Goal: Task Accomplishment & Management: Use online tool/utility

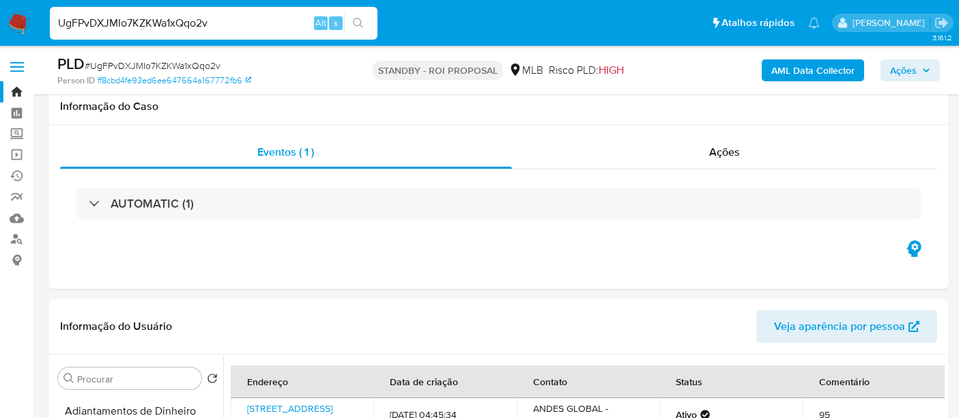
select select "10"
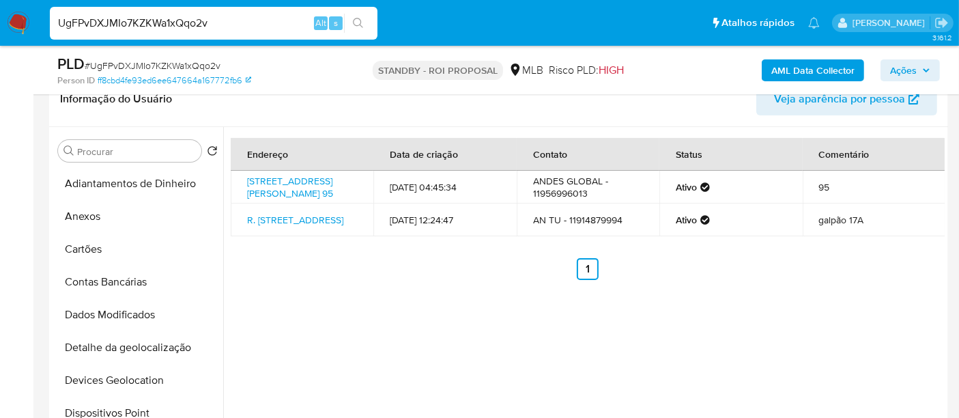
scroll to position [227, 0]
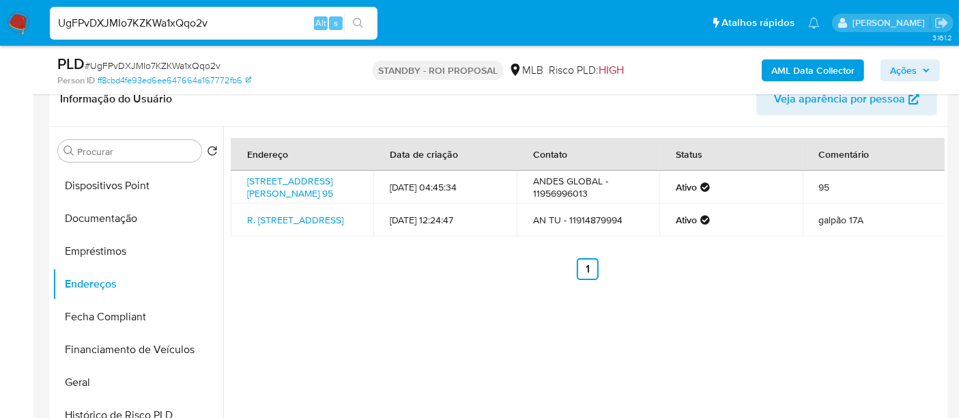
click at [164, 15] on input "UgFPvDXJMIo7KZKWa1xQqo2v" at bounding box center [214, 23] width 328 height 18
paste input "KubapEWErcAchQXcYk9VHopa"
type input "KubapEWErcAchQXcYk9VHopa"
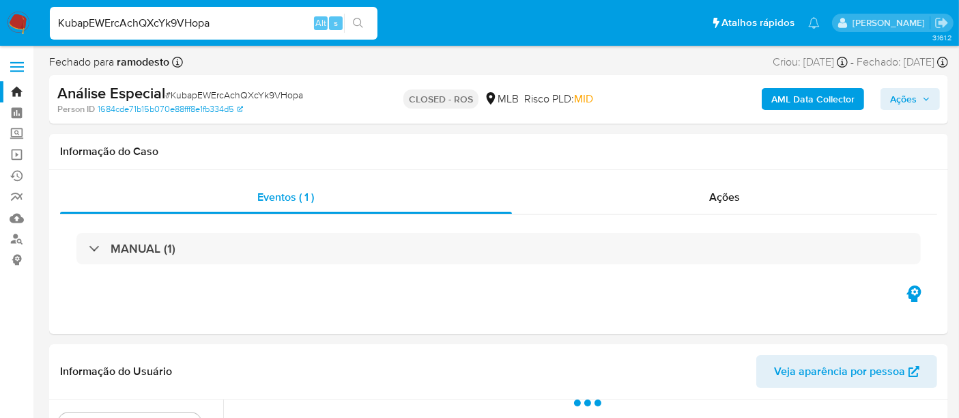
select select "10"
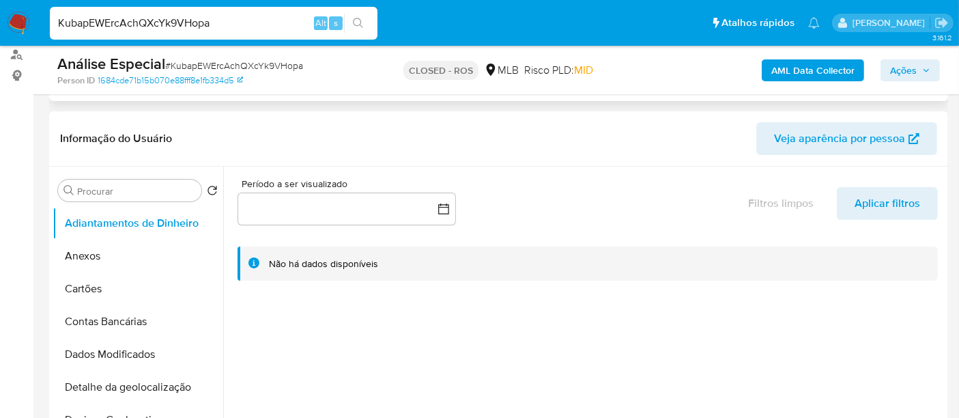
scroll to position [227, 0]
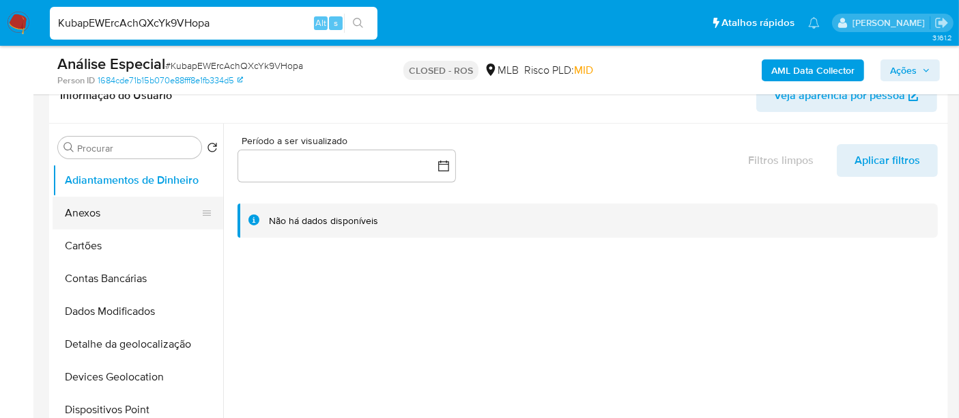
click at [80, 215] on button "Anexos" at bounding box center [133, 213] width 160 height 33
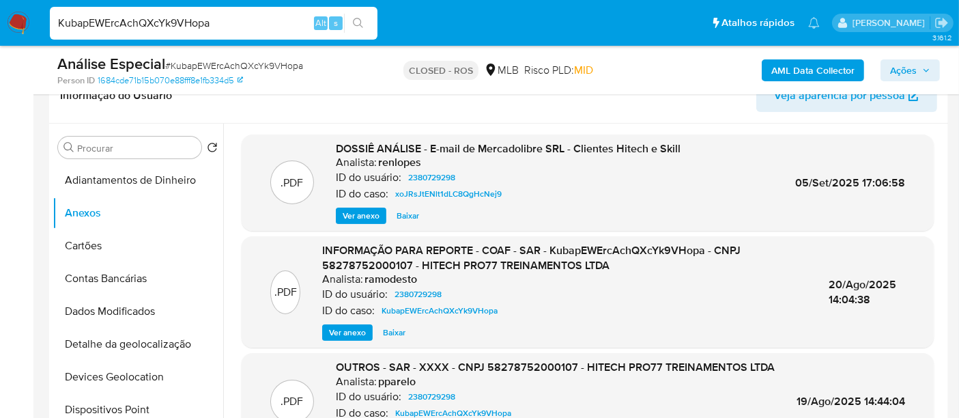
click at [344, 214] on span "Ver anexo" at bounding box center [361, 216] width 37 height 14
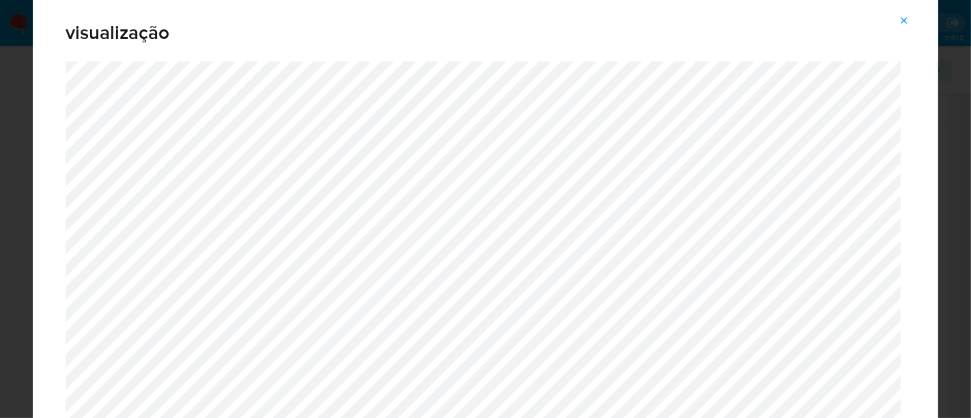
click at [901, 22] on icon "Attachment preview" at bounding box center [904, 20] width 11 height 11
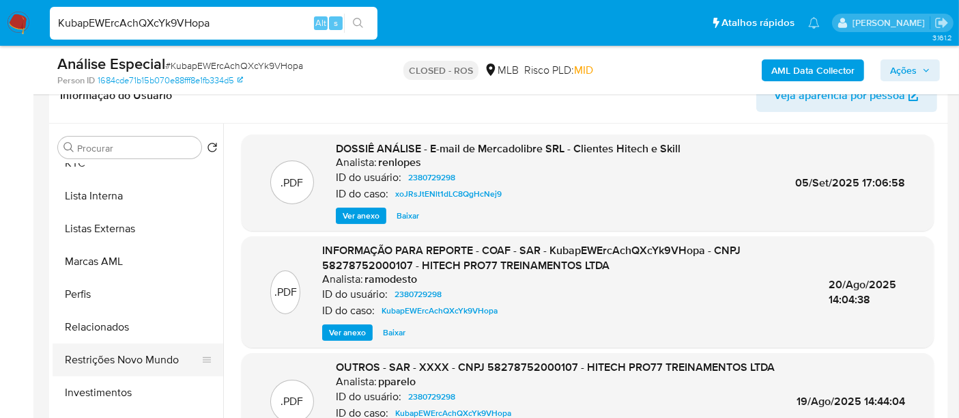
scroll to position [707, 0]
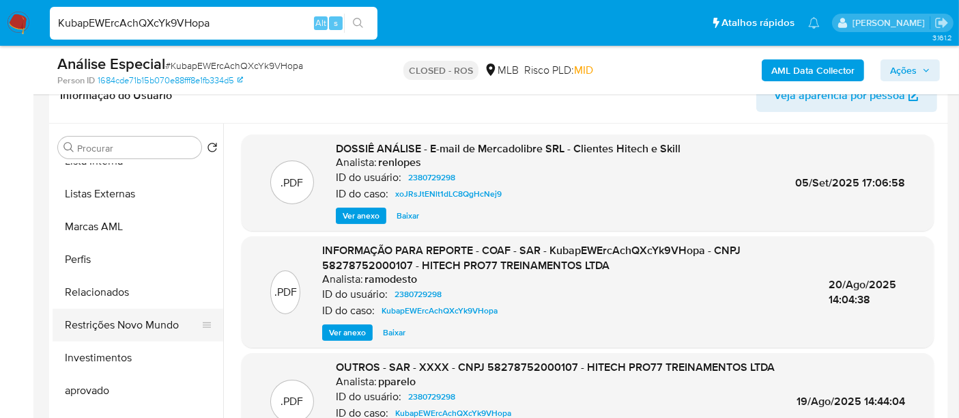
click at [159, 317] on button "Restrições Novo Mundo" at bounding box center [133, 325] width 160 height 33
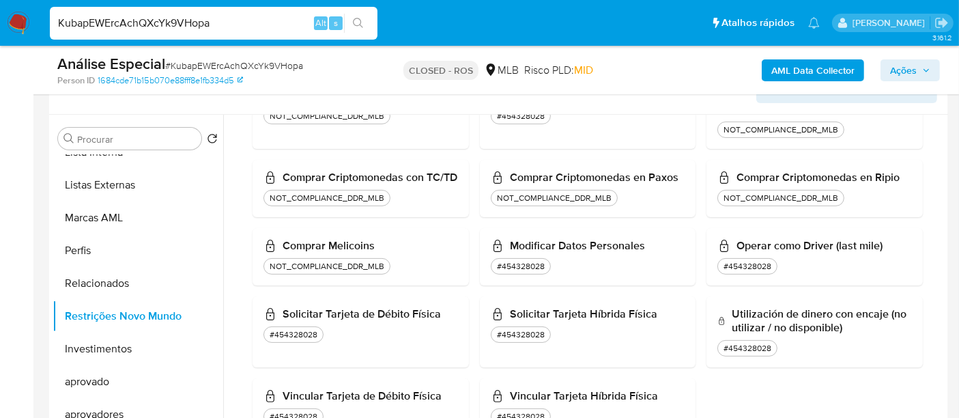
scroll to position [76, 0]
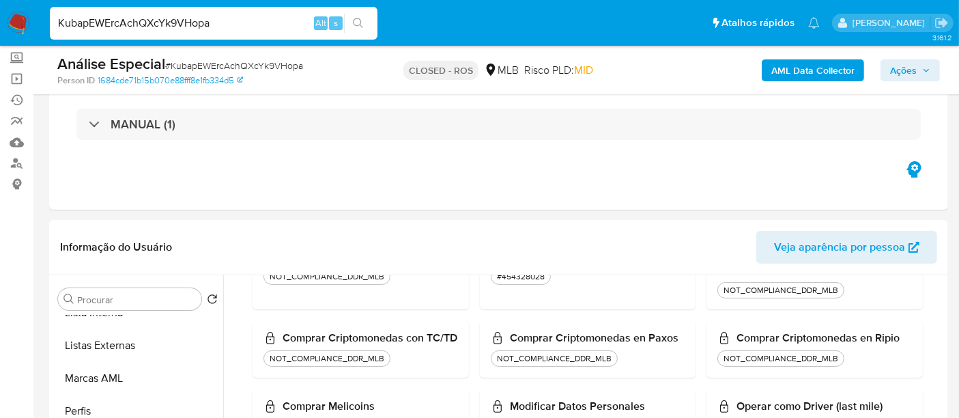
click at [229, 26] on input "KubapEWErcAchQXcYk9VHopa" at bounding box center [214, 23] width 328 height 18
paste input "RAmbLC7fwuIfD1Wb0JZR8y9d"
type input "RAmbLC7fwuIfD1Wb0JZR8y9d"
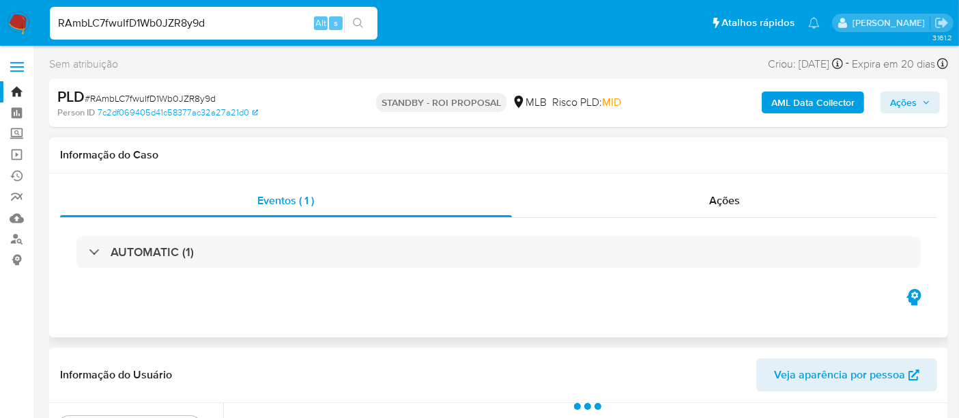
select select "10"
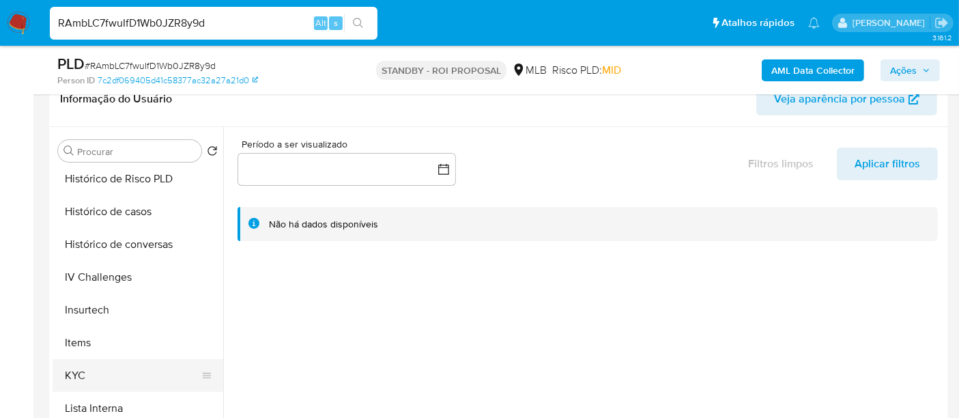
scroll to position [531, 0]
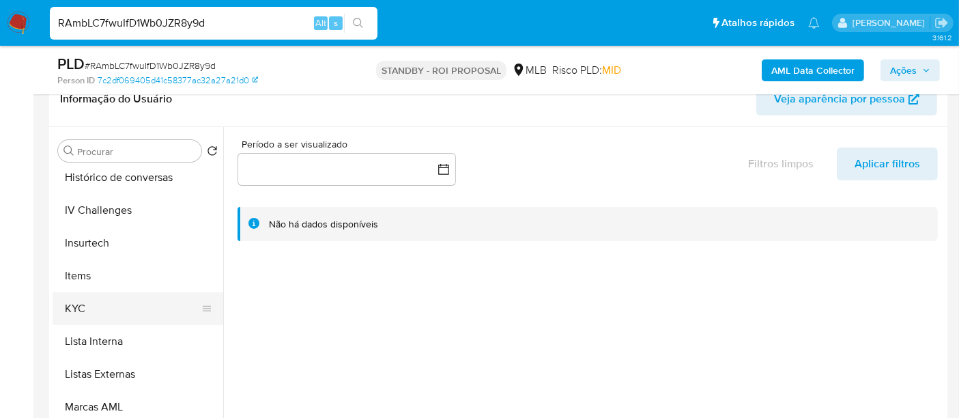
click at [84, 313] on button "KYC" at bounding box center [133, 308] width 160 height 33
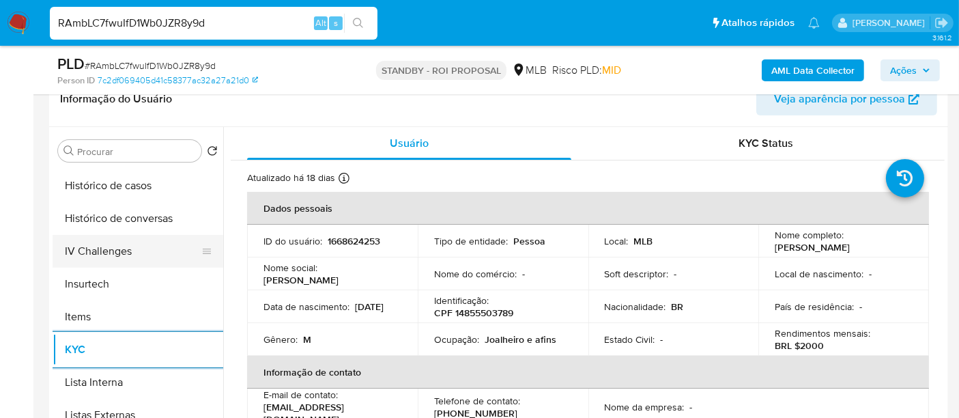
scroll to position [455, 0]
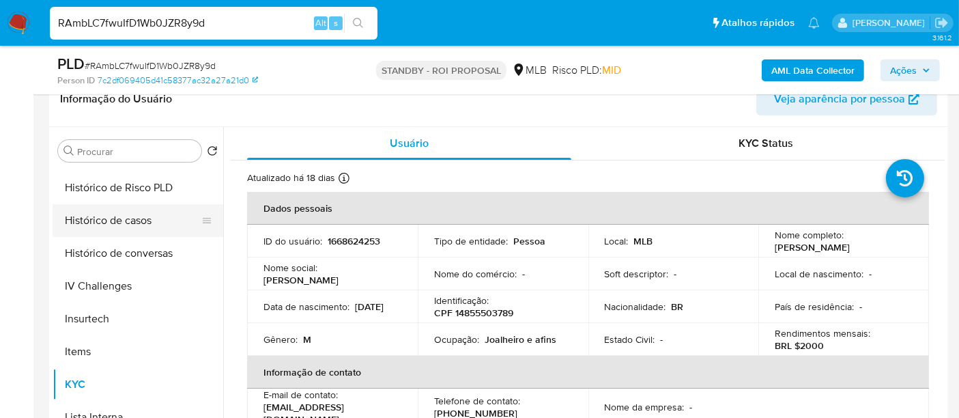
click at [126, 223] on button "Histórico de casos" at bounding box center [133, 220] width 160 height 33
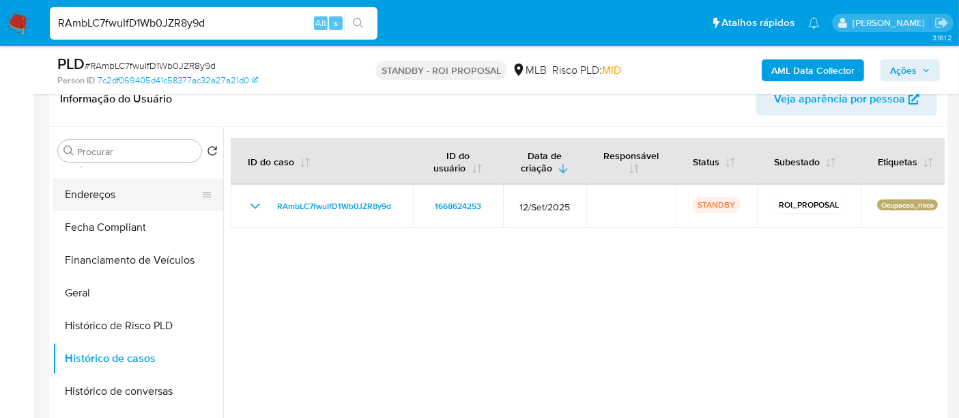
scroll to position [227, 0]
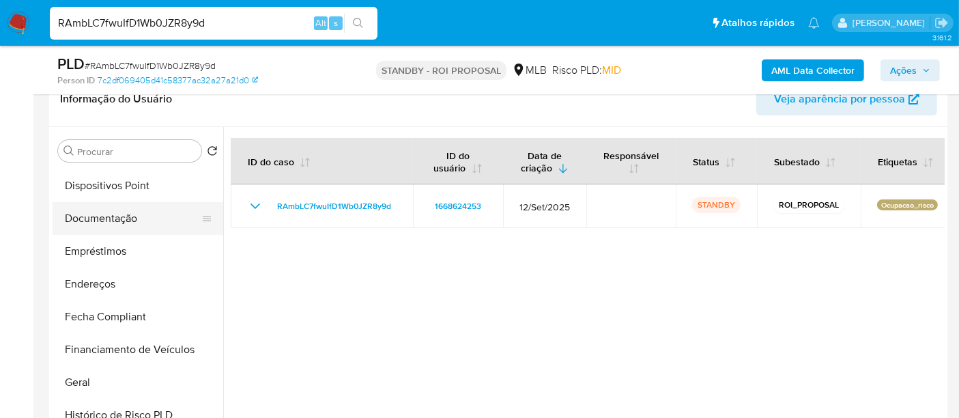
click at [113, 212] on button "Documentação" at bounding box center [133, 218] width 160 height 33
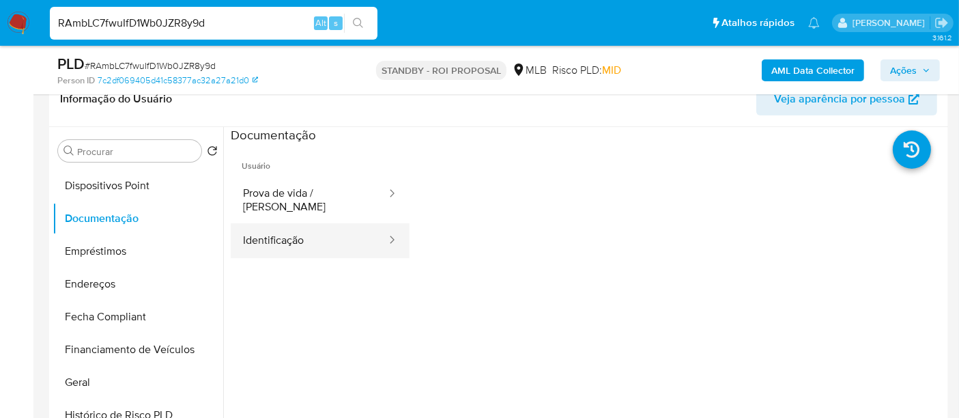
click at [285, 229] on button "Identificação" at bounding box center [309, 240] width 157 height 35
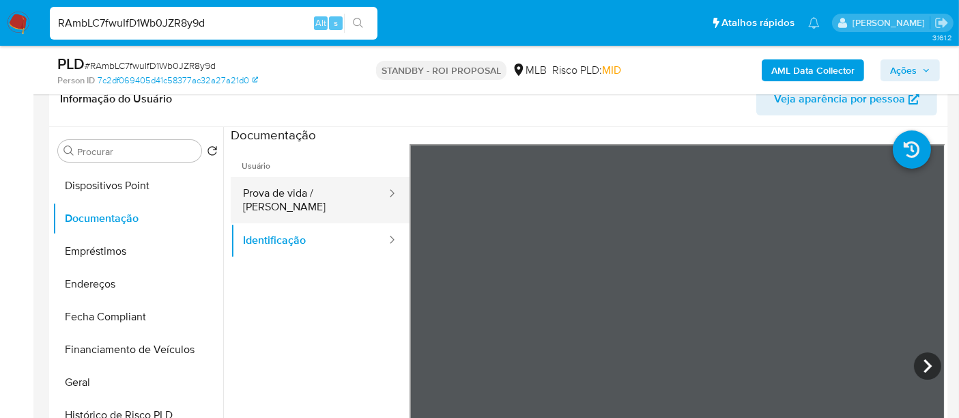
click at [310, 185] on button "Prova de vida / Selfie" at bounding box center [309, 200] width 157 height 46
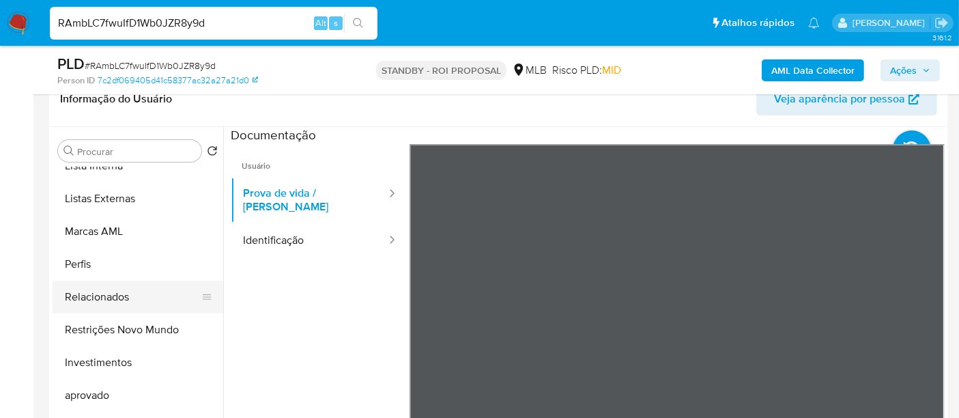
scroll to position [707, 0]
click at [132, 324] on button "Restrições Novo Mundo" at bounding box center [133, 328] width 160 height 33
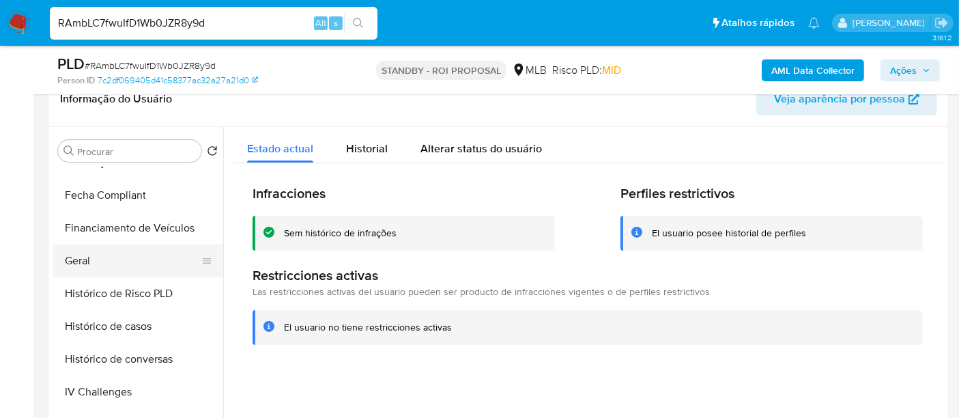
scroll to position [328, 0]
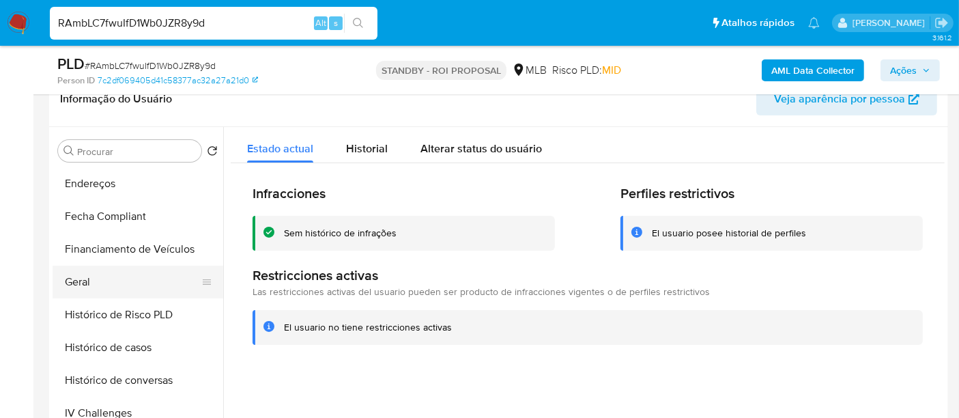
click at [92, 283] on button "Geral" at bounding box center [133, 282] width 160 height 33
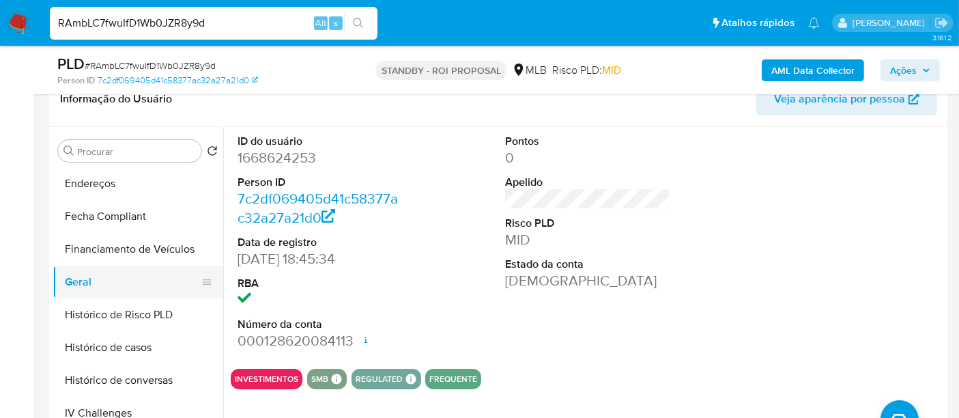
scroll to position [632, 0]
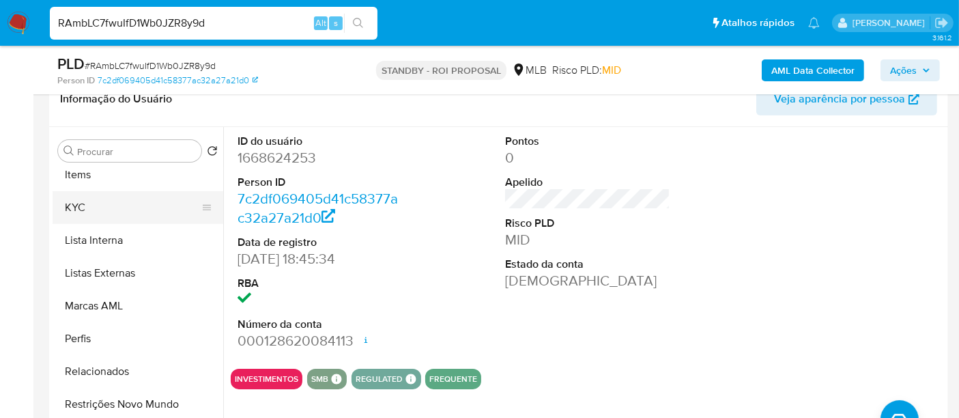
click at [74, 213] on button "KYC" at bounding box center [133, 207] width 160 height 33
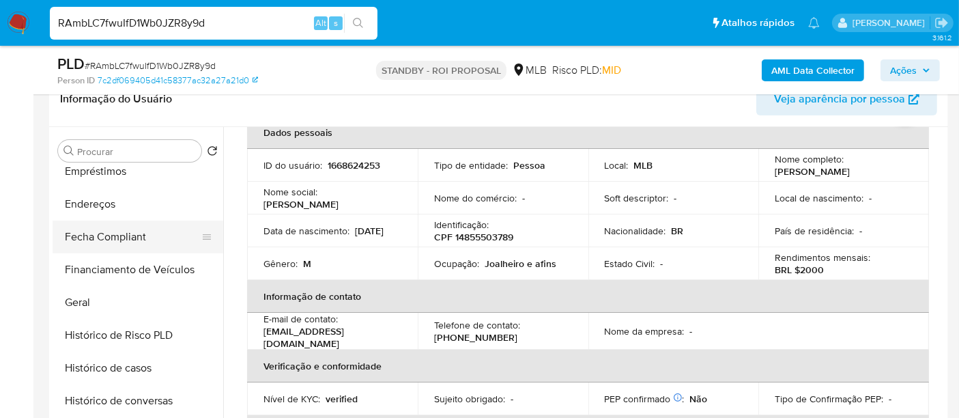
scroll to position [252, 0]
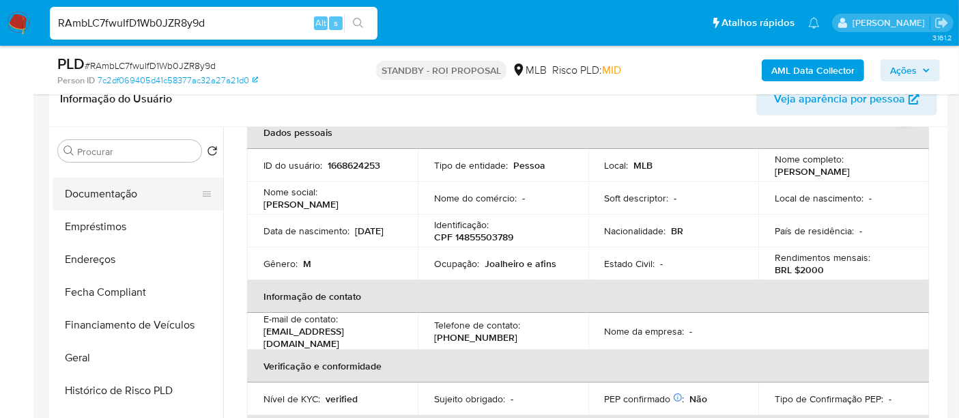
click at [111, 199] on button "Documentação" at bounding box center [133, 194] width 160 height 33
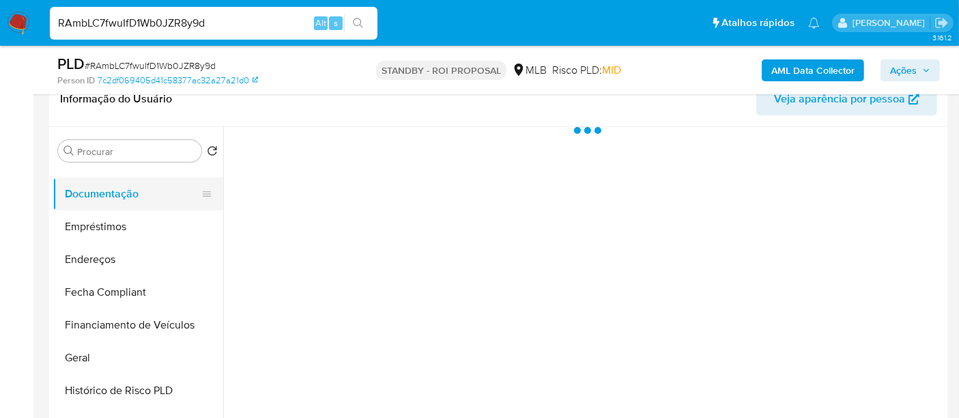
scroll to position [0, 0]
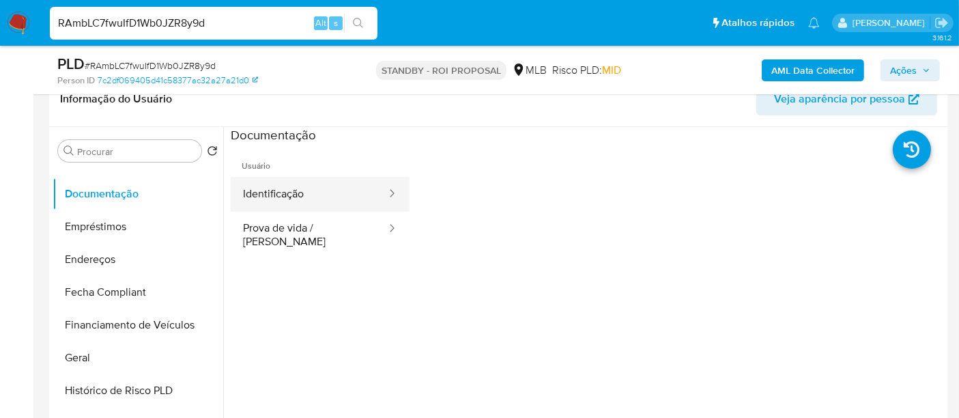
click at [266, 191] on button "Identificação" at bounding box center [309, 194] width 157 height 35
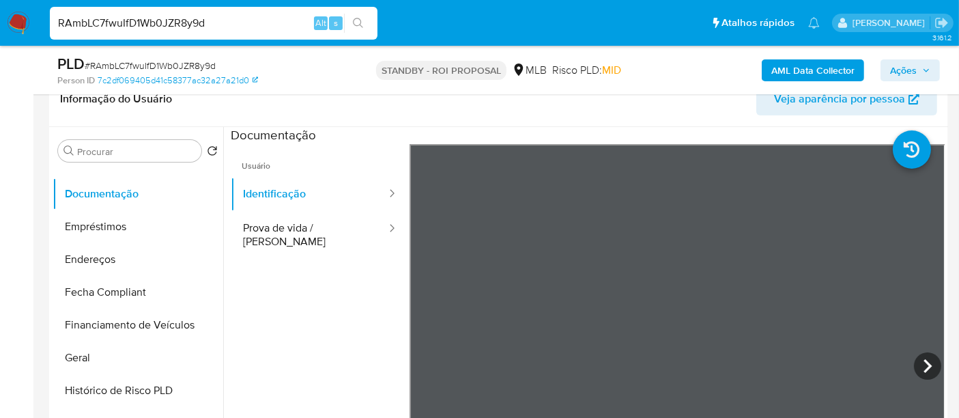
click at [208, 22] on input "RAmbLC7fwuIfD1Wb0JZR8y9d" at bounding box center [214, 23] width 328 height 18
paste input "jkAuRlIA2Nczn4hAFNSH2SFe"
type input "jkAuRlIA2Nczn4hAFNSH2SFe"
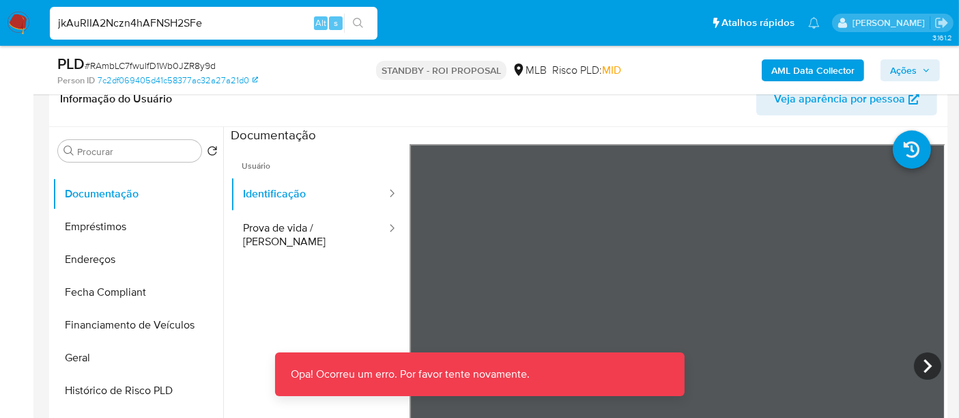
click at [208, 25] on input "jkAuRlIA2Nczn4hAFNSH2SFe" at bounding box center [214, 23] width 328 height 18
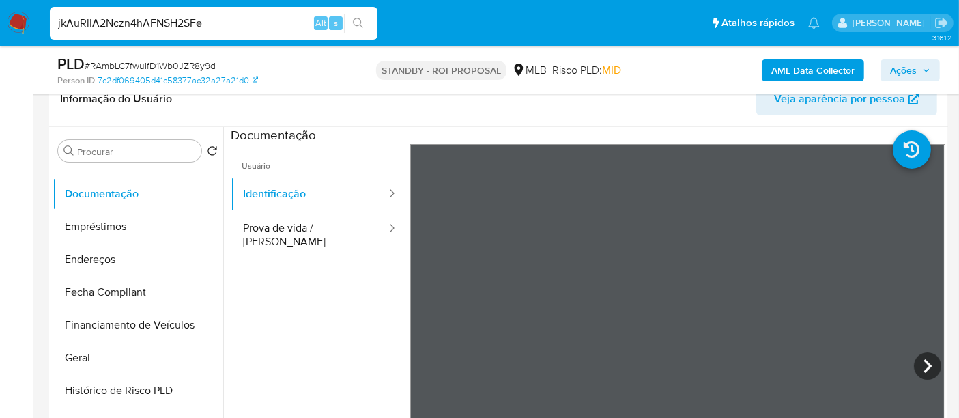
click at [214, 22] on input "jkAuRlIA2Nczn4hAFNSH2SFe" at bounding box center [214, 23] width 328 height 18
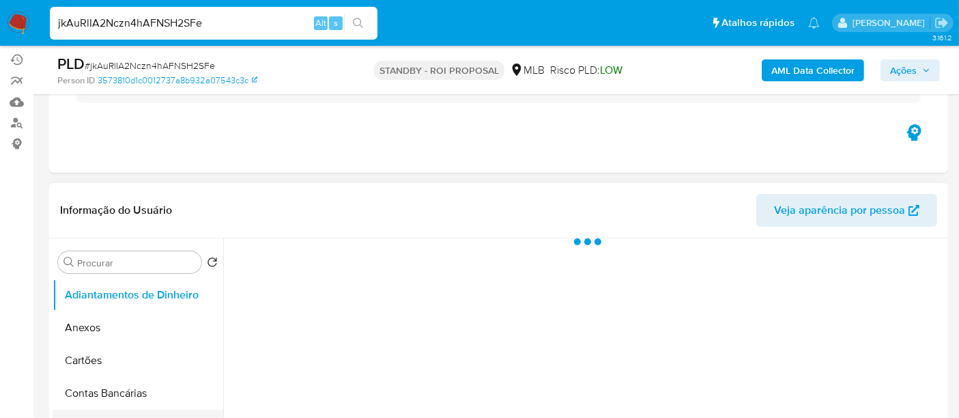
scroll to position [227, 0]
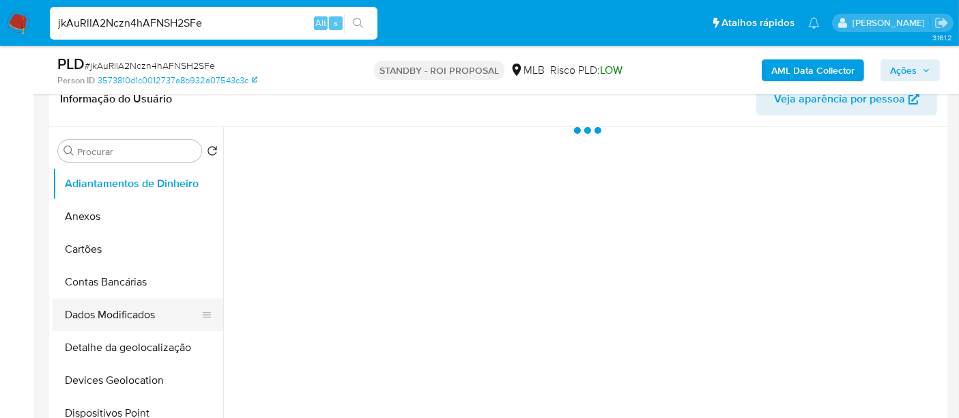
select select "10"
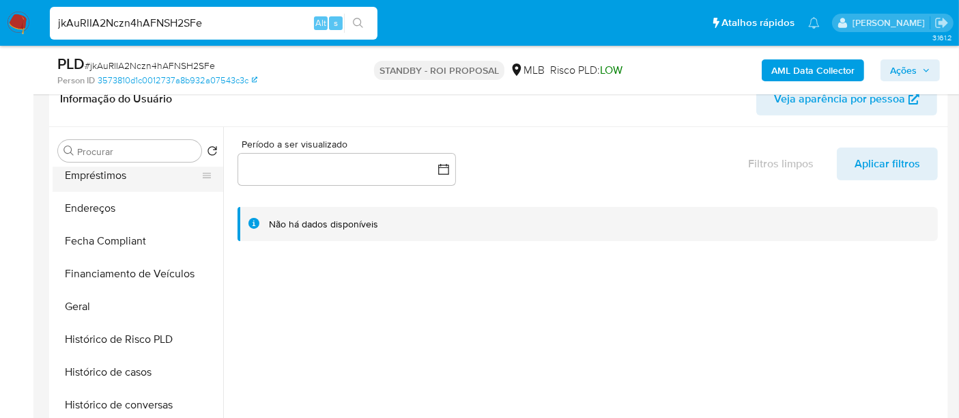
scroll to position [455, 0]
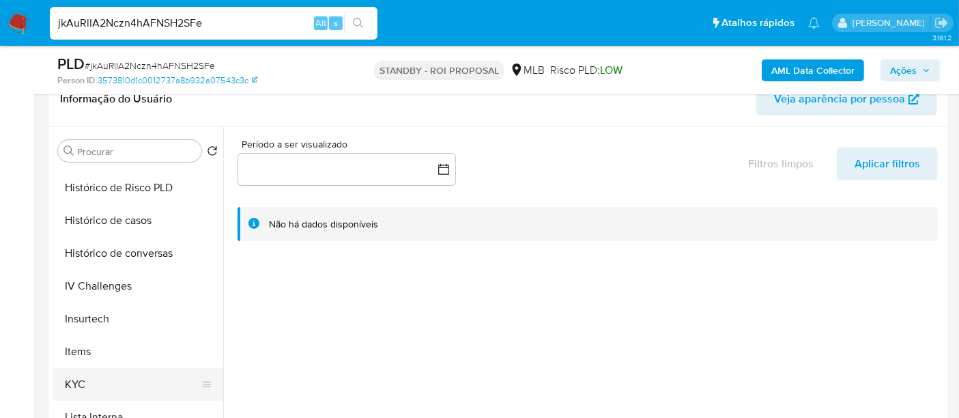
click at [79, 380] on button "KYC" at bounding box center [133, 384] width 160 height 33
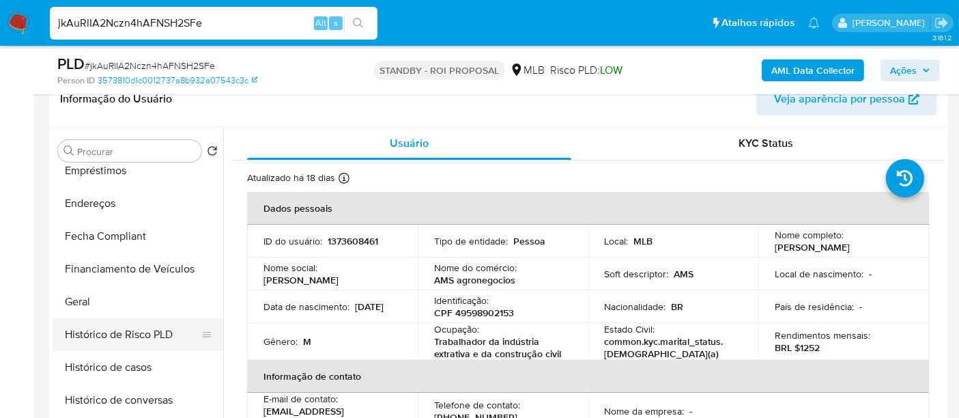
scroll to position [303, 0]
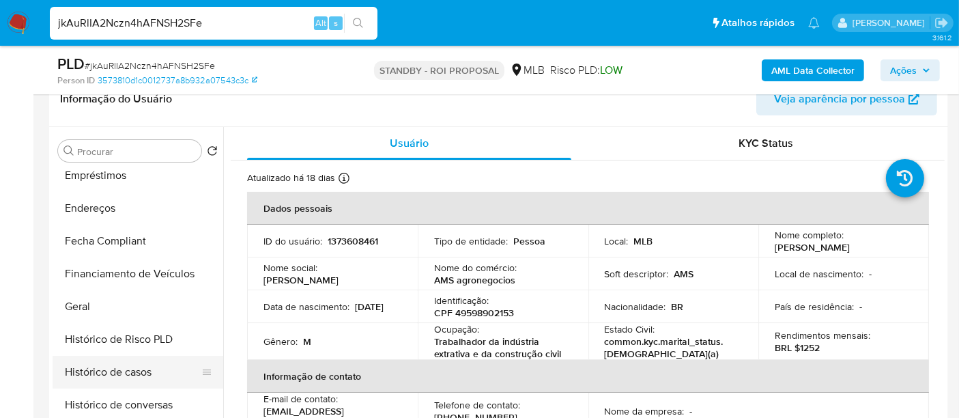
click at [117, 371] on button "Histórico de casos" at bounding box center [133, 372] width 160 height 33
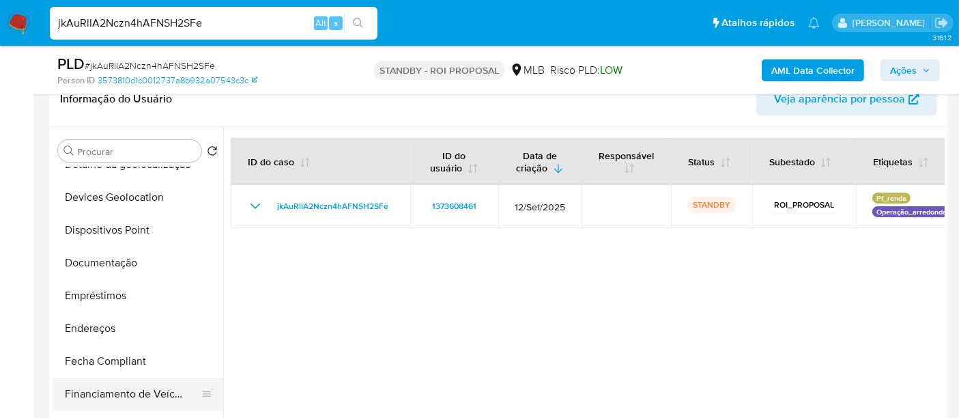
scroll to position [76, 0]
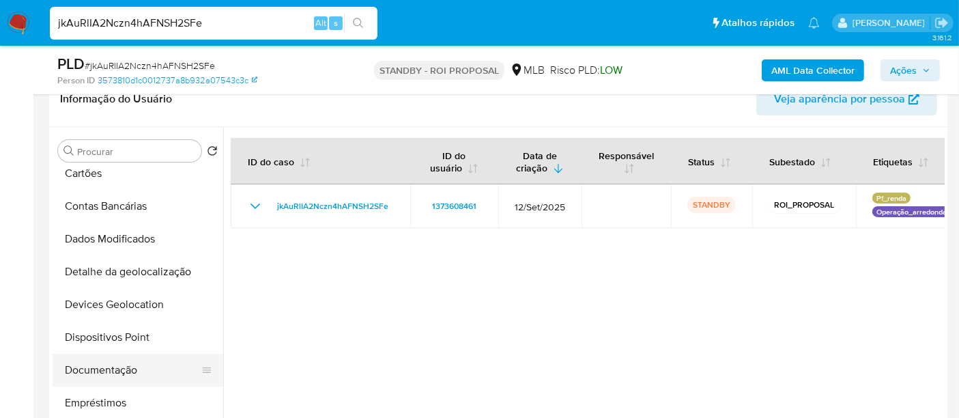
click at [97, 379] on button "Documentação" at bounding box center [133, 370] width 160 height 33
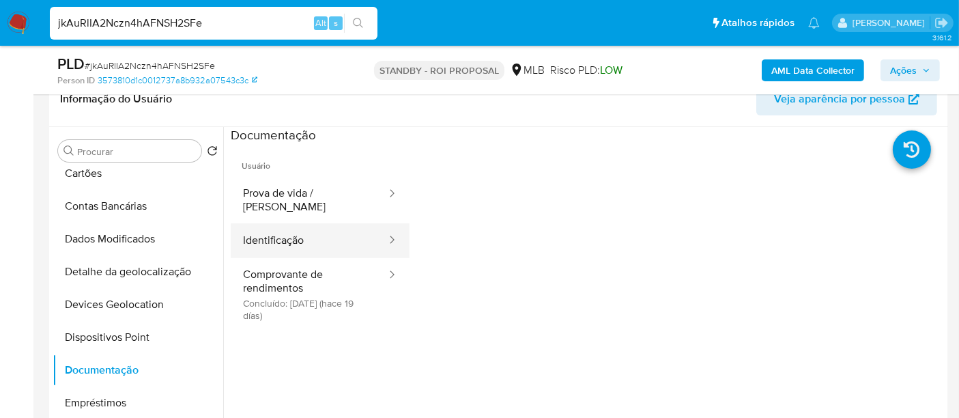
click at [293, 234] on button "Identificação" at bounding box center [309, 240] width 157 height 35
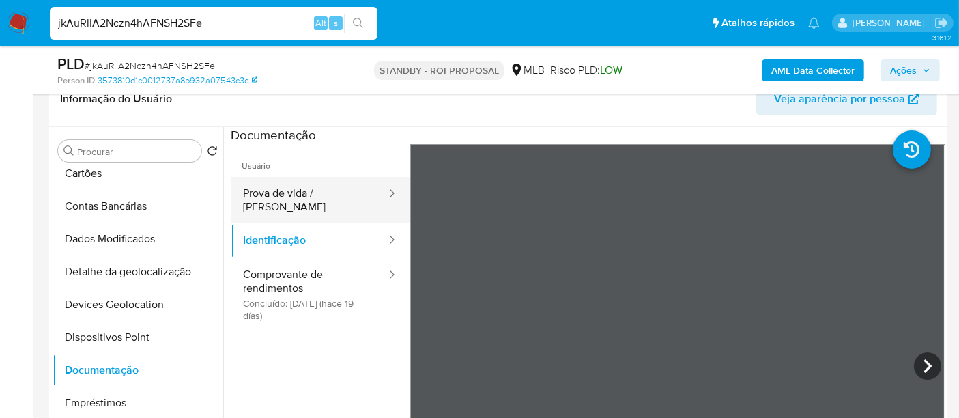
click at [296, 198] on button "Prova de vida / Selfie" at bounding box center [309, 200] width 157 height 46
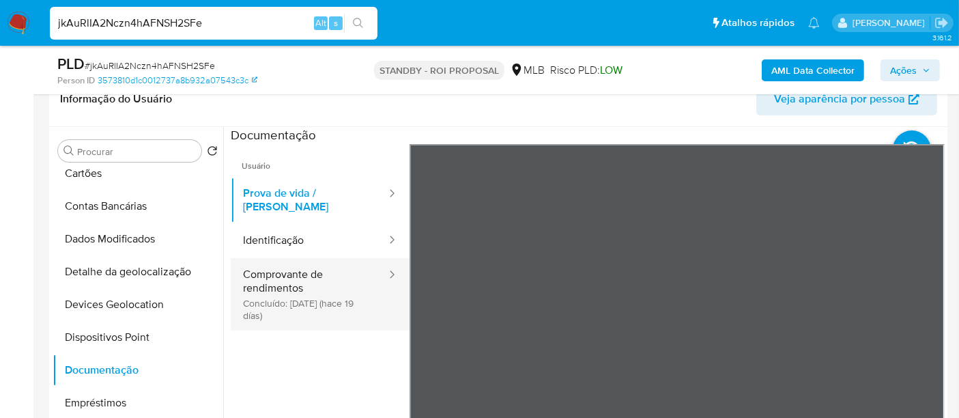
click at [302, 292] on button "Comprovante de rendimentos Concluído: 17/09/2025 (hace 19 días)" at bounding box center [309, 294] width 157 height 72
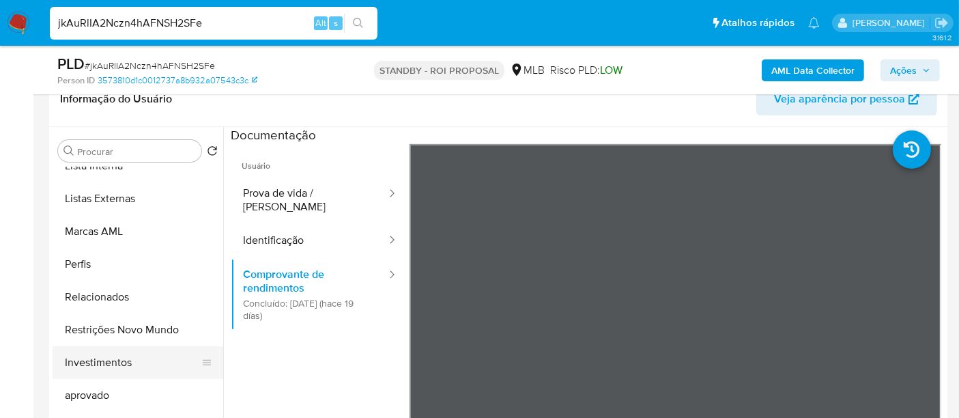
scroll to position [707, 0]
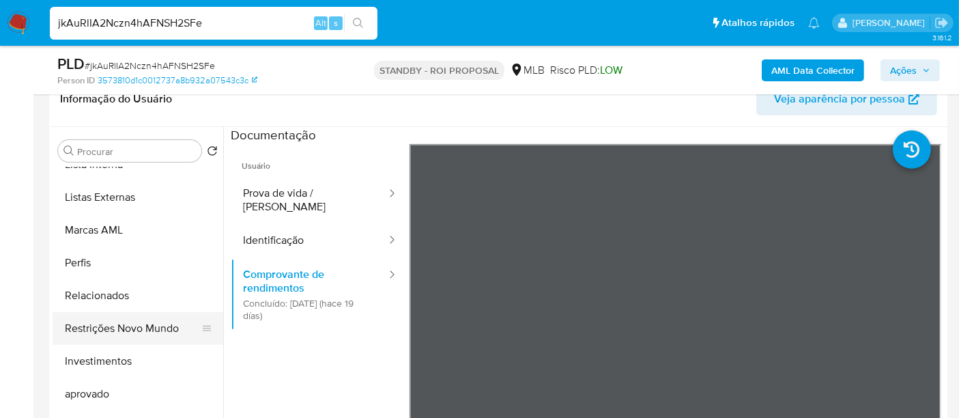
click at [145, 335] on button "Restrições Novo Mundo" at bounding box center [133, 328] width 160 height 33
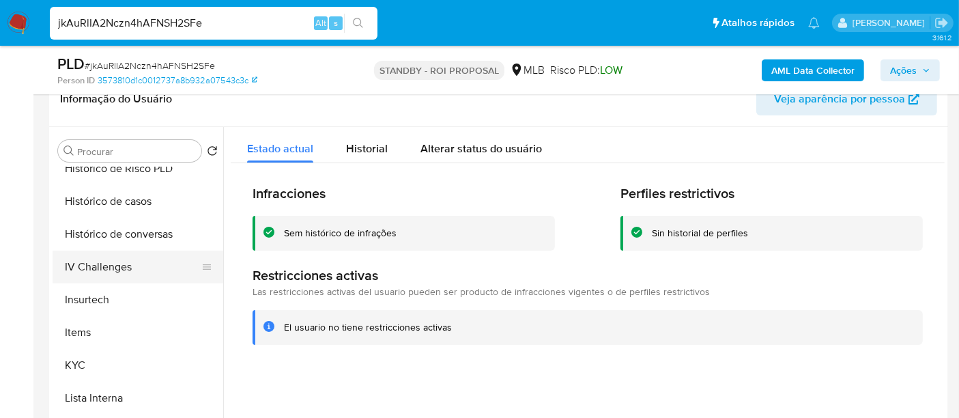
scroll to position [404, 0]
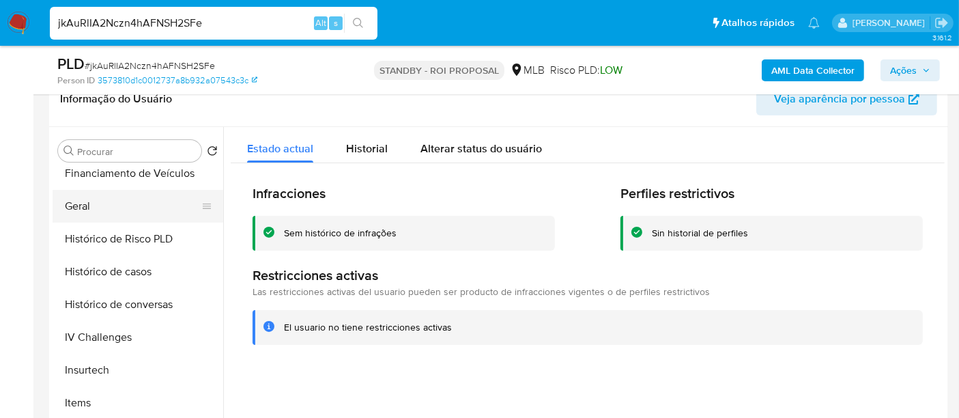
click at [81, 208] on button "Geral" at bounding box center [133, 206] width 160 height 33
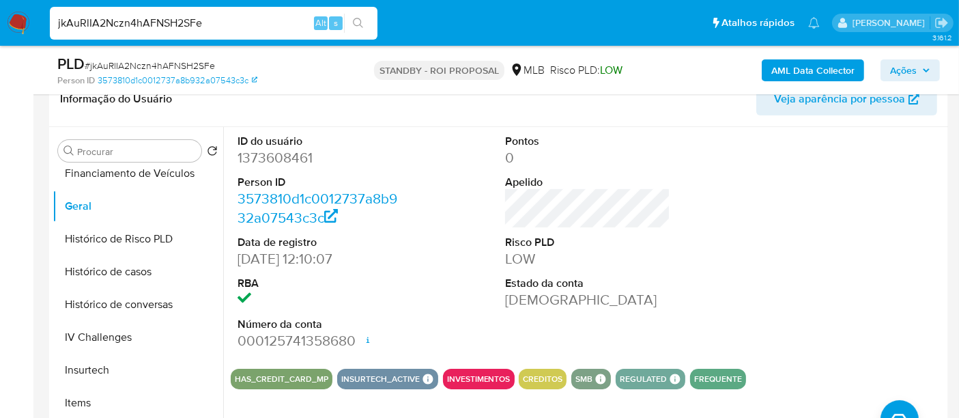
click at [210, 24] on input "jkAuRlIA2Nczn4hAFNSH2SFe" at bounding box center [214, 23] width 328 height 18
paste input "SAjIvswQAOwo8ZqhisEjJEGj"
type input "SAjIvswQAOwo8ZqhisEjJEGj"
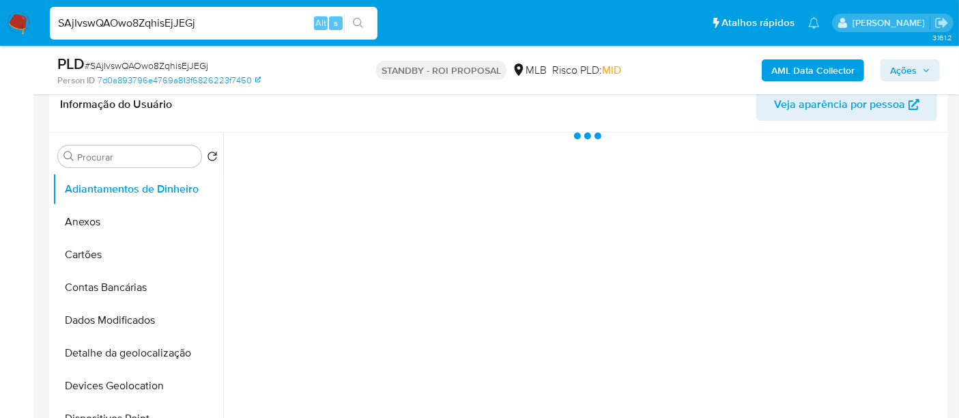
scroll to position [227, 0]
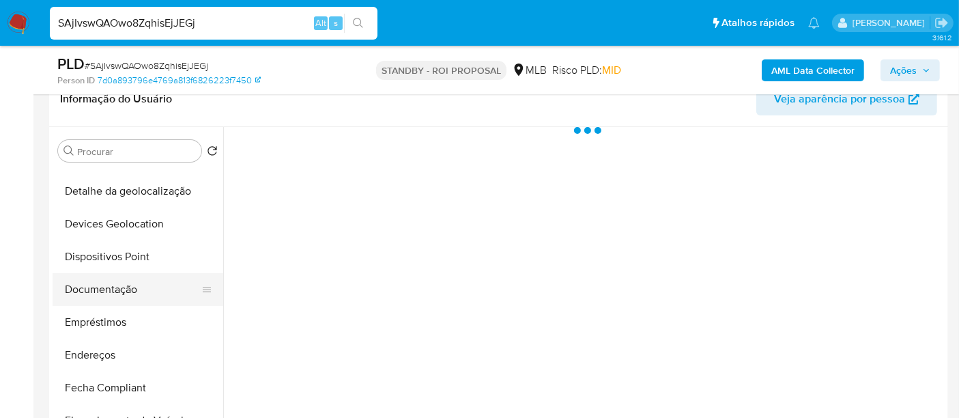
select select "10"
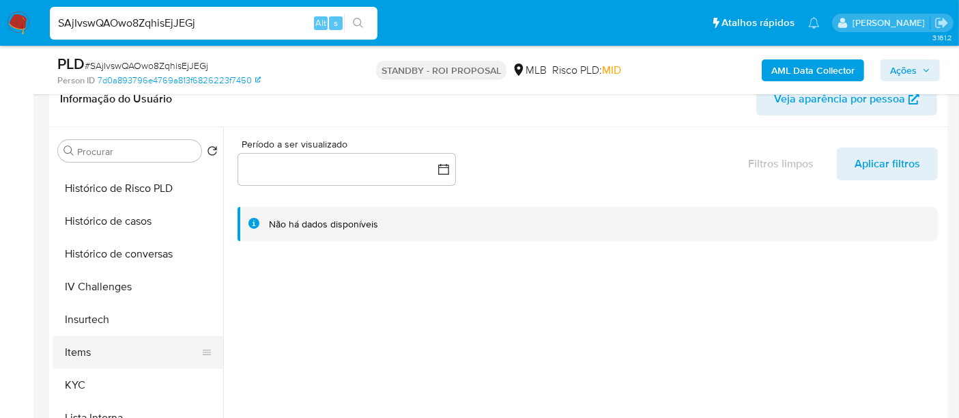
scroll to position [455, 0]
click at [72, 376] on button "KYC" at bounding box center [133, 384] width 160 height 33
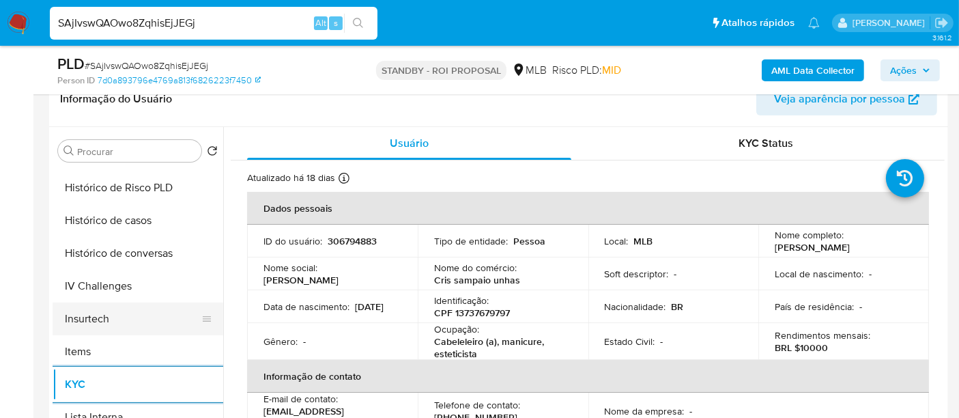
scroll to position [379, 0]
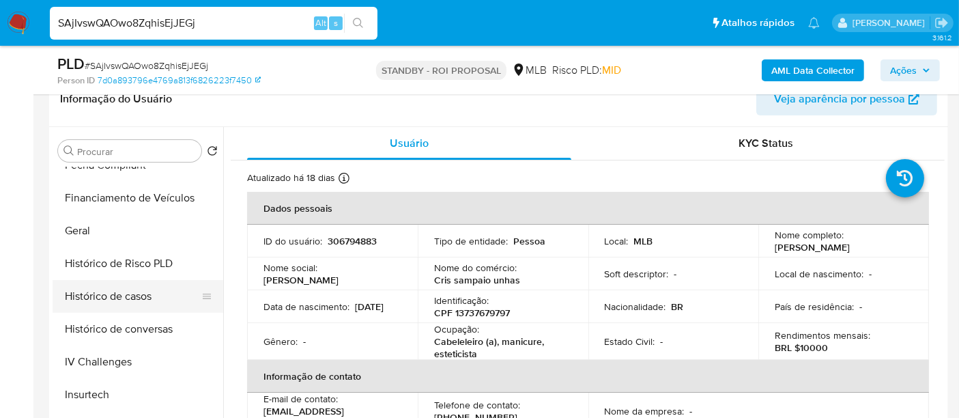
click at [115, 295] on button "Histórico de casos" at bounding box center [133, 296] width 160 height 33
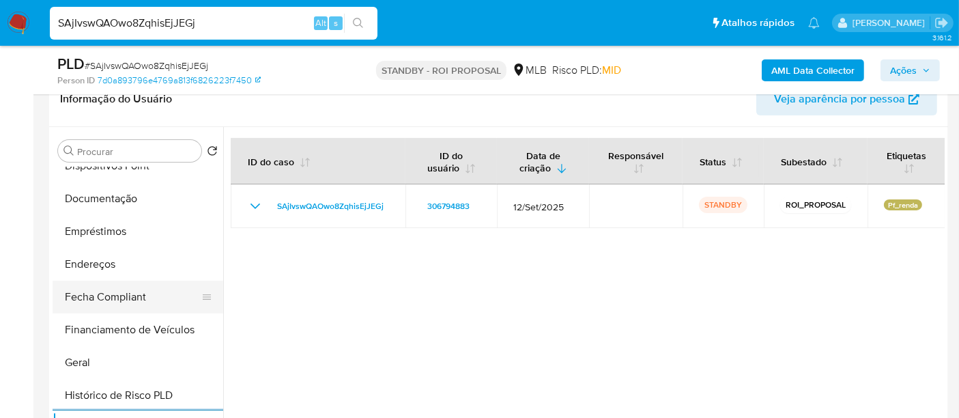
scroll to position [227, 0]
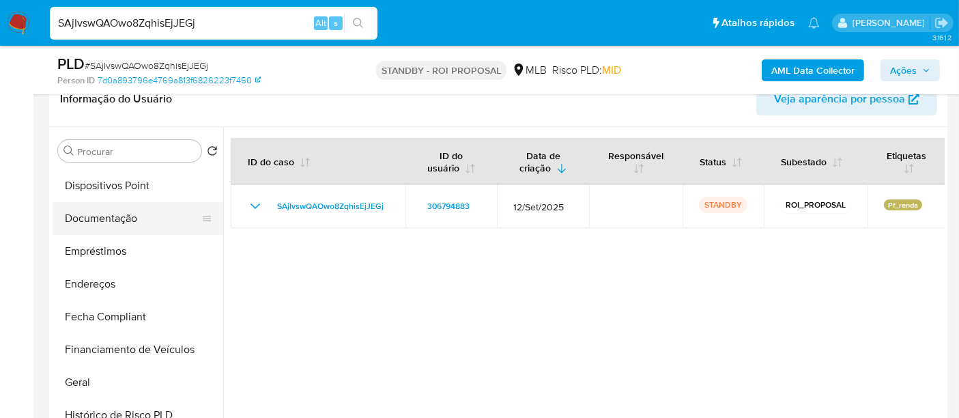
click at [117, 219] on button "Documentação" at bounding box center [133, 218] width 160 height 33
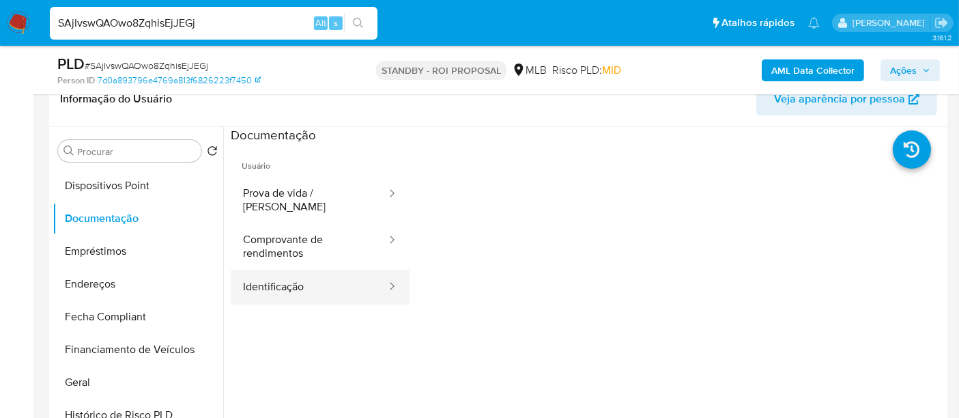
click at [260, 276] on button "Identificação" at bounding box center [309, 287] width 157 height 35
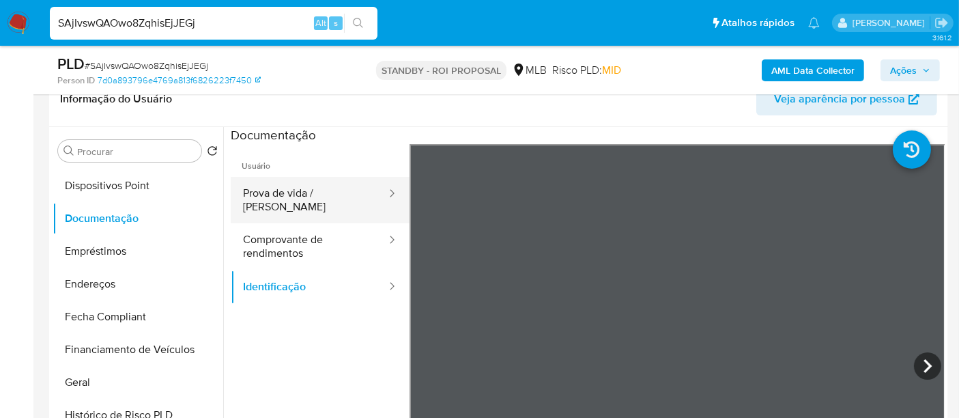
click at [293, 197] on button "Prova de vida / Selfie" at bounding box center [309, 200] width 157 height 46
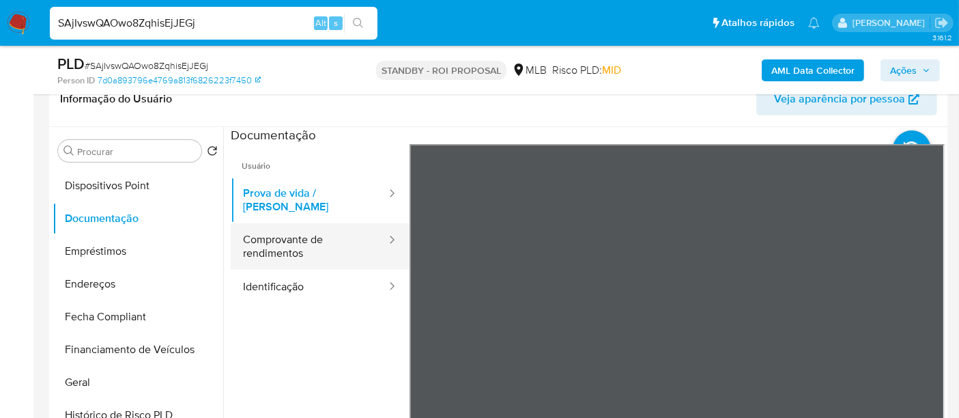
click at [264, 240] on button "Comprovante de rendimentos" at bounding box center [309, 246] width 157 height 46
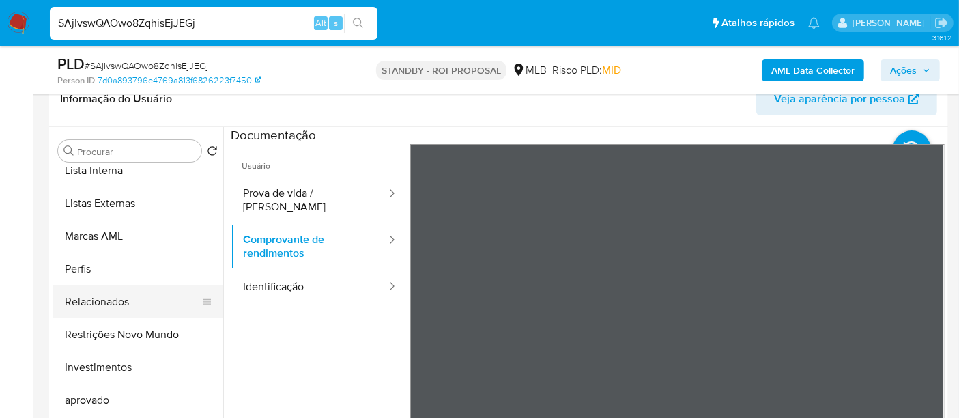
scroll to position [707, 0]
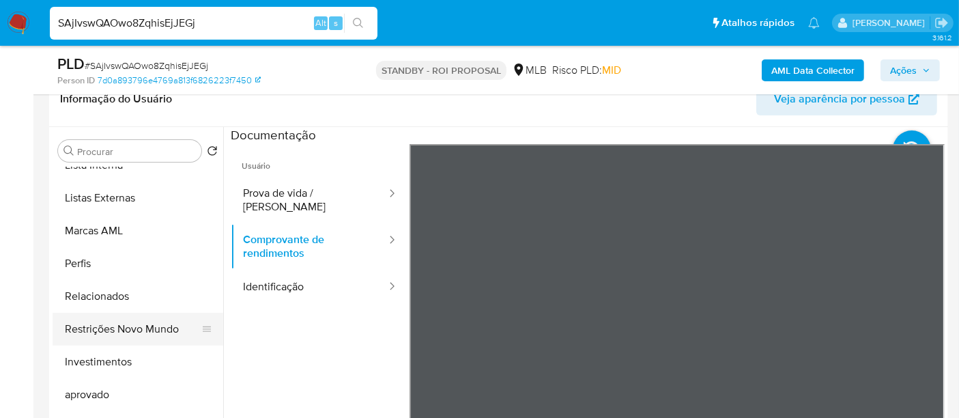
click at [120, 331] on button "Restrições Novo Mundo" at bounding box center [133, 329] width 160 height 33
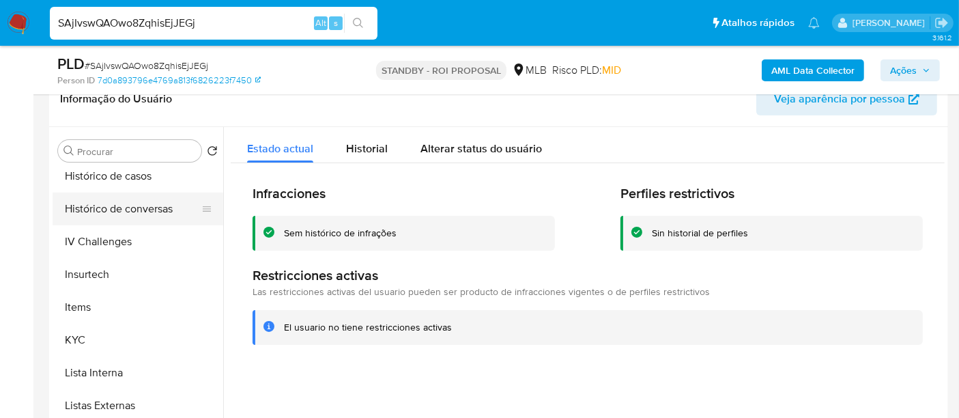
scroll to position [404, 0]
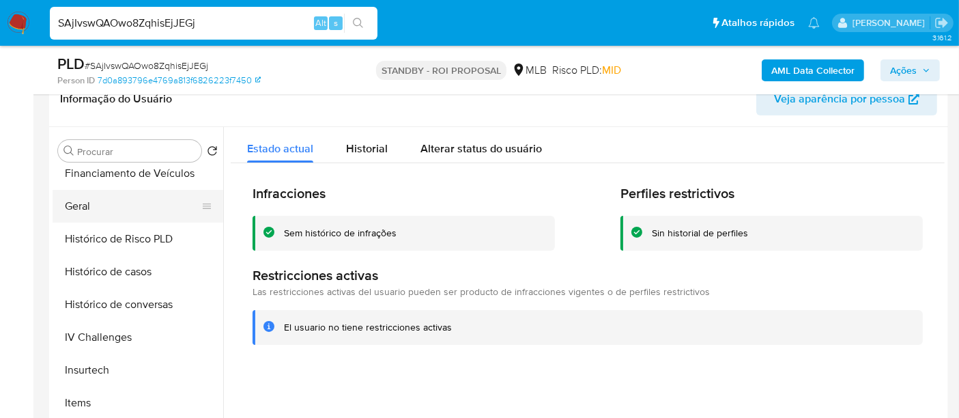
click at [85, 213] on button "Geral" at bounding box center [133, 206] width 160 height 33
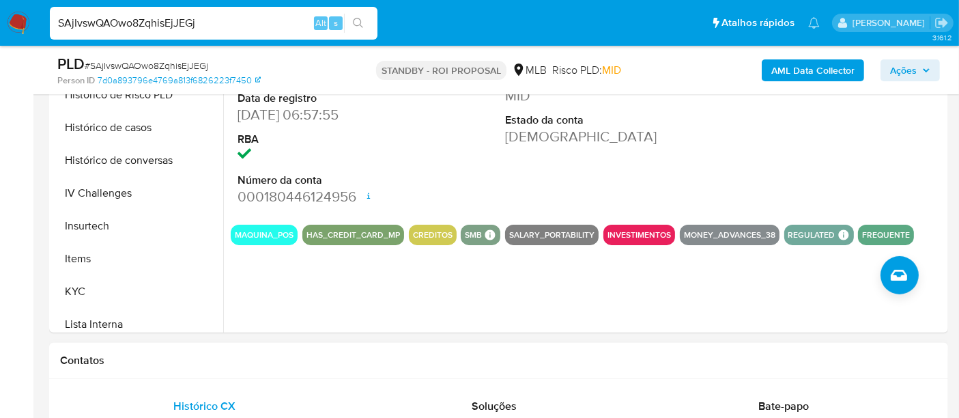
scroll to position [455, 0]
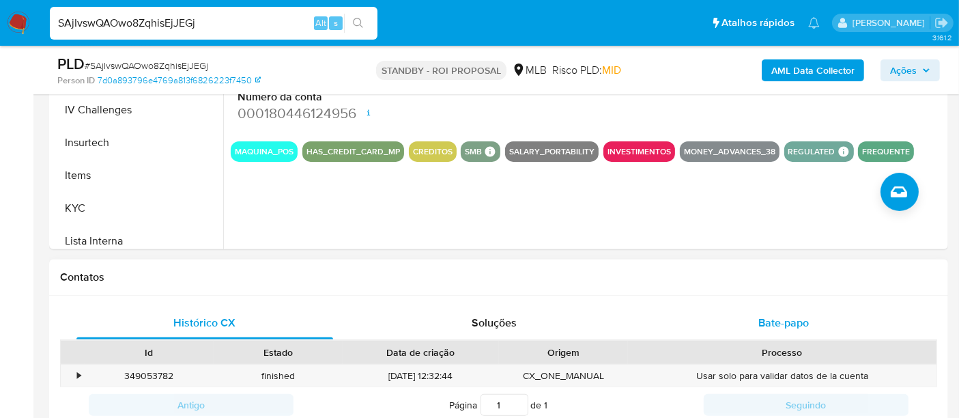
click at [763, 315] on span "Bate-papo" at bounding box center [784, 323] width 51 height 16
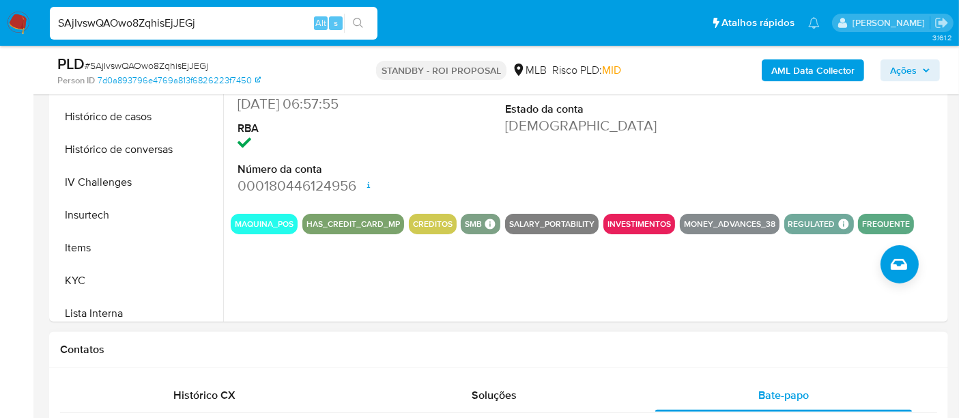
scroll to position [379, 0]
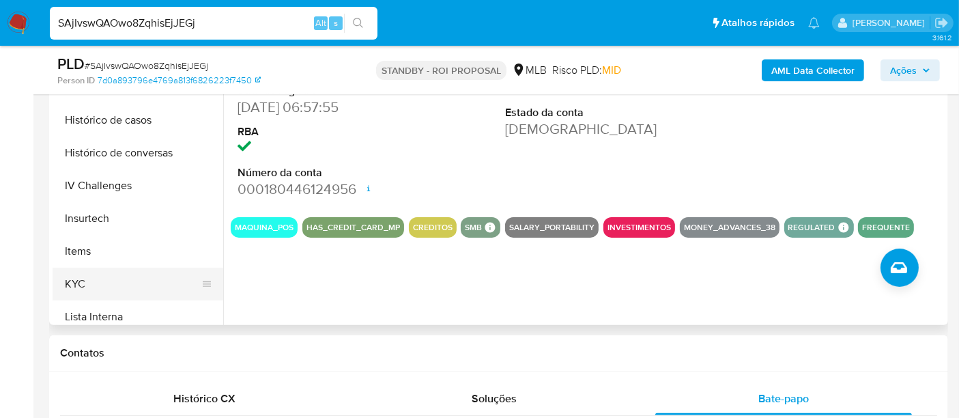
click at [60, 279] on button "KYC" at bounding box center [133, 284] width 160 height 33
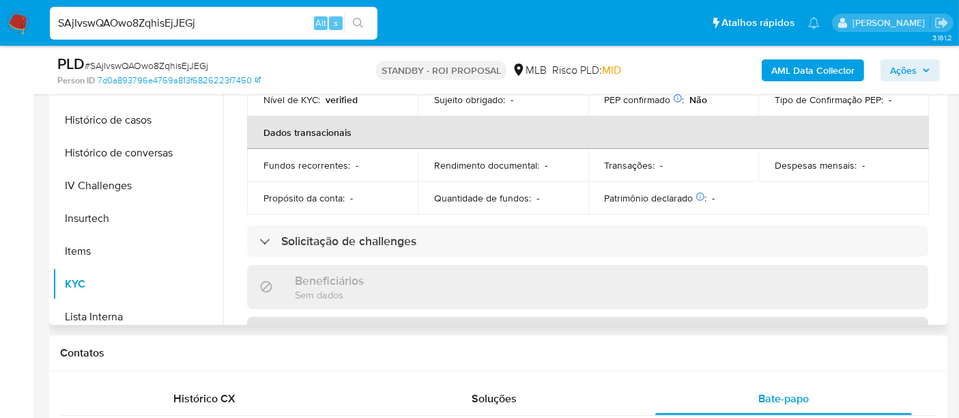
scroll to position [303, 0]
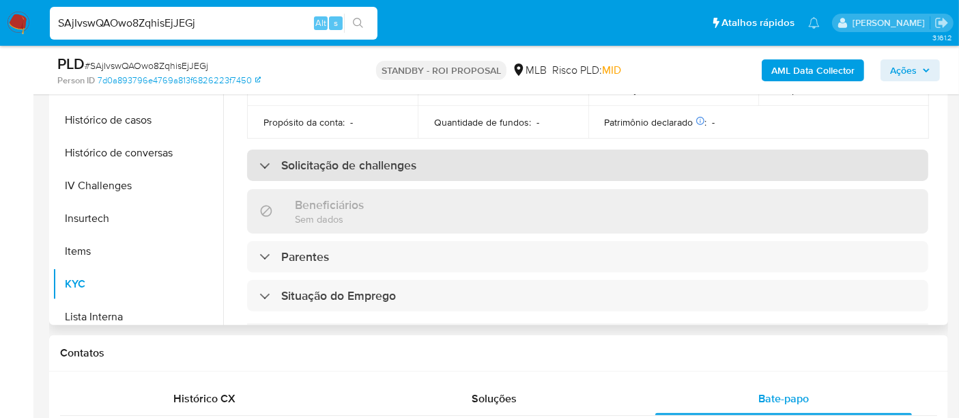
click at [365, 170] on div "Solicitação de challenges" at bounding box center [588, 165] width 682 height 31
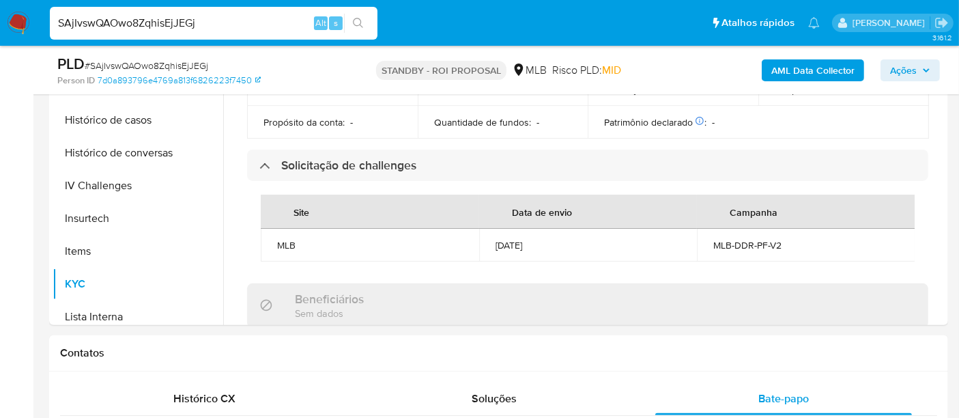
click at [225, 23] on input "SAjIvswQAOwo8ZqhisEjJEGj" at bounding box center [214, 23] width 328 height 18
paste input "DMPgHPdqAz58hrUVX2eUhS8F"
type input "DMPgHPdqAz58hrUVX2eUhS8F"
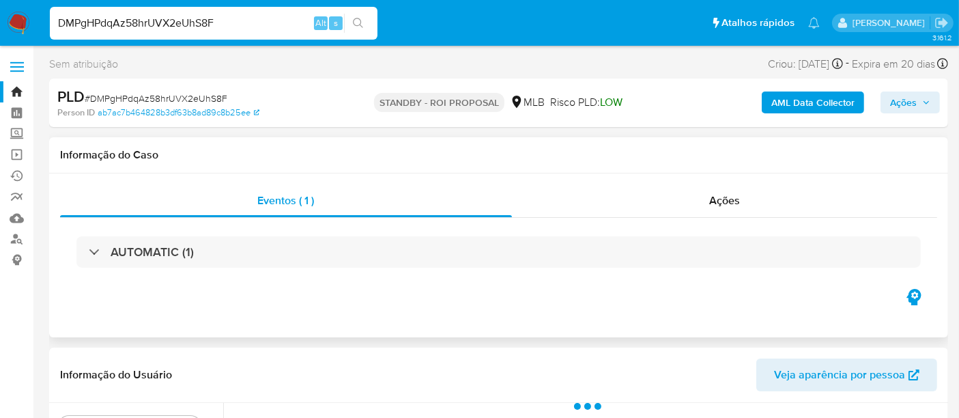
select select "10"
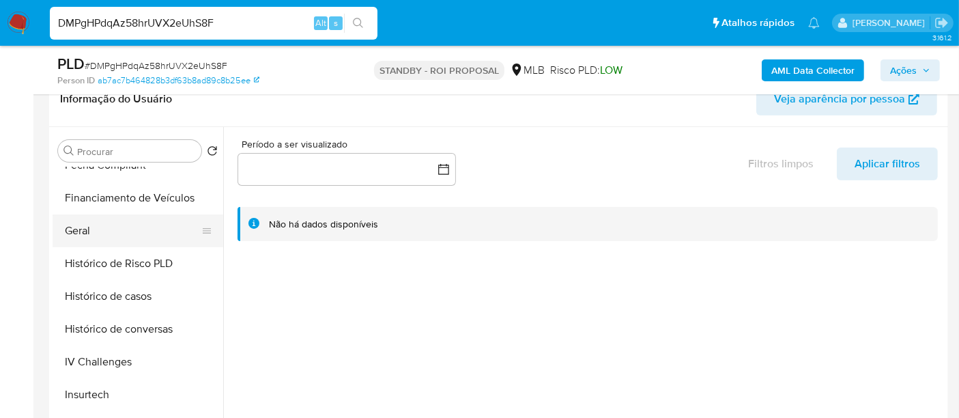
scroll to position [531, 0]
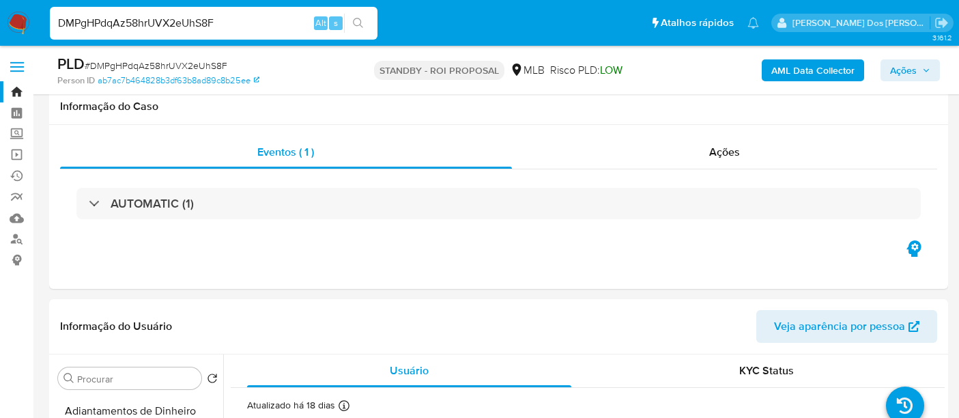
select select "10"
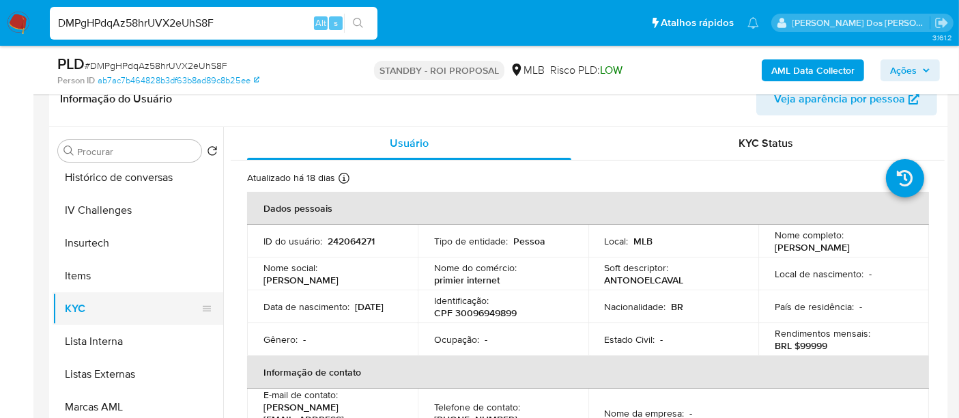
scroll to position [455, 0]
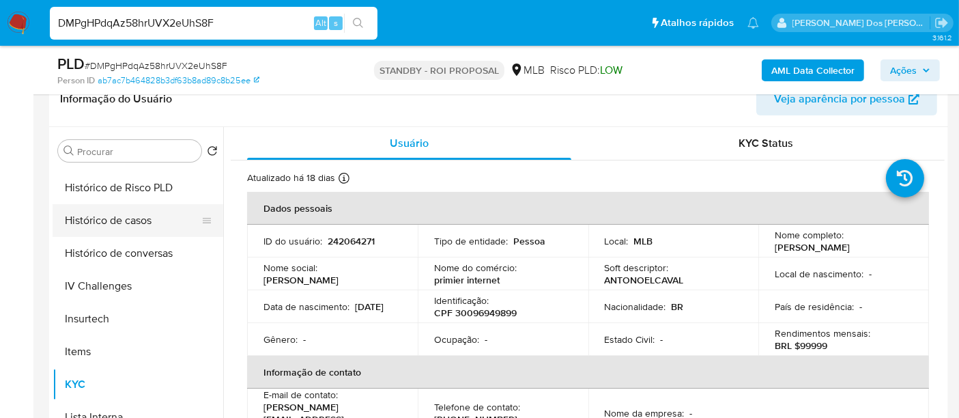
click at [123, 220] on button "Histórico de casos" at bounding box center [133, 220] width 160 height 33
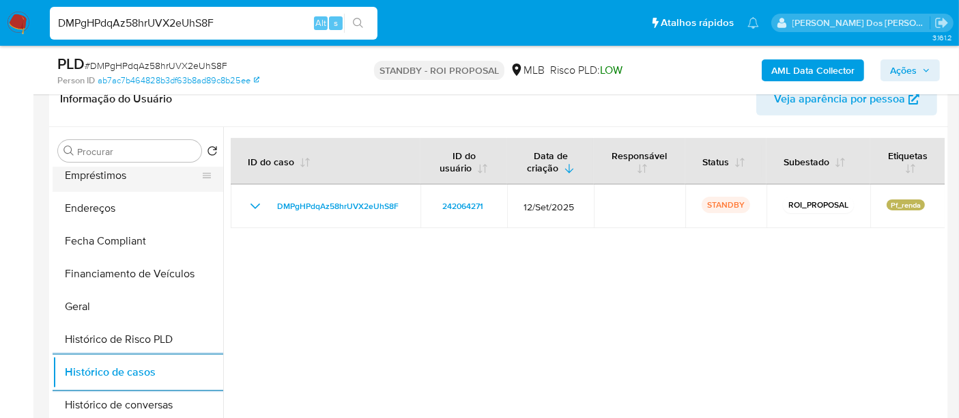
scroll to position [227, 0]
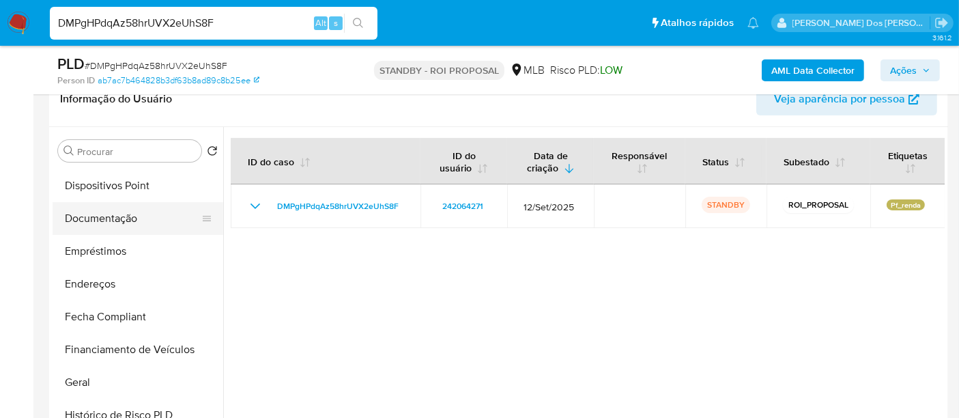
click at [112, 217] on button "Documentação" at bounding box center [133, 218] width 160 height 33
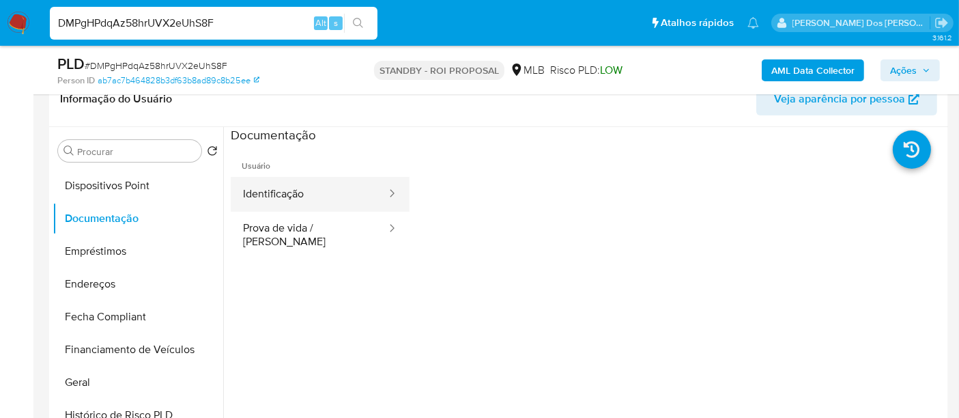
click at [272, 196] on button "Identificação" at bounding box center [309, 194] width 157 height 35
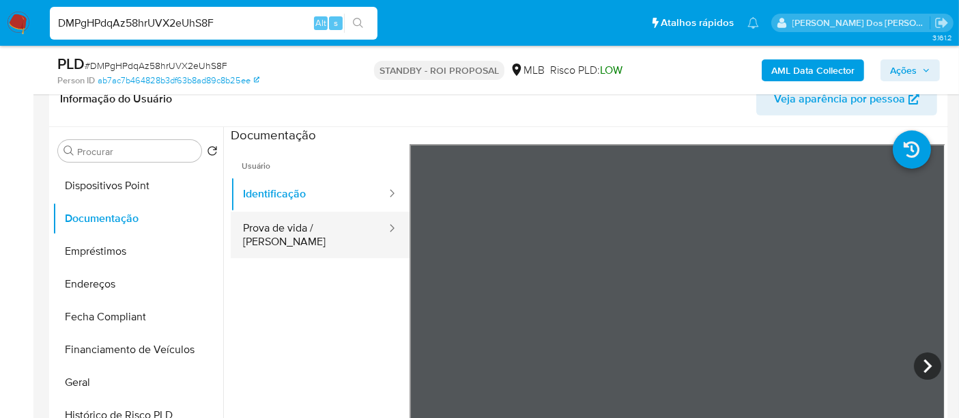
click at [318, 234] on button "Prova de vida / [PERSON_NAME]" at bounding box center [309, 235] width 157 height 46
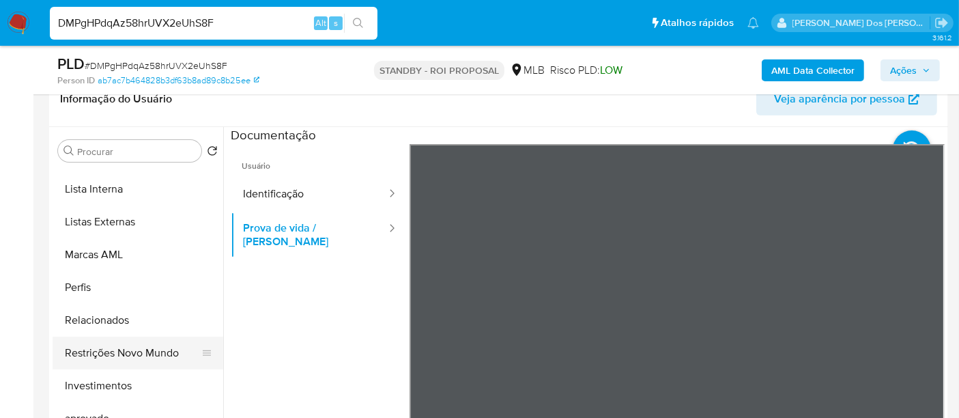
scroll to position [707, 0]
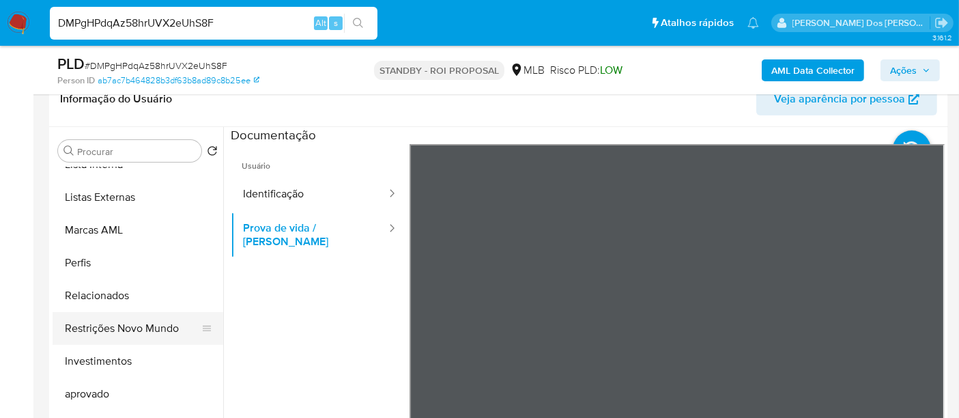
click at [144, 325] on button "Restrições Novo Mundo" at bounding box center [133, 328] width 160 height 33
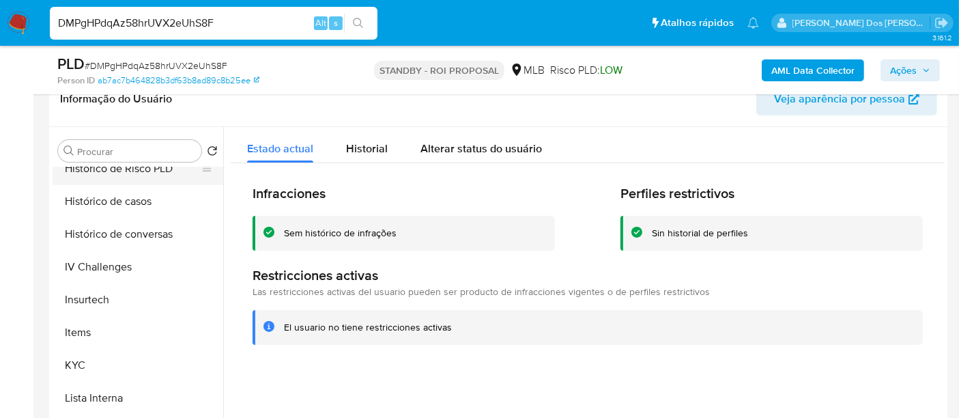
scroll to position [404, 0]
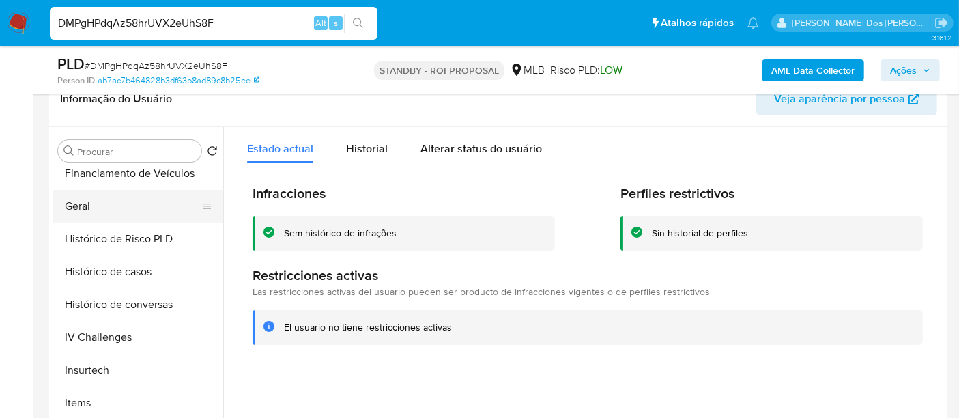
click at [81, 198] on button "Geral" at bounding box center [133, 206] width 160 height 33
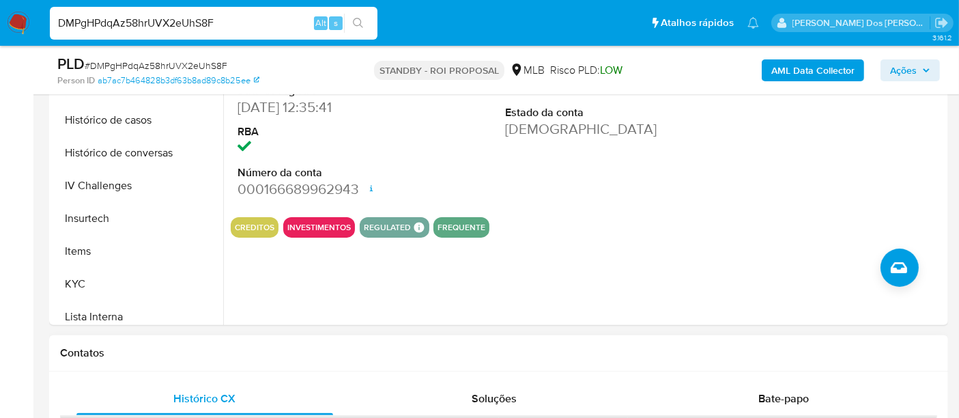
scroll to position [531, 0]
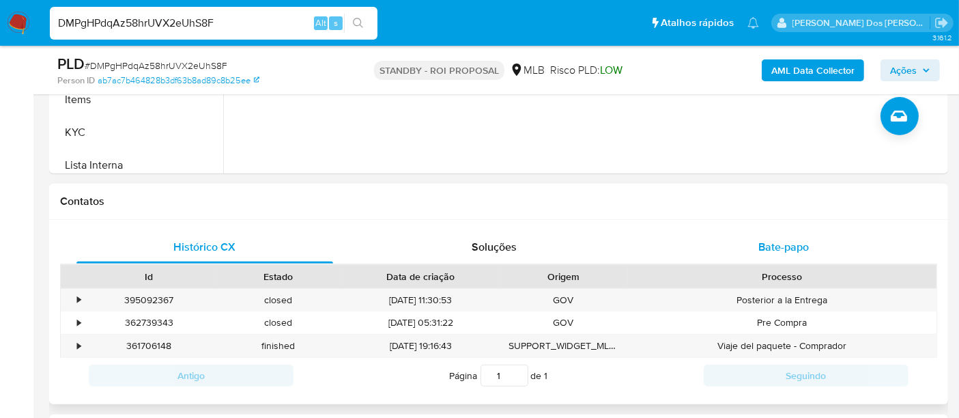
click at [774, 246] on span "Bate-papo" at bounding box center [784, 247] width 51 height 16
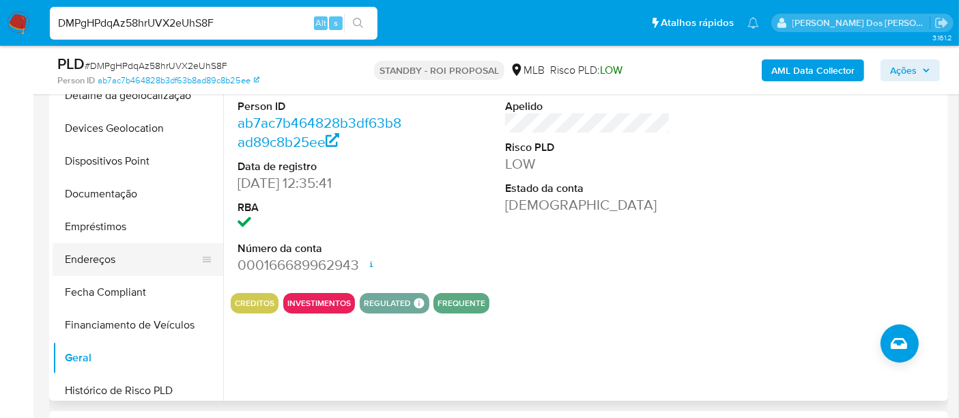
scroll to position [252, 0]
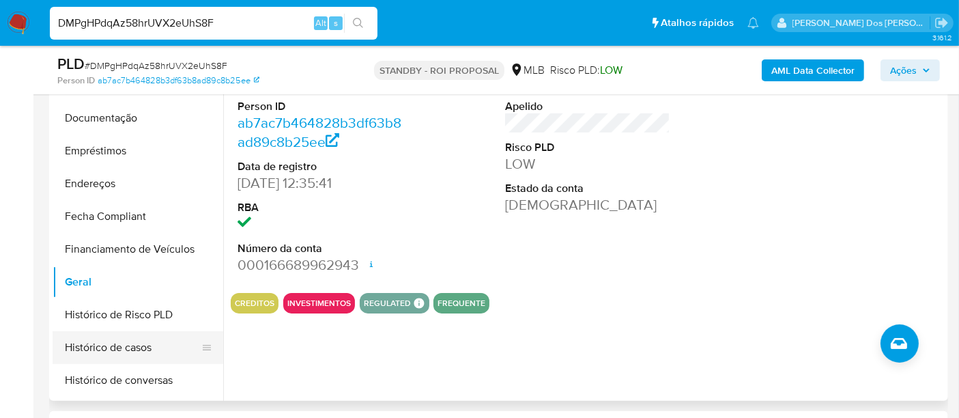
click at [121, 350] on button "Histórico de casos" at bounding box center [133, 347] width 160 height 33
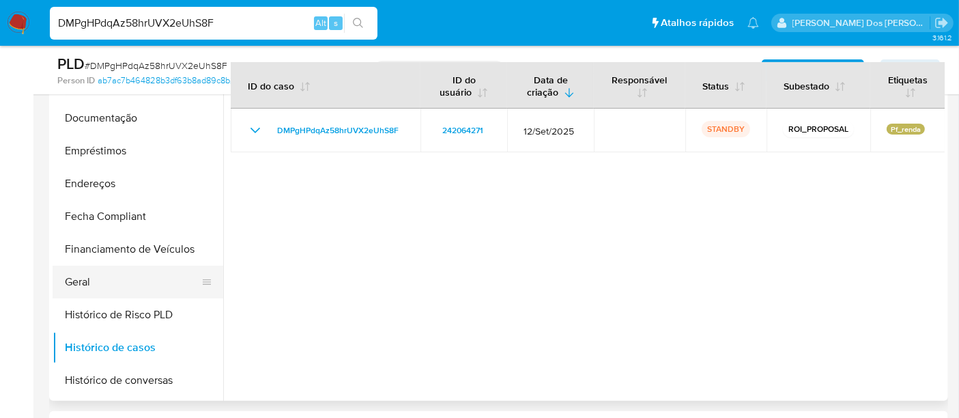
click at [91, 272] on button "Geral" at bounding box center [133, 282] width 160 height 33
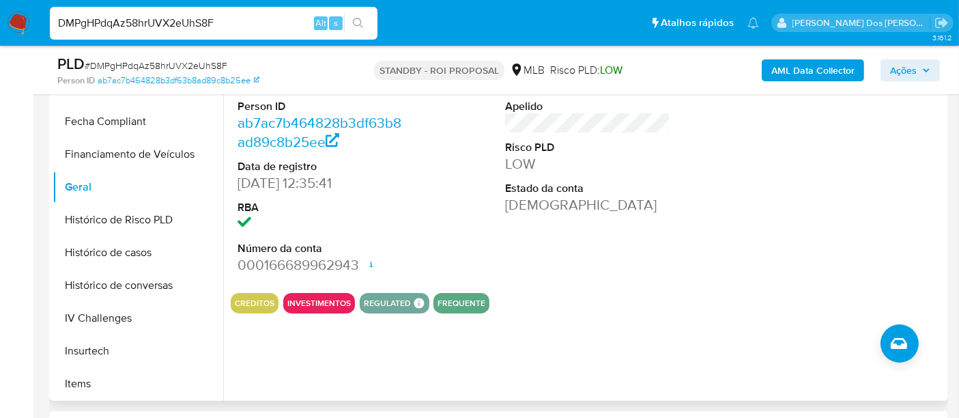
scroll to position [479, 0]
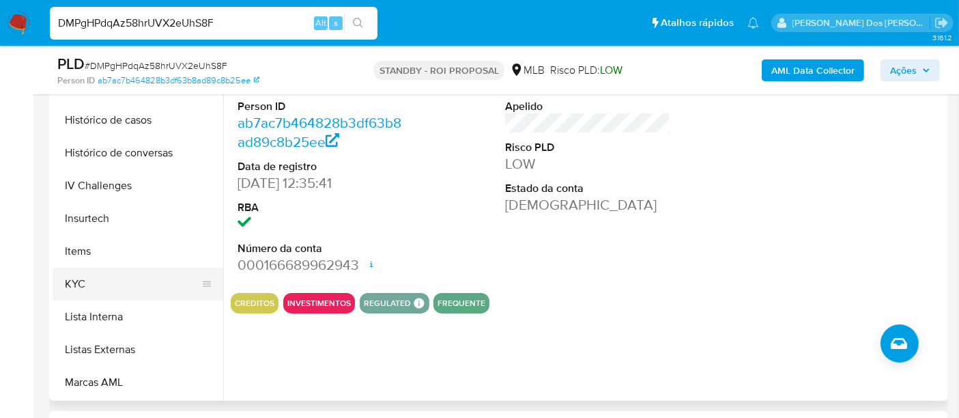
click at [82, 283] on button "KYC" at bounding box center [133, 284] width 160 height 33
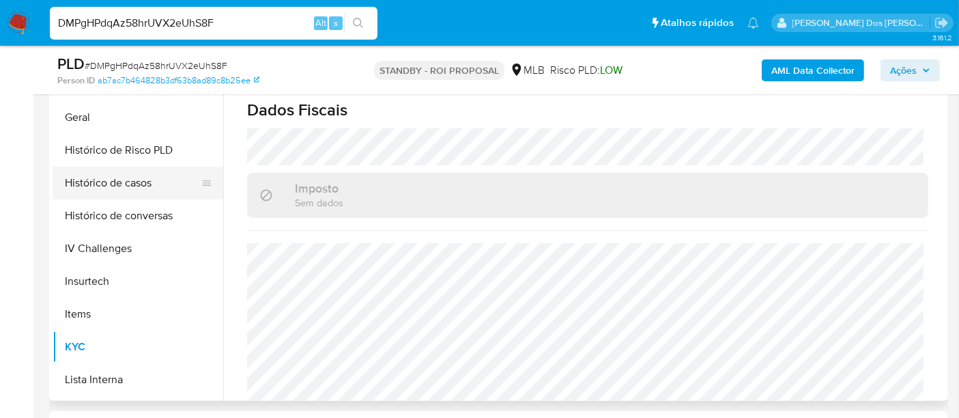
scroll to position [328, 0]
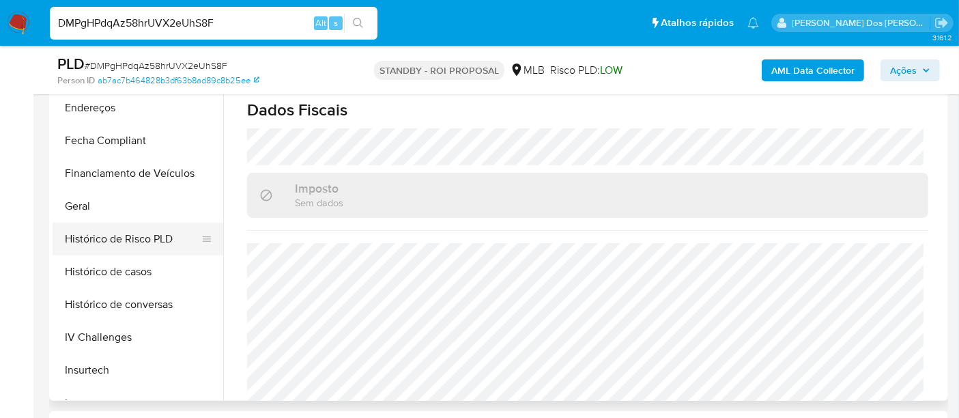
drag, startPoint x: 87, startPoint y: 212, endPoint x: 142, endPoint y: 229, distance: 57.4
click at [87, 212] on button "Geral" at bounding box center [138, 206] width 171 height 33
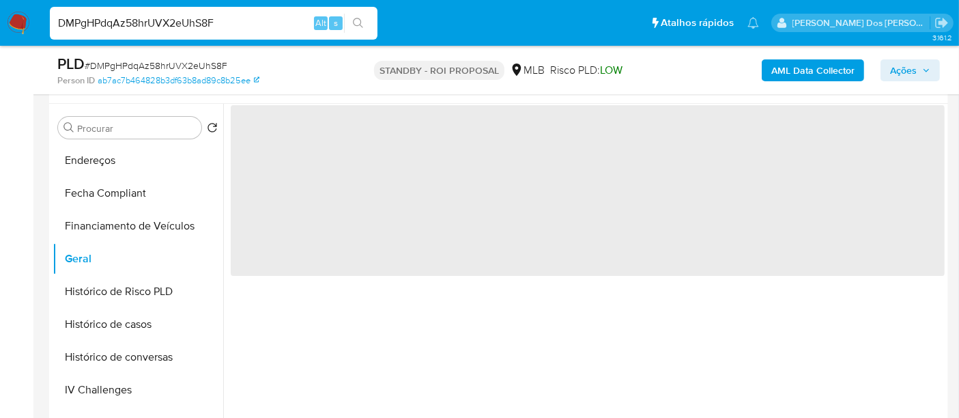
scroll to position [227, 0]
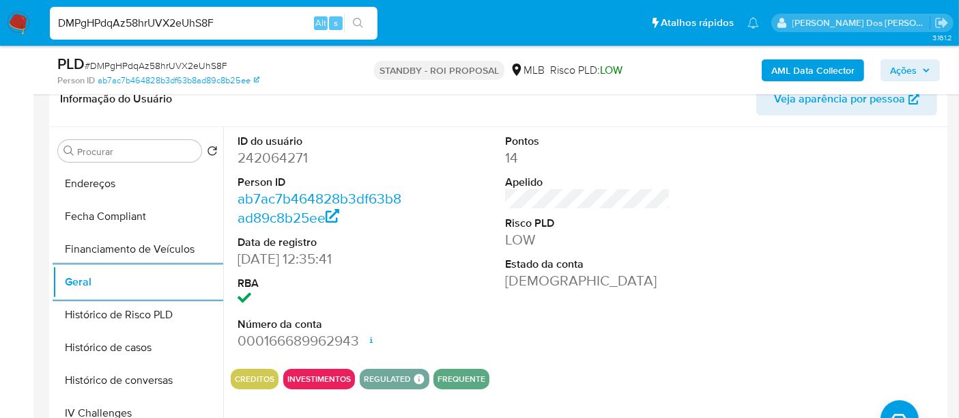
click at [199, 25] on input "DMPgHPdqAz58hrUVX2eUhS8F" at bounding box center [214, 23] width 328 height 18
paste input "4WUfPph7MNNIWRnJUaxfckgT"
type input "4WUfPph7MNNIWRnJUaxfckgT"
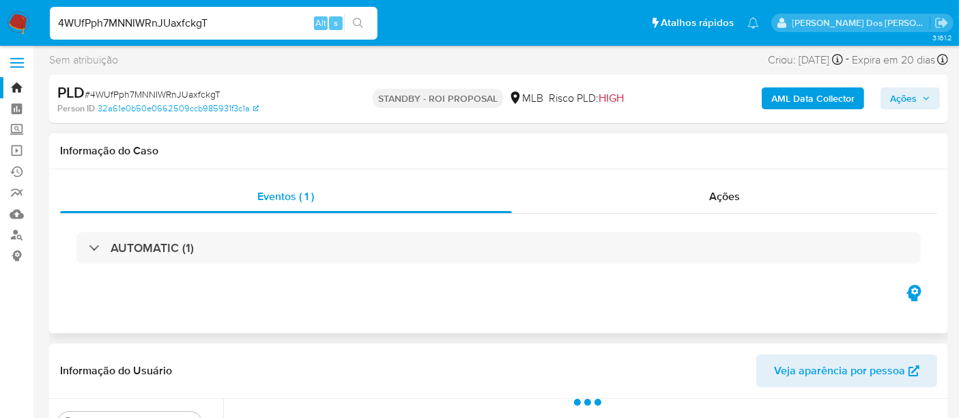
scroll to position [152, 0]
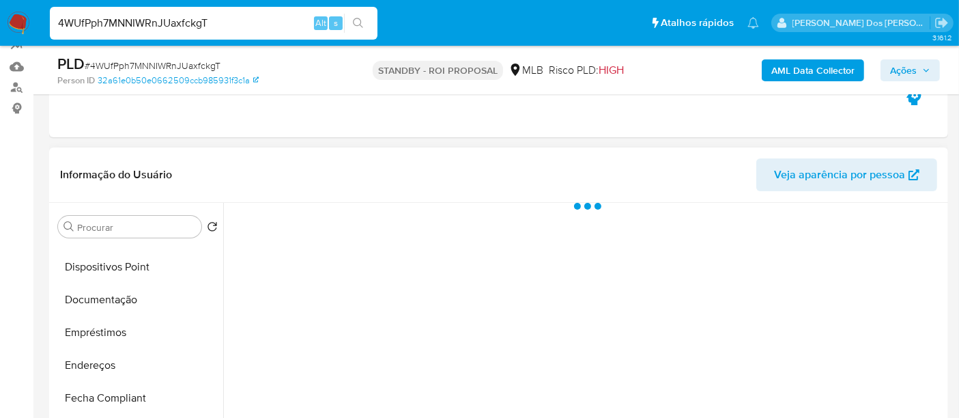
select select "10"
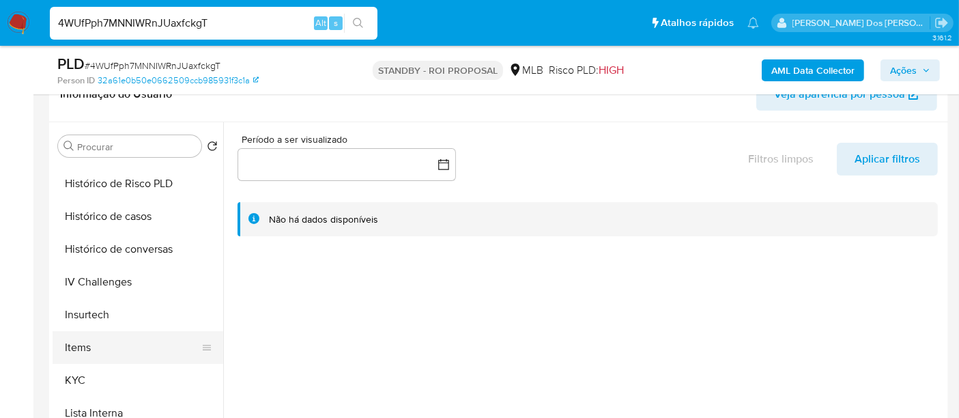
scroll to position [303, 0]
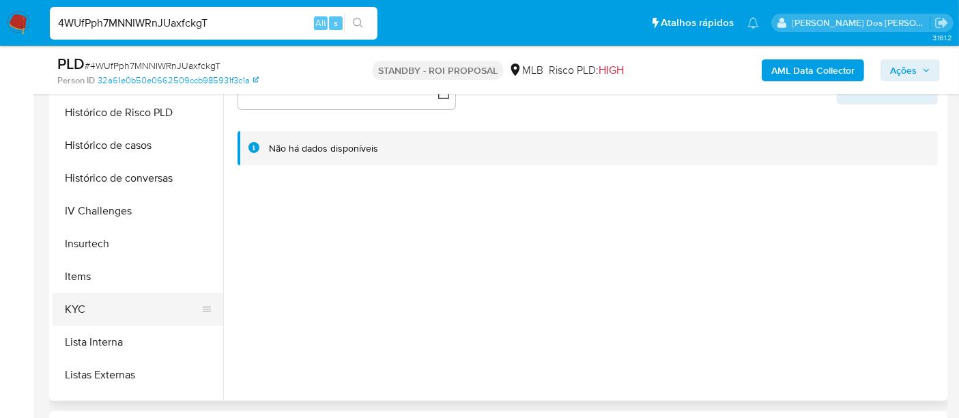
click at [82, 303] on button "KYC" at bounding box center [133, 309] width 160 height 33
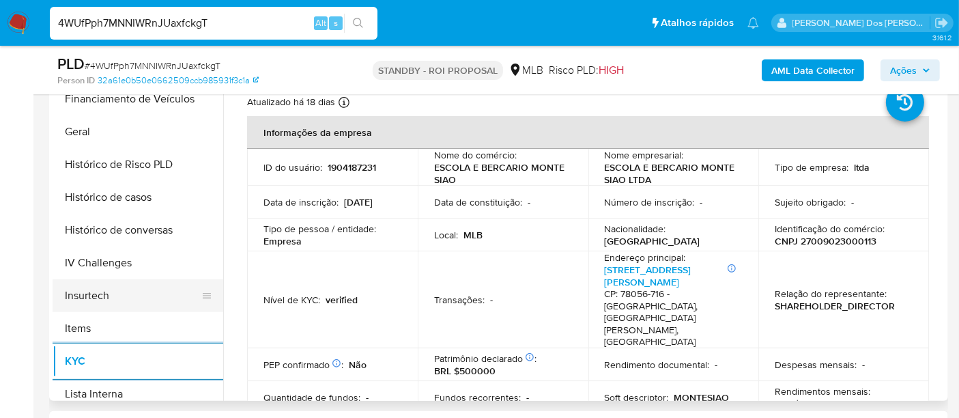
scroll to position [378, 0]
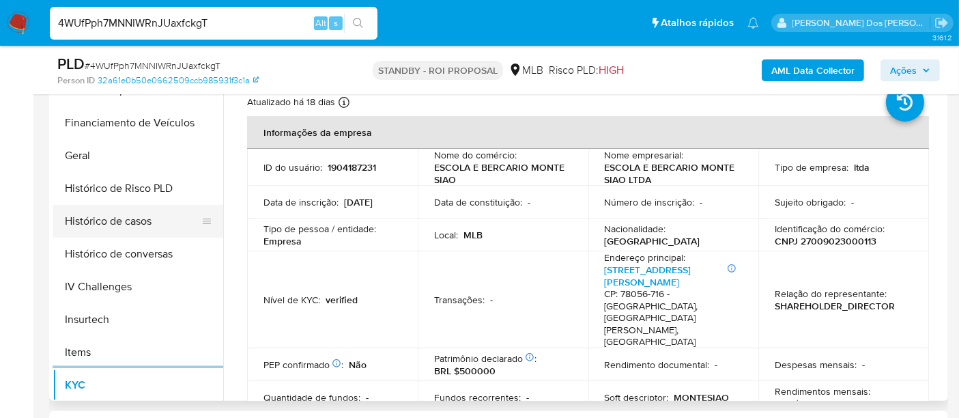
click at [140, 229] on button "Histórico de casos" at bounding box center [133, 221] width 160 height 33
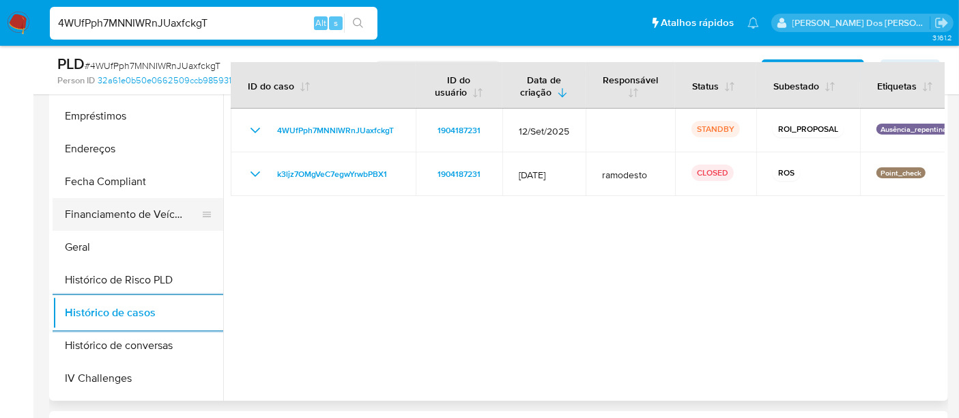
scroll to position [227, 0]
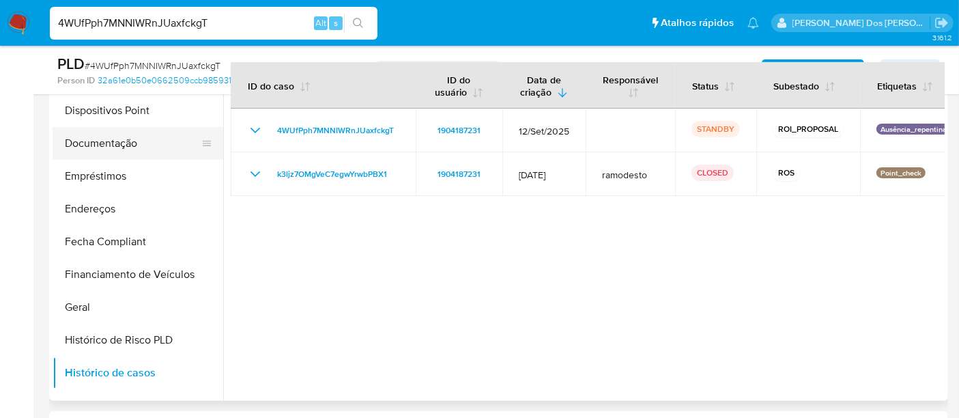
click at [107, 149] on button "Documentação" at bounding box center [133, 143] width 160 height 33
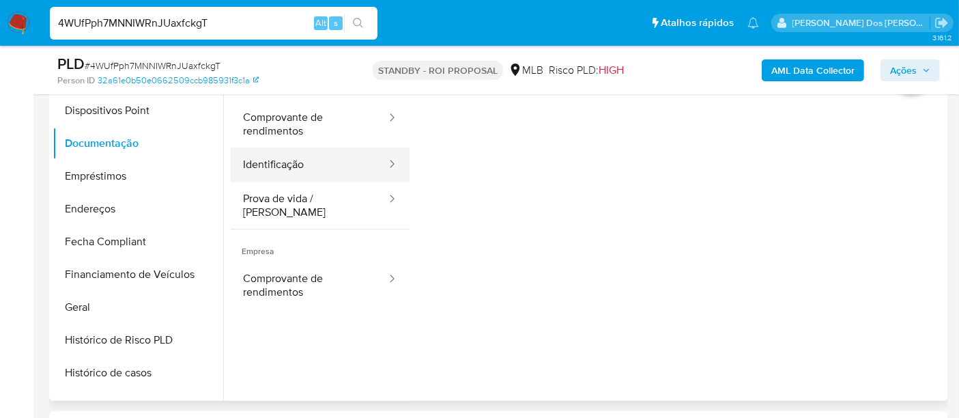
click at [283, 166] on button "Identificação" at bounding box center [309, 165] width 157 height 35
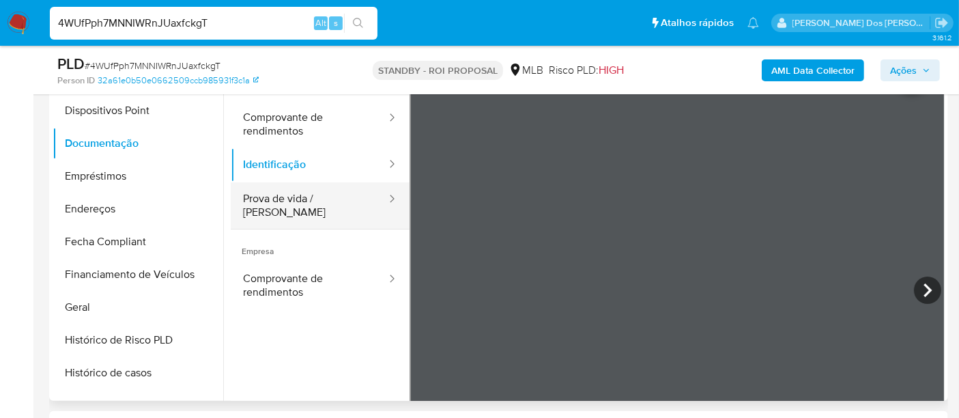
click at [312, 201] on button "Prova de vida / [PERSON_NAME]" at bounding box center [309, 205] width 157 height 46
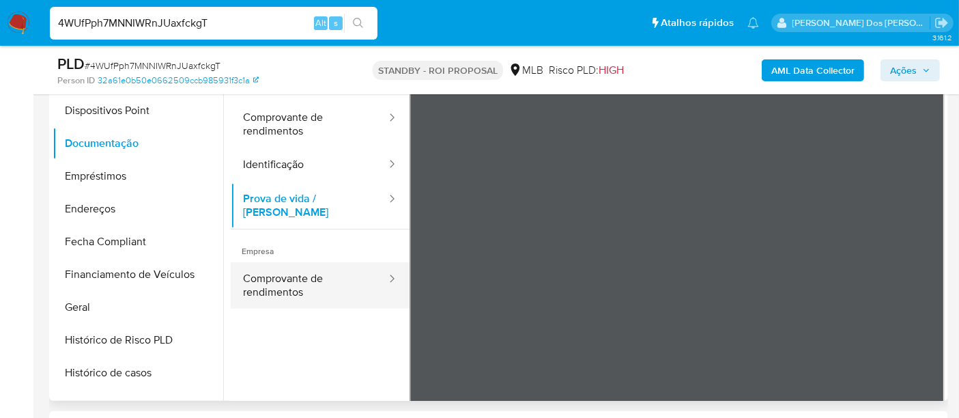
click at [264, 270] on button "Comprovante de rendimentos" at bounding box center [309, 285] width 157 height 46
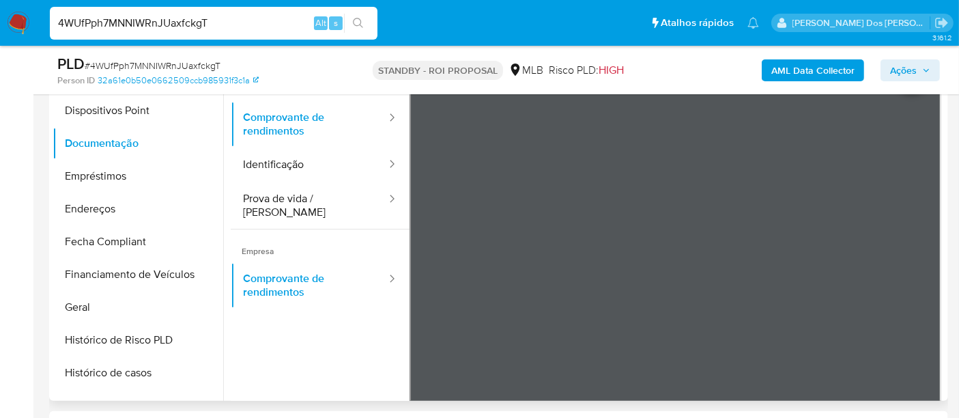
scroll to position [227, 0]
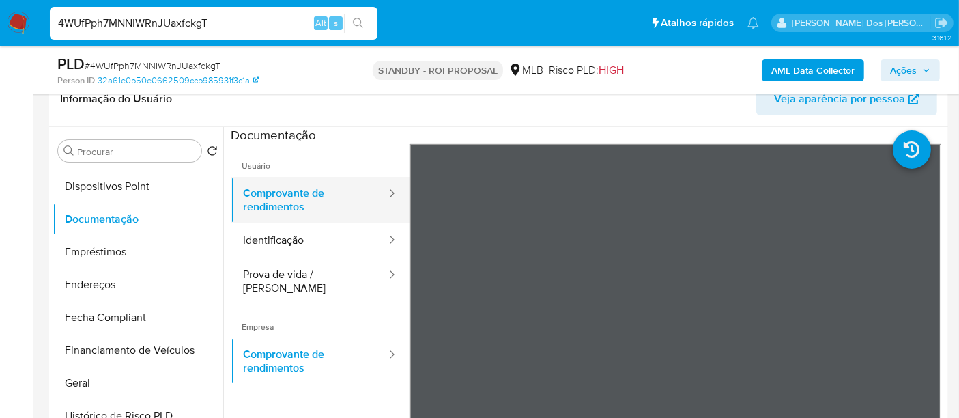
click at [290, 198] on button "Comprovante de rendimentos" at bounding box center [309, 200] width 157 height 46
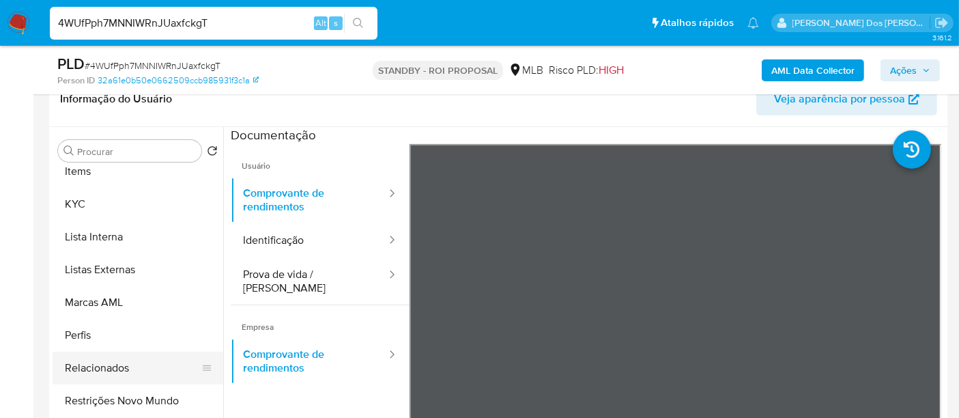
scroll to position [707, 0]
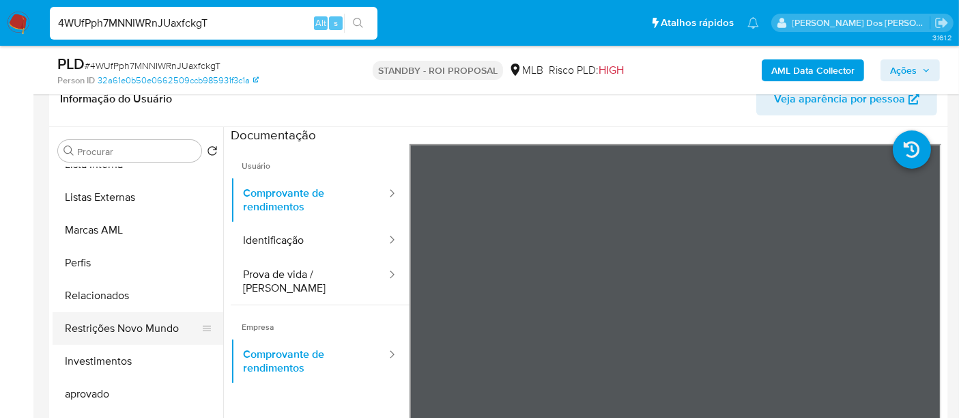
click at [137, 320] on button "Restrições Novo Mundo" at bounding box center [133, 328] width 160 height 33
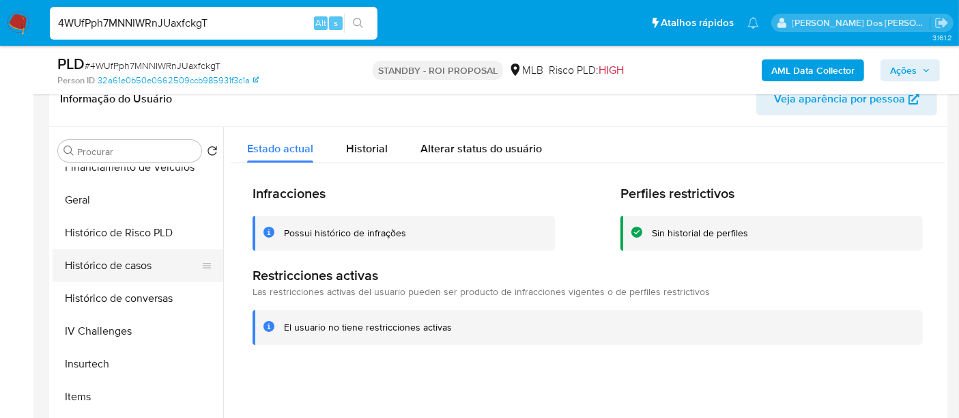
scroll to position [404, 0]
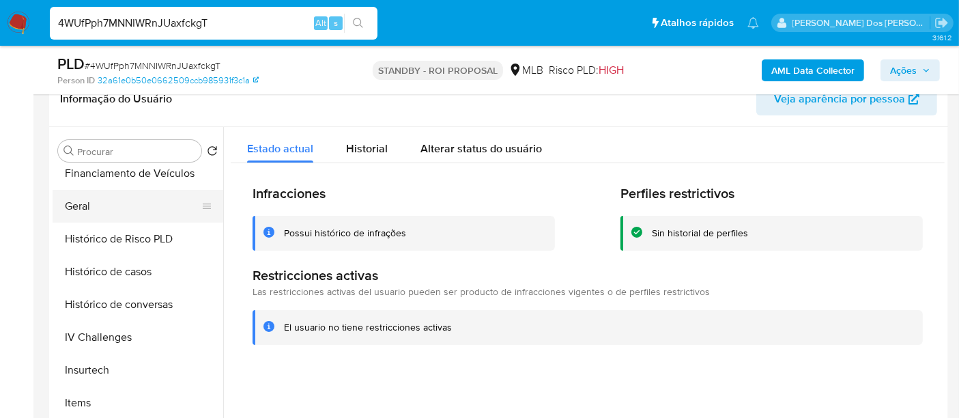
click at [83, 210] on button "Geral" at bounding box center [133, 206] width 160 height 33
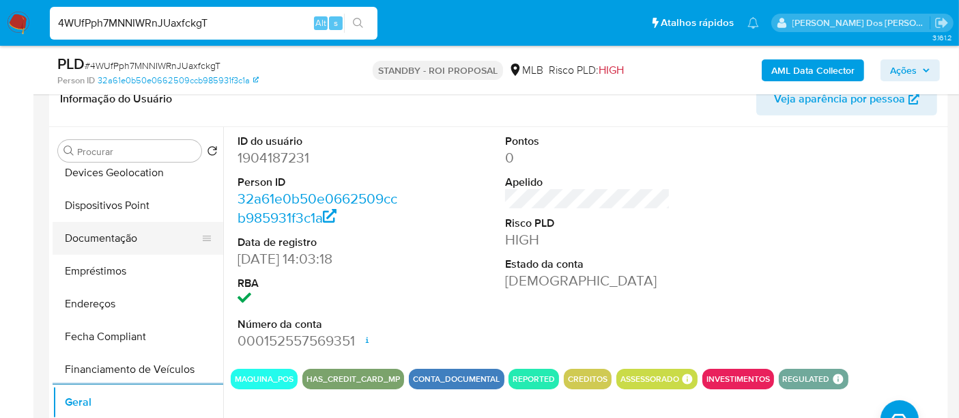
scroll to position [176, 0]
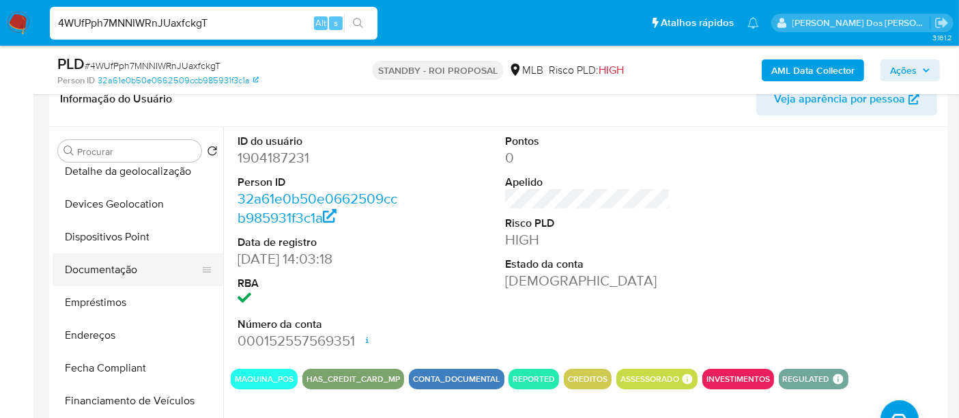
click at [129, 271] on button "Documentação" at bounding box center [133, 269] width 160 height 33
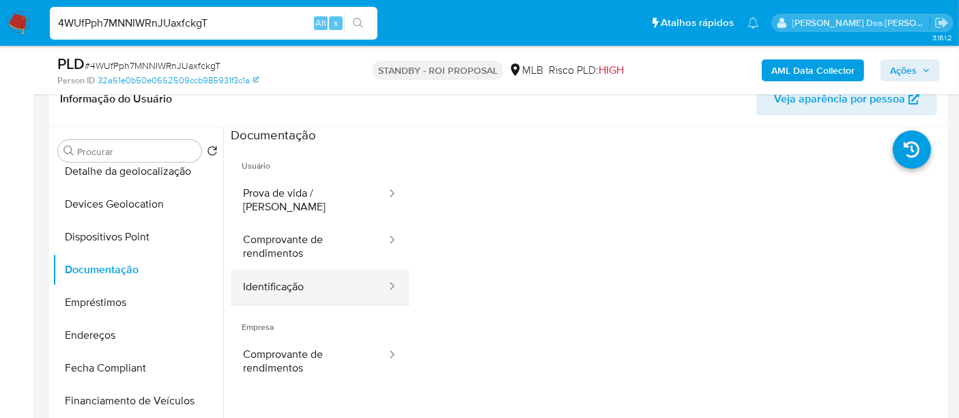
click at [260, 278] on button "Identificação" at bounding box center [309, 287] width 157 height 35
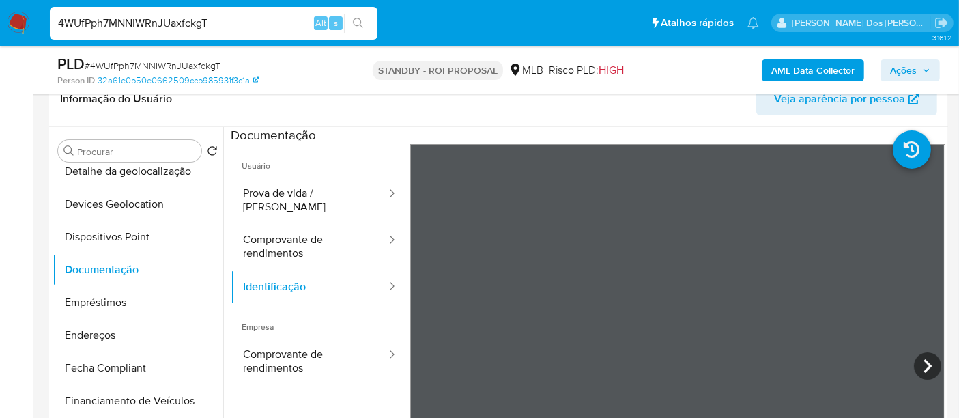
click at [221, 26] on input "4WUfPph7MNNIWRnJUaxfckgT" at bounding box center [214, 23] width 328 height 18
paste input "RF4A0S5SUrVtALG3sV7o9GG8"
type input "RF4A0S5SUrVtALG3sV7o9GG8"
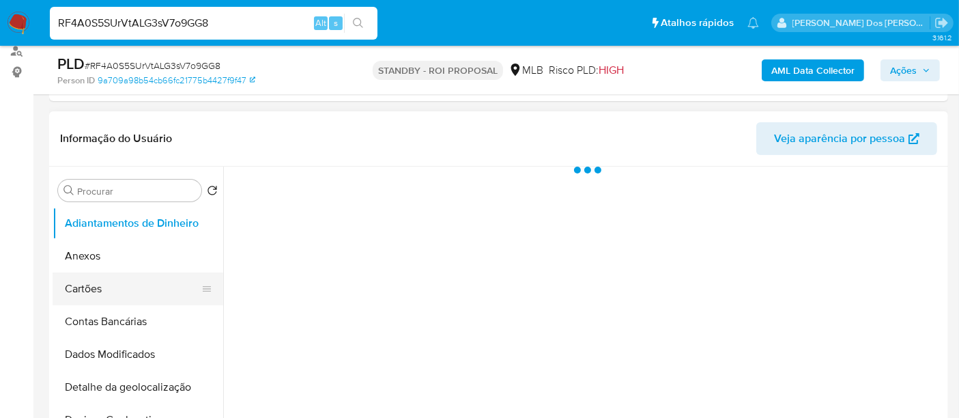
scroll to position [227, 0]
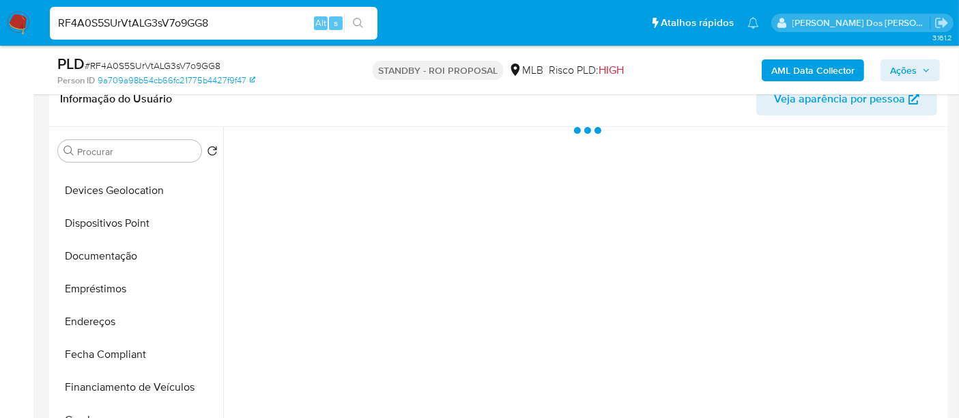
select select "10"
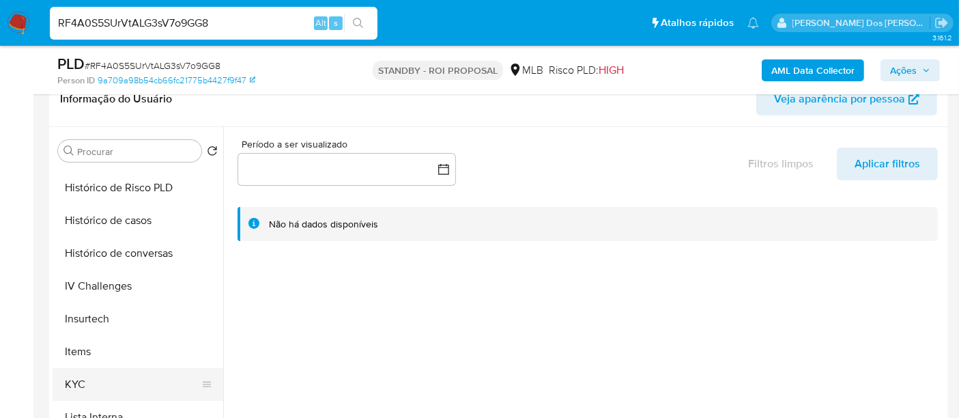
click at [74, 380] on button "KYC" at bounding box center [133, 384] width 160 height 33
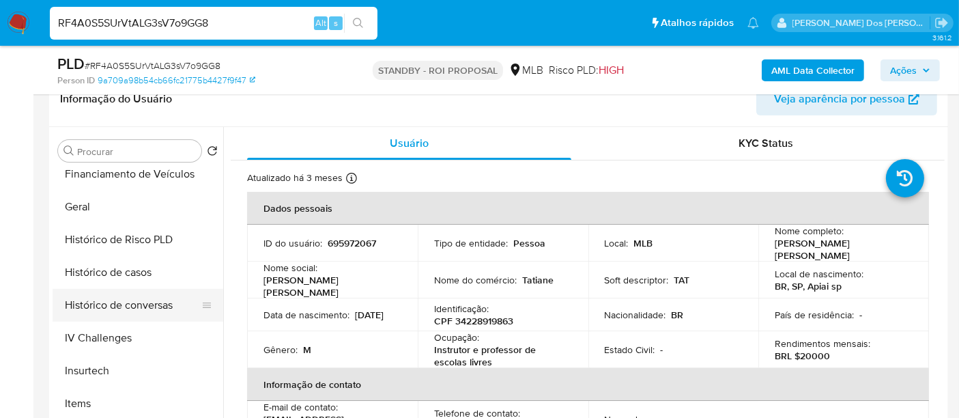
scroll to position [379, 0]
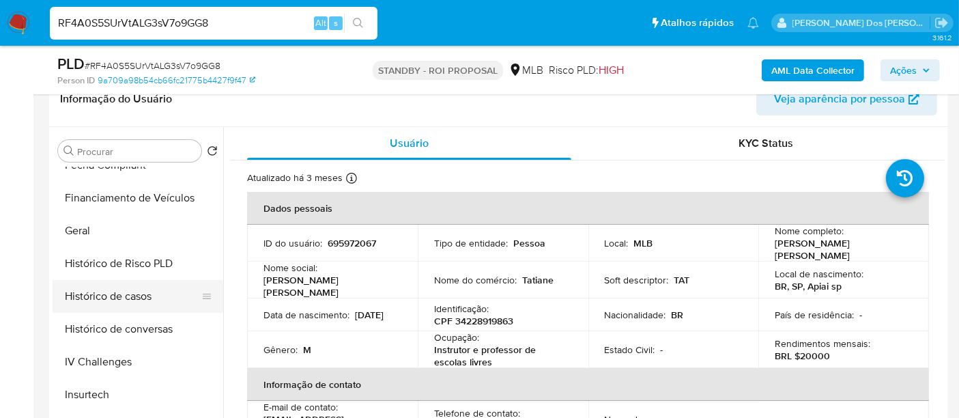
click at [135, 299] on button "Histórico de casos" at bounding box center [133, 296] width 160 height 33
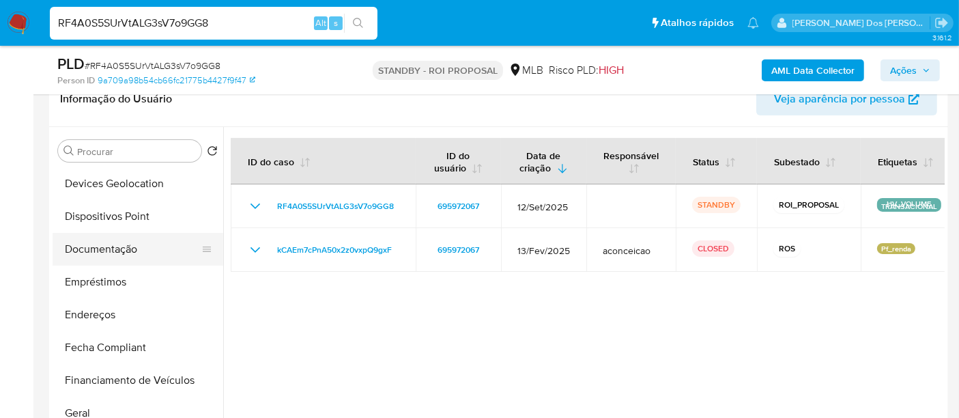
scroll to position [152, 0]
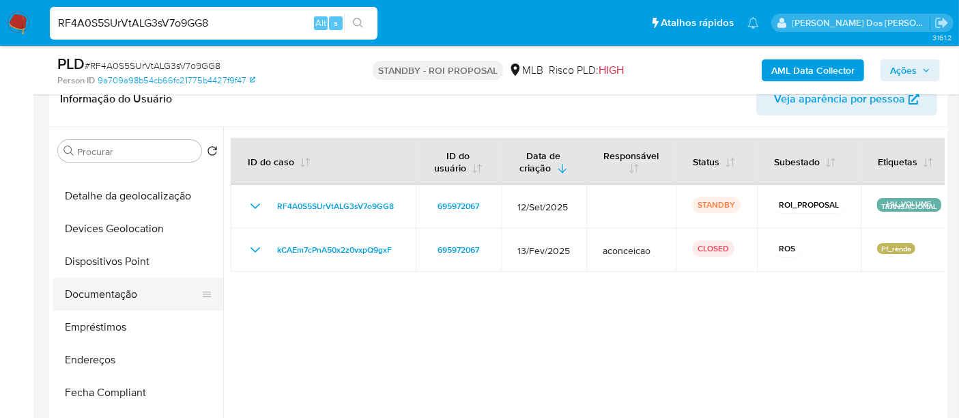
click at [114, 288] on button "Documentação" at bounding box center [133, 294] width 160 height 33
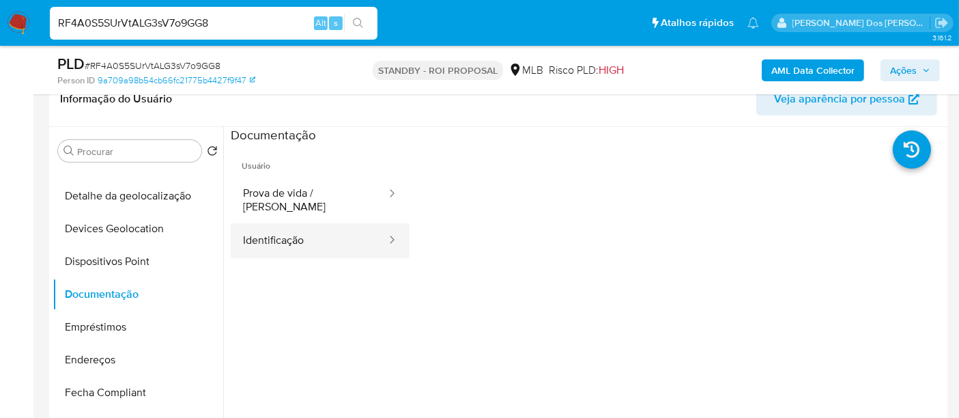
click at [255, 232] on button "Identificação" at bounding box center [309, 240] width 157 height 35
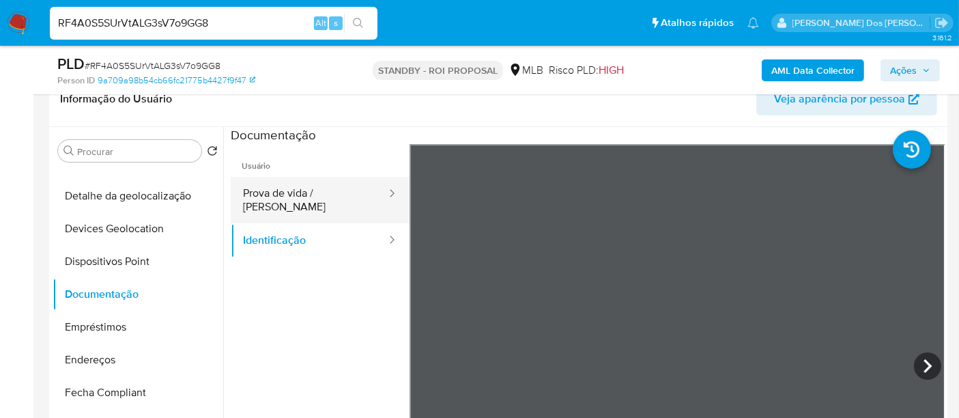
click at [332, 197] on button "Prova de vida / [PERSON_NAME]" at bounding box center [309, 200] width 157 height 46
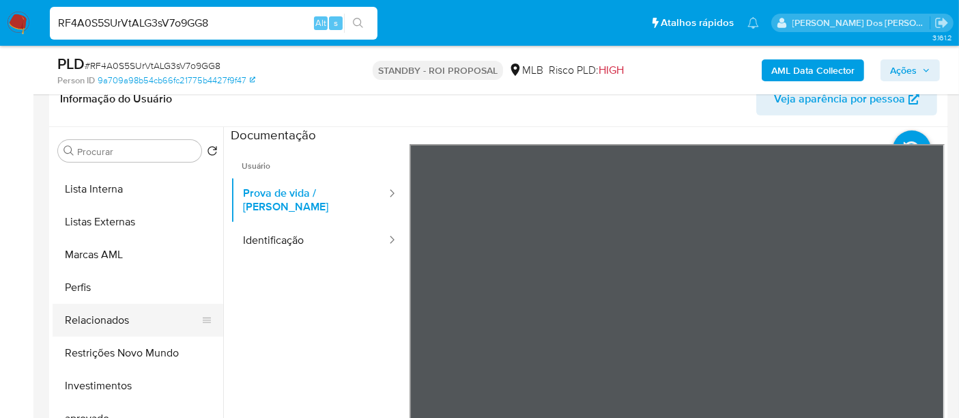
scroll to position [707, 0]
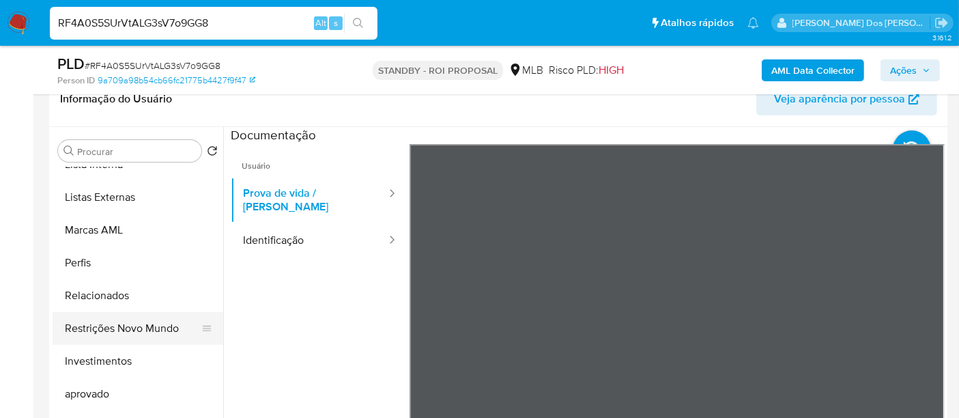
click at [135, 323] on button "Restrições Novo Mundo" at bounding box center [133, 328] width 160 height 33
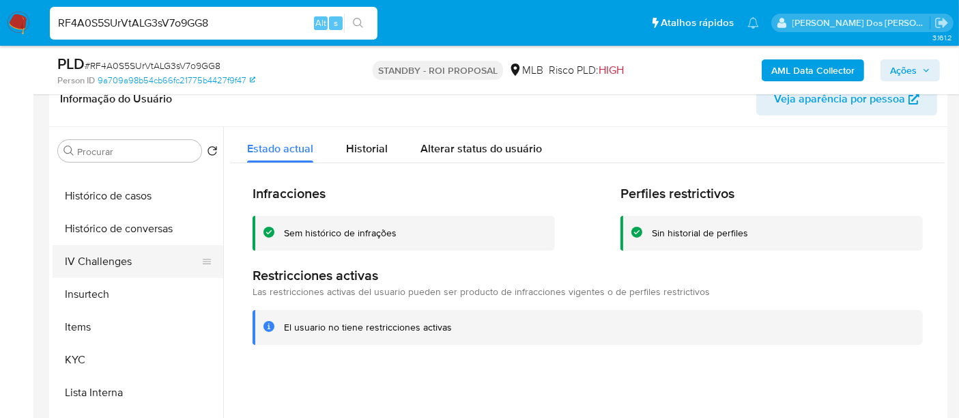
scroll to position [404, 0]
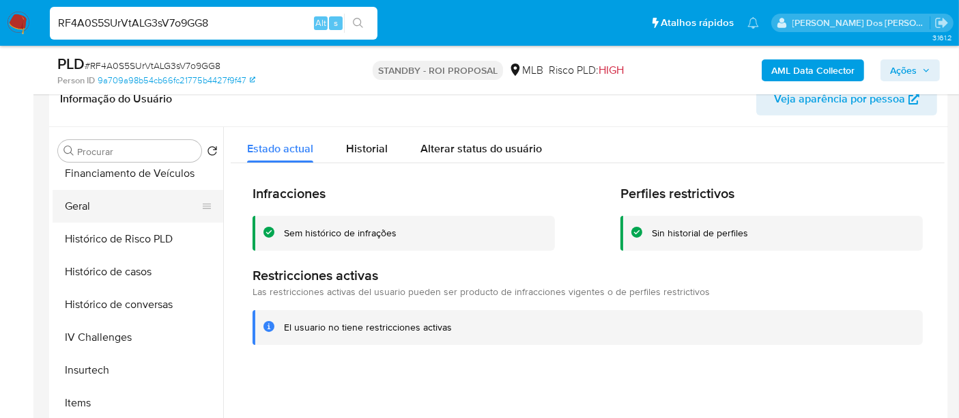
click at [83, 204] on button "Geral" at bounding box center [133, 206] width 160 height 33
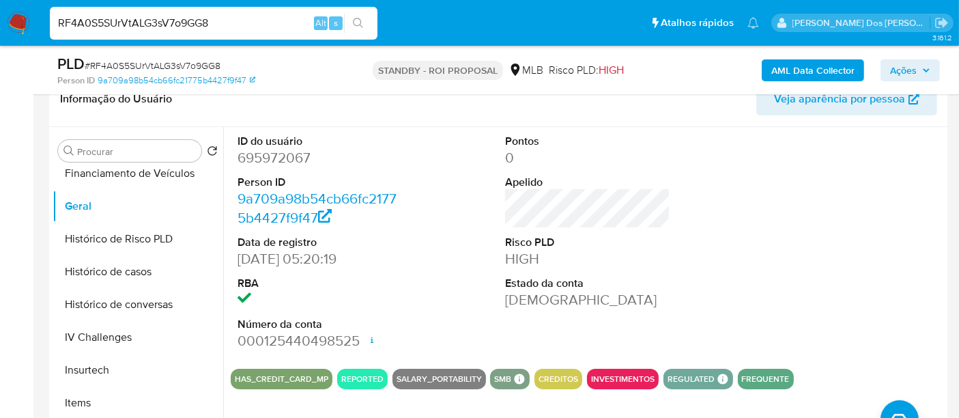
click at [226, 30] on input "RF4A0S5SUrVtALG3sV7o9GG8" at bounding box center [214, 23] width 328 height 18
paste input "HRsoMr8JGFzg7hdxM4YMD2GQ"
type input "HRsoMr8JGFzg7hdxM4YMD2GQ"
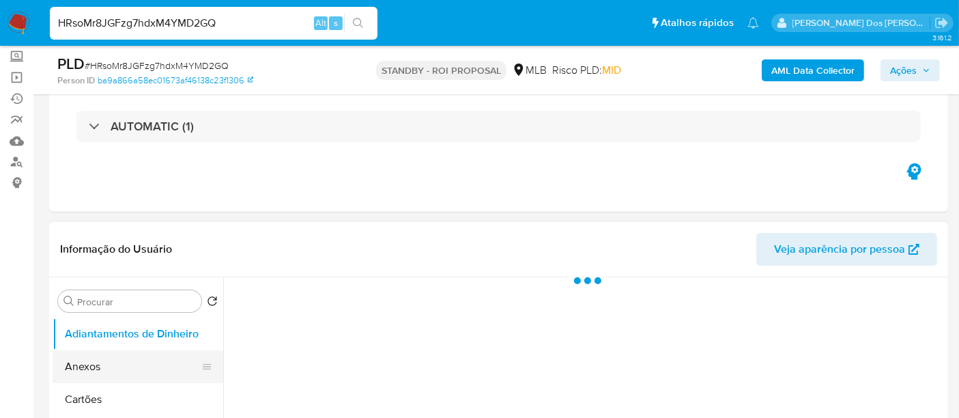
scroll to position [152, 0]
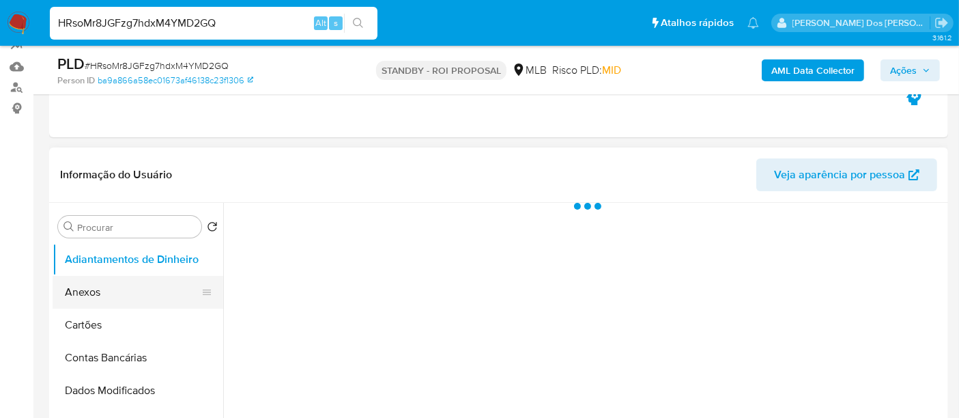
select select "10"
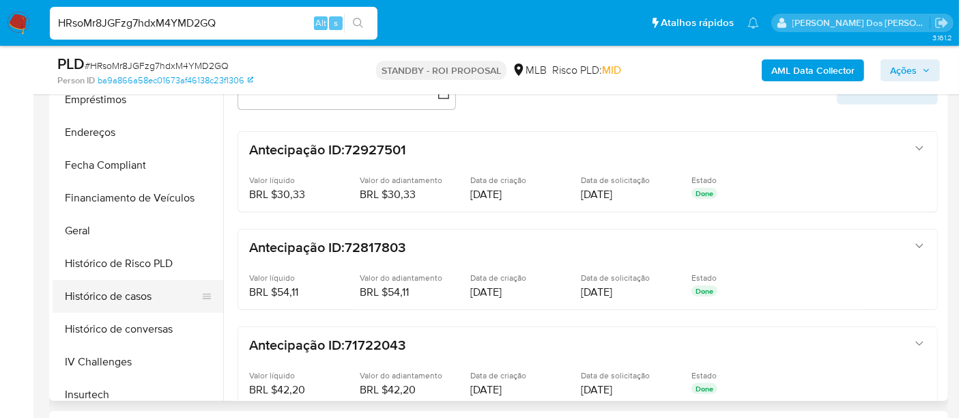
scroll to position [379, 0]
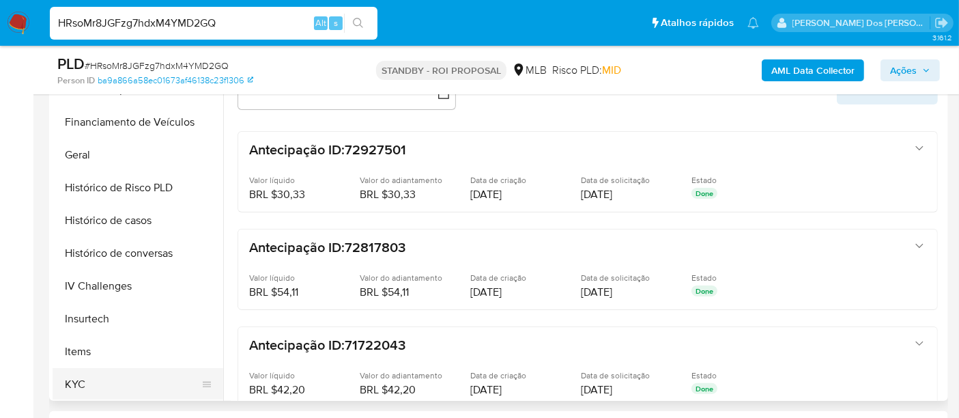
click at [79, 374] on button "KYC" at bounding box center [133, 384] width 160 height 33
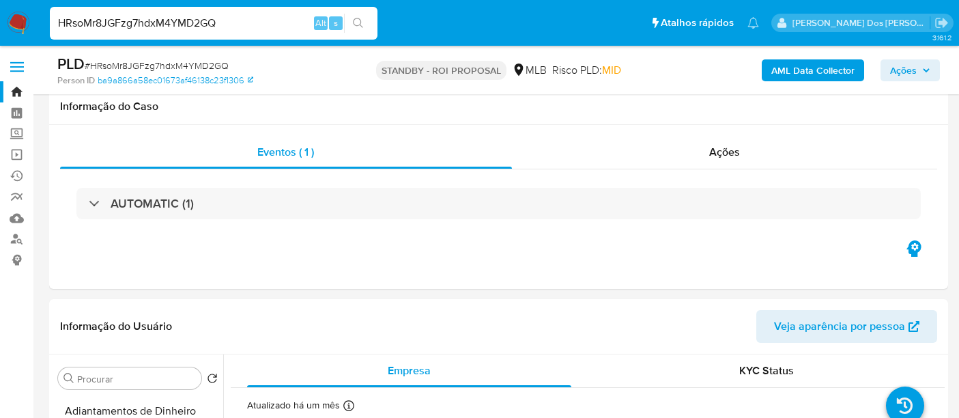
select select "10"
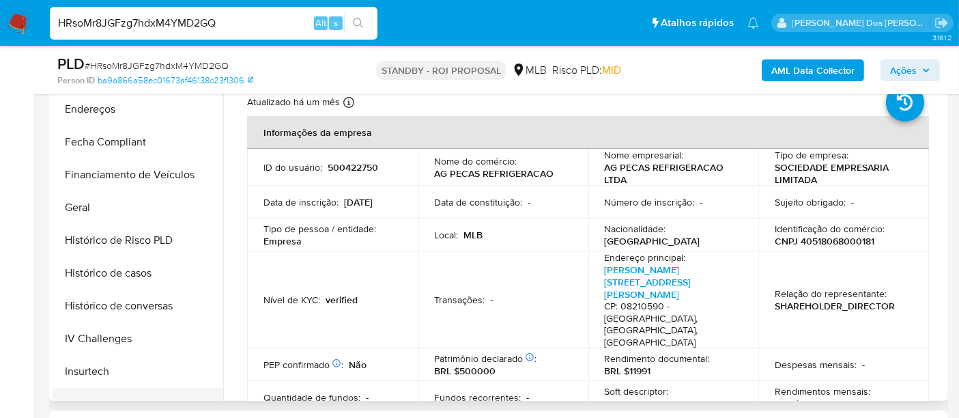
scroll to position [303, 0]
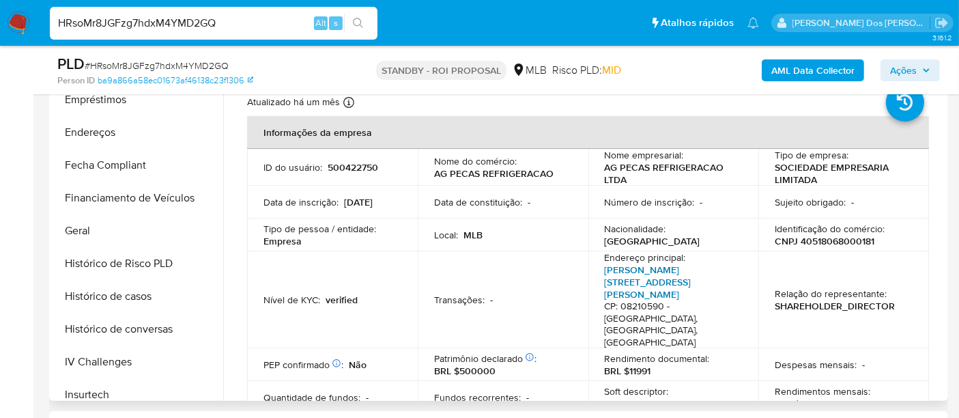
click at [608, 278] on link "Rua Augusto Carlos Bauman 206, Itaquera" at bounding box center [648, 282] width 87 height 38
click at [115, 291] on button "Histórico de casos" at bounding box center [133, 296] width 160 height 33
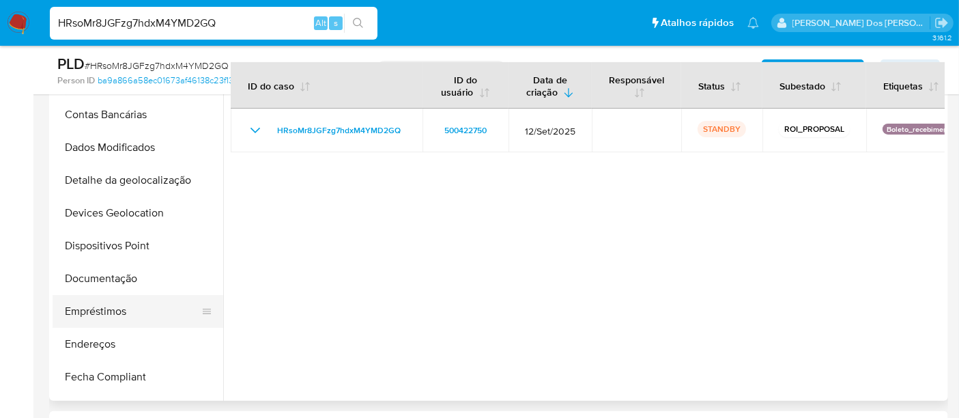
scroll to position [76, 0]
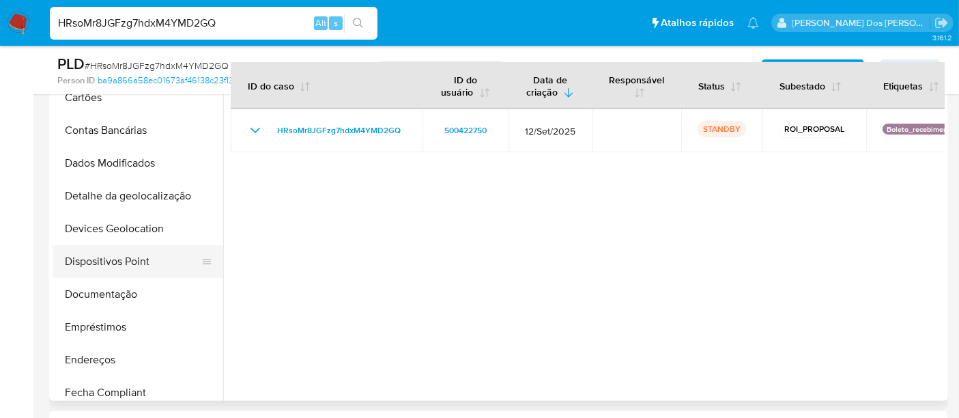
drag, startPoint x: 113, startPoint y: 292, endPoint x: 158, endPoint y: 262, distance: 53.2
click at [114, 292] on button "Documentação" at bounding box center [138, 294] width 171 height 33
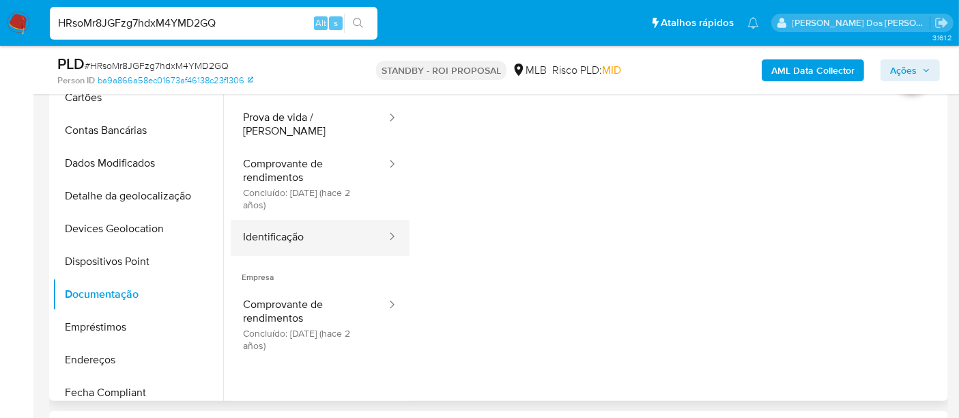
click at [264, 227] on button "Identificação" at bounding box center [309, 237] width 157 height 35
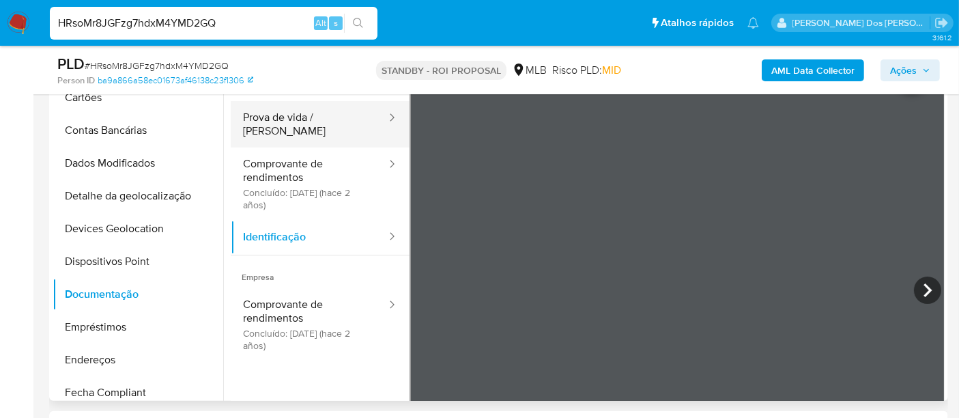
click at [316, 117] on button "Prova de vida / [PERSON_NAME]" at bounding box center [309, 124] width 157 height 46
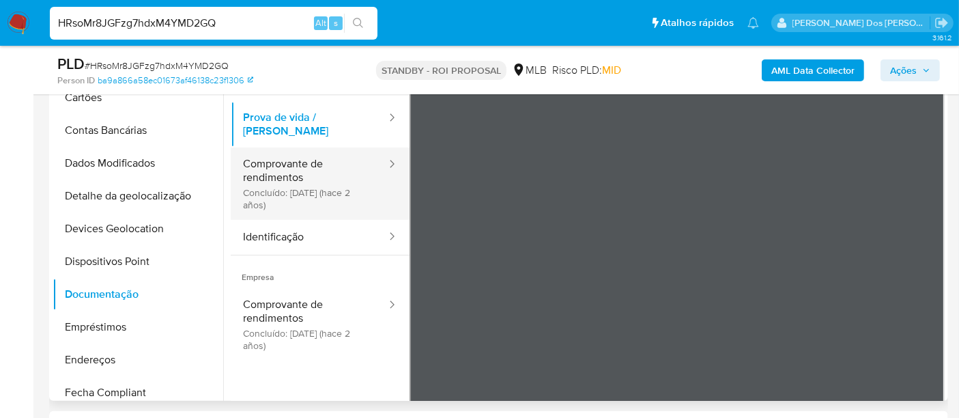
click at [294, 171] on button "Comprovante de rendimentos Concluído: 16/05/2023 (hace 2 años)" at bounding box center [309, 184] width 157 height 72
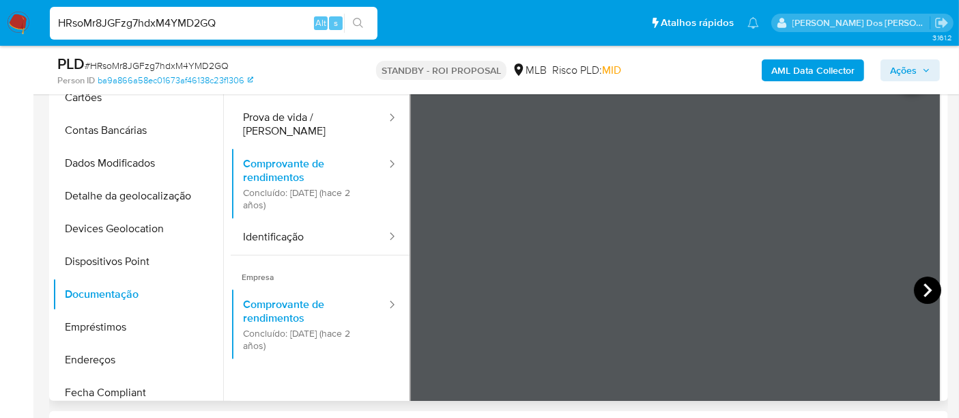
click at [931, 291] on icon at bounding box center [927, 290] width 27 height 27
click at [425, 292] on icon at bounding box center [426, 290] width 8 height 14
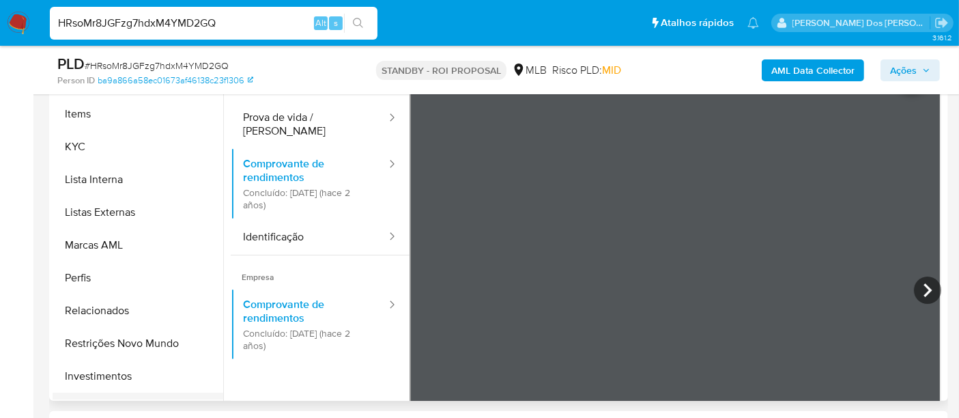
scroll to position [683, 0]
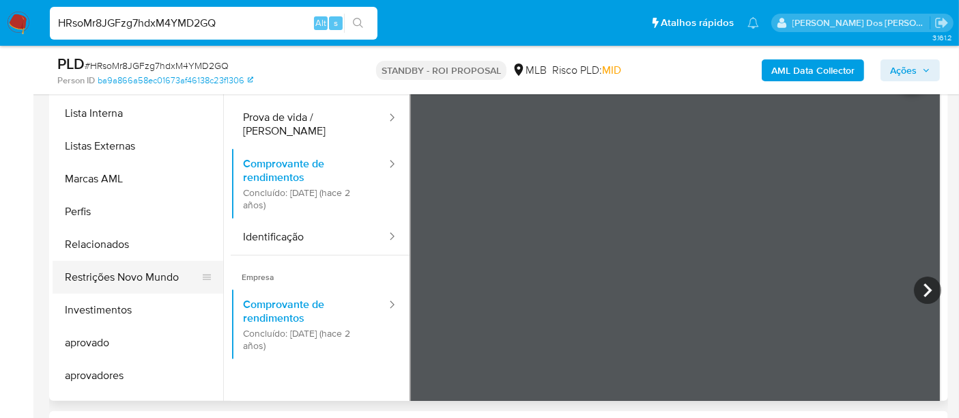
click at [120, 278] on button "Restrições Novo Mundo" at bounding box center [133, 277] width 160 height 33
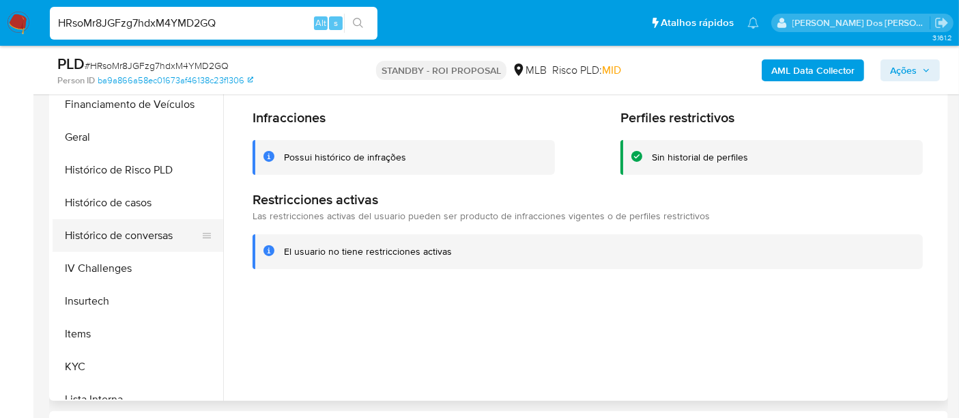
scroll to position [379, 0]
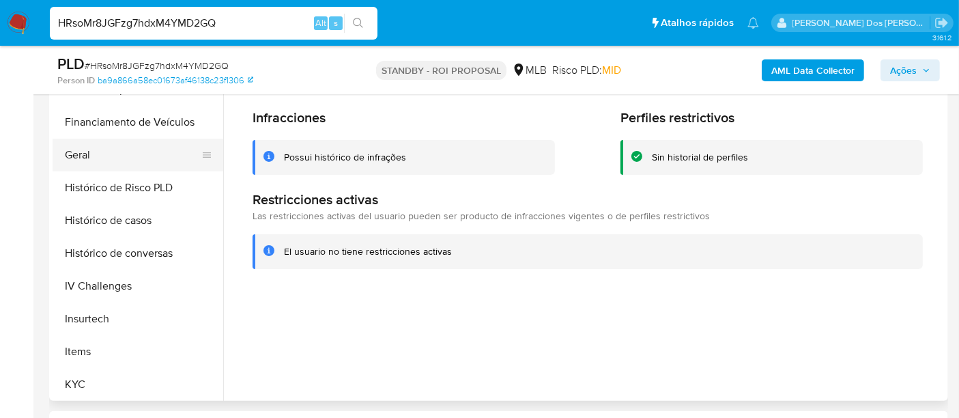
click at [86, 145] on button "Geral" at bounding box center [133, 155] width 160 height 33
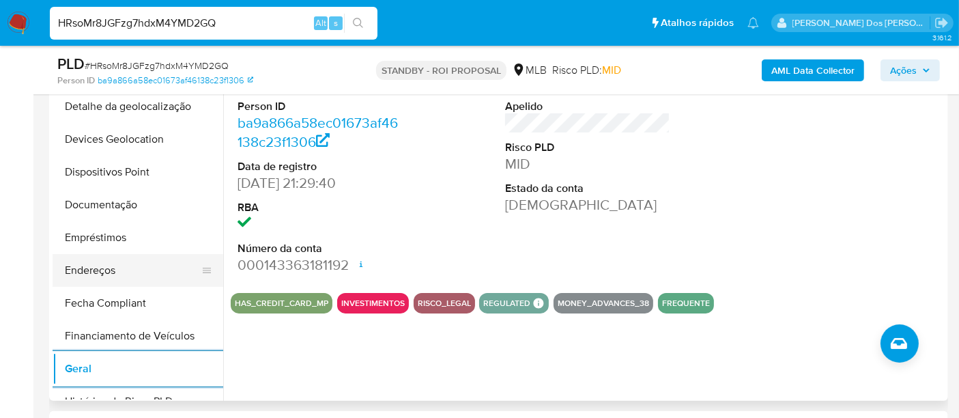
scroll to position [152, 0]
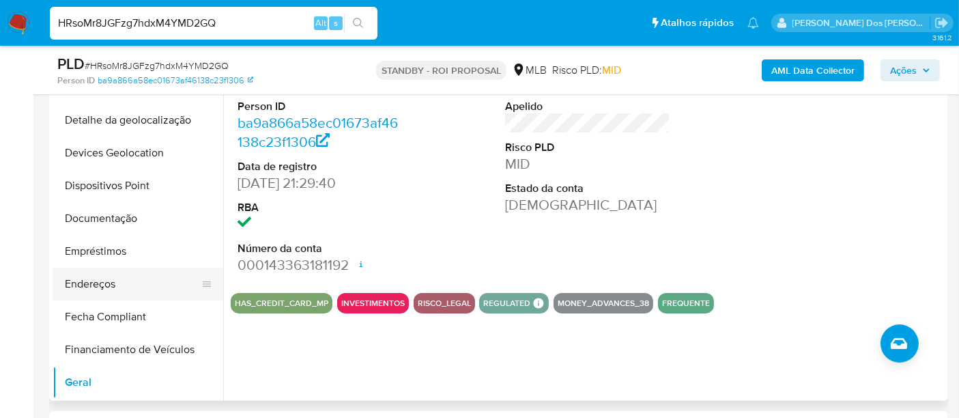
click at [96, 278] on button "Endereços" at bounding box center [133, 284] width 160 height 33
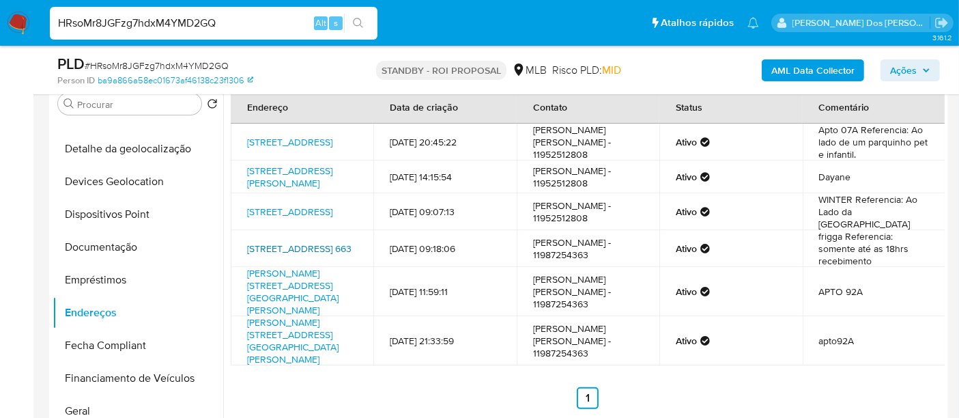
scroll to position [303, 0]
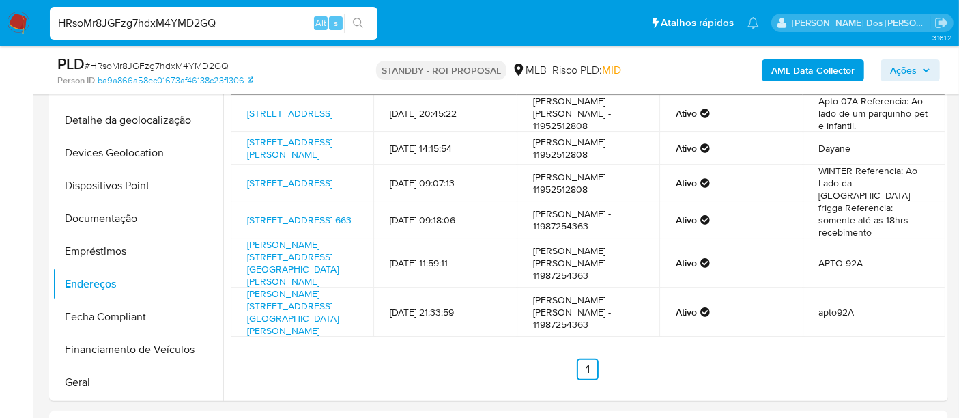
click at [229, 18] on input "HRsoMr8JGFzg7hdxM4YMD2GQ" at bounding box center [214, 23] width 328 height 18
paste input "MjZNKtsbODlbegOrs3fW2fCY"
type input "MjZNKtsbODlbegOrs3fW2fCY"
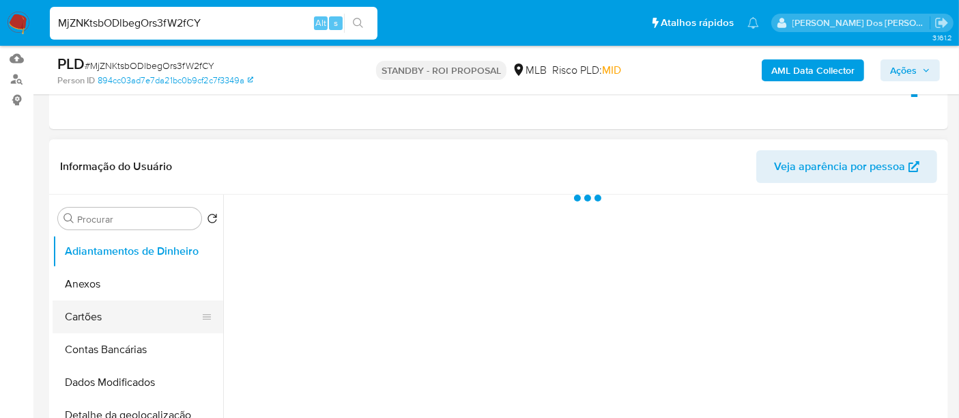
scroll to position [227, 0]
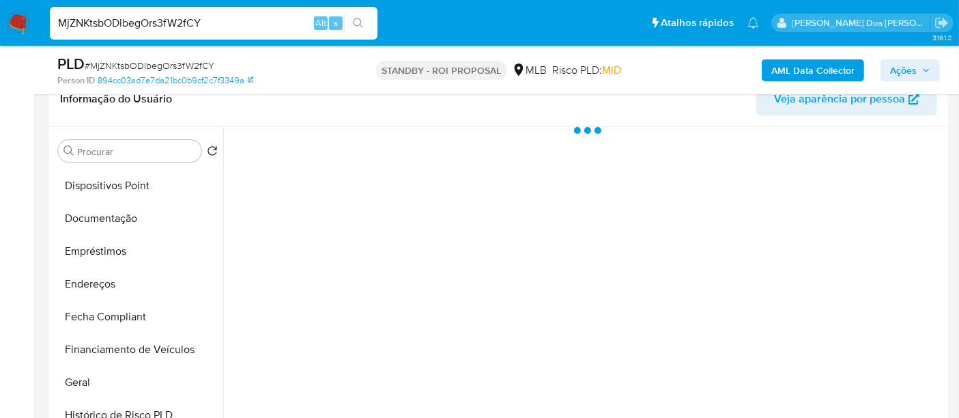
select select "10"
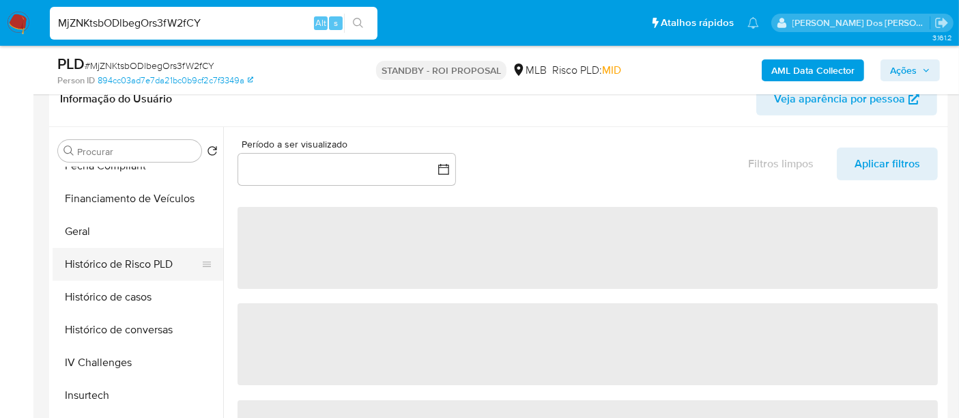
scroll to position [454, 0]
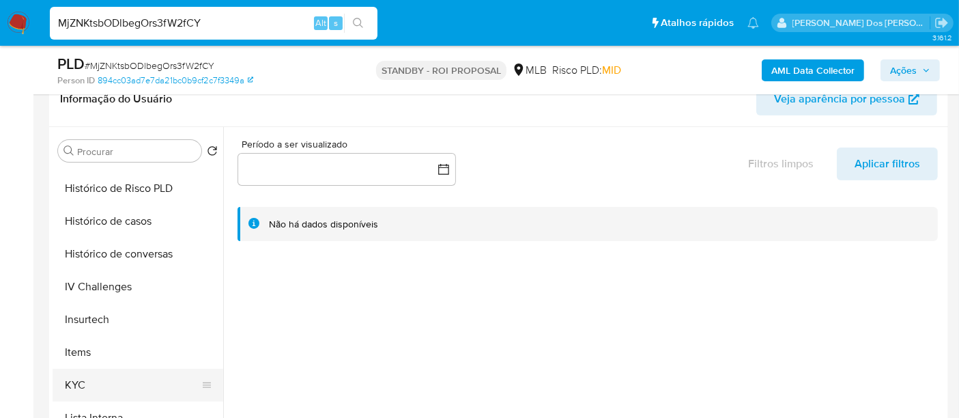
click at [81, 378] on button "KYC" at bounding box center [133, 385] width 160 height 33
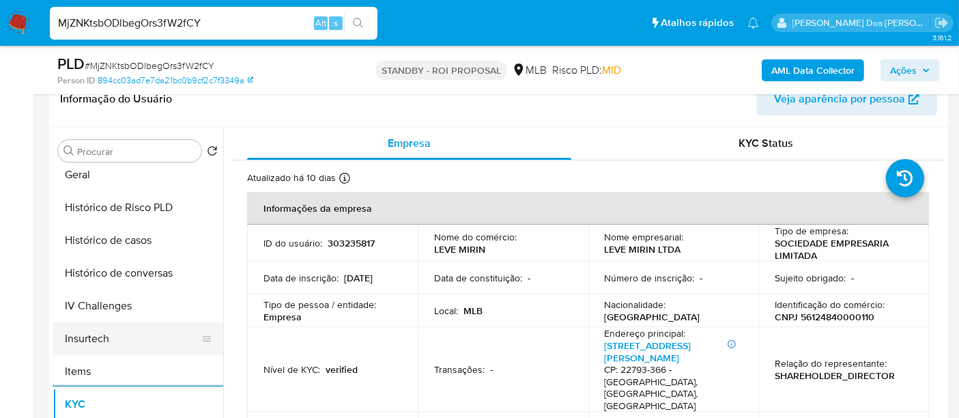
scroll to position [378, 0]
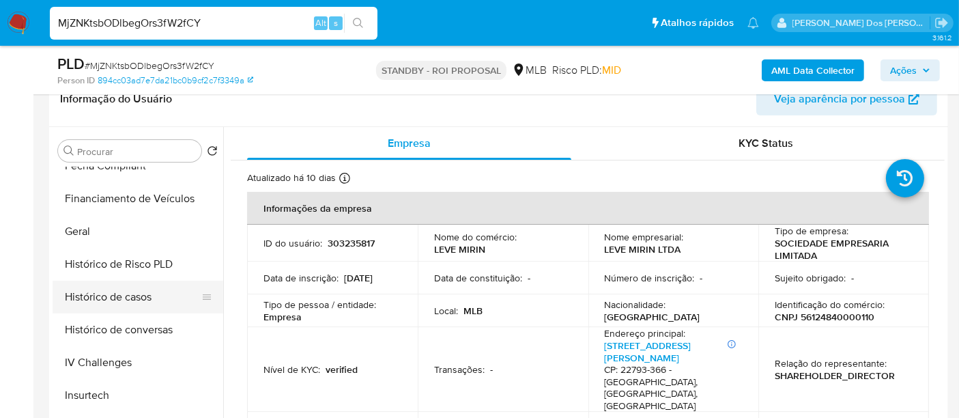
click at [152, 296] on button "Histórico de casos" at bounding box center [133, 297] width 160 height 33
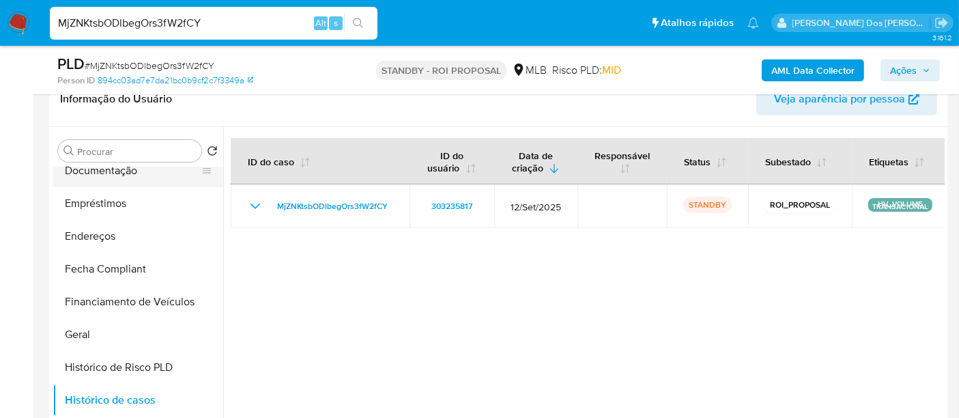
scroll to position [151, 0]
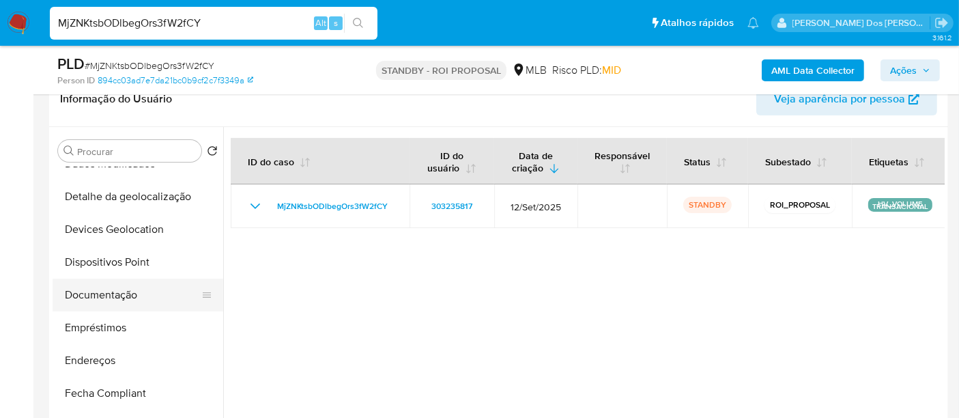
click at [120, 292] on button "Documentação" at bounding box center [133, 295] width 160 height 33
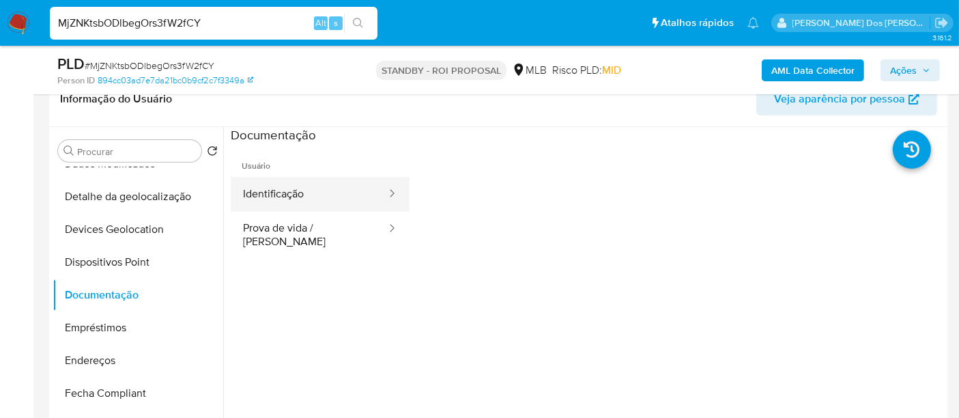
click at [273, 193] on button "Identificação" at bounding box center [309, 194] width 157 height 35
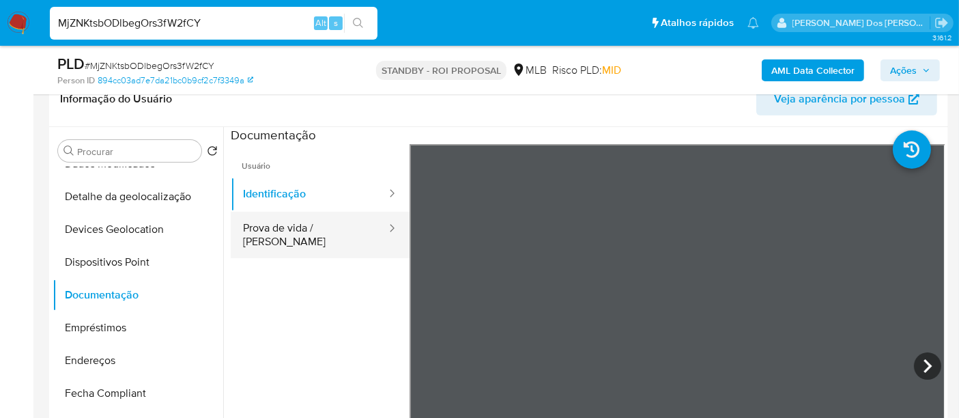
click at [327, 217] on button "Prova de vida / [PERSON_NAME]" at bounding box center [309, 235] width 157 height 46
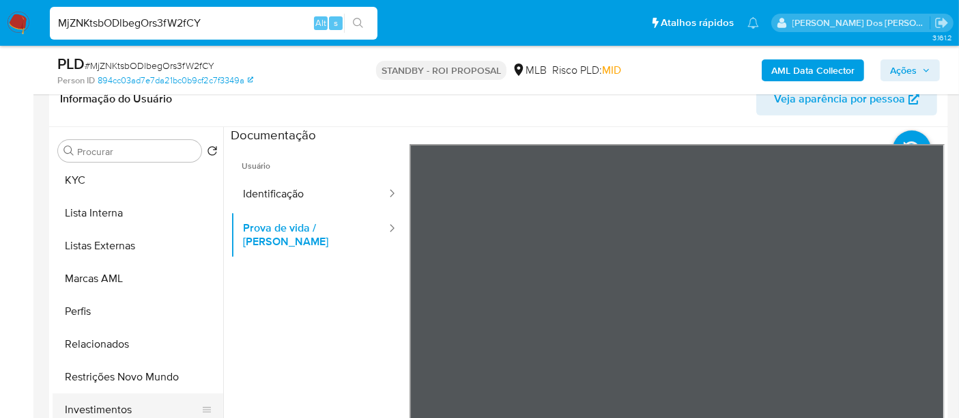
scroll to position [682, 0]
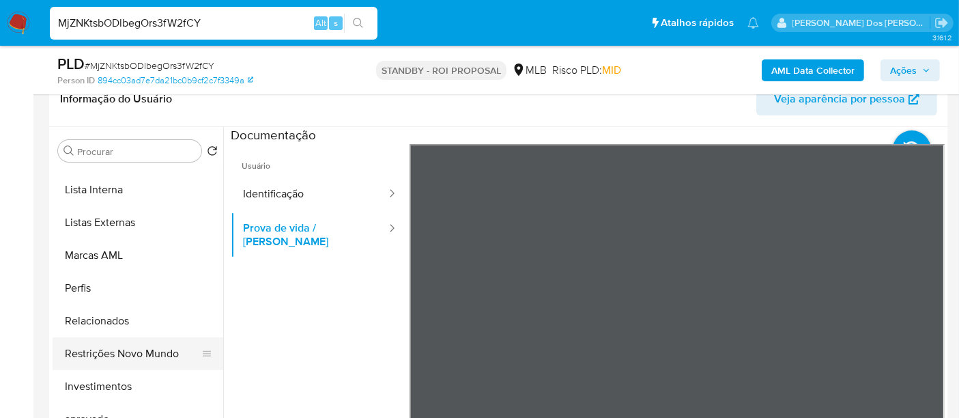
click at [150, 357] on button "Restrições Novo Mundo" at bounding box center [133, 353] width 160 height 33
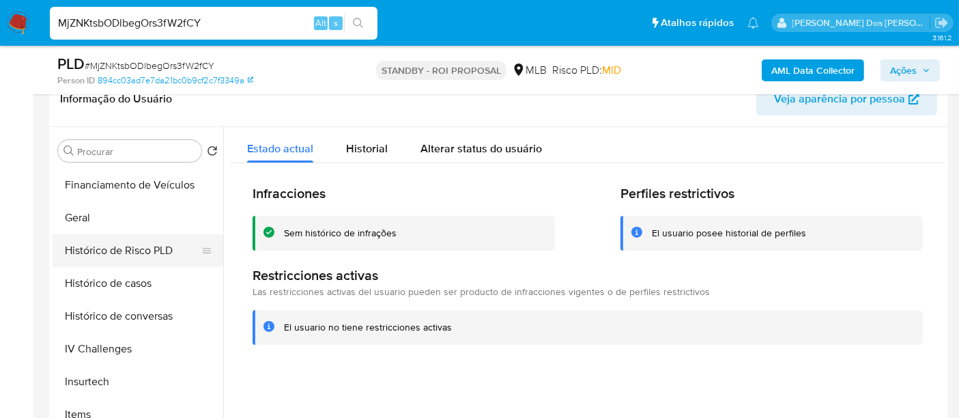
scroll to position [378, 0]
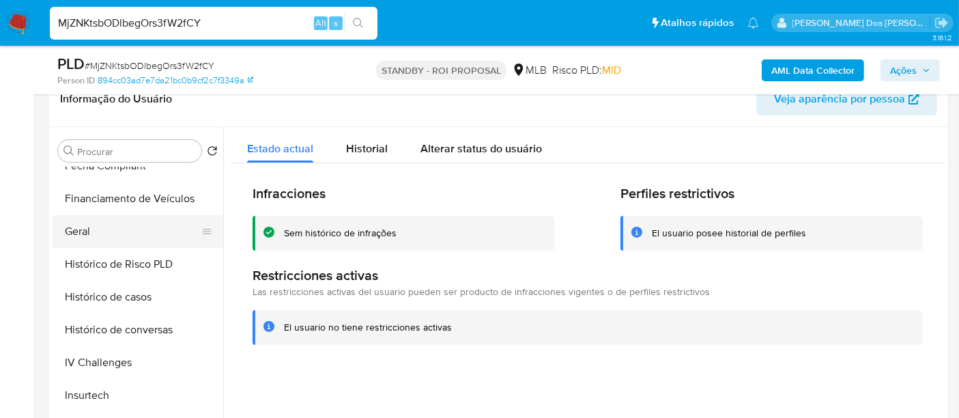
click at [78, 227] on button "Geral" at bounding box center [133, 231] width 160 height 33
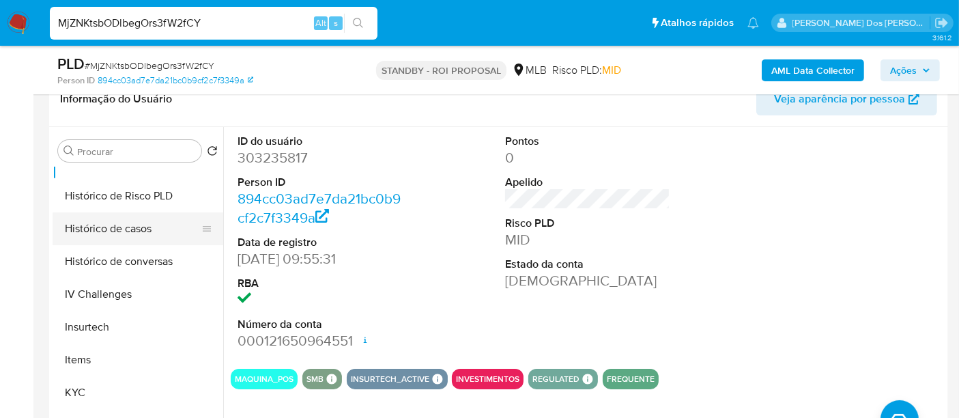
scroll to position [531, 0]
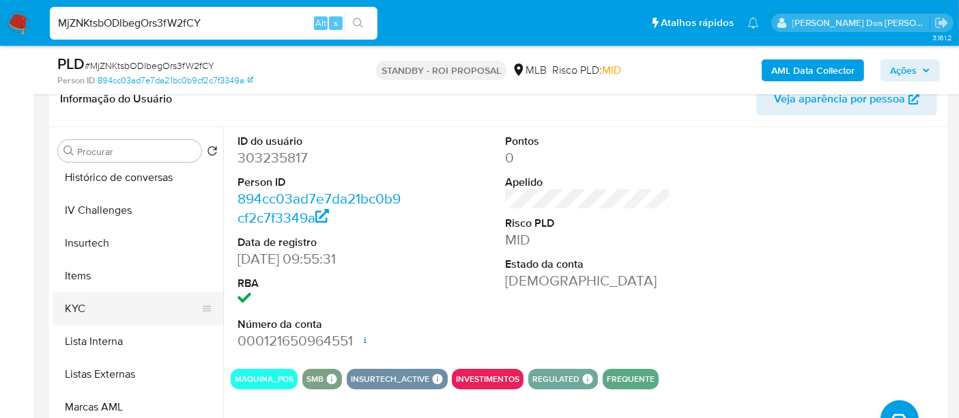
click at [82, 305] on button "KYC" at bounding box center [133, 308] width 160 height 33
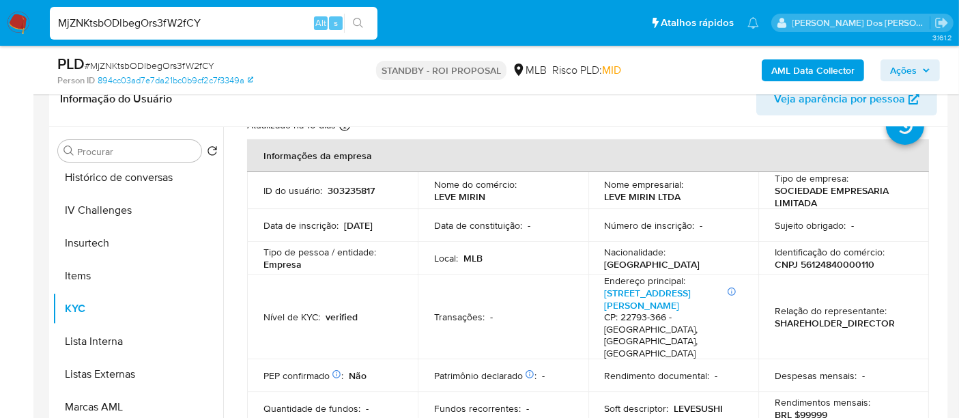
scroll to position [76, 0]
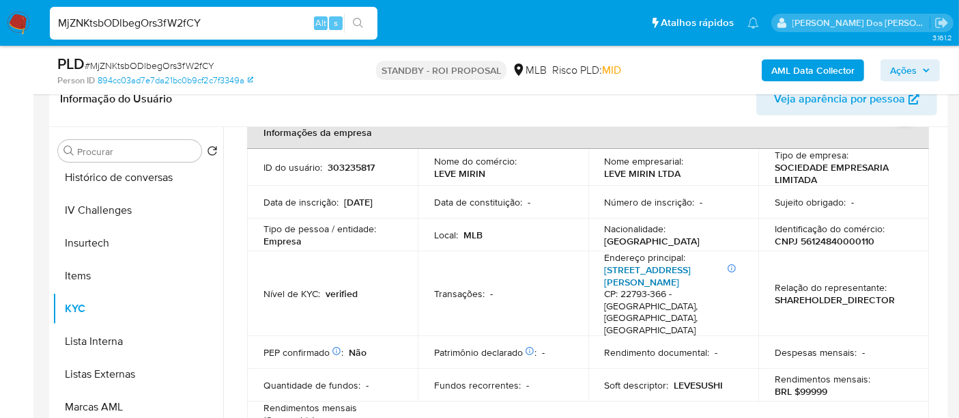
click at [632, 278] on link "Avenida Ermanno Dallari 366, Barra Da Tijuca" at bounding box center [648, 276] width 87 height 26
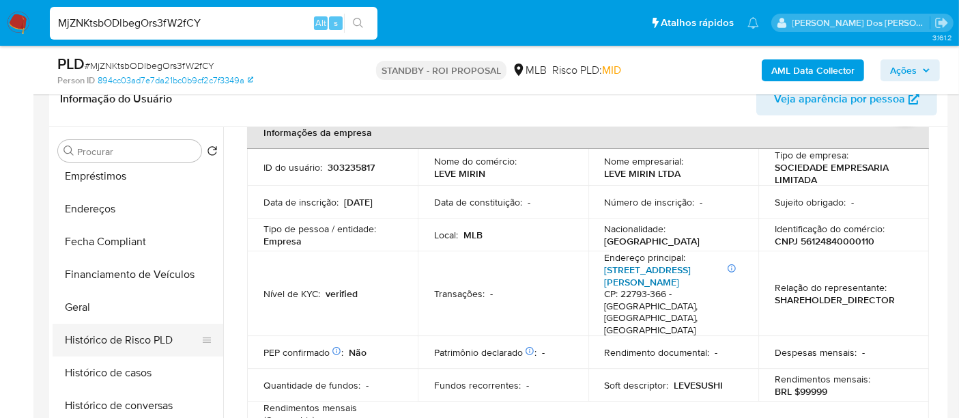
scroll to position [227, 0]
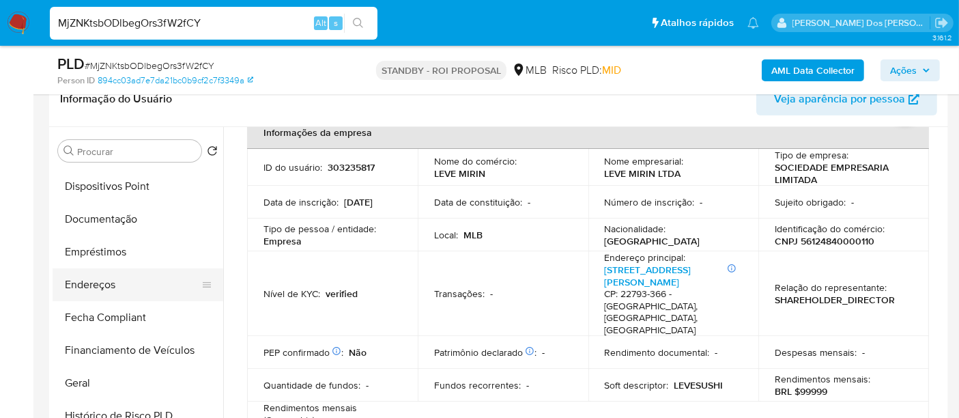
click at [107, 282] on button "Endereços" at bounding box center [133, 284] width 160 height 33
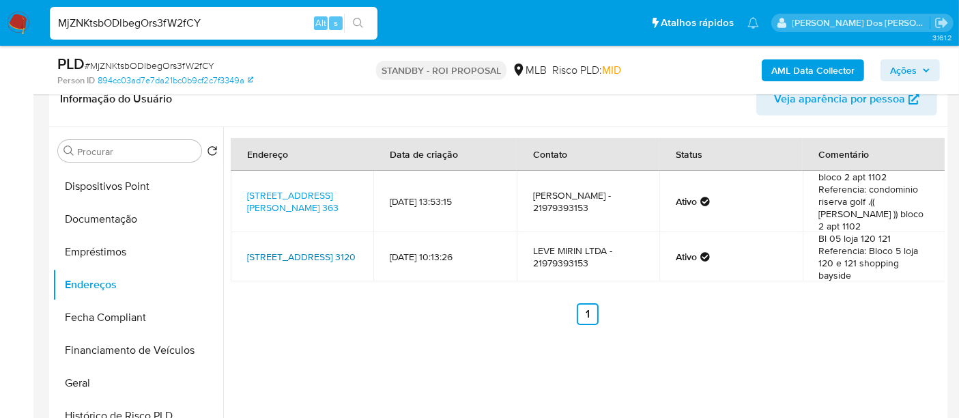
click at [305, 250] on link "Avenida Das Américas 3120, Rio De Janeiro, Rio De Janeiro, 22640102, Brasil 3120" at bounding box center [301, 257] width 109 height 14
click at [197, 20] on input "MjZNKtsbODlbegOrs3fW2fCY" at bounding box center [214, 23] width 328 height 18
paste input "aWJRPaenXxADj9IthA3f8FkI"
type input "aWJRPaenXxADj9IthA3f8FkI"
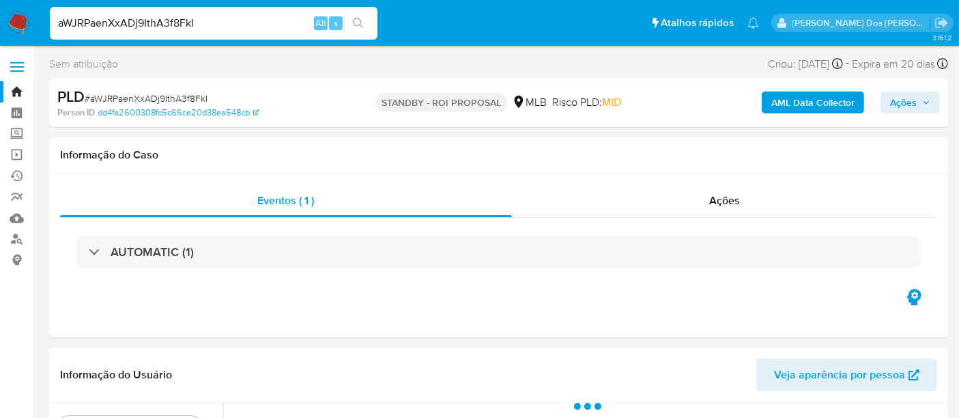
select select "10"
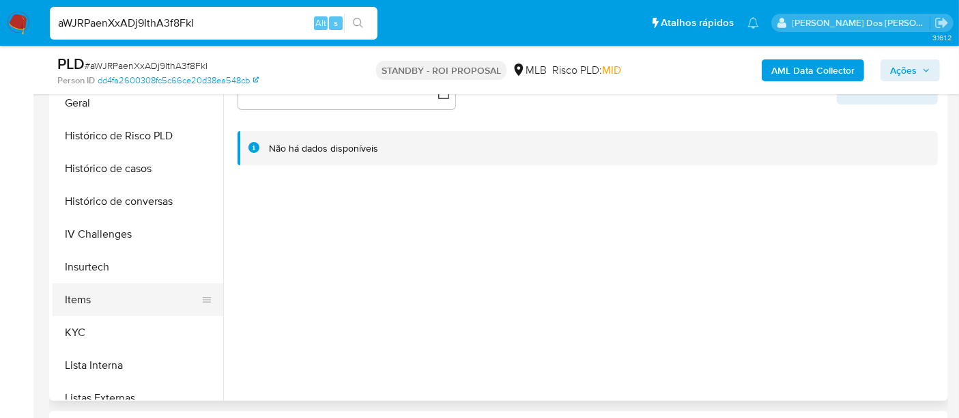
scroll to position [454, 0]
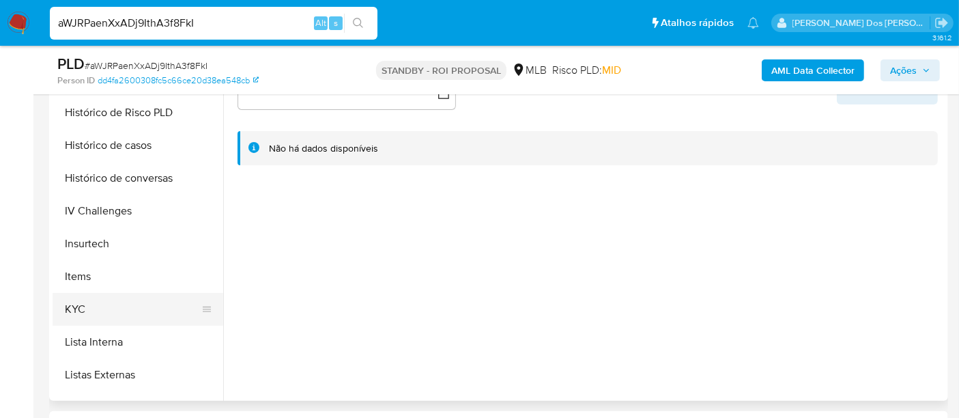
click at [76, 305] on button "KYC" at bounding box center [133, 309] width 160 height 33
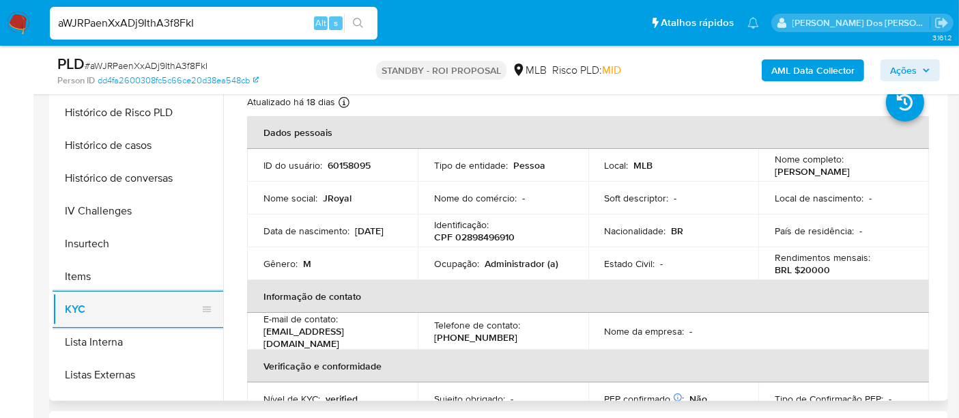
scroll to position [378, 0]
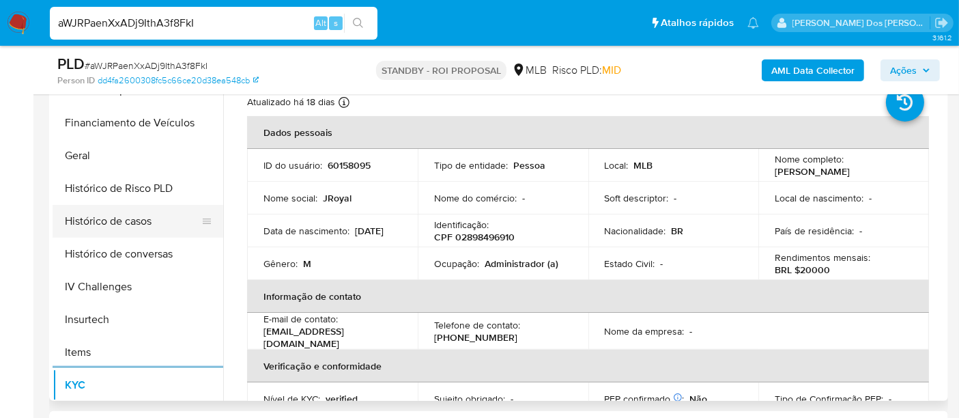
click at [128, 228] on button "Histórico de casos" at bounding box center [133, 221] width 160 height 33
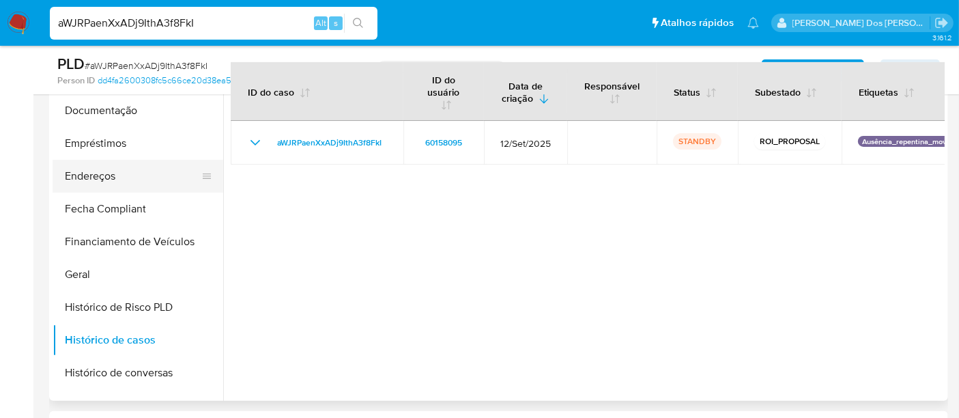
scroll to position [151, 0]
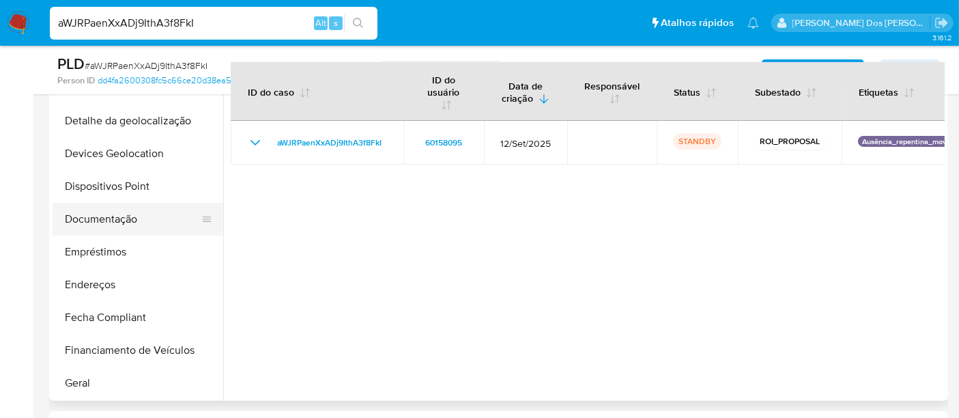
click at [120, 223] on button "Documentação" at bounding box center [133, 219] width 160 height 33
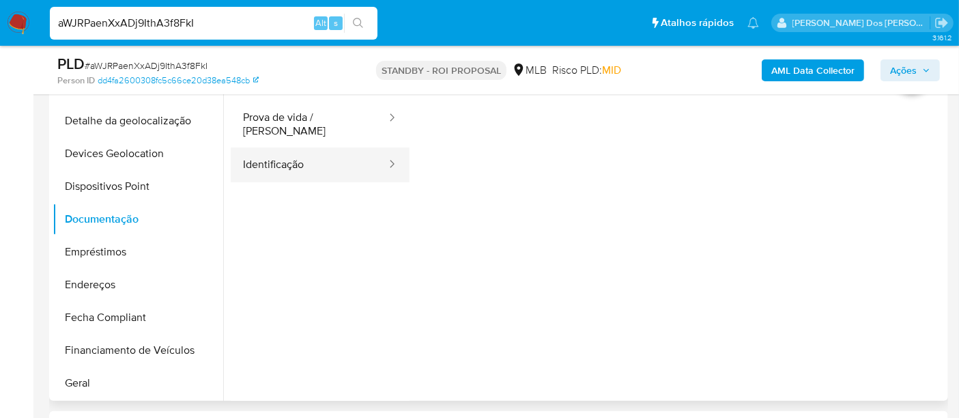
click at [290, 160] on button "Identificação" at bounding box center [309, 165] width 157 height 35
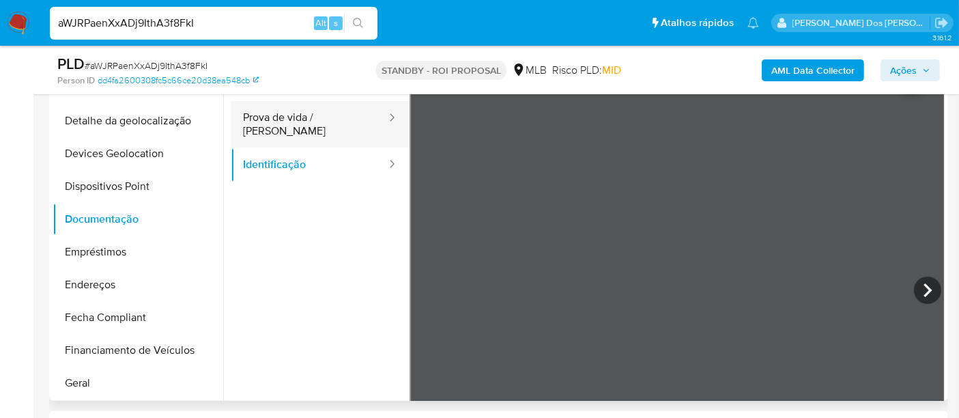
click at [296, 120] on button "Prova de vida / [PERSON_NAME]" at bounding box center [309, 124] width 157 height 46
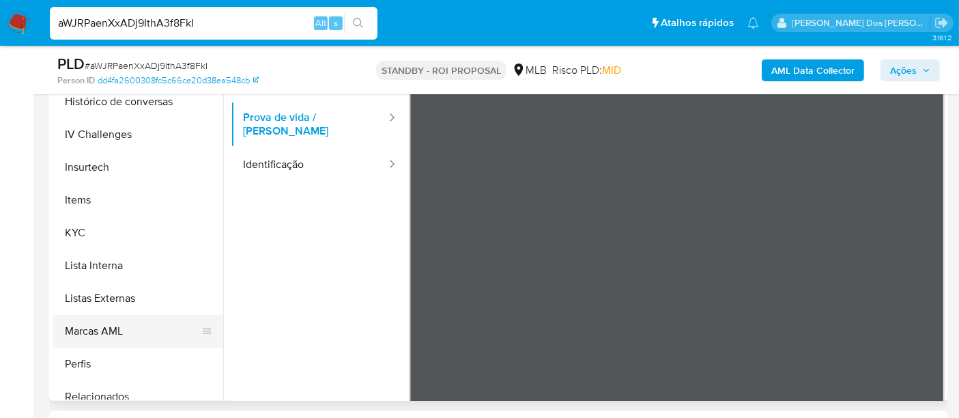
scroll to position [707, 0]
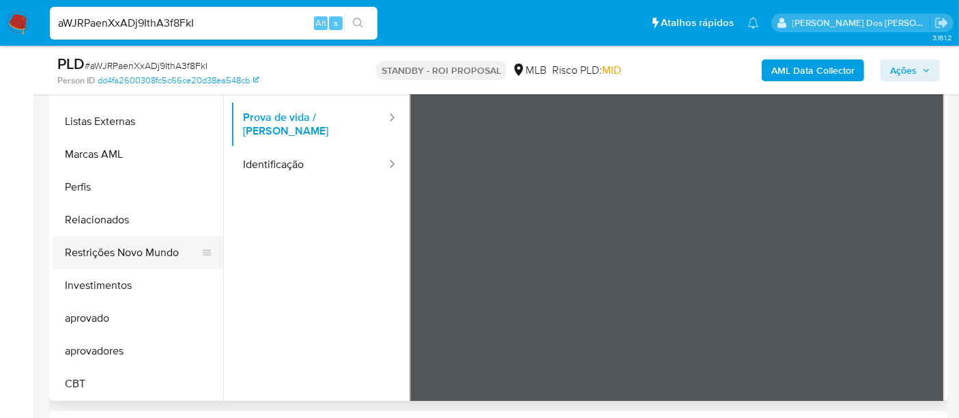
click at [122, 254] on button "Restrições Novo Mundo" at bounding box center [133, 252] width 160 height 33
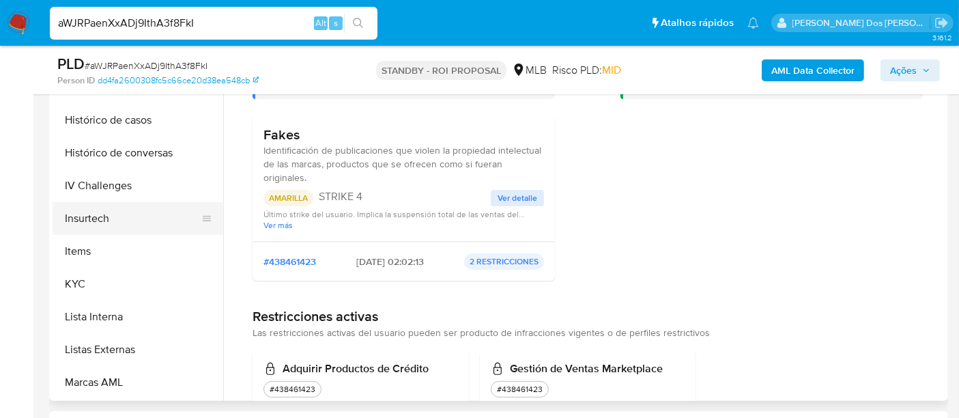
scroll to position [404, 0]
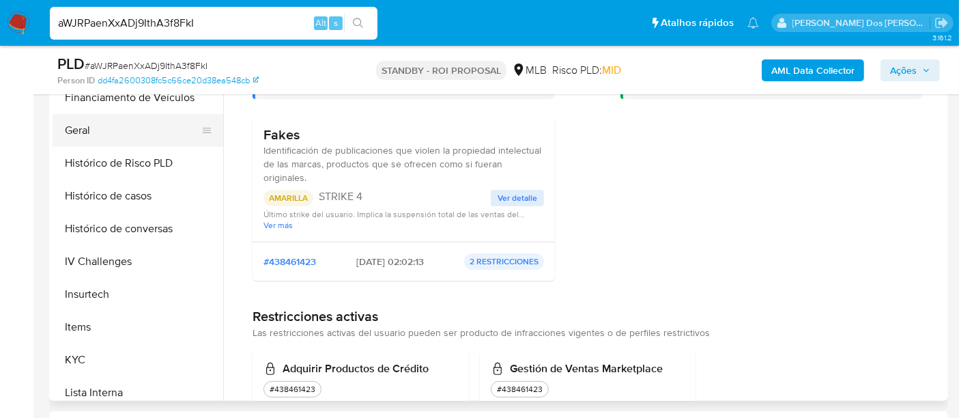
click at [81, 138] on button "Geral" at bounding box center [133, 130] width 160 height 33
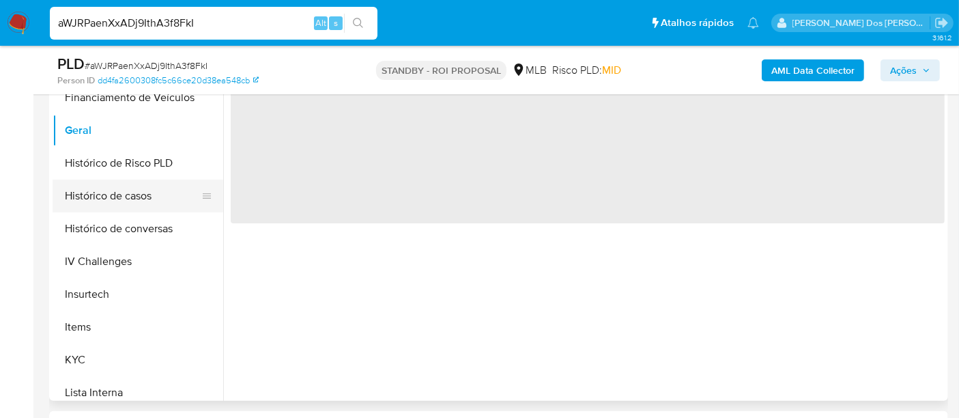
scroll to position [0, 0]
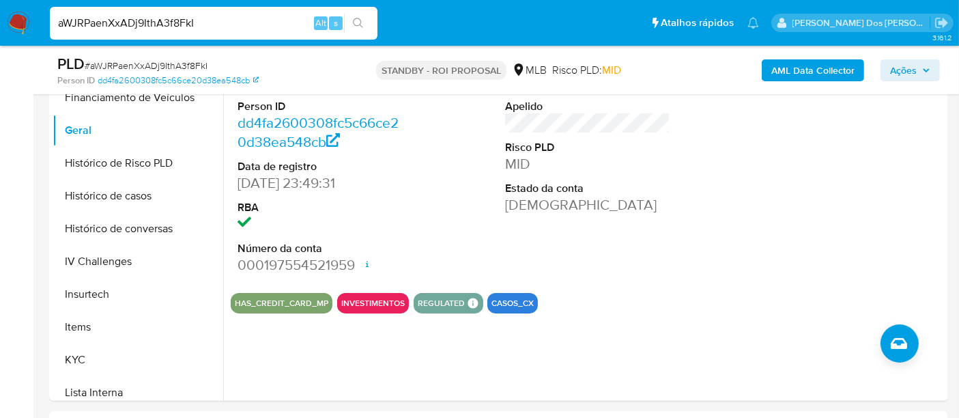
click at [182, 16] on input "aWJRPaenXxADj9IthA3f8FkI" at bounding box center [214, 23] width 328 height 18
paste input "ygekRW8Rhi1ej4nFligD3Mme"
type input "ygekRW8Rhi1ej4nFligD3Mme"
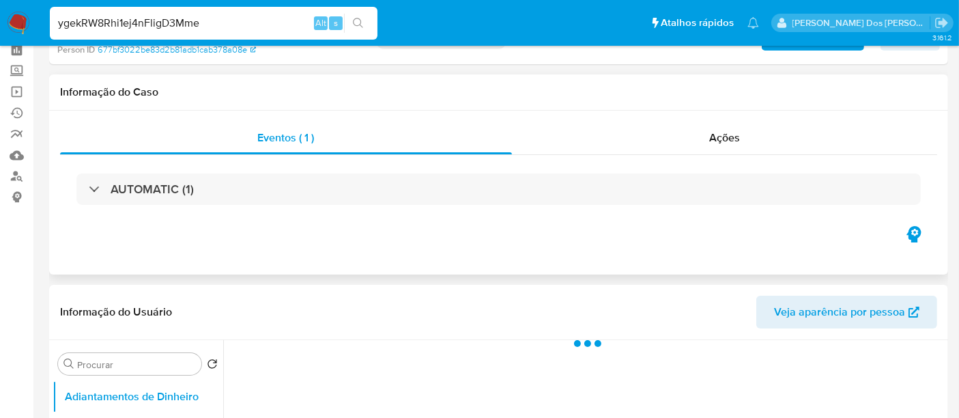
select select "10"
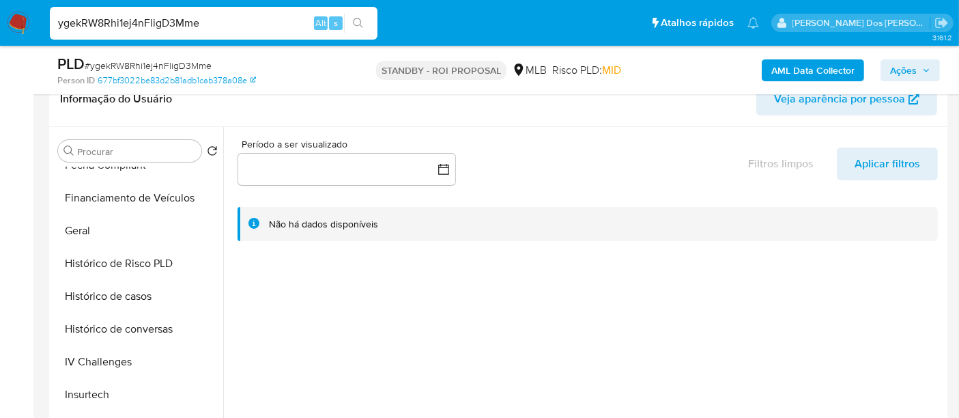
scroll to position [455, 0]
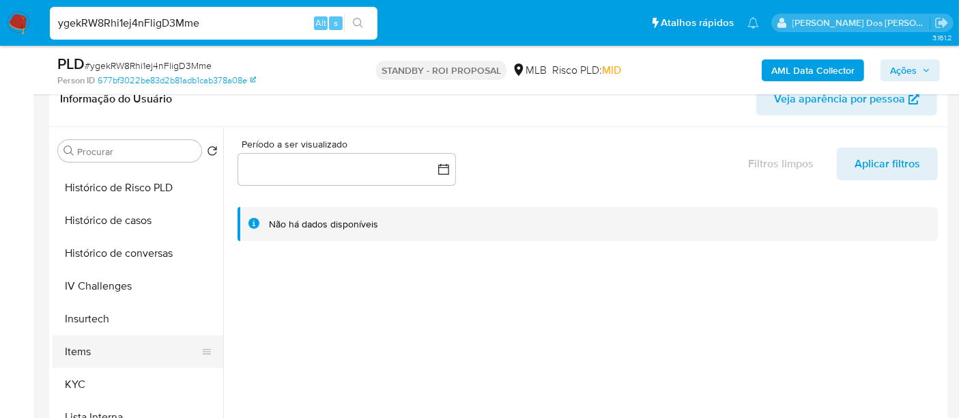
drag, startPoint x: 72, startPoint y: 377, endPoint x: 89, endPoint y: 339, distance: 41.3
click at [74, 377] on button "KYC" at bounding box center [138, 384] width 171 height 33
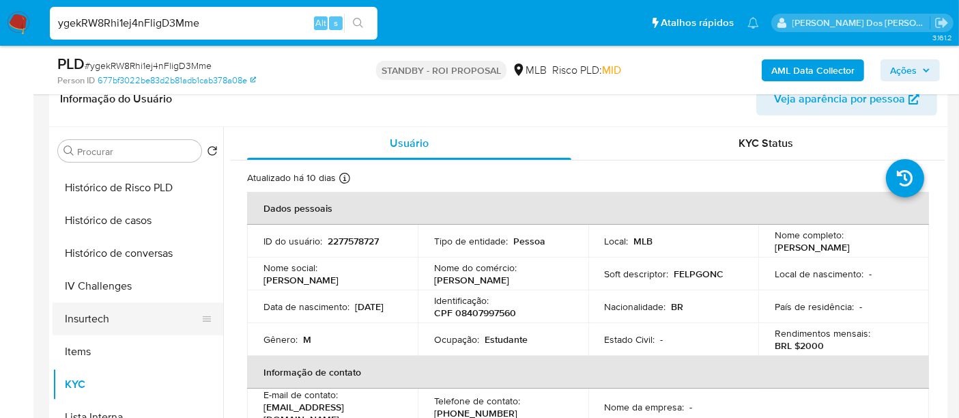
scroll to position [379, 0]
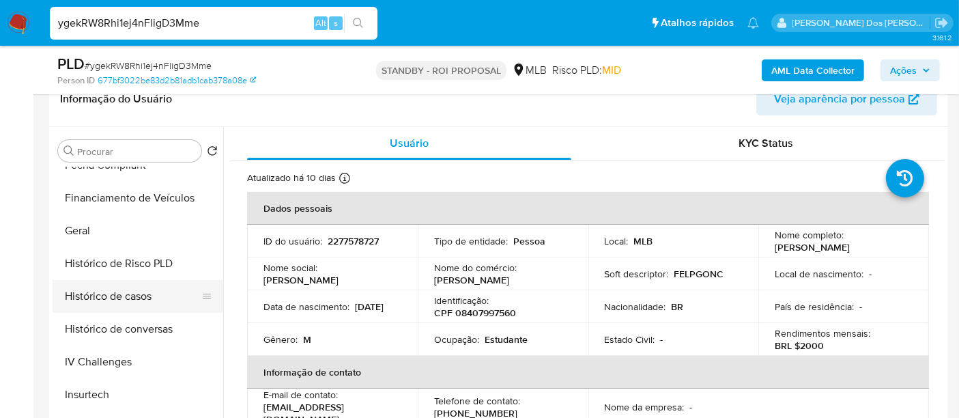
click at [126, 301] on button "Histórico de casos" at bounding box center [133, 296] width 160 height 33
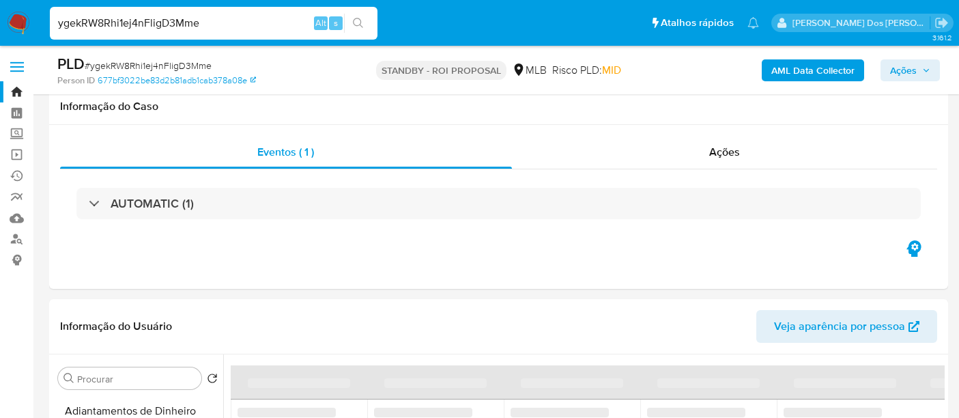
select select "10"
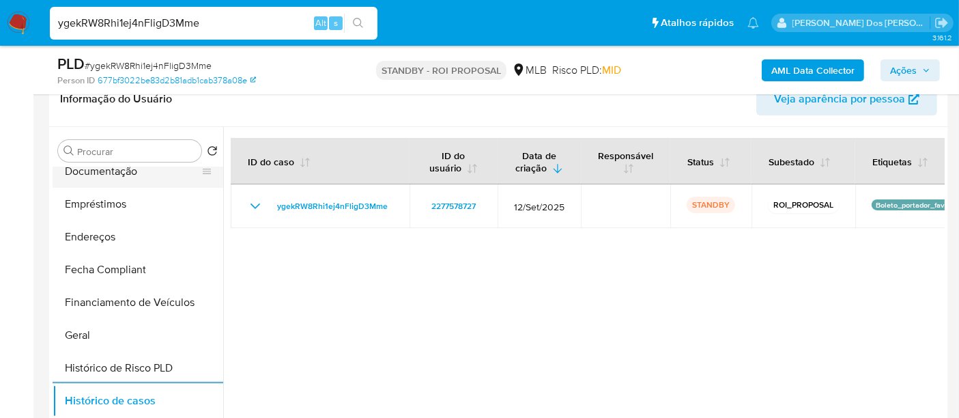
scroll to position [152, 0]
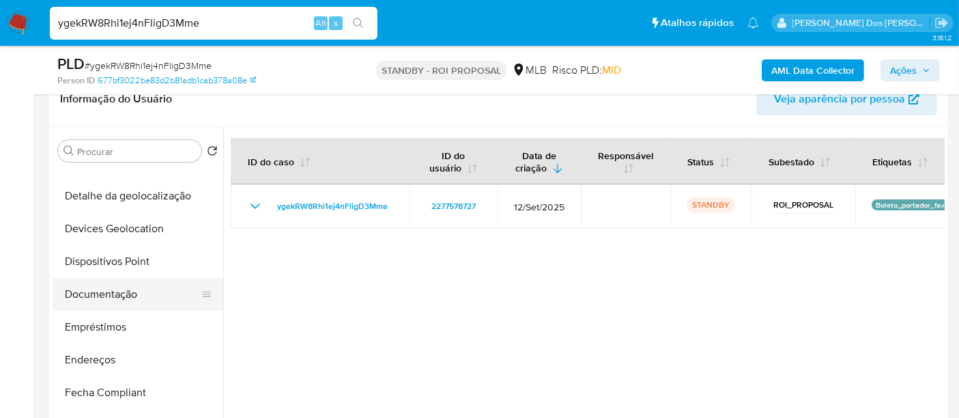
click at [122, 294] on button "Documentação" at bounding box center [133, 294] width 160 height 33
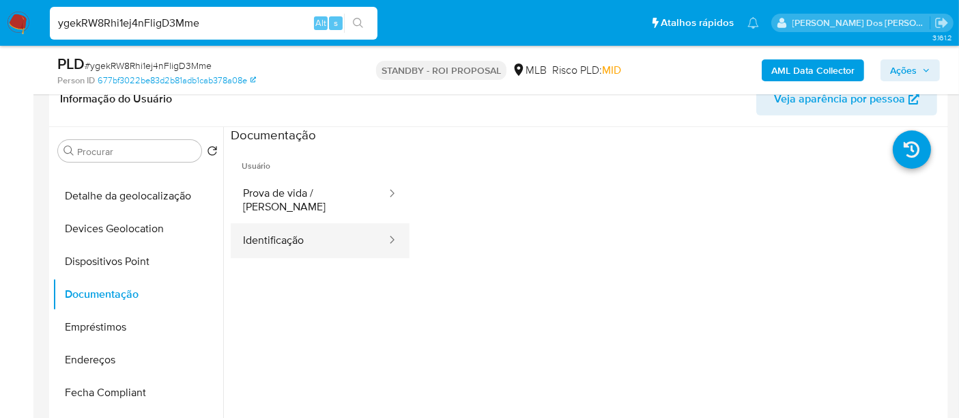
click at [290, 232] on button "Identificação" at bounding box center [309, 240] width 157 height 35
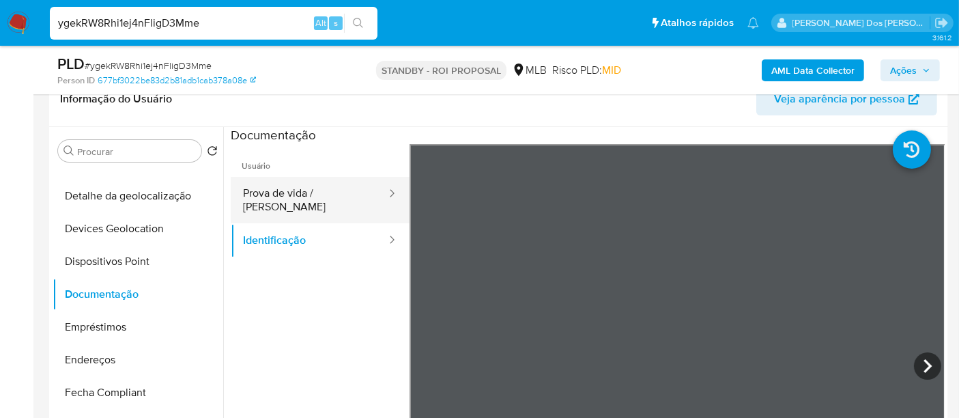
click at [266, 190] on button "Prova de vida / [PERSON_NAME]" at bounding box center [309, 200] width 157 height 46
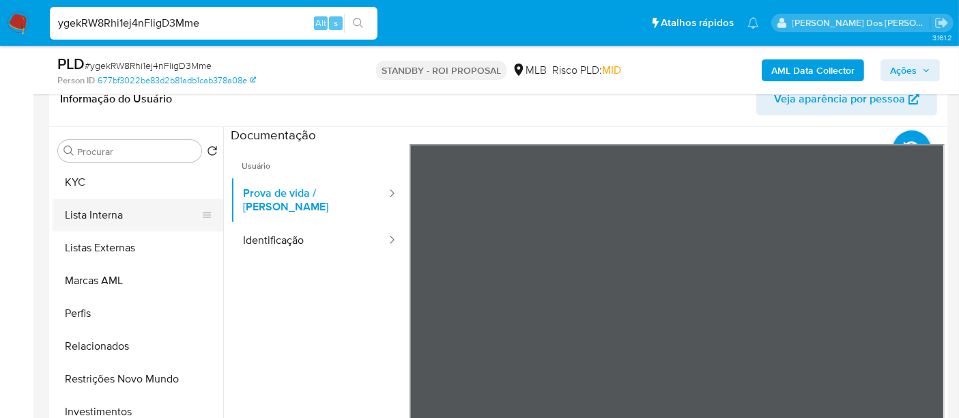
scroll to position [707, 0]
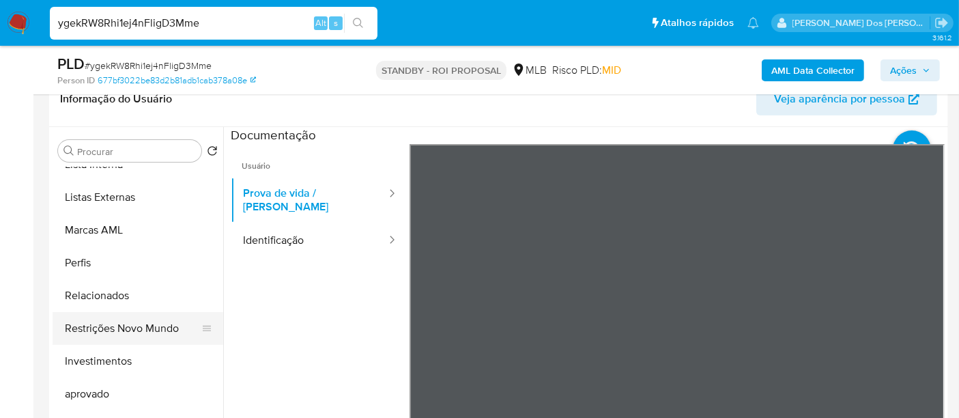
click at [121, 331] on button "Restrições Novo Mundo" at bounding box center [133, 328] width 160 height 33
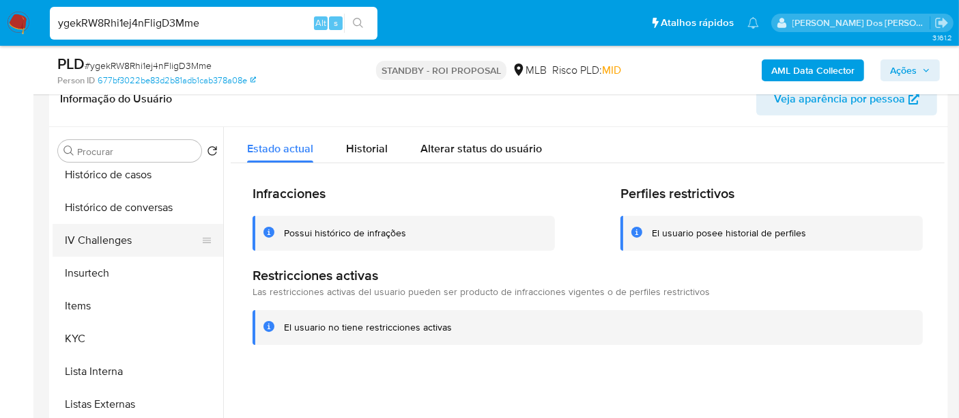
scroll to position [404, 0]
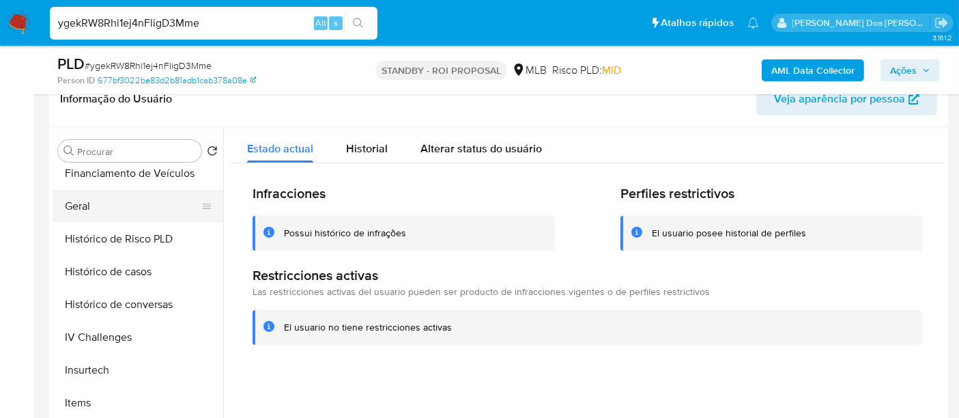
click at [73, 205] on button "Geral" at bounding box center [133, 206] width 160 height 33
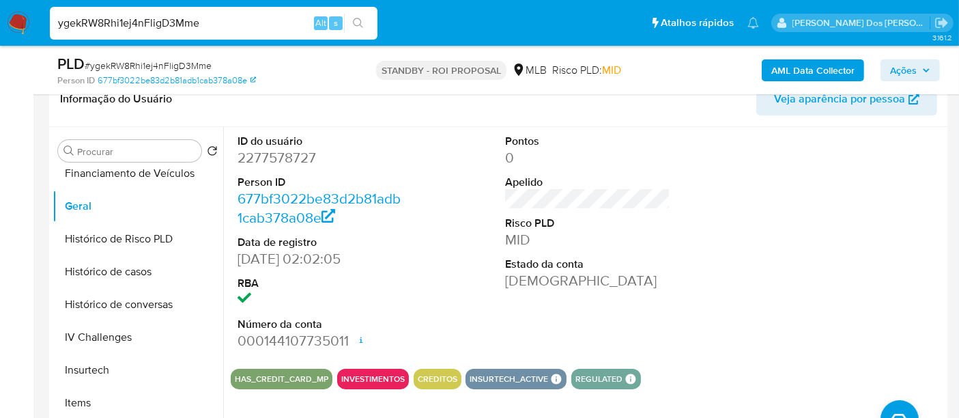
click at [216, 22] on input "ygekRW8Rhi1ej4nFligD3Mme" at bounding box center [214, 23] width 328 height 18
paste input "okjnW19aLxMREH1kGAlOzenq"
type input "okjnW19aLxMREH1kGAlOzenq"
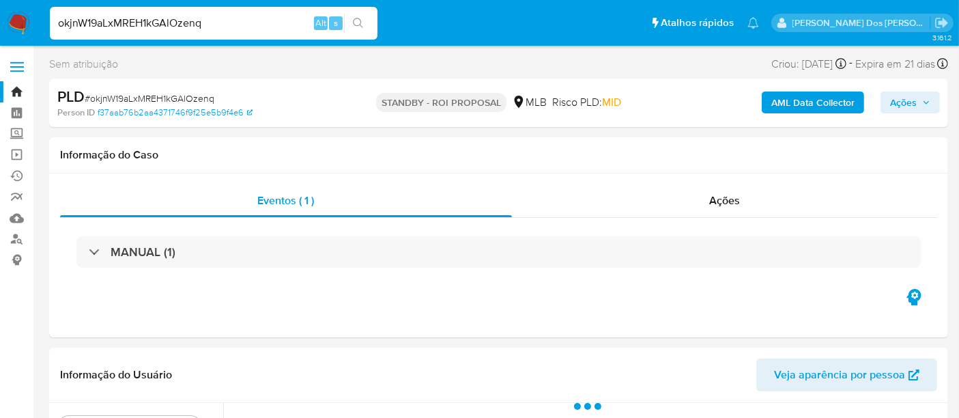
select select "10"
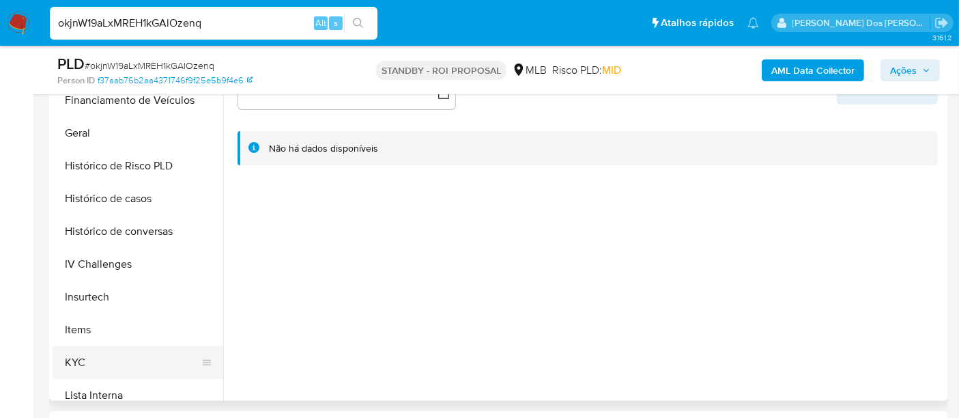
scroll to position [455, 0]
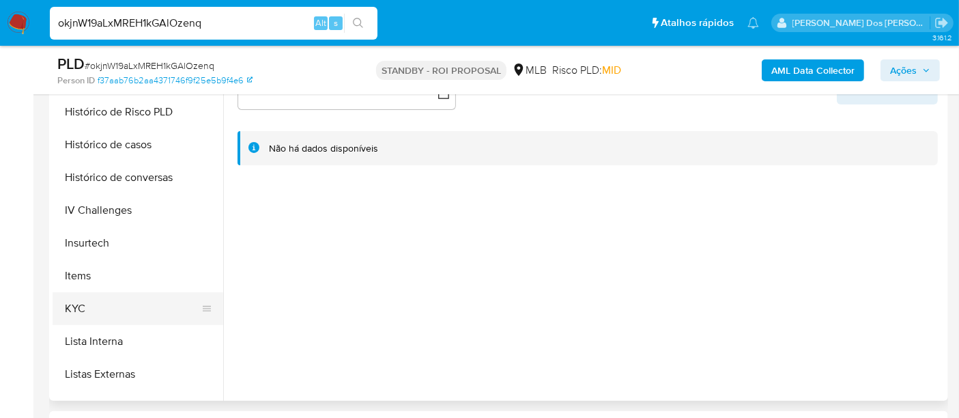
click at [86, 304] on button "KYC" at bounding box center [133, 308] width 160 height 33
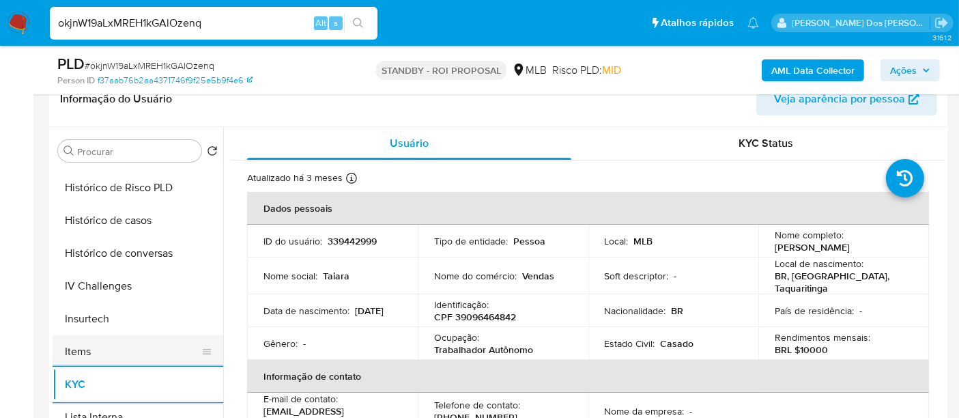
scroll to position [379, 0]
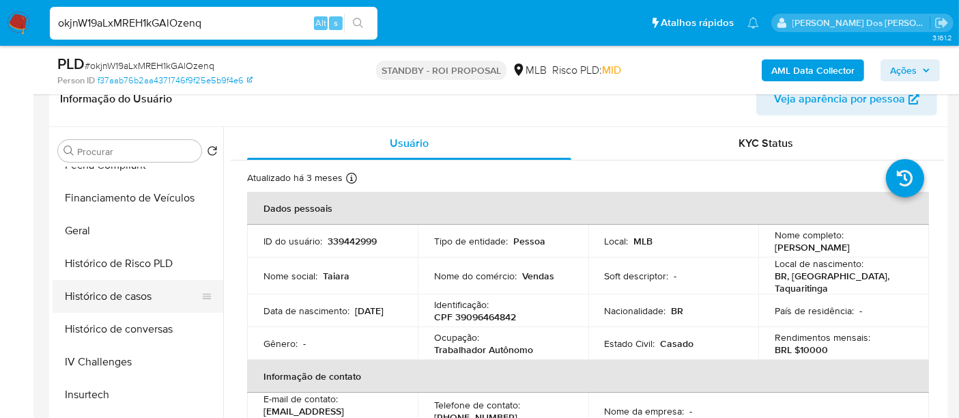
click at [120, 298] on button "Histórico de casos" at bounding box center [133, 296] width 160 height 33
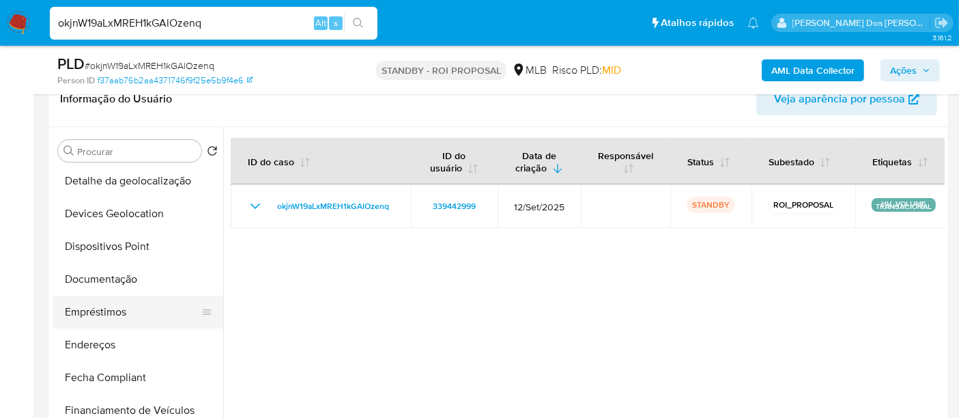
scroll to position [152, 0]
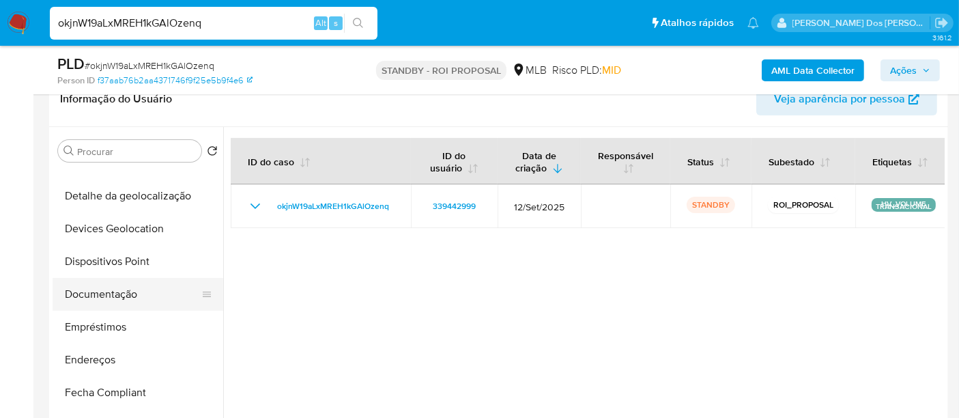
click at [124, 289] on button "Documentação" at bounding box center [133, 294] width 160 height 33
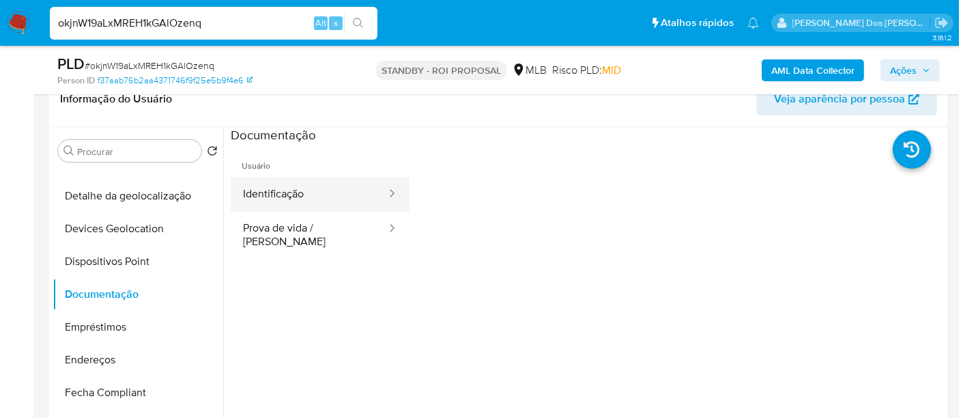
click at [292, 191] on button "Identificação" at bounding box center [309, 194] width 157 height 35
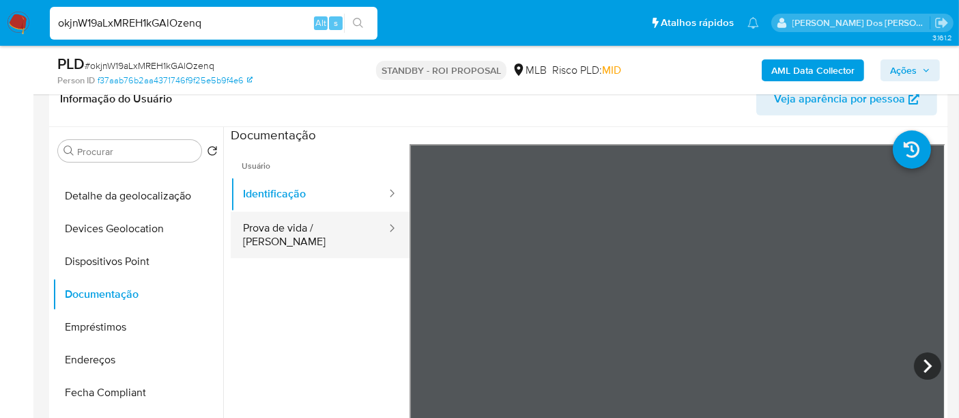
click at [341, 229] on button "Prova de vida / [PERSON_NAME]" at bounding box center [309, 235] width 157 height 46
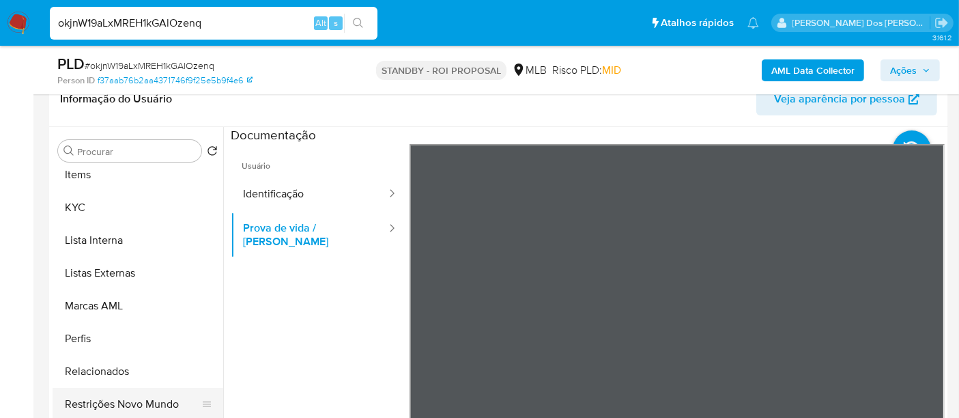
scroll to position [683, 0]
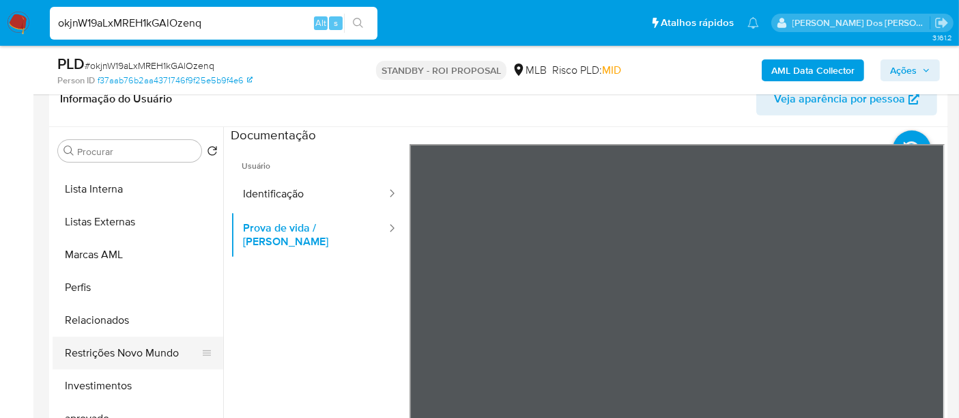
click at [150, 355] on button "Restrições Novo Mundo" at bounding box center [133, 353] width 160 height 33
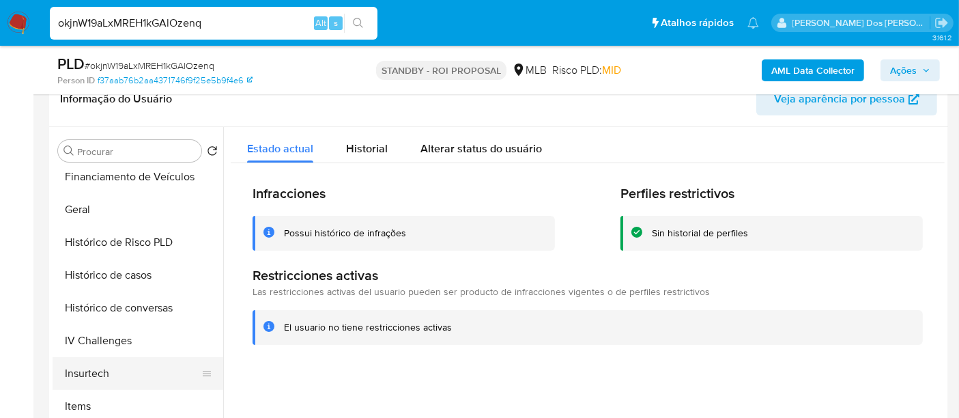
scroll to position [379, 0]
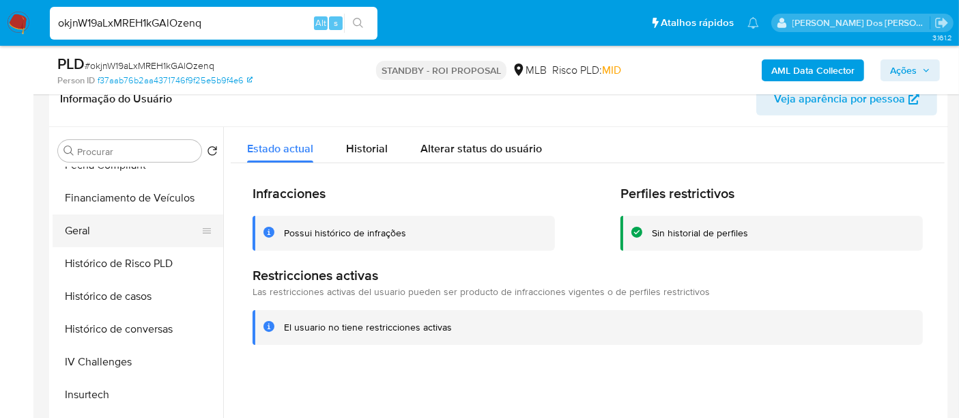
click at [86, 225] on button "Geral" at bounding box center [133, 230] width 160 height 33
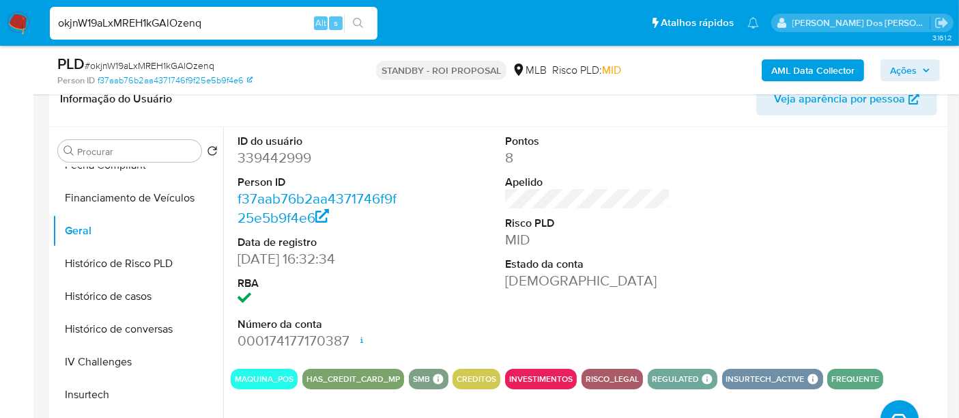
click at [198, 16] on input "okjnW19aLxMREH1kGAlOzenq" at bounding box center [214, 23] width 328 height 18
paste input "QHm7jRkTp9GDoTOd6SyVIbso"
type input "QHm7jRkTp9GDoTOd6SyVIbso"
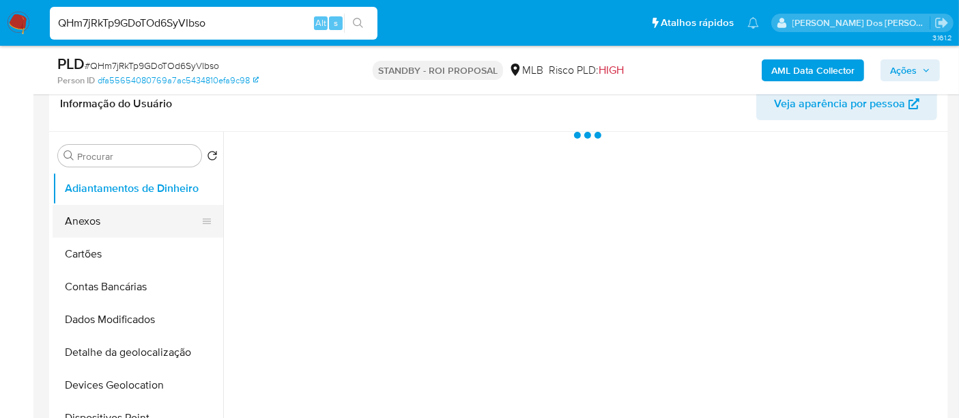
scroll to position [227, 0]
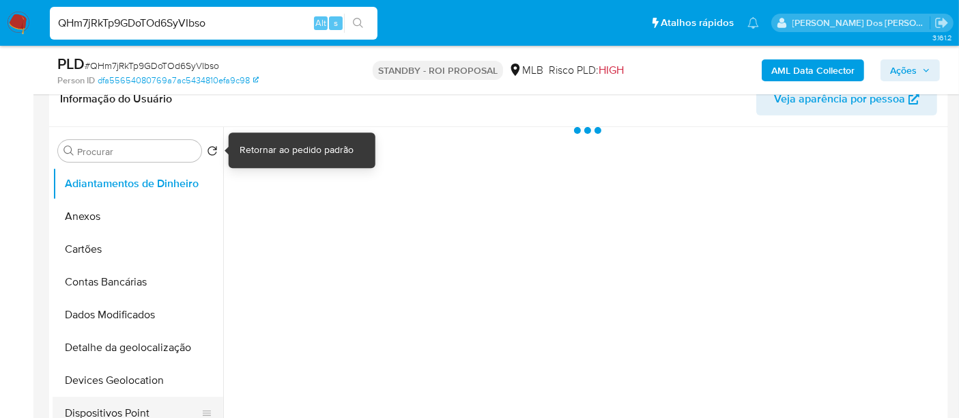
select select "10"
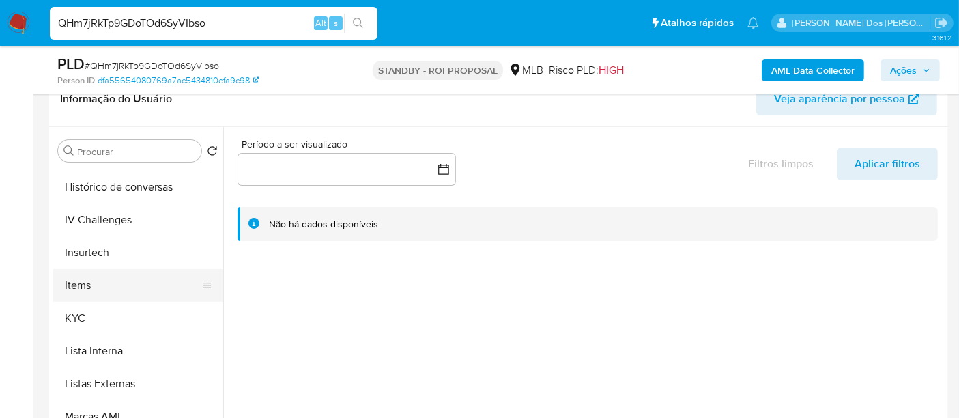
scroll to position [531, 0]
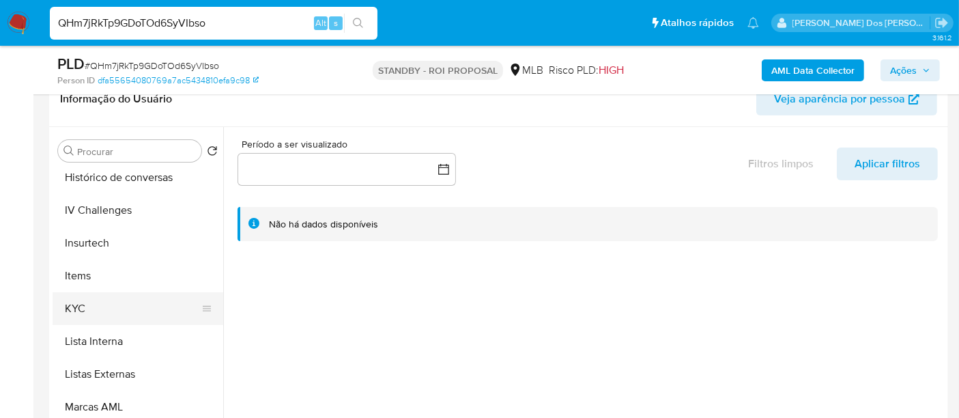
click at [86, 305] on button "KYC" at bounding box center [133, 308] width 160 height 33
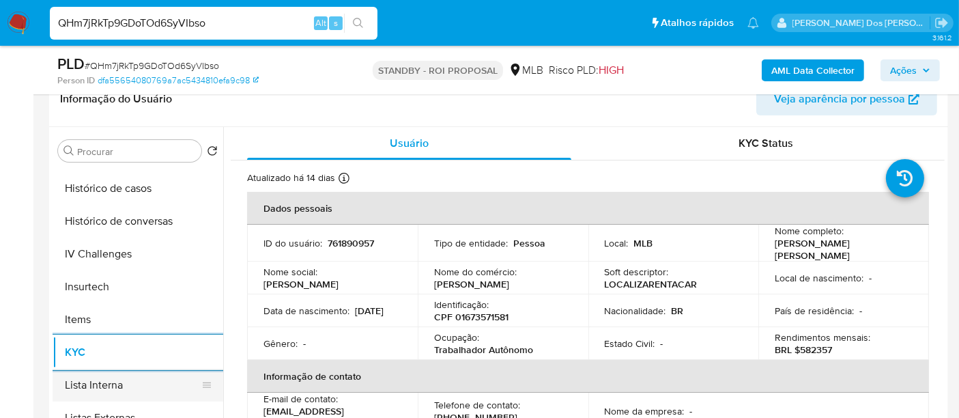
scroll to position [455, 0]
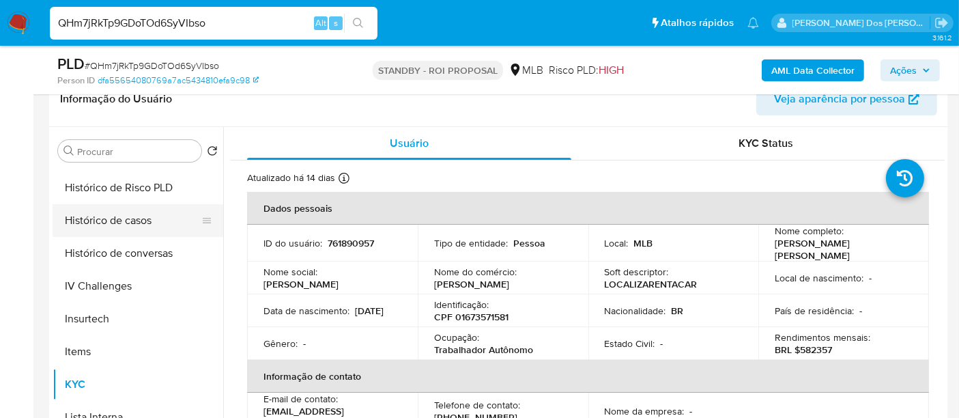
click at [126, 226] on button "Histórico de casos" at bounding box center [133, 220] width 160 height 33
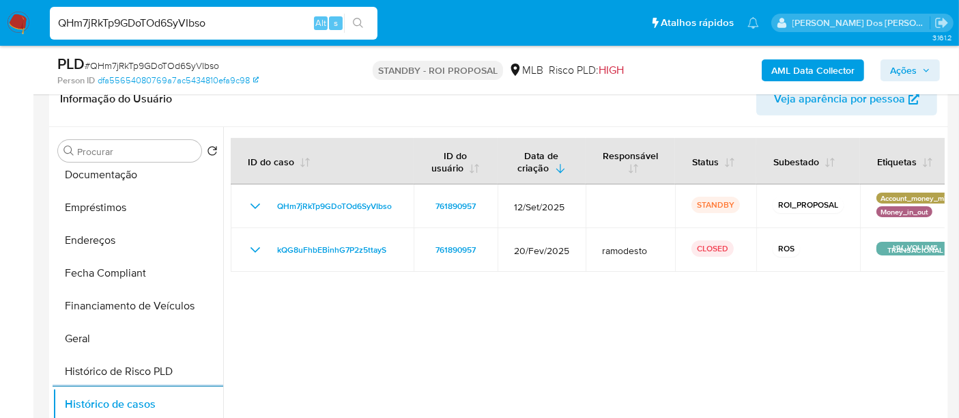
scroll to position [227, 0]
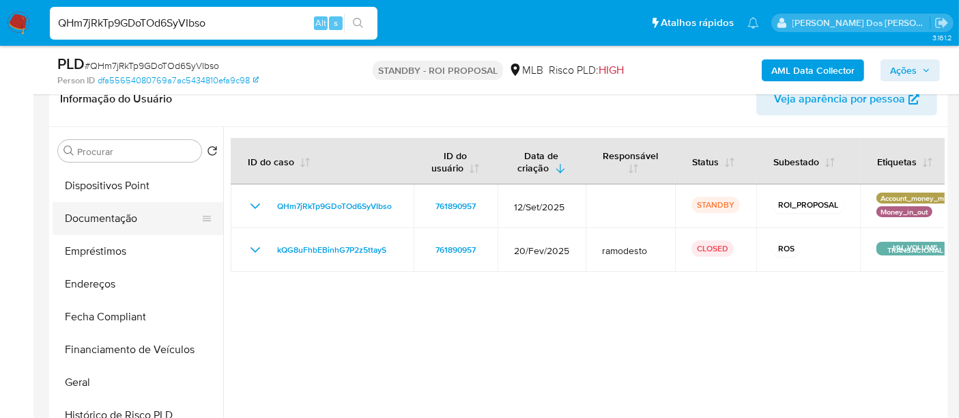
click at [107, 224] on button "Documentação" at bounding box center [133, 218] width 160 height 33
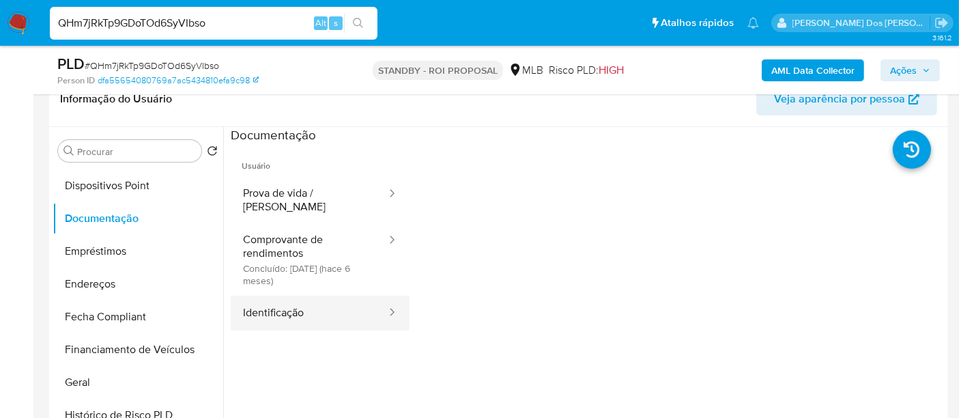
click at [264, 302] on button "Identificação" at bounding box center [309, 313] width 157 height 35
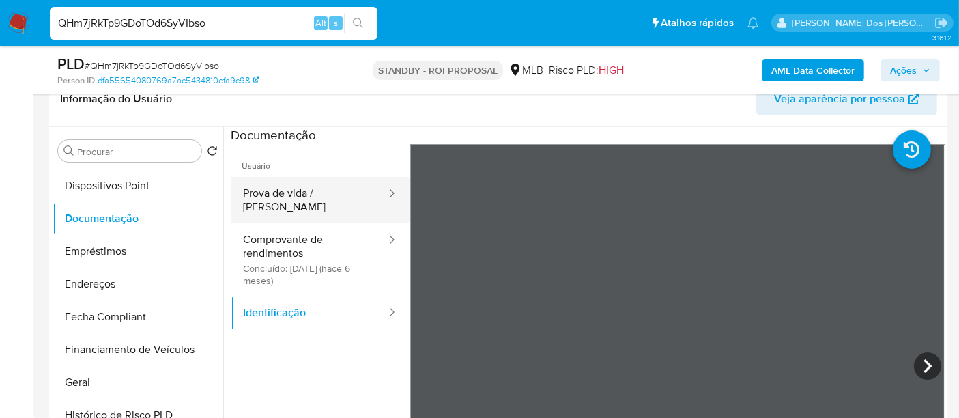
click at [323, 197] on button "Prova de vida / [PERSON_NAME]" at bounding box center [309, 200] width 157 height 46
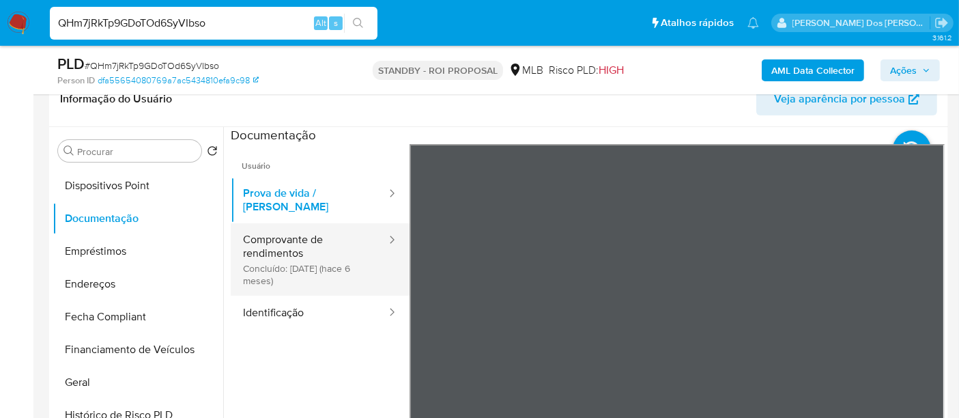
click at [294, 254] on button "Comprovante de rendimentos Concluído: 18/04/2025 (hace 6 meses)" at bounding box center [309, 259] width 157 height 72
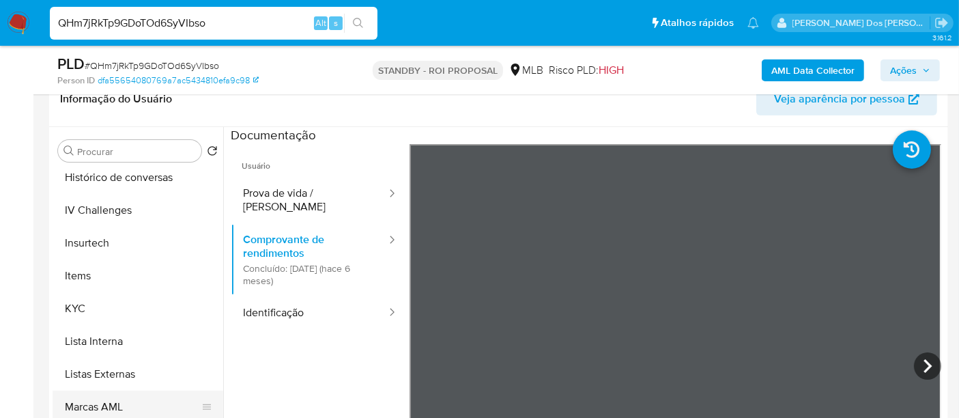
scroll to position [707, 0]
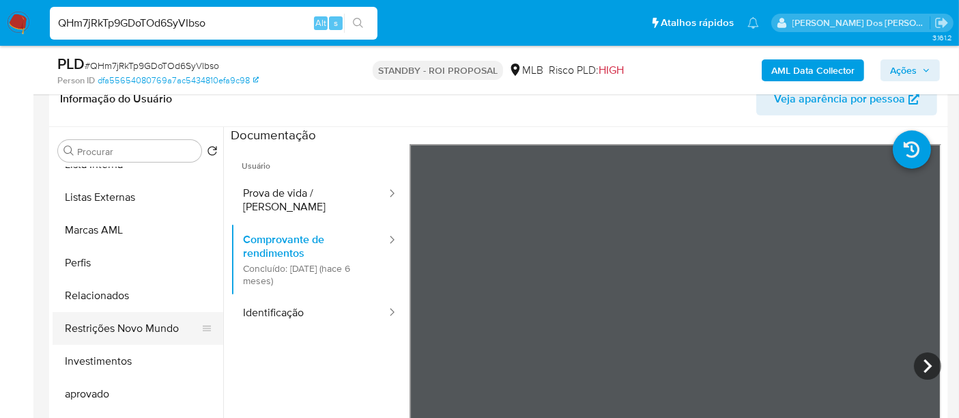
click at [136, 326] on button "Restrições Novo Mundo" at bounding box center [133, 328] width 160 height 33
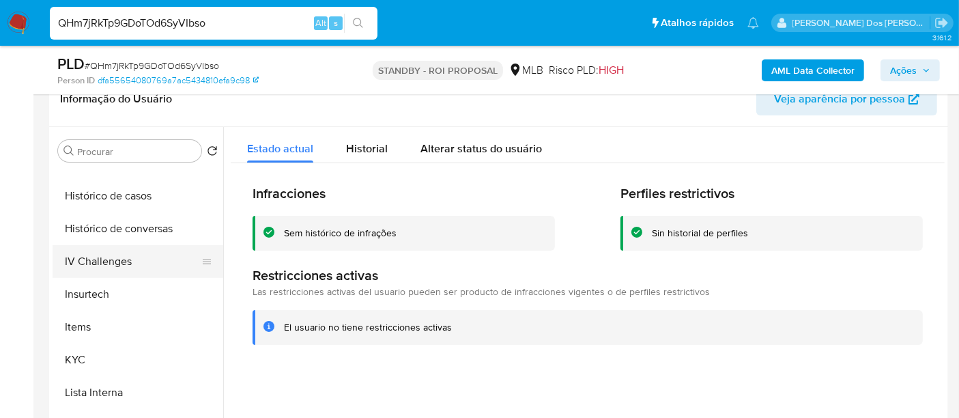
scroll to position [404, 0]
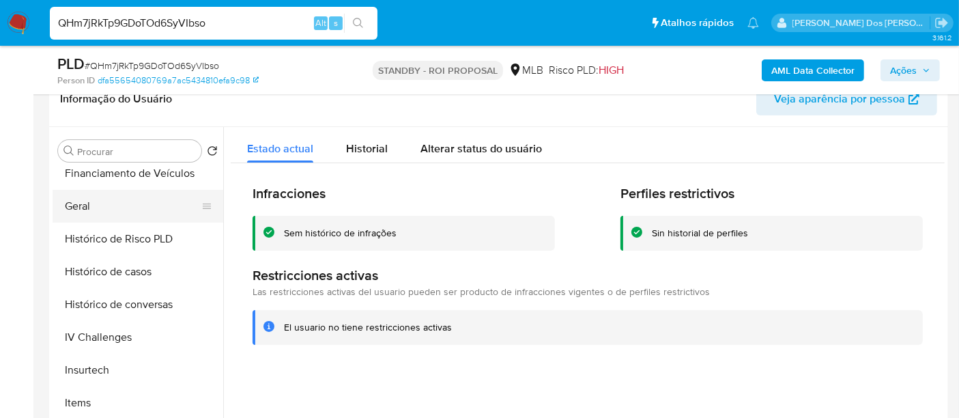
click at [85, 208] on button "Geral" at bounding box center [133, 206] width 160 height 33
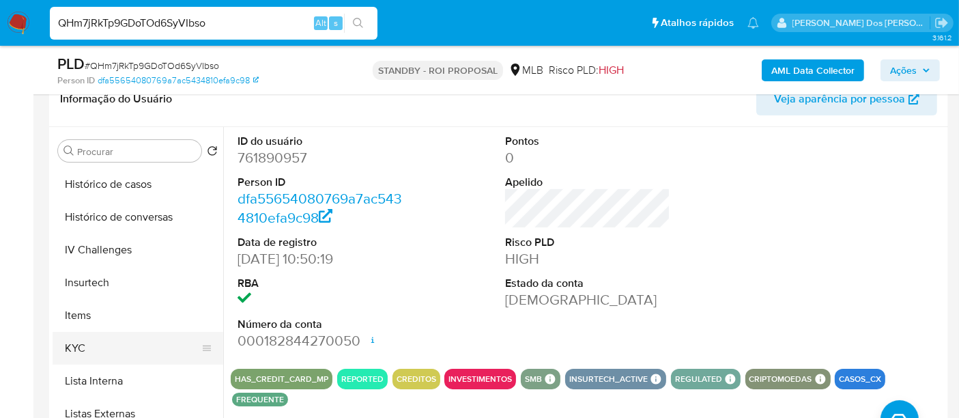
scroll to position [556, 0]
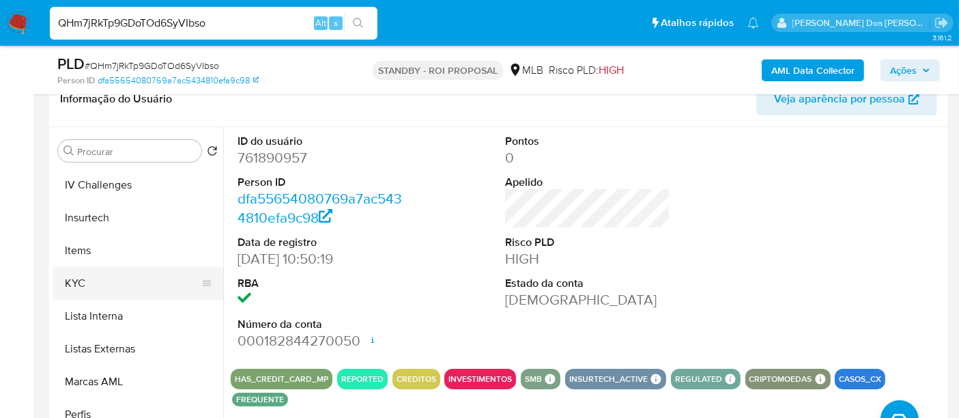
click at [83, 287] on button "KYC" at bounding box center [133, 283] width 160 height 33
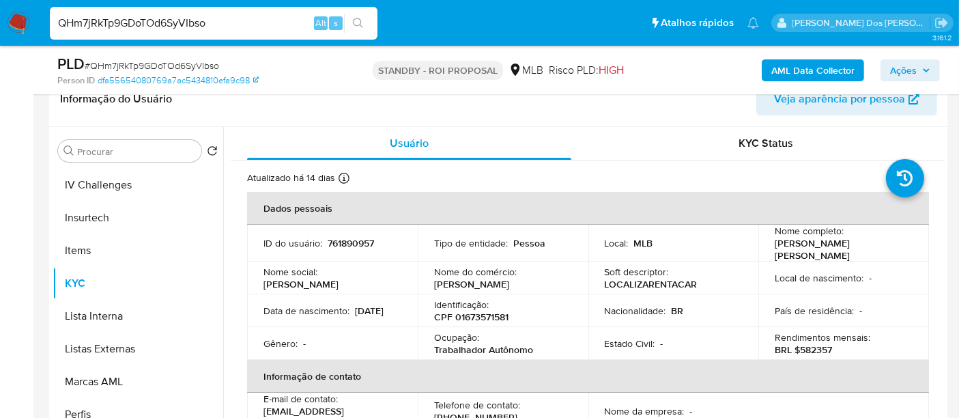
click at [150, 20] on input "QHm7jRkTp9GDoTOd6SyVIbso" at bounding box center [214, 23] width 328 height 18
drag, startPoint x: 147, startPoint y: 20, endPoint x: 537, endPoint y: 117, distance: 402.5
click at [537, 117] on div "Informação do Usuário Veja aparência por pessoa" at bounding box center [498, 99] width 899 height 55
click at [282, 29] on input "QHm7jRkTp9GDoTOd6SyVIbso" at bounding box center [214, 23] width 328 height 18
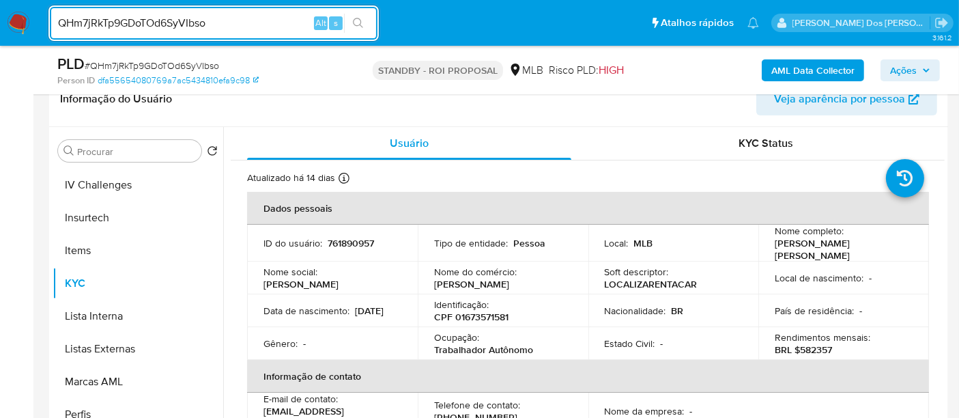
click at [219, 18] on input "QHm7jRkTp9GDoTOd6SyVIbso" at bounding box center [214, 23] width 328 height 18
click at [219, 17] on input "QHm7jRkTp9GDoTOd6SyVIbso" at bounding box center [214, 23] width 328 height 18
paste input "d1a6C8u5BA2dsM7Sy13nII8n"
type input "d1a6C8u5BA2dsM7Sy13nII8n"
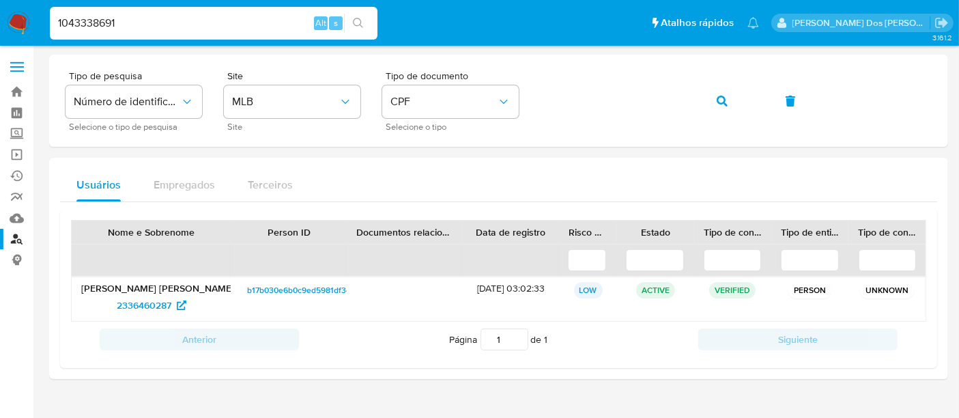
type input "1043338691"
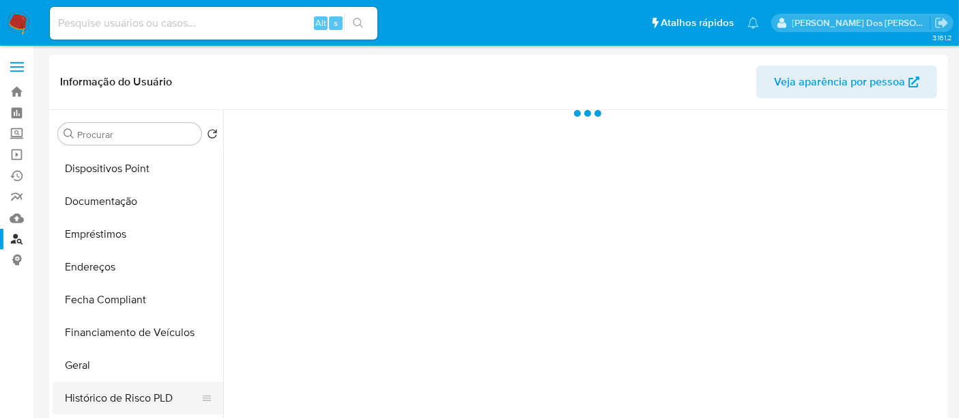
select select "10"
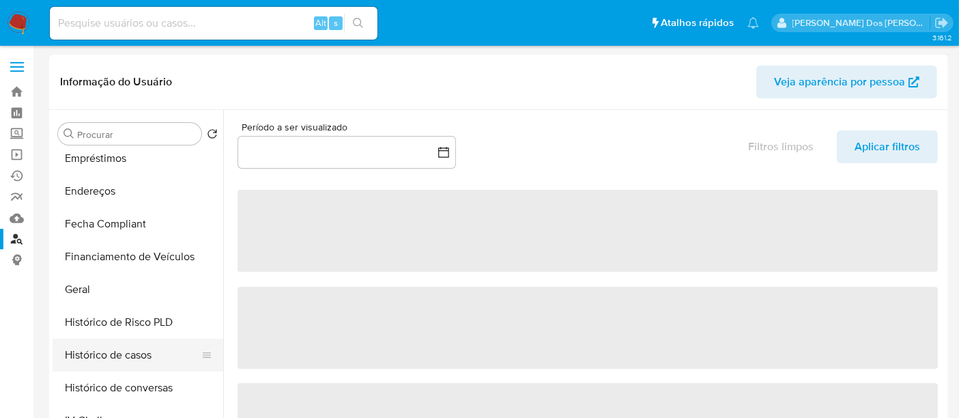
click at [111, 352] on button "Histórico de casos" at bounding box center [133, 355] width 160 height 33
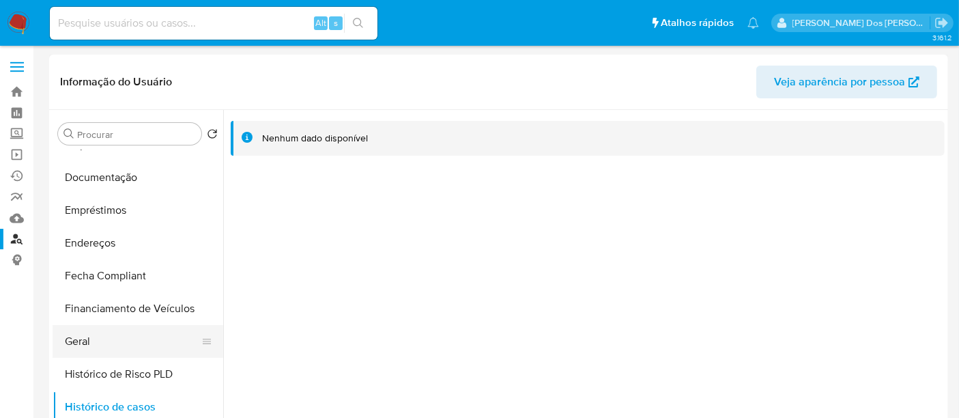
scroll to position [227, 0]
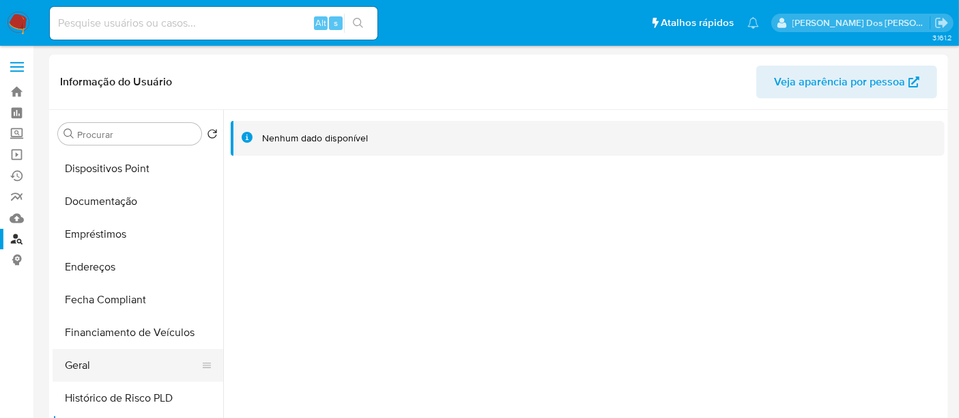
click at [78, 367] on button "Geral" at bounding box center [133, 365] width 160 height 33
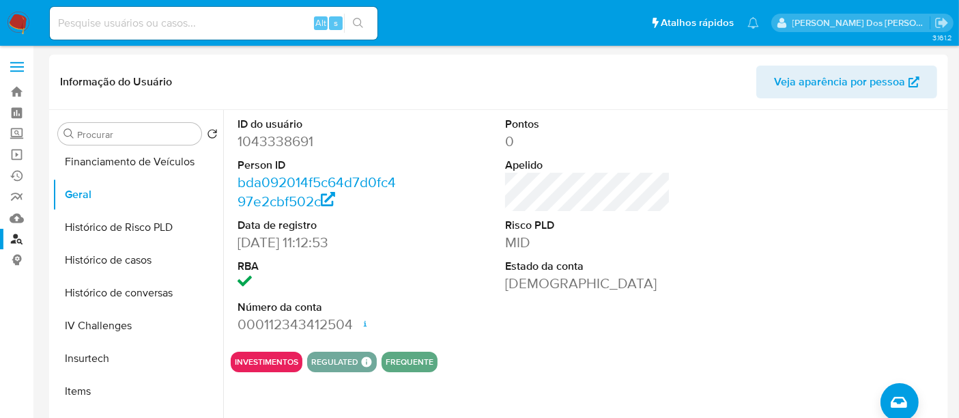
scroll to position [328, 0]
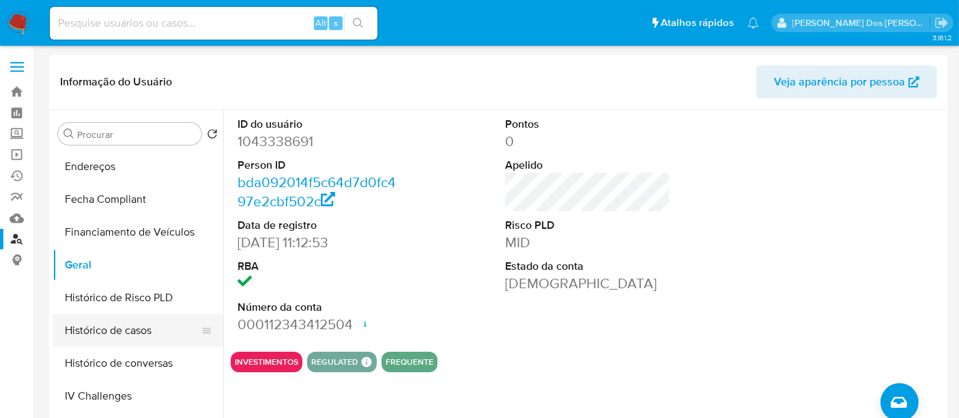
click at [111, 327] on button "Histórico de casos" at bounding box center [133, 330] width 160 height 33
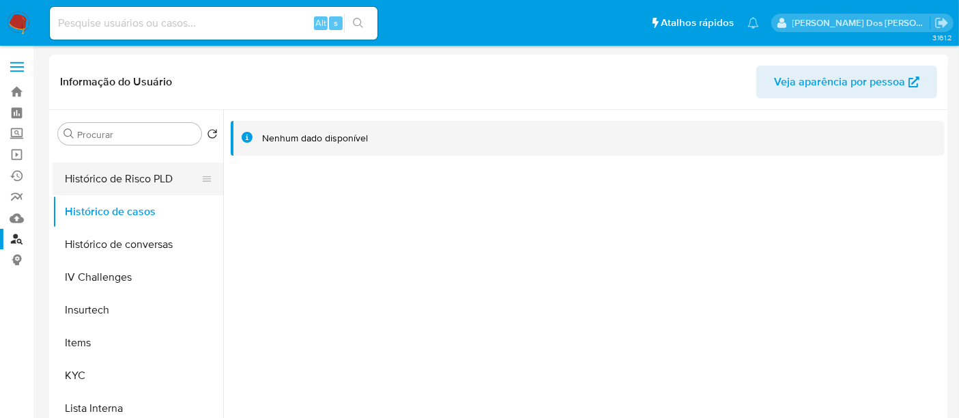
scroll to position [556, 0]
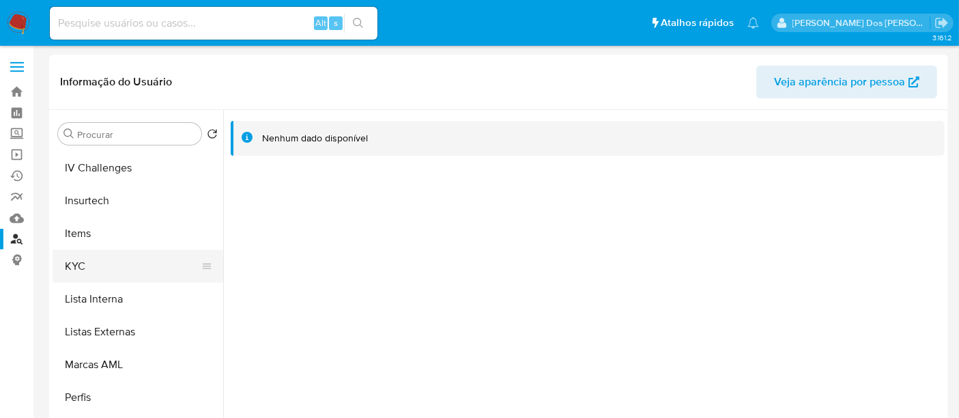
click at [76, 267] on button "KYC" at bounding box center [133, 266] width 160 height 33
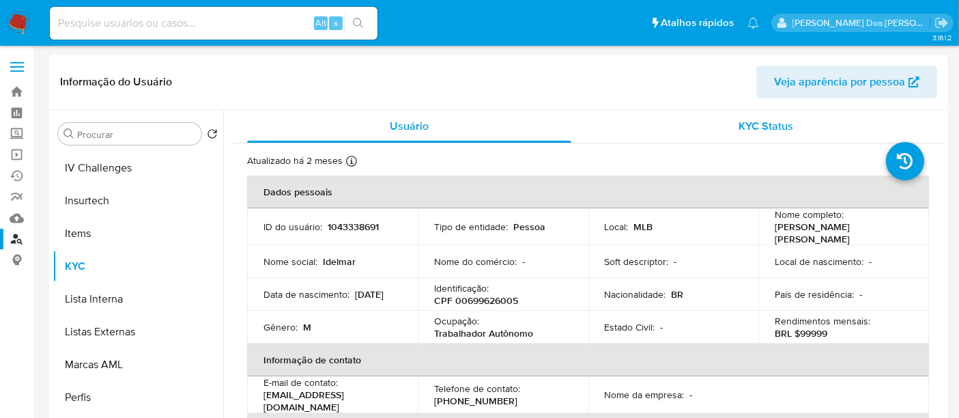
click at [744, 124] on span "KYC Status" at bounding box center [767, 126] width 55 height 16
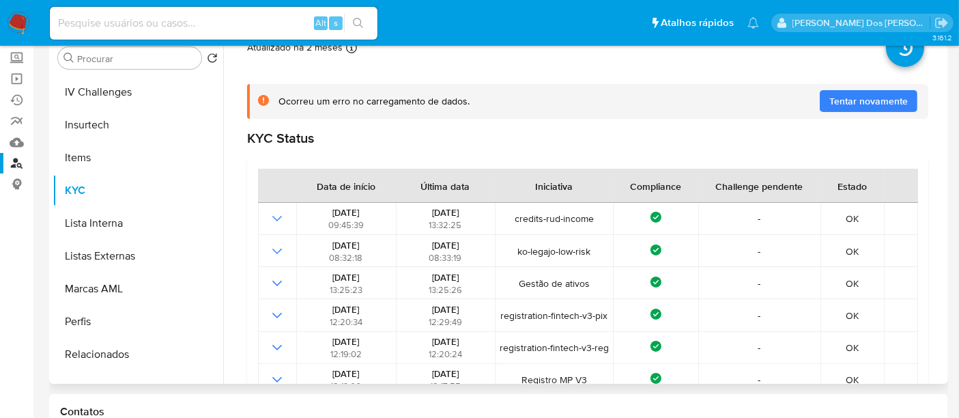
scroll to position [0, 0]
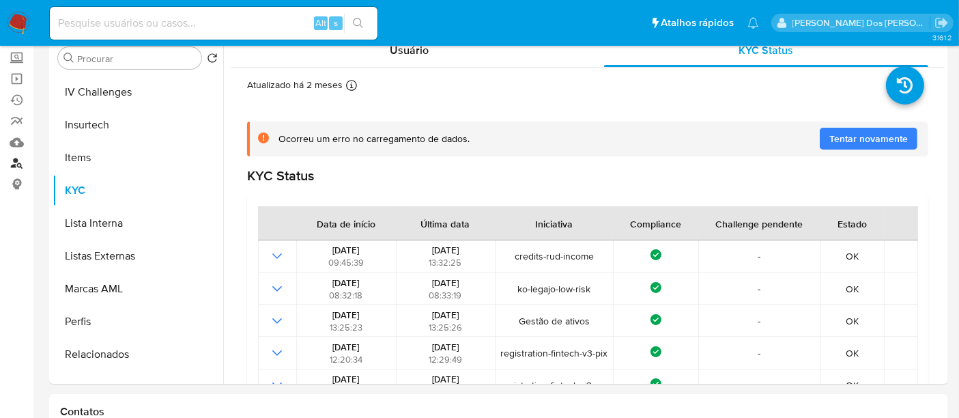
click at [16, 154] on link "Localizador de pessoas" at bounding box center [81, 163] width 163 height 21
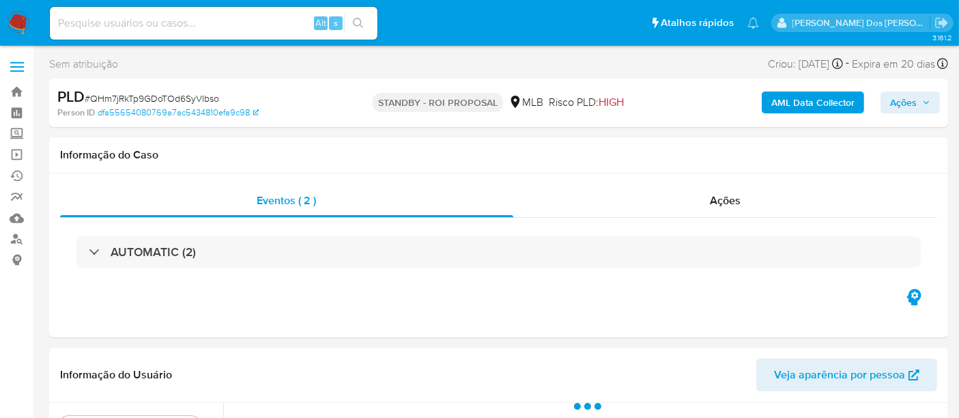
click at [193, 23] on input at bounding box center [214, 23] width 328 height 18
paste input "d1a6C8u5BA2dsM7Sy13nII8n"
type input "d1a6C8u5BA2dsM7Sy13nII8n"
select select "10"
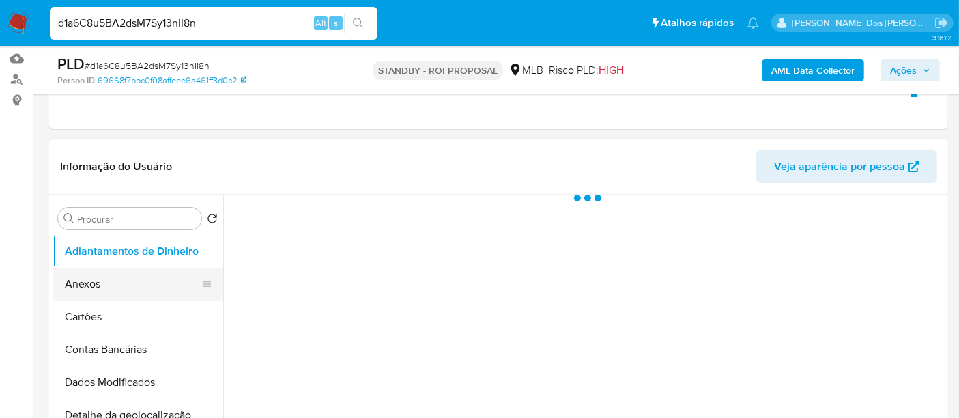
scroll to position [227, 0]
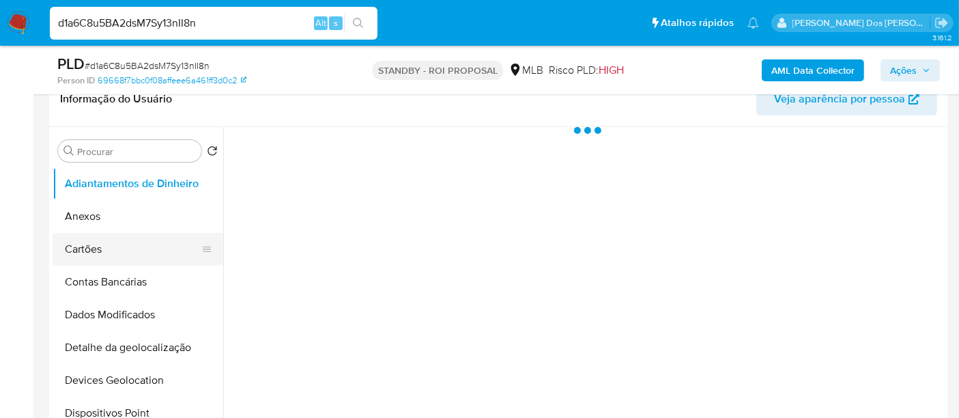
select select "10"
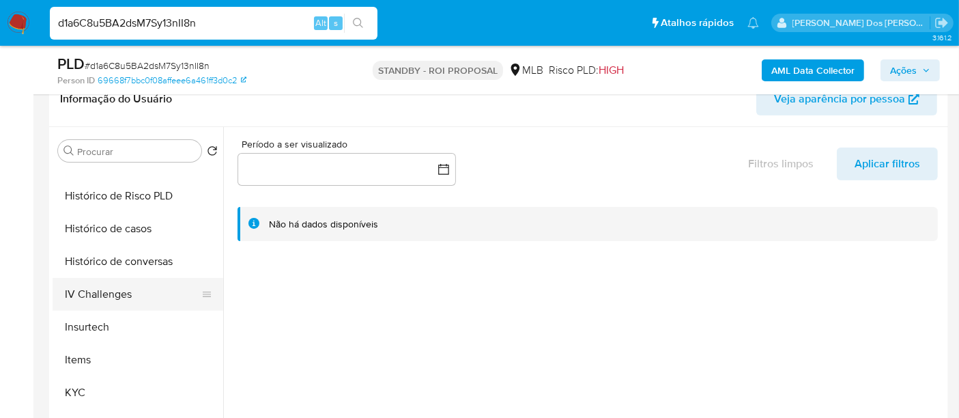
scroll to position [455, 0]
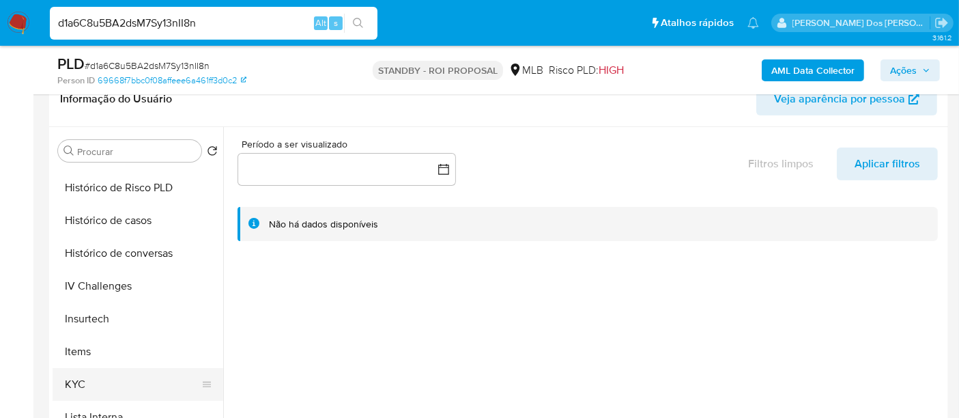
click at [75, 377] on button "KYC" at bounding box center [133, 384] width 160 height 33
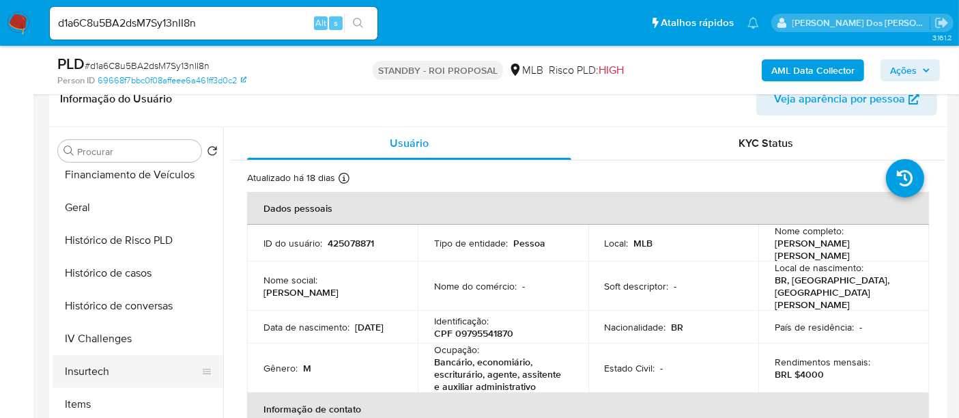
scroll to position [379, 0]
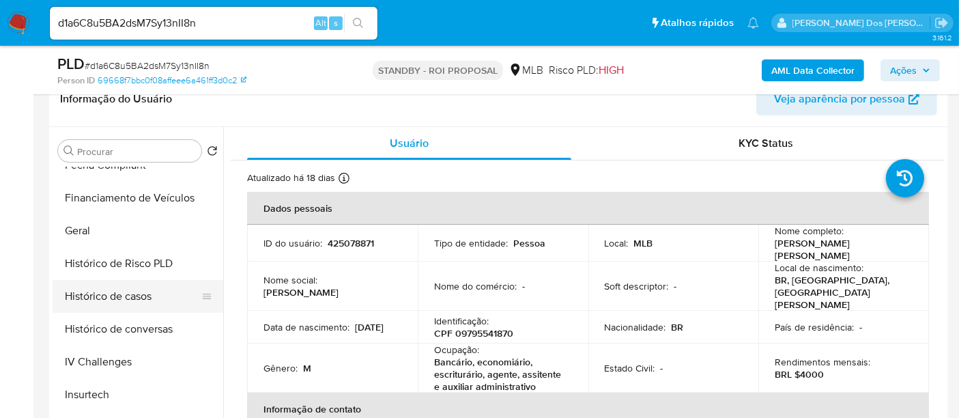
drag, startPoint x: 126, startPoint y: 297, endPoint x: 132, endPoint y: 296, distance: 7.0
click at [126, 297] on button "Histórico de casos" at bounding box center [133, 296] width 160 height 33
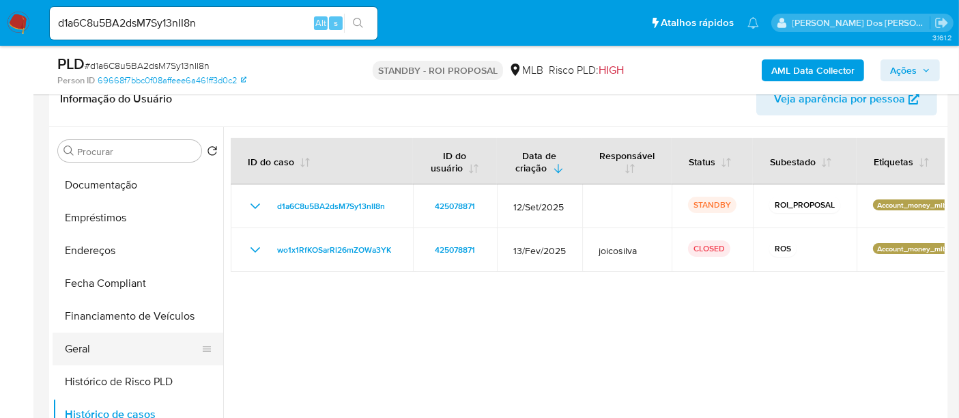
scroll to position [227, 0]
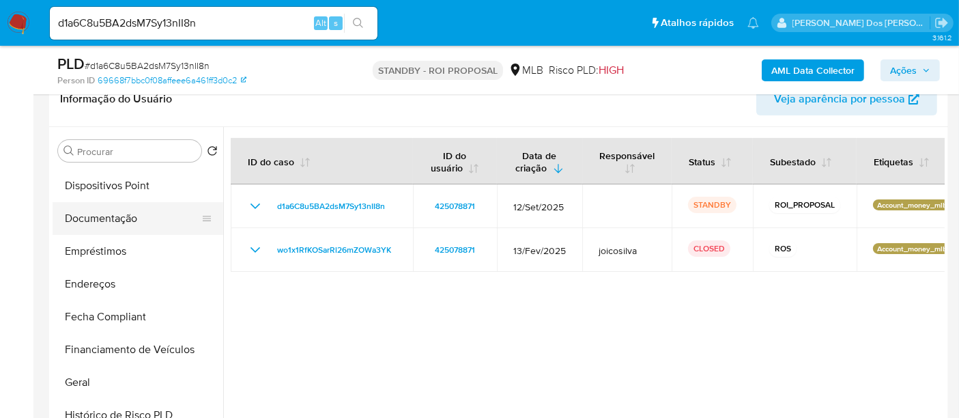
click at [115, 225] on button "Documentação" at bounding box center [133, 218] width 160 height 33
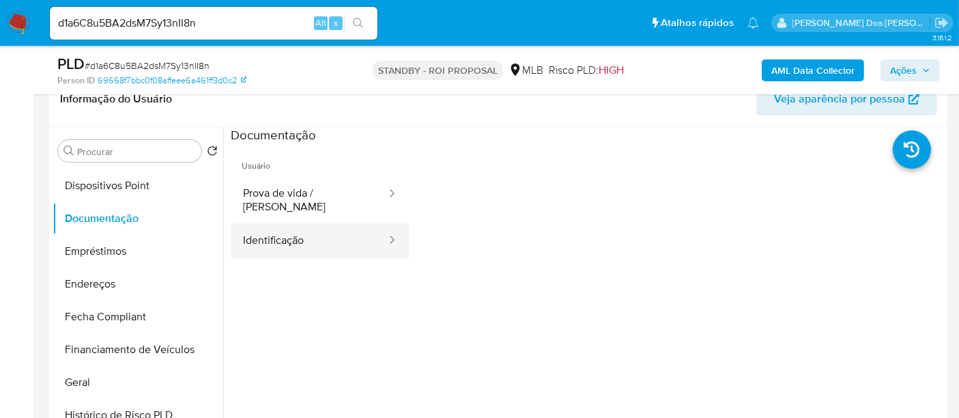
click at [269, 232] on button "Identificação" at bounding box center [309, 240] width 157 height 35
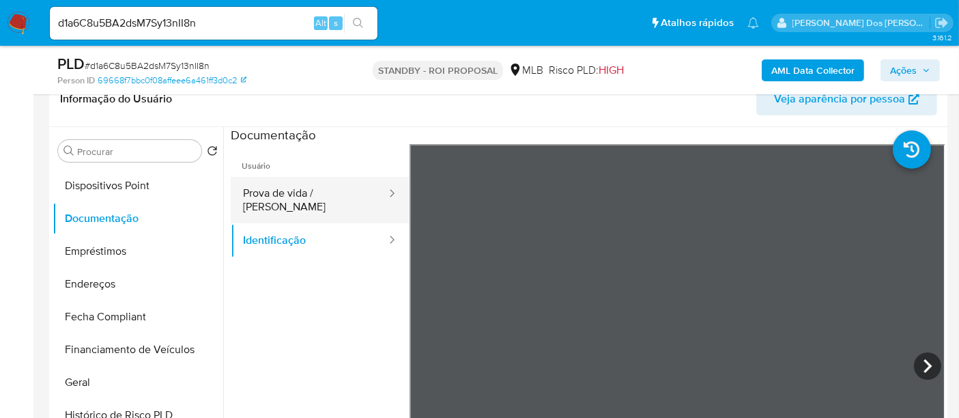
click at [320, 196] on button "Prova de vida / [PERSON_NAME]" at bounding box center [309, 200] width 157 height 46
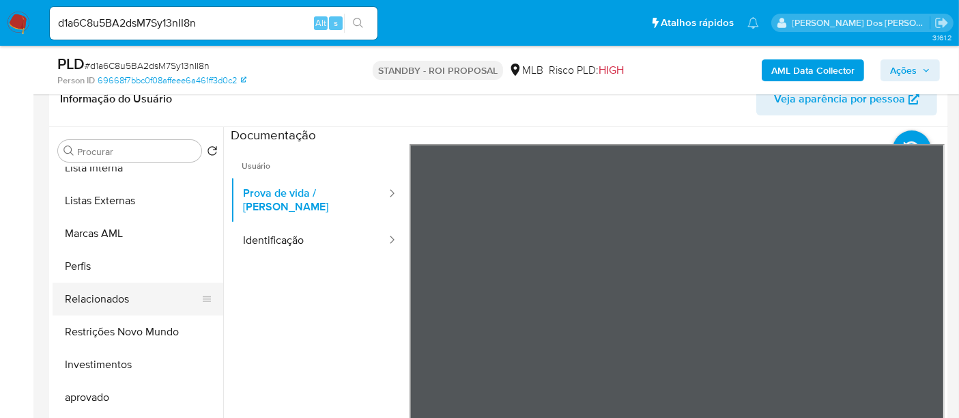
scroll to position [707, 0]
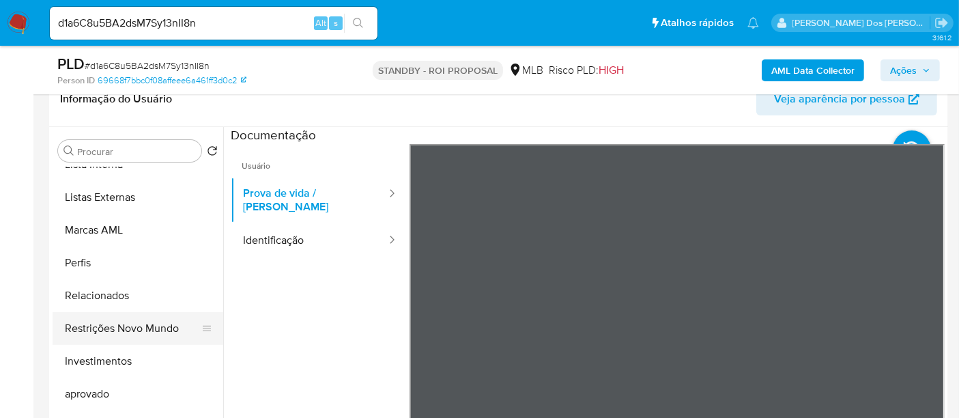
click at [137, 327] on button "Restrições Novo Mundo" at bounding box center [133, 328] width 160 height 33
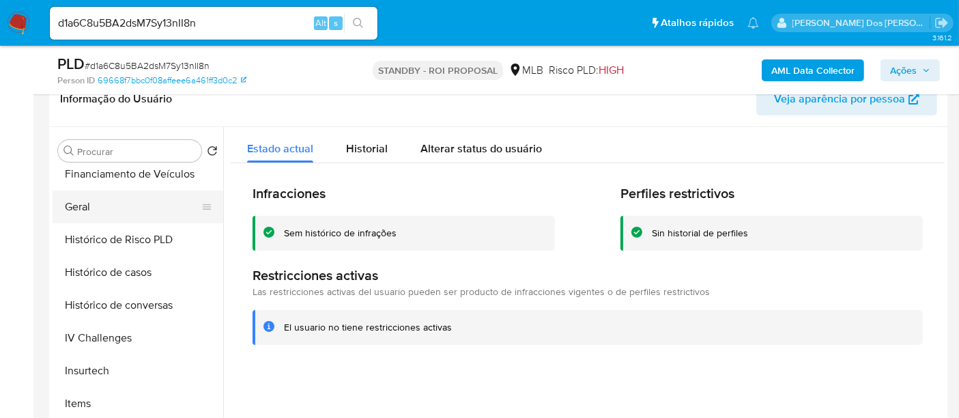
scroll to position [328, 0]
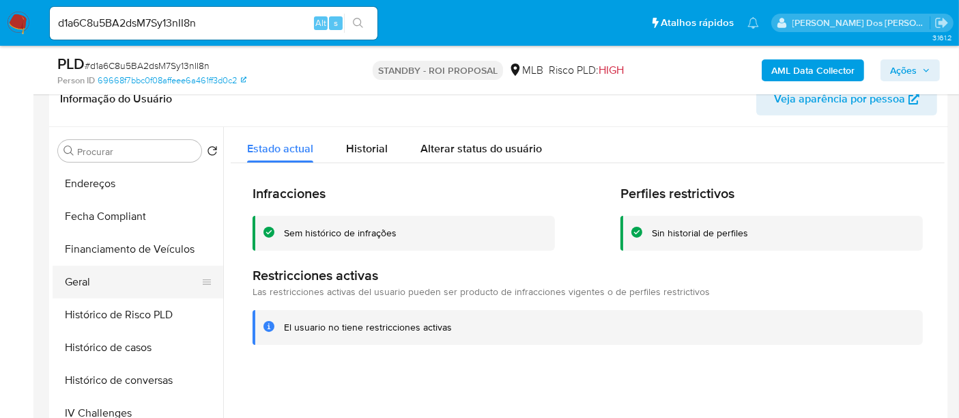
click at [74, 272] on button "Geral" at bounding box center [133, 282] width 160 height 33
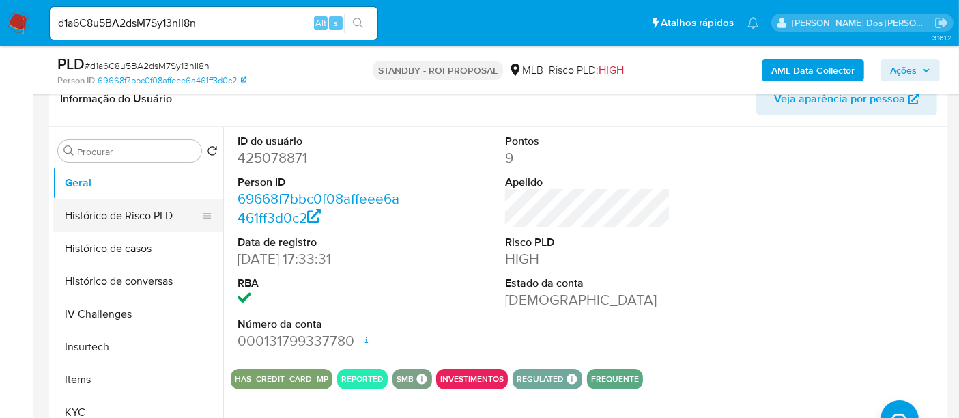
scroll to position [479, 0]
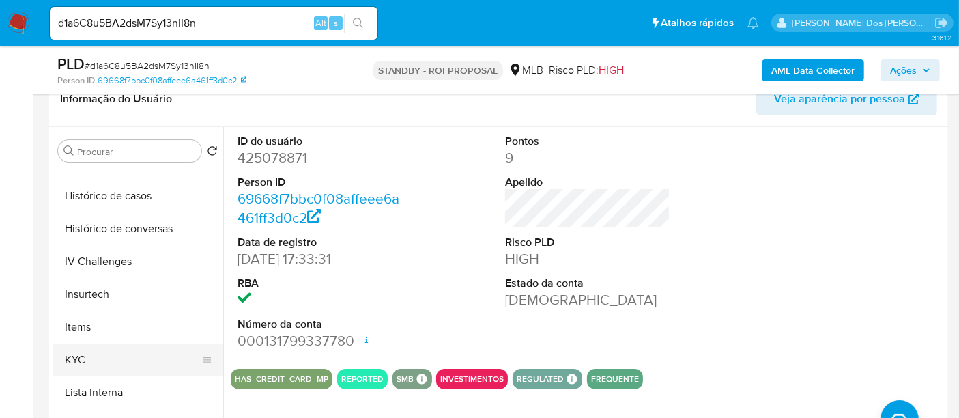
click at [70, 359] on button "KYC" at bounding box center [133, 359] width 160 height 33
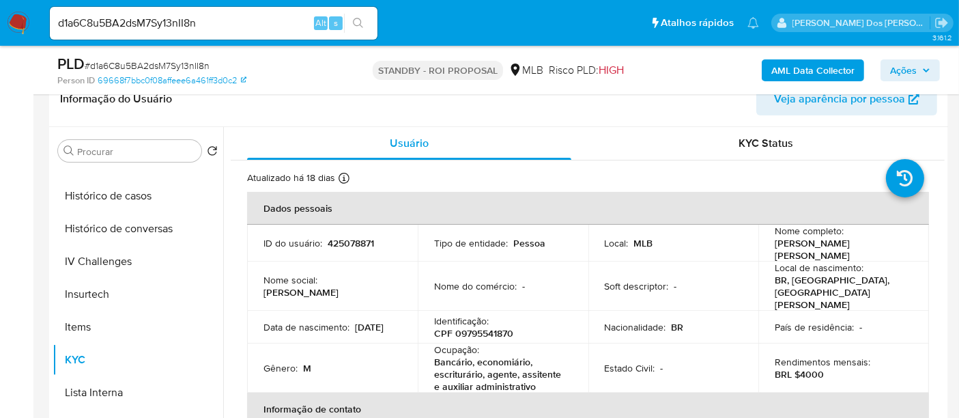
click at [206, 22] on input "d1a6C8u5BA2dsM7Sy13nII8n" at bounding box center [214, 23] width 328 height 18
paste input "BKRFOgr87r9hQnEVydafFIE5"
type input "BKRFOgr87r9hQnEVydafFIE5"
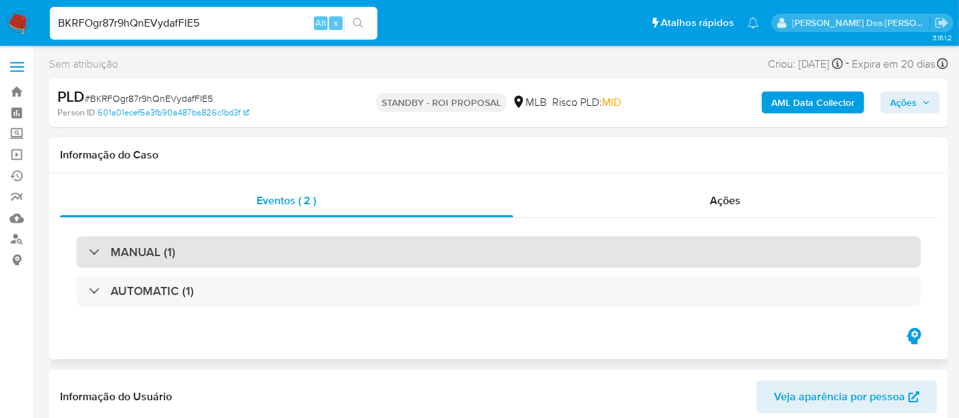
select select "10"
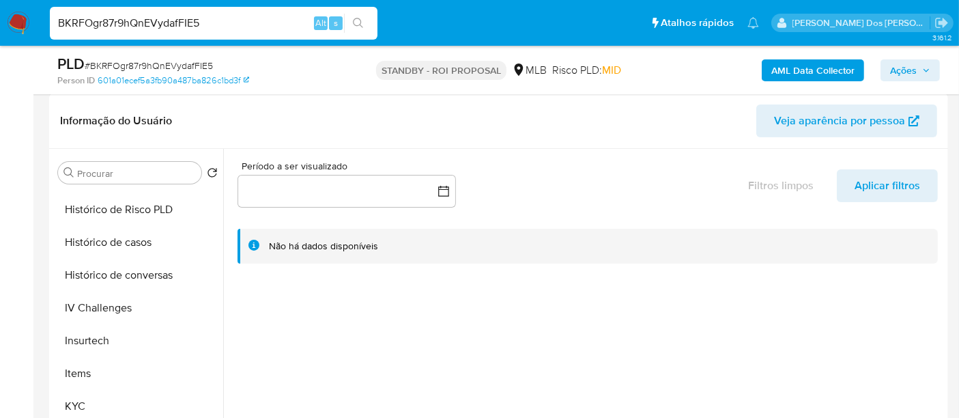
scroll to position [531, 0]
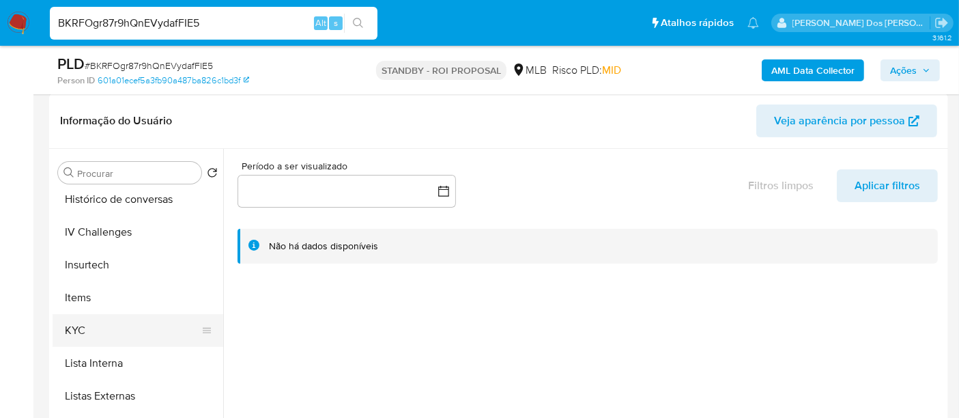
click at [76, 322] on button "KYC" at bounding box center [133, 330] width 160 height 33
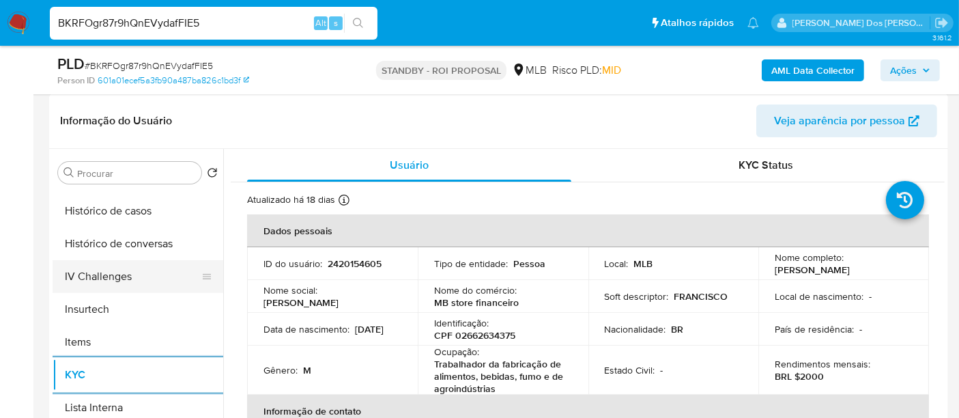
scroll to position [455, 0]
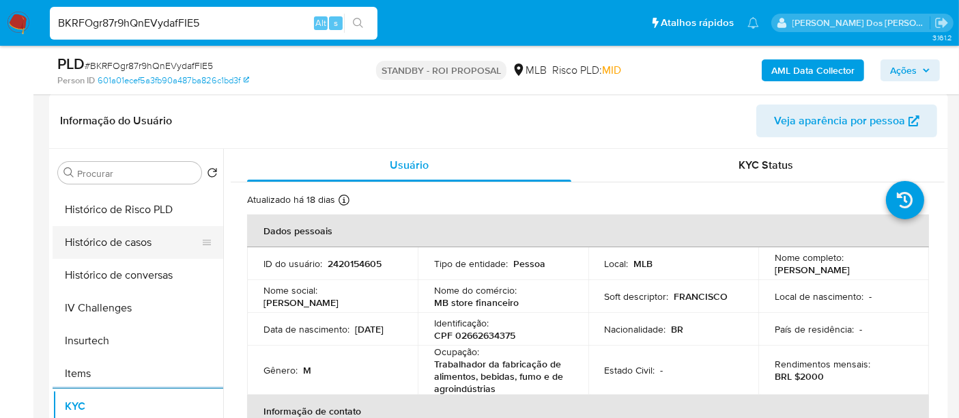
click at [129, 250] on button "Histórico de casos" at bounding box center [133, 242] width 160 height 33
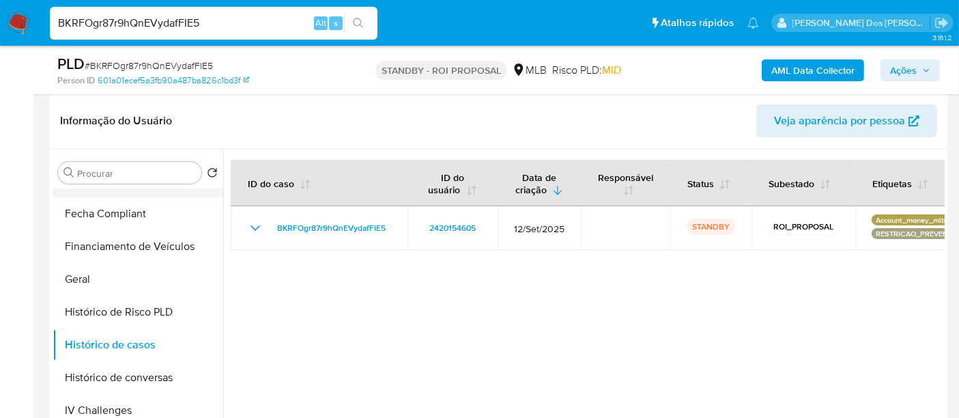
scroll to position [227, 0]
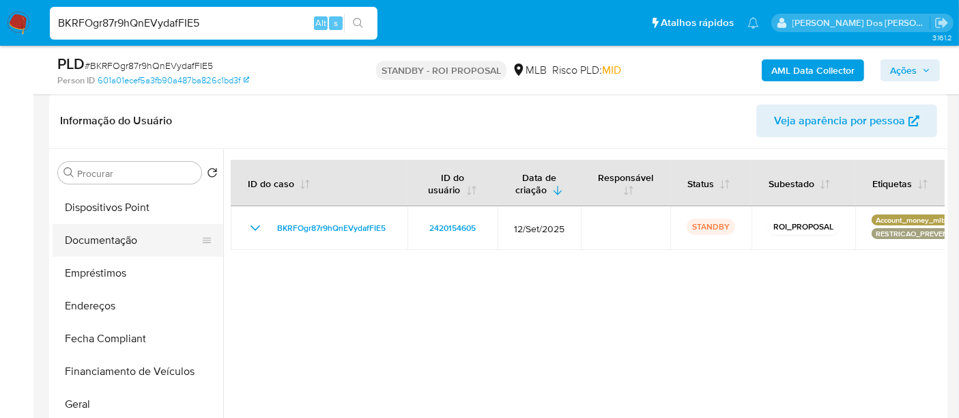
click at [118, 243] on button "Documentação" at bounding box center [133, 240] width 160 height 33
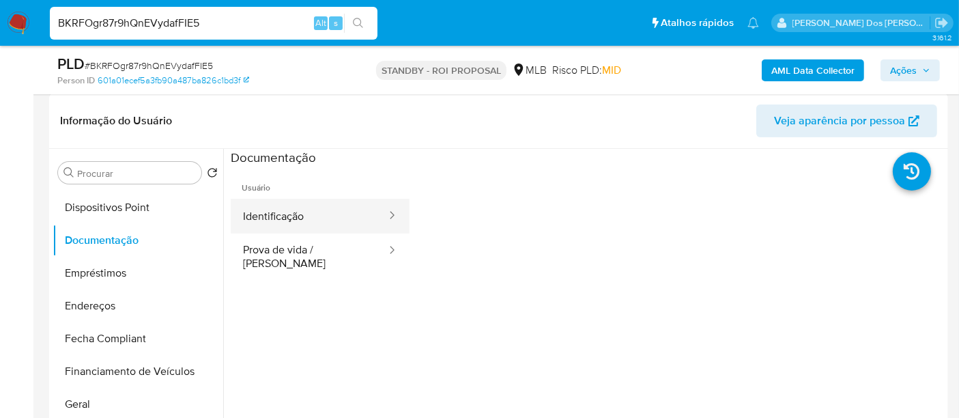
click at [279, 210] on button "Identificação" at bounding box center [309, 216] width 157 height 35
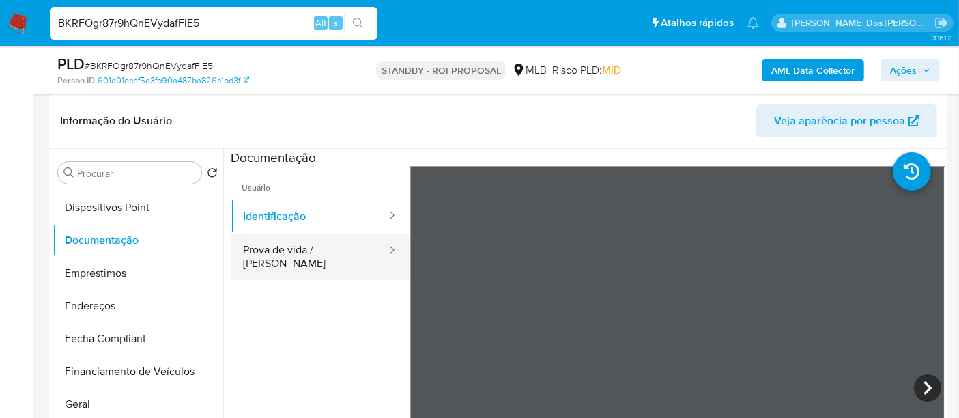
click at [346, 249] on button "Prova de vida / [PERSON_NAME]" at bounding box center [309, 257] width 157 height 46
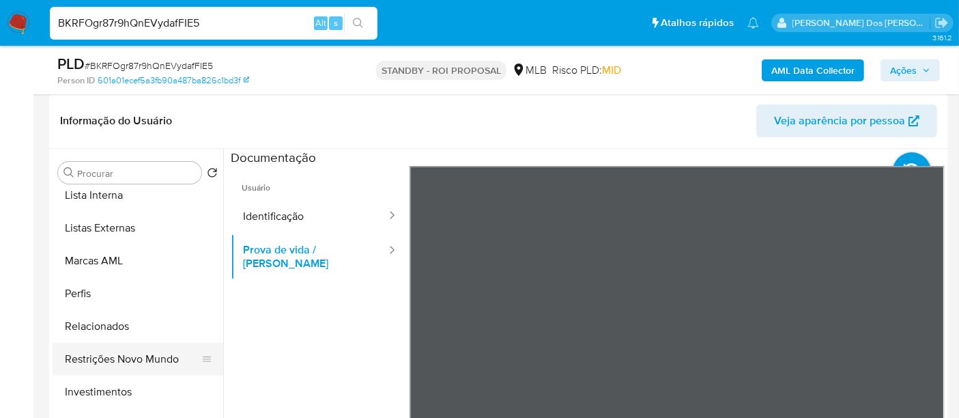
scroll to position [707, 0]
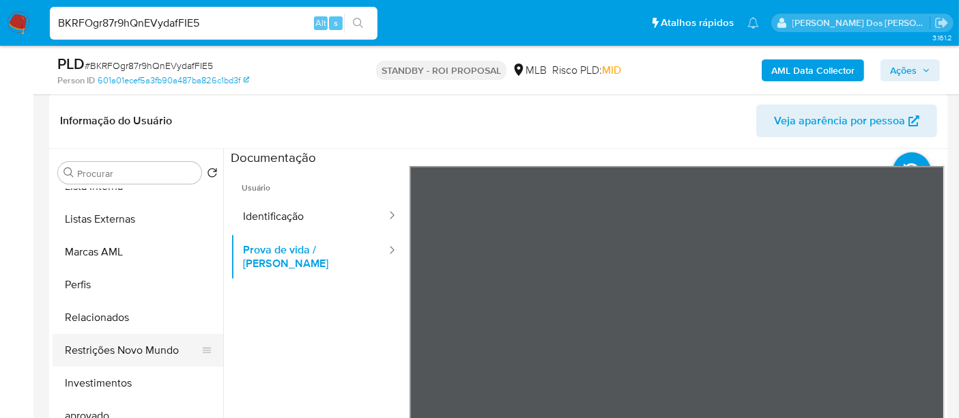
click at [140, 346] on button "Restrições Novo Mundo" at bounding box center [133, 350] width 160 height 33
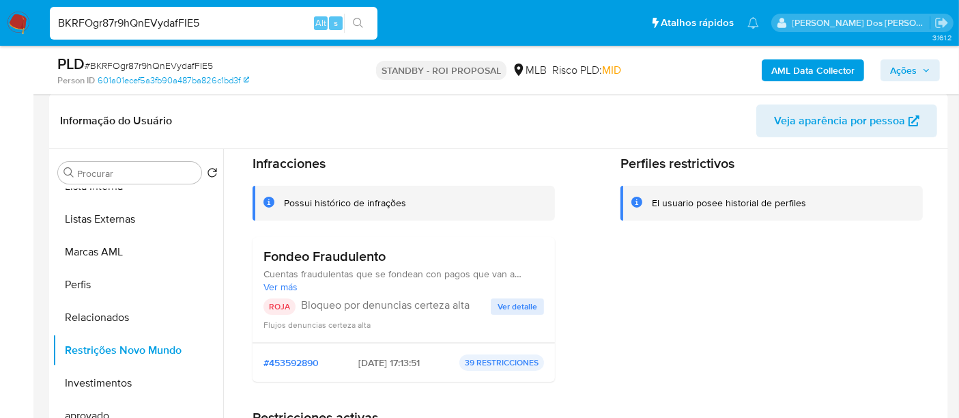
scroll to position [76, 0]
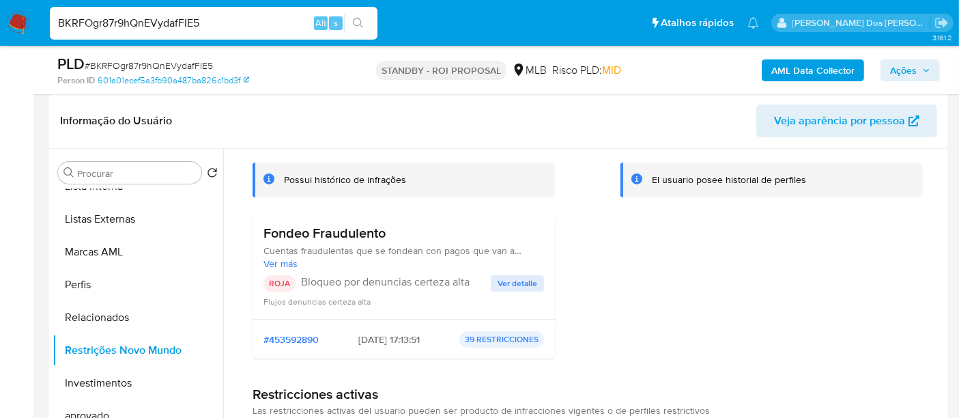
click at [516, 282] on span "Ver detalle" at bounding box center [518, 284] width 40 height 14
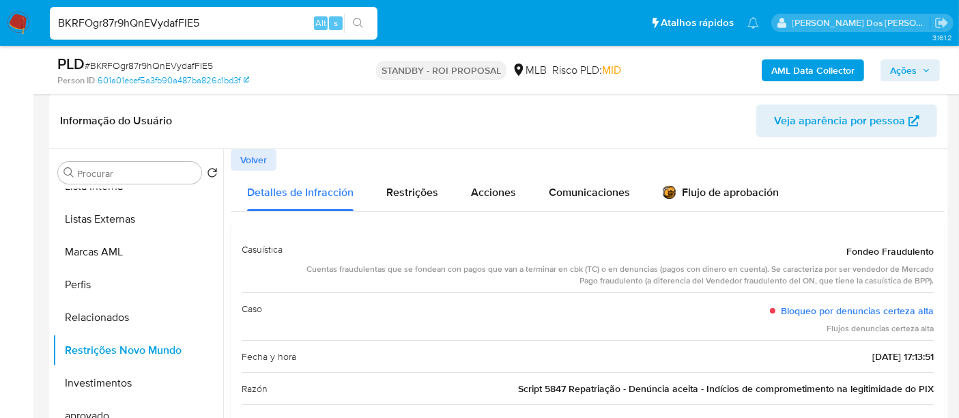
click at [250, 158] on span "Volver" at bounding box center [253, 159] width 27 height 19
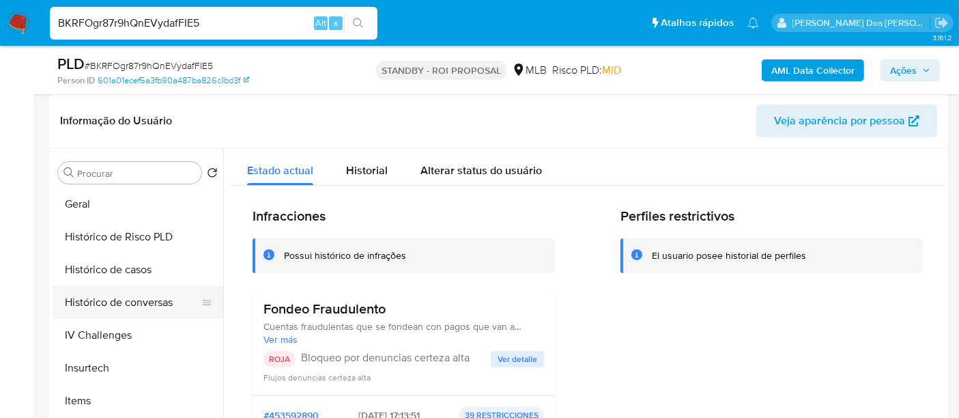
scroll to position [404, 0]
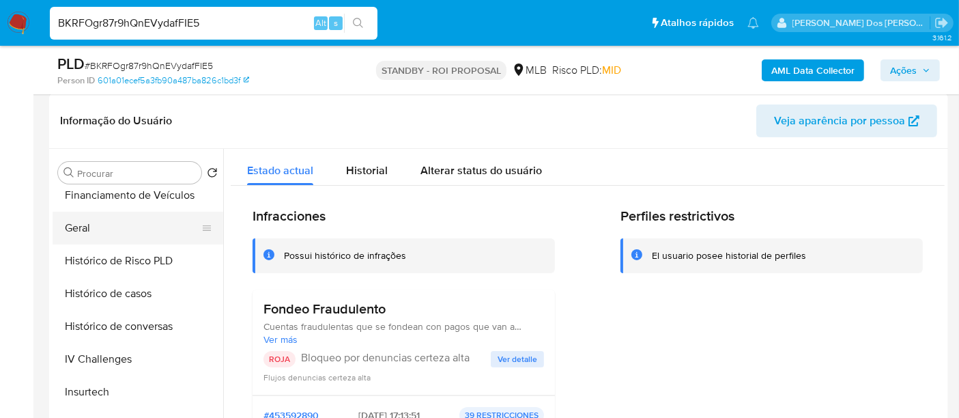
click at [77, 221] on button "Geral" at bounding box center [133, 228] width 160 height 33
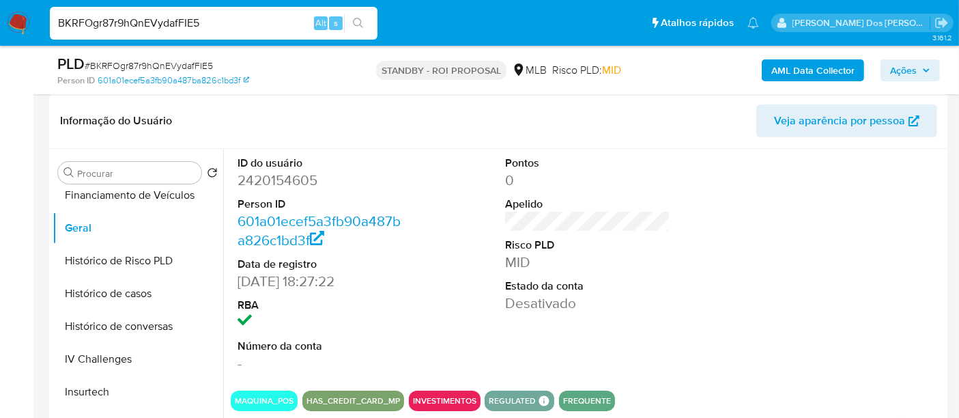
click at [204, 27] on input "BKRFOgr87r9hQnEVydafFIE5" at bounding box center [214, 23] width 328 height 18
paste input "nifzFuYAFH1YieMCVf8R2ikC"
type input "nifzFuYAFH1YieMCVf8R2ikC"
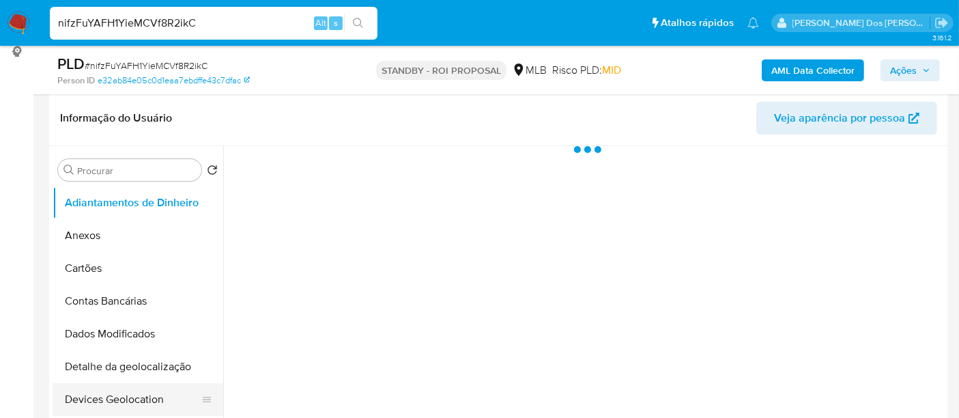
scroll to position [303, 0]
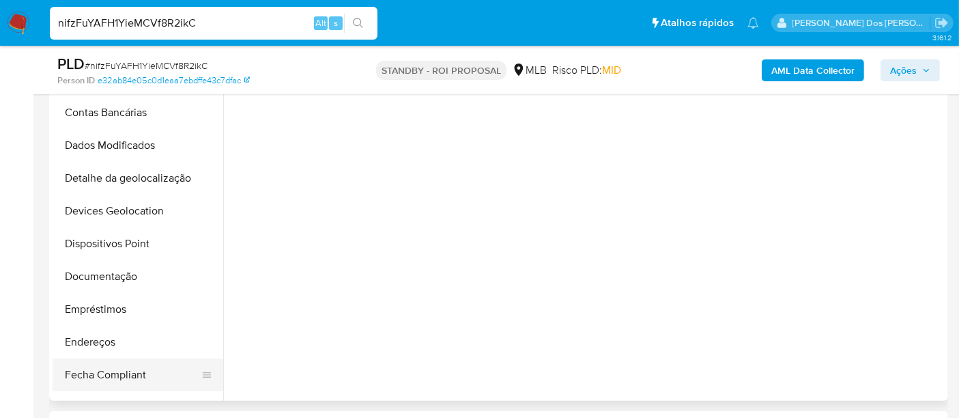
select select "10"
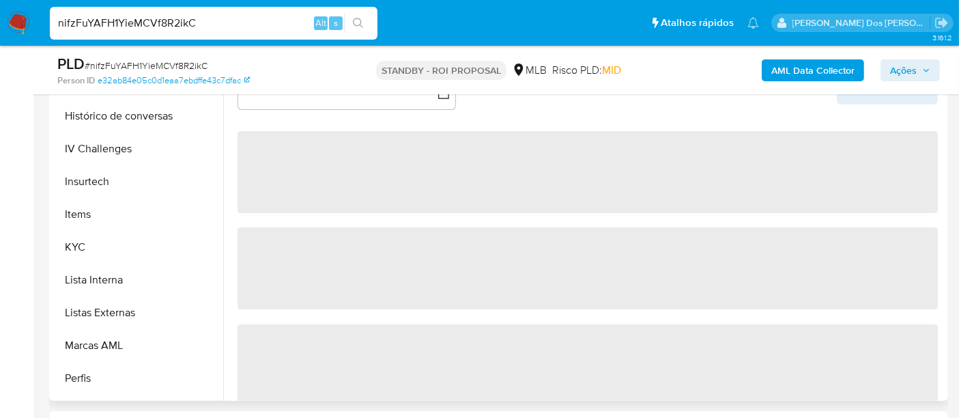
scroll to position [531, 0]
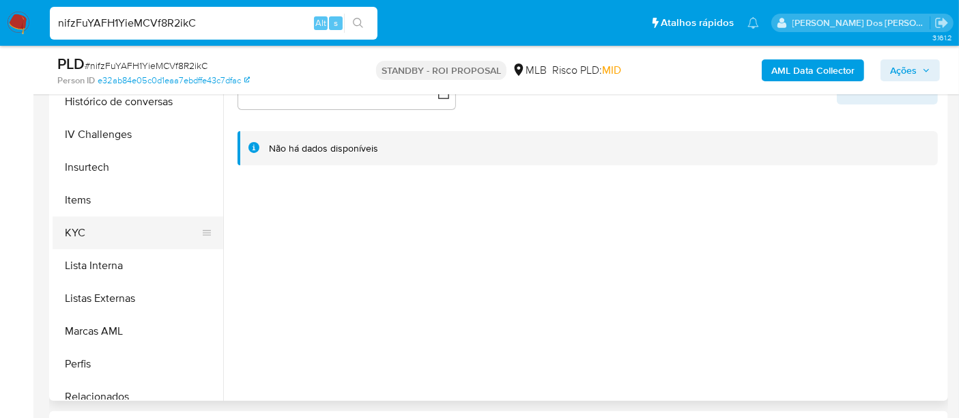
click at [83, 227] on button "KYC" at bounding box center [133, 232] width 160 height 33
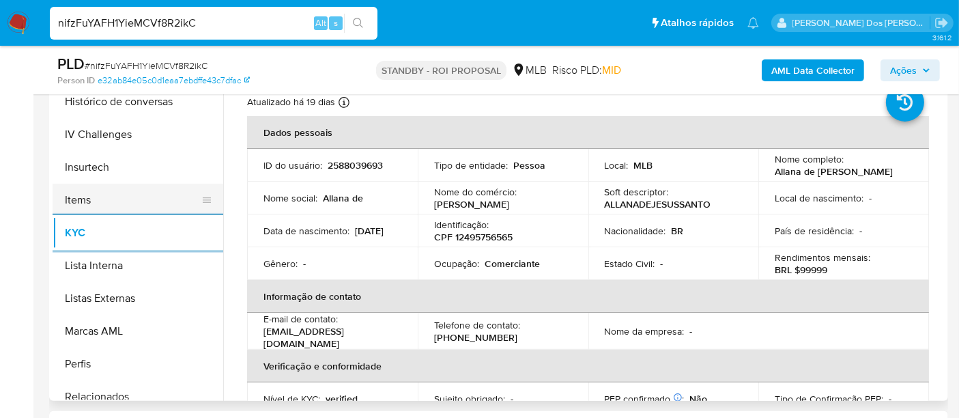
scroll to position [455, 0]
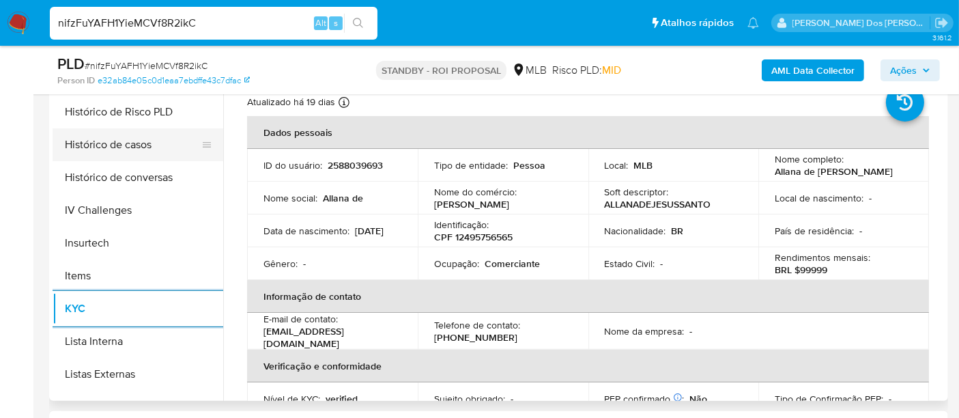
click at [115, 149] on button "Histórico de casos" at bounding box center [133, 144] width 160 height 33
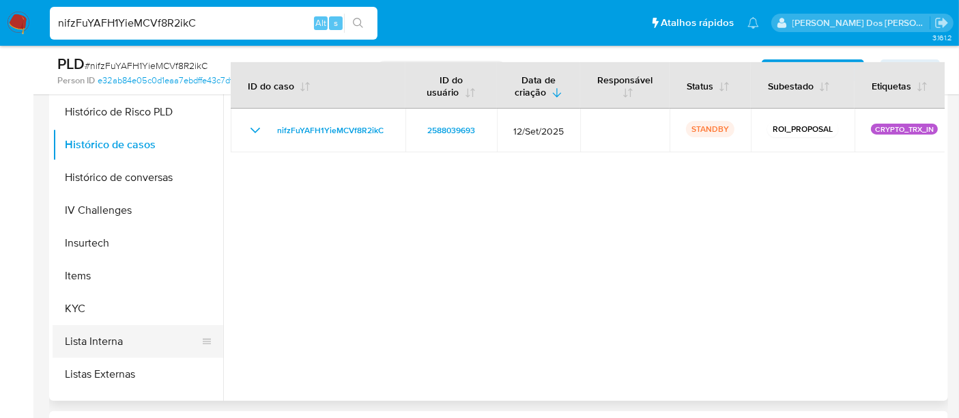
scroll to position [227, 0]
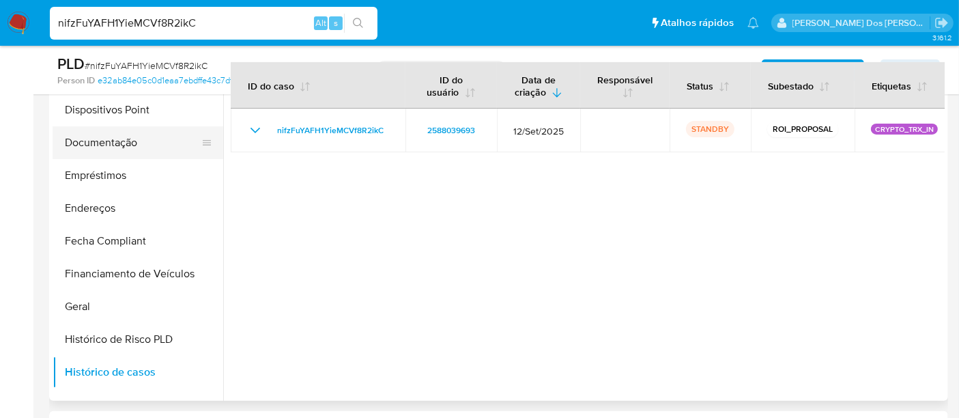
click at [117, 141] on button "Documentação" at bounding box center [133, 142] width 160 height 33
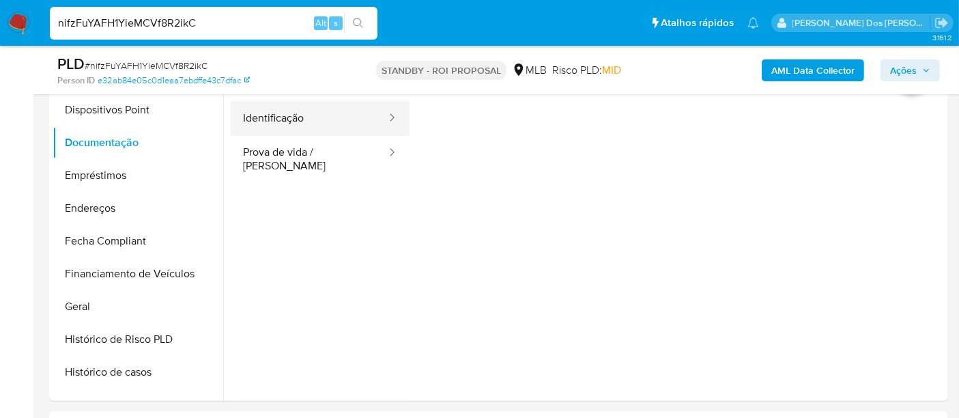
click at [284, 122] on button "Identificação" at bounding box center [309, 118] width 157 height 35
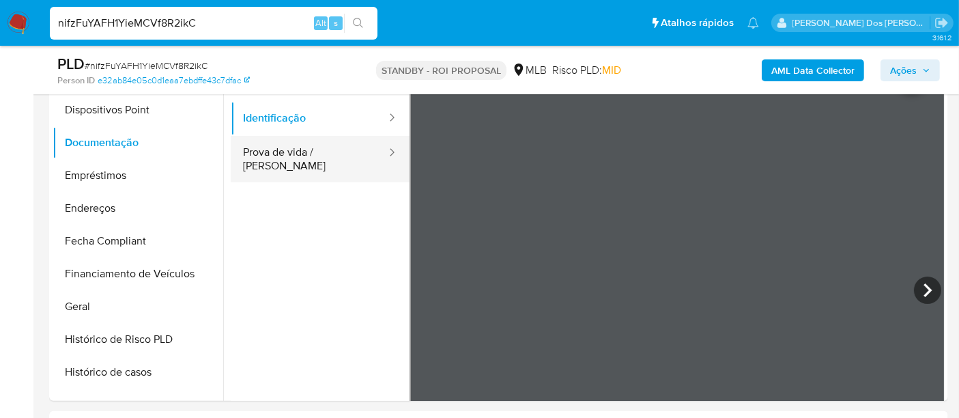
click at [319, 152] on button "Prova de vida / [PERSON_NAME]" at bounding box center [309, 159] width 157 height 46
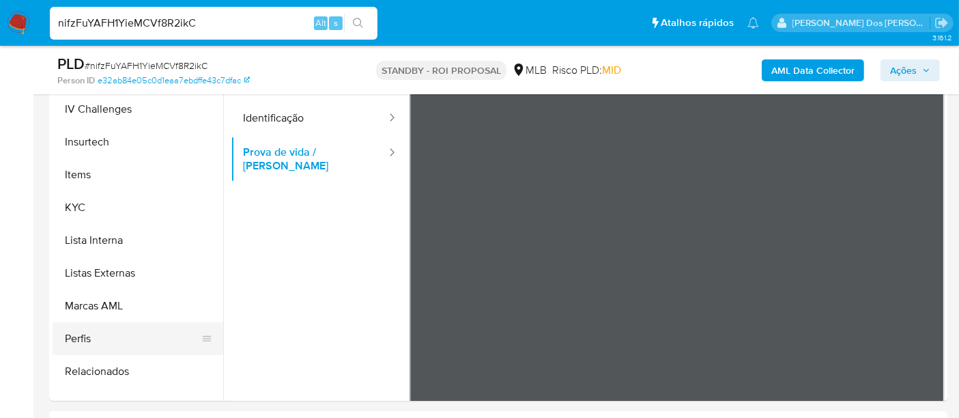
scroll to position [606, 0]
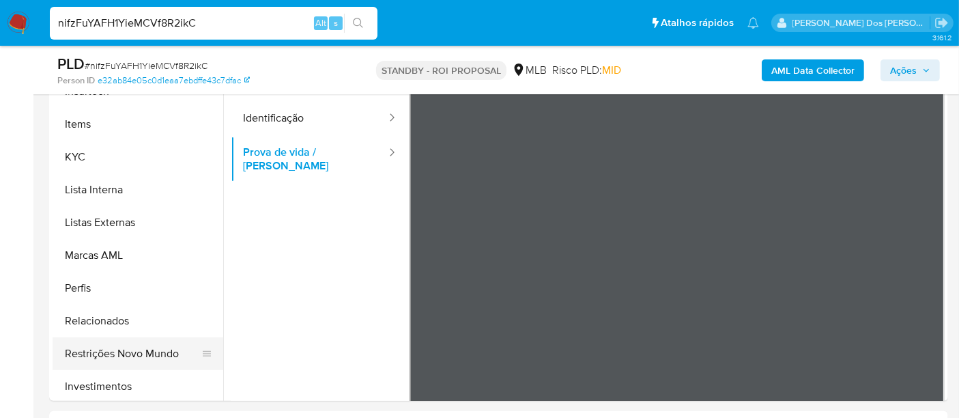
click at [133, 348] on button "Restrições Novo Mundo" at bounding box center [133, 353] width 160 height 33
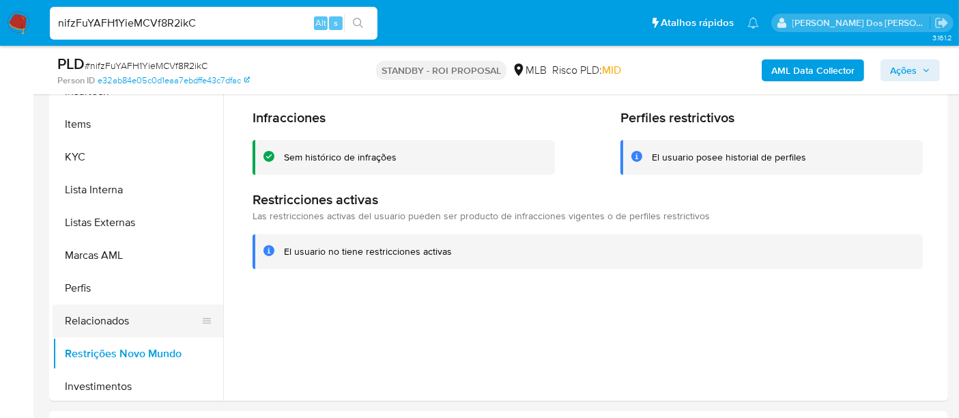
scroll to position [303, 0]
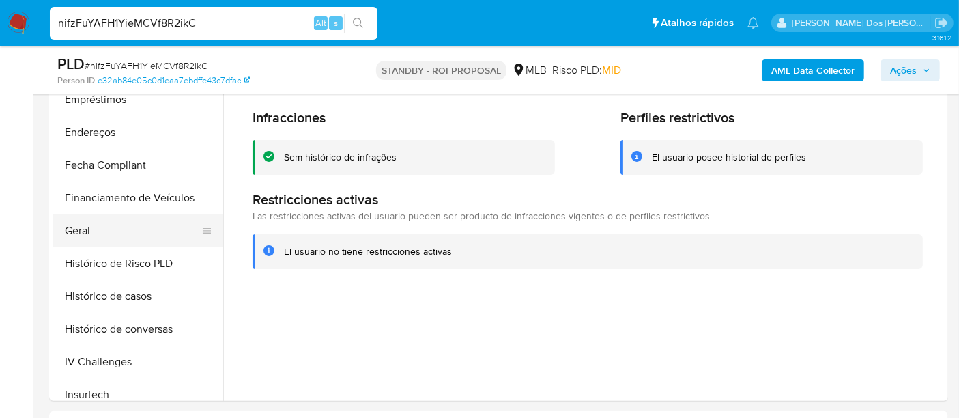
click at [89, 229] on button "Geral" at bounding box center [133, 230] width 160 height 33
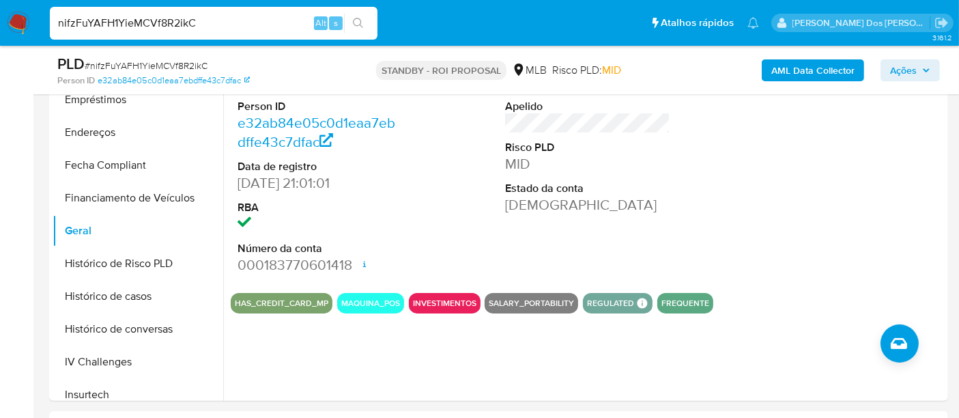
click at [188, 27] on input "nifzFuYAFH1YieMCVf8R2ikC" at bounding box center [214, 23] width 328 height 18
paste input "x2eycFhHkzweThyq6Ex8YTVe"
type input "x2eycFhHkzweThyq6Ex8YTVe"
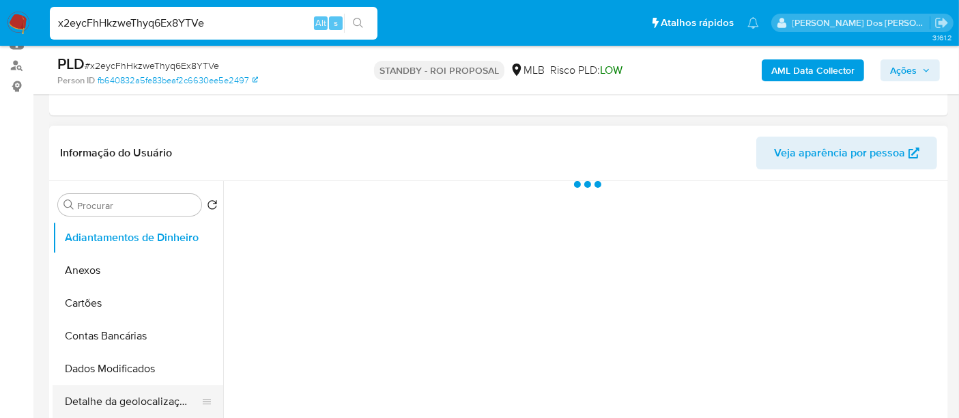
scroll to position [303, 0]
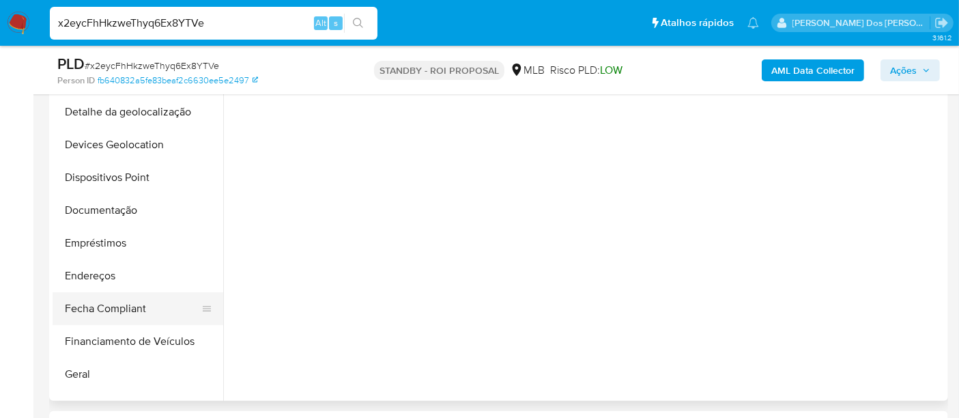
select select "10"
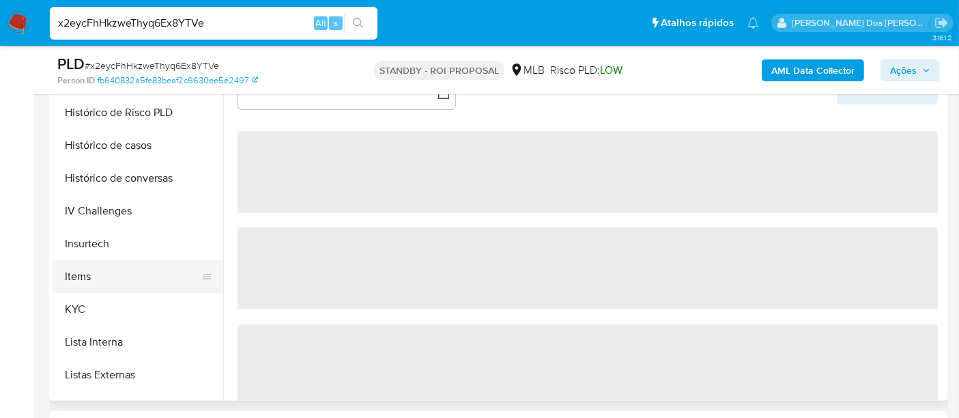
scroll to position [455, 0]
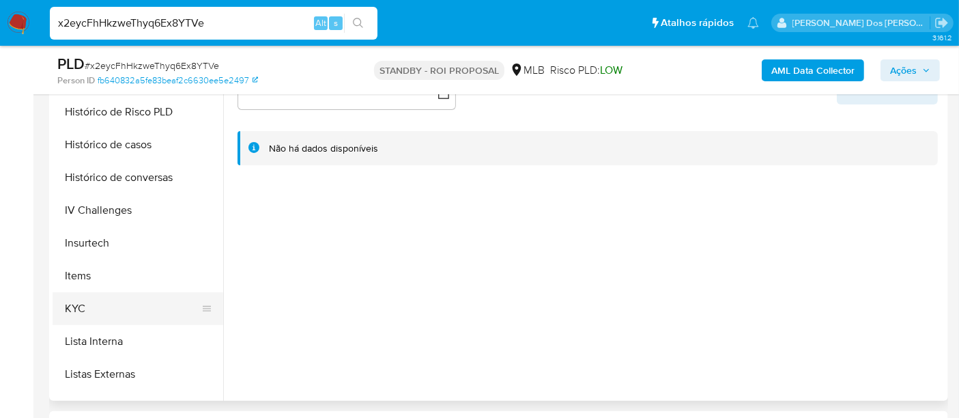
click at [77, 307] on button "KYC" at bounding box center [133, 308] width 160 height 33
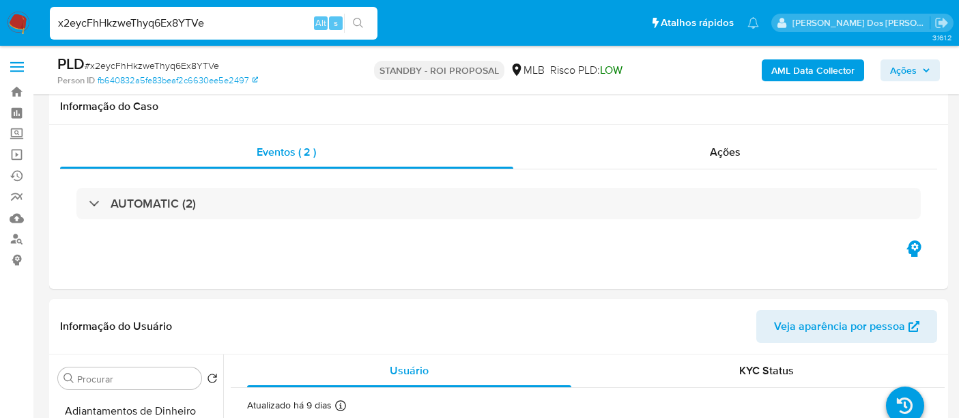
select select "10"
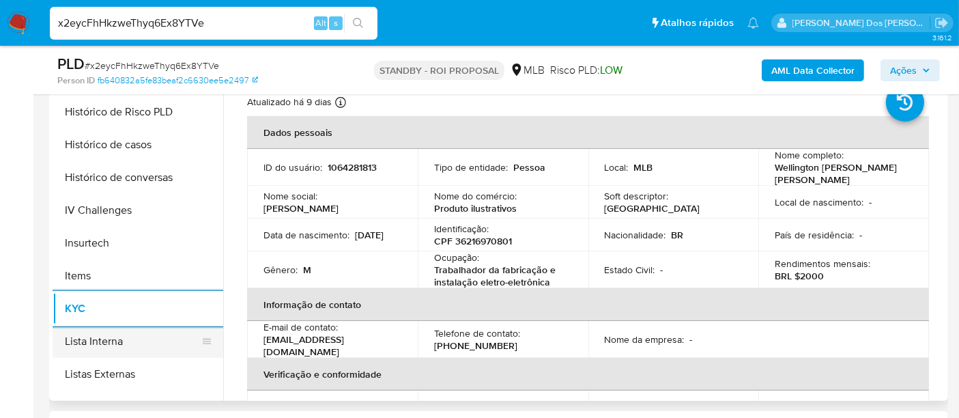
scroll to position [303, 0]
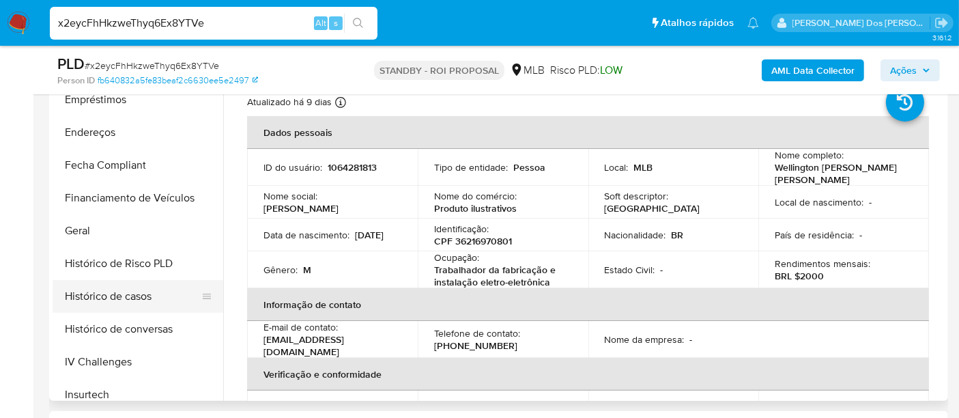
click at [139, 296] on button "Histórico de casos" at bounding box center [133, 296] width 160 height 33
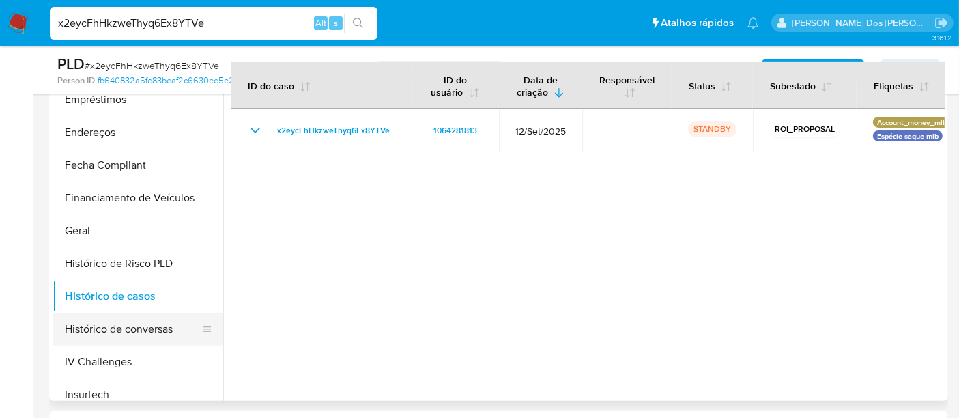
scroll to position [76, 0]
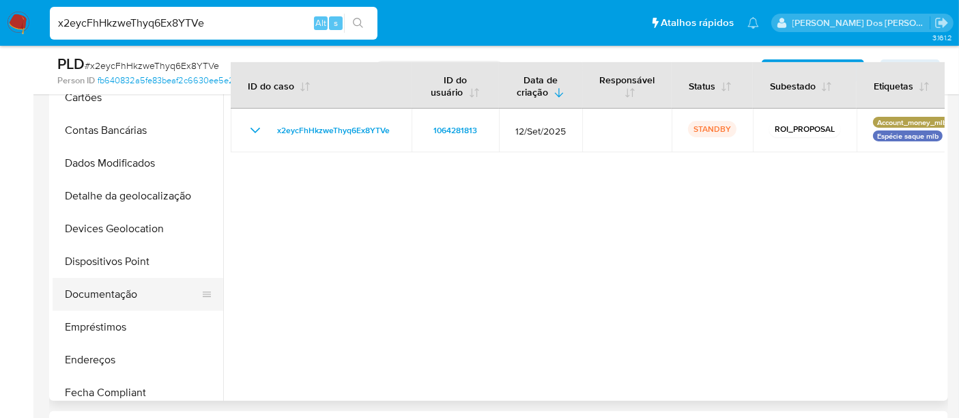
click at [107, 295] on button "Documentação" at bounding box center [133, 294] width 160 height 33
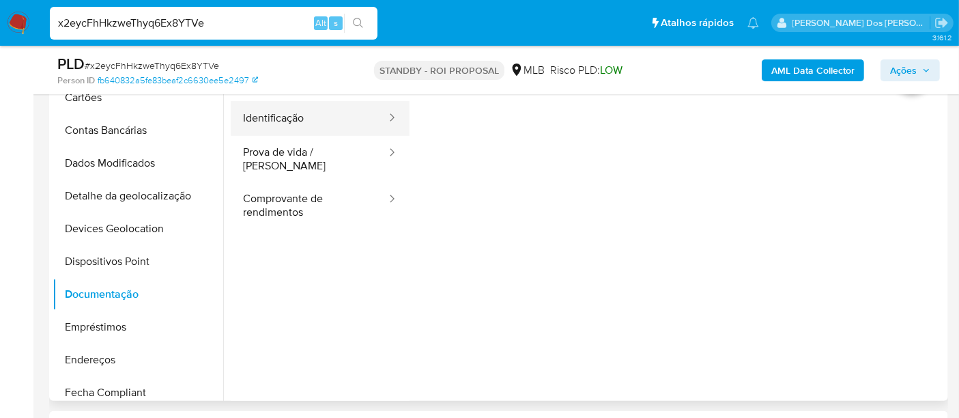
click at [281, 116] on button "Identificação" at bounding box center [309, 118] width 157 height 35
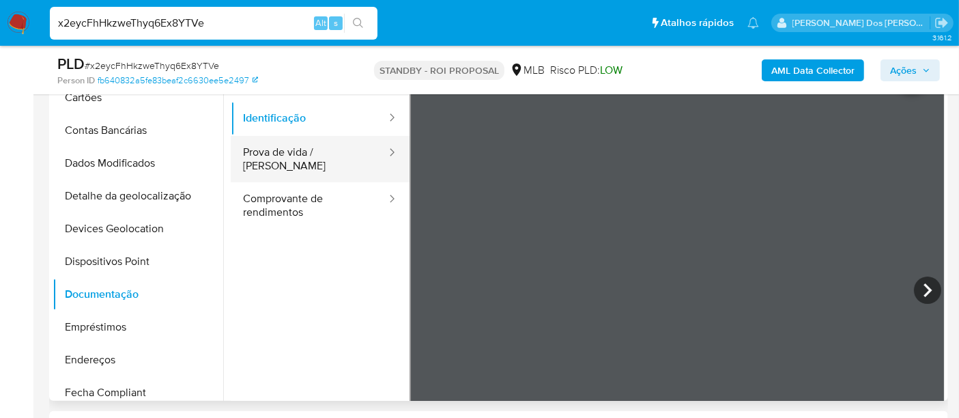
click at [318, 162] on button "Prova de vida / Selfie" at bounding box center [309, 159] width 157 height 46
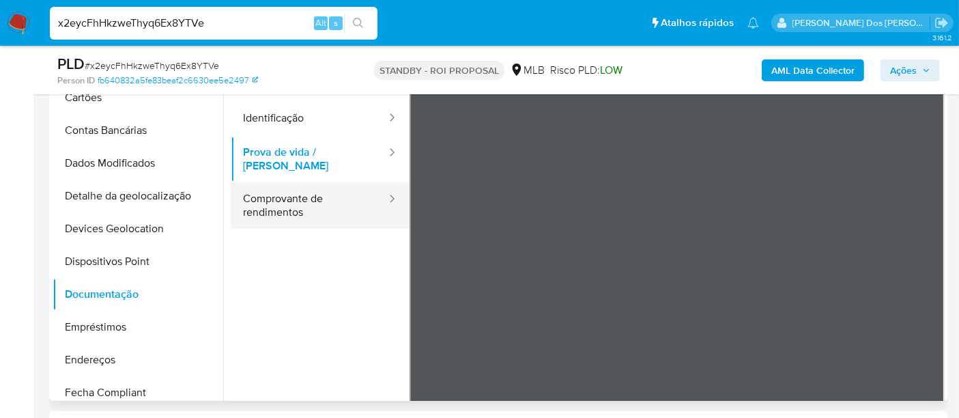
click at [290, 199] on button "Comprovante de rendimentos" at bounding box center [309, 205] width 157 height 46
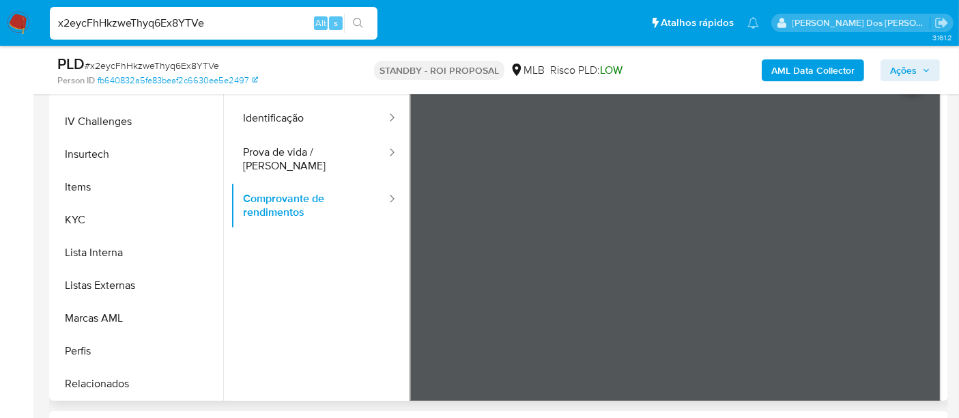
scroll to position [606, 0]
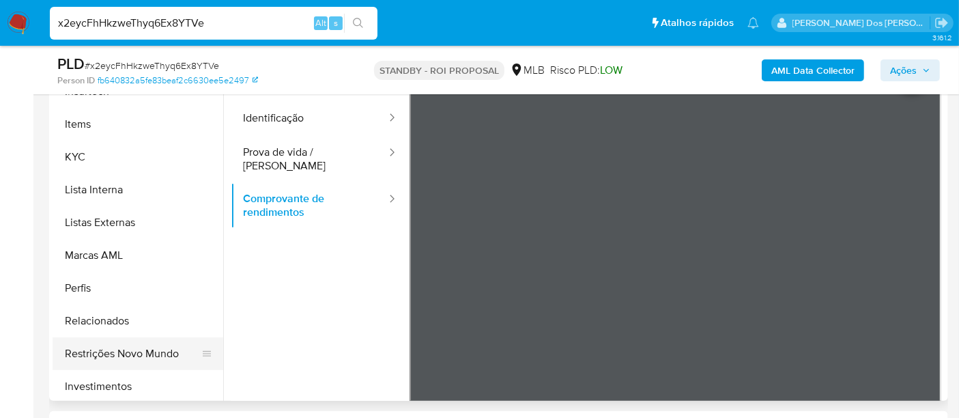
click at [144, 350] on button "Restrições Novo Mundo" at bounding box center [133, 353] width 160 height 33
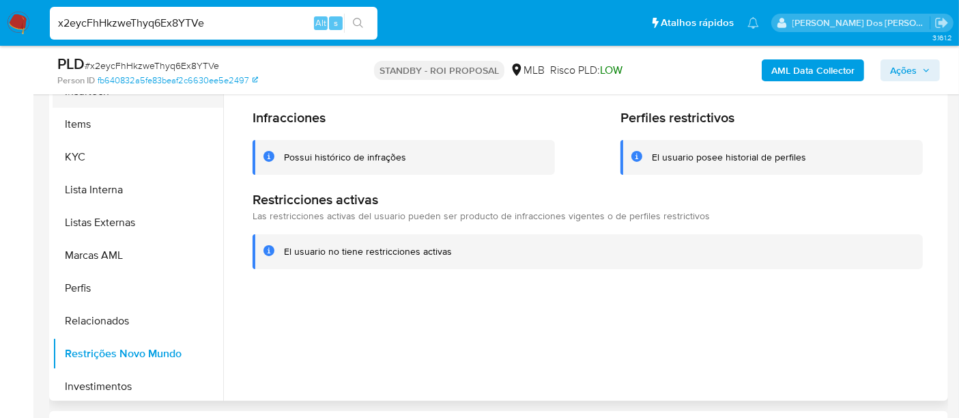
scroll to position [379, 0]
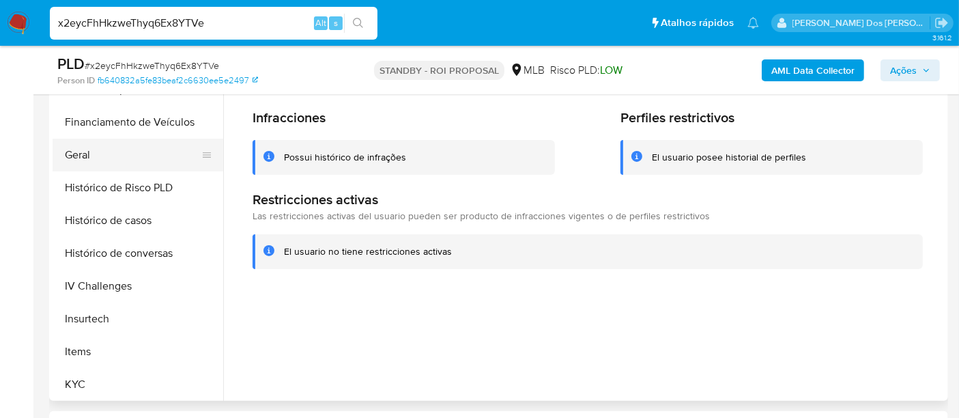
click at [81, 157] on button "Geral" at bounding box center [133, 155] width 160 height 33
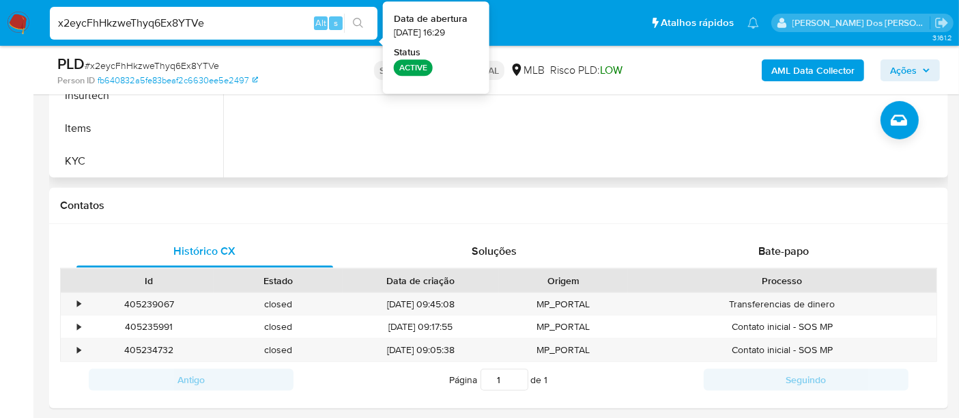
scroll to position [531, 0]
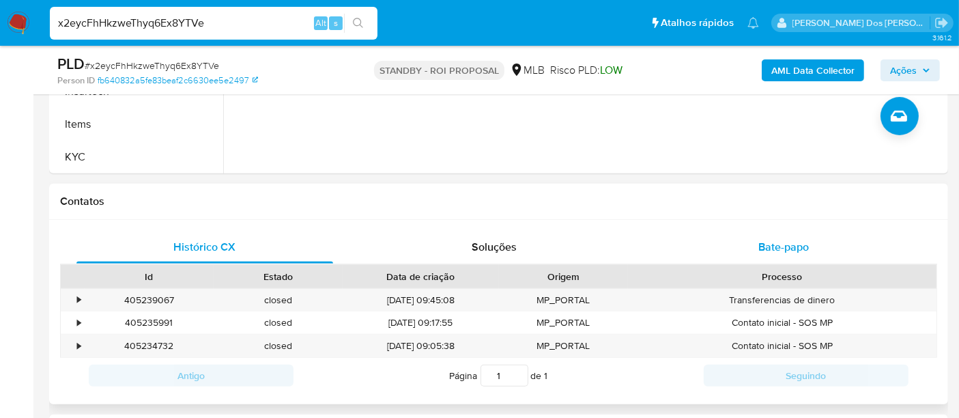
click at [766, 247] on span "Bate-papo" at bounding box center [784, 247] width 51 height 16
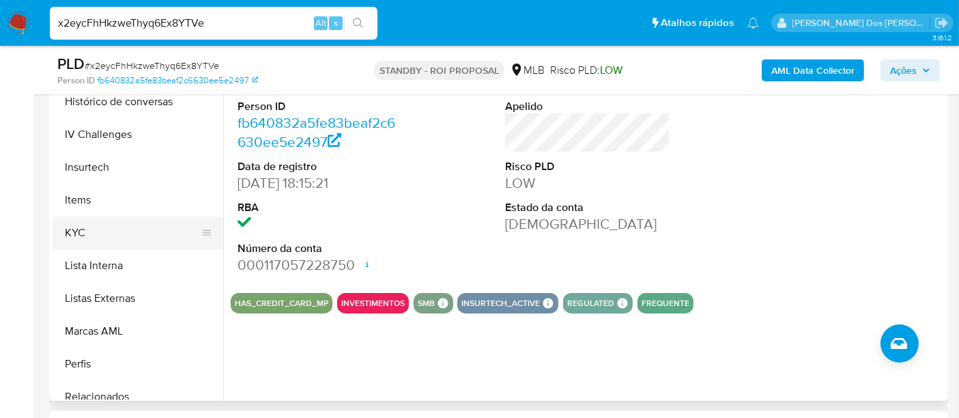
click at [80, 228] on button "KYC" at bounding box center [133, 232] width 160 height 33
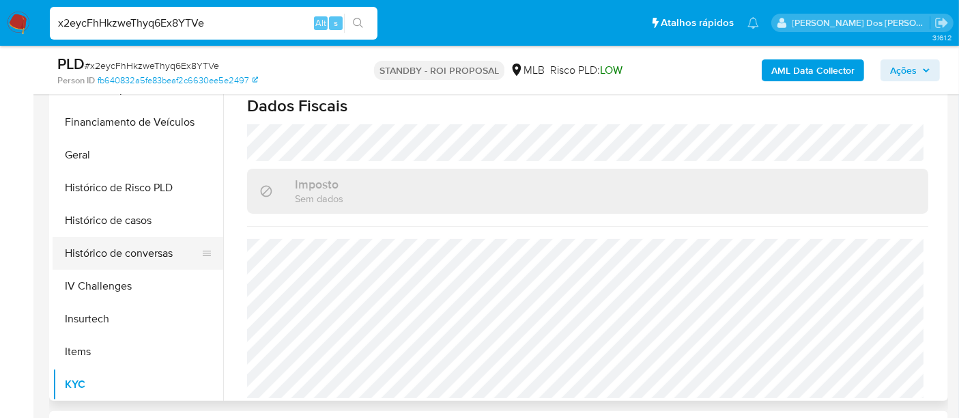
scroll to position [303, 0]
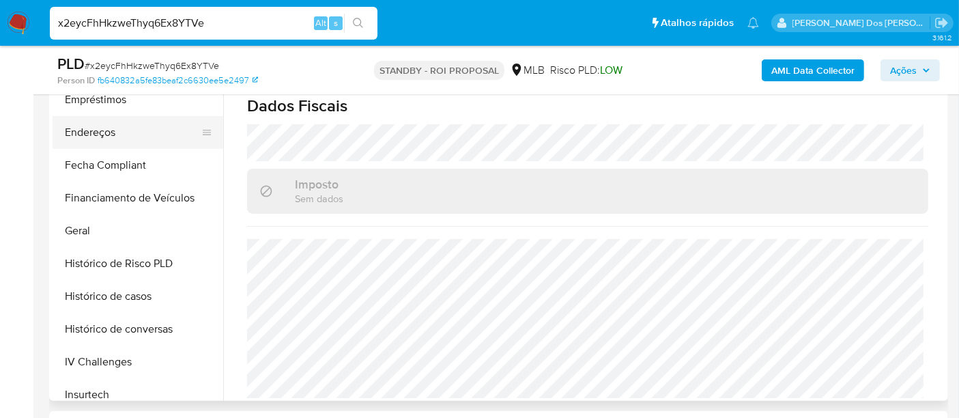
click at [92, 133] on button "Endereços" at bounding box center [133, 132] width 160 height 33
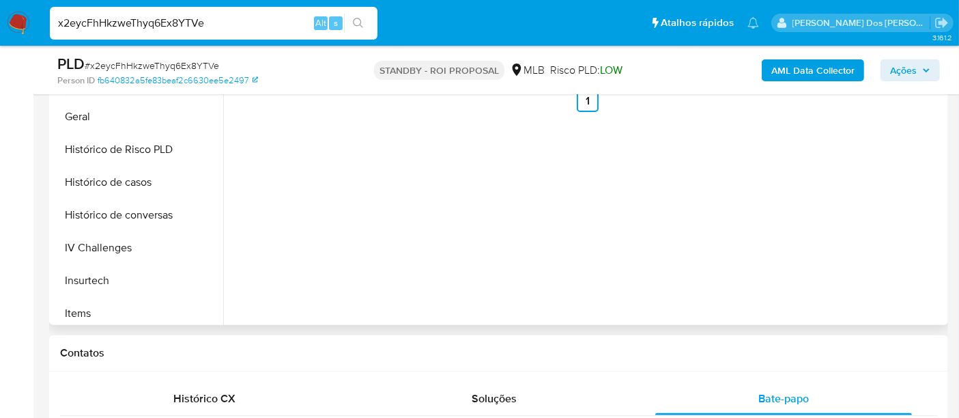
scroll to position [455, 0]
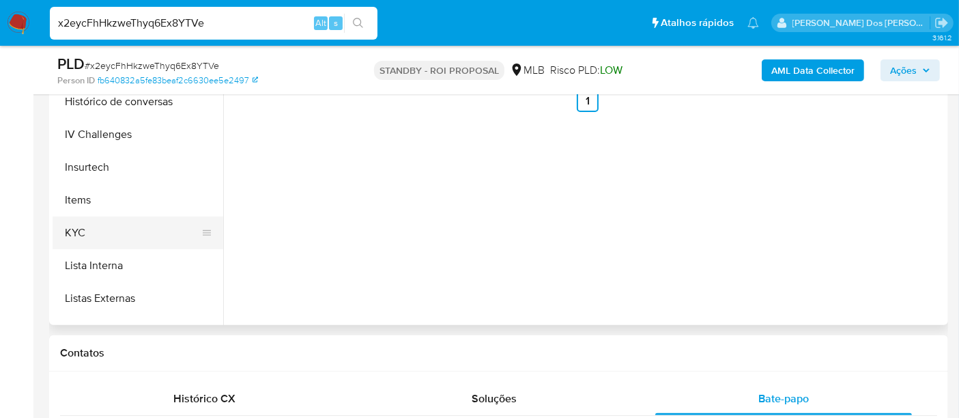
click at [80, 227] on button "KYC" at bounding box center [133, 232] width 160 height 33
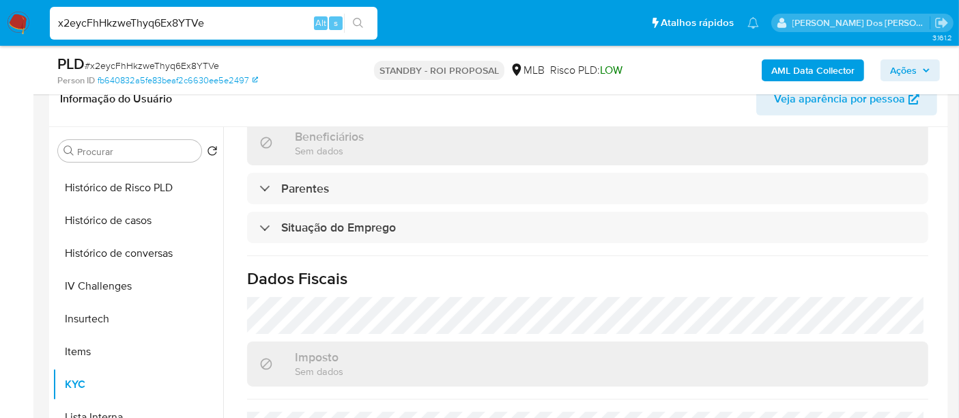
scroll to position [624, 0]
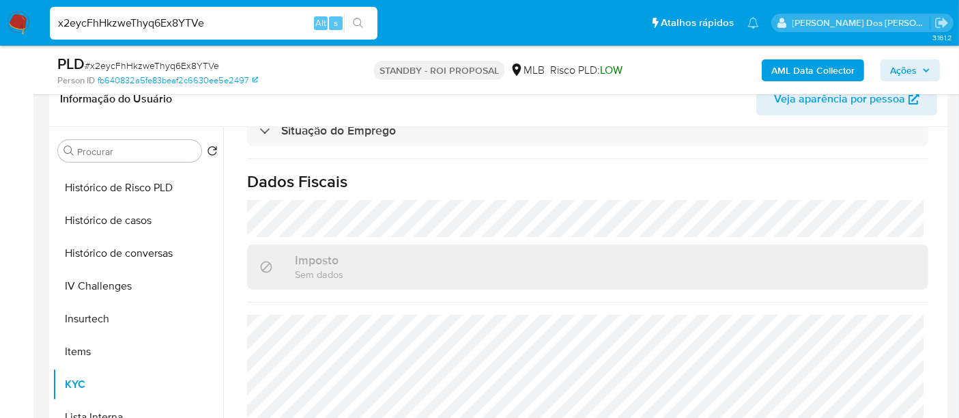
click at [153, 25] on input "x2eycFhHkzweThyq6Ex8YTVe" at bounding box center [214, 23] width 328 height 18
click at [150, 25] on input "x2eycFhHkzweThyq6Ex8YTVe" at bounding box center [214, 23] width 328 height 18
paste input "Qr4xgqnFg598BCjeOxOtGk0E"
type input "Qr4xgqnFg598BCjeOxOtGk0E"
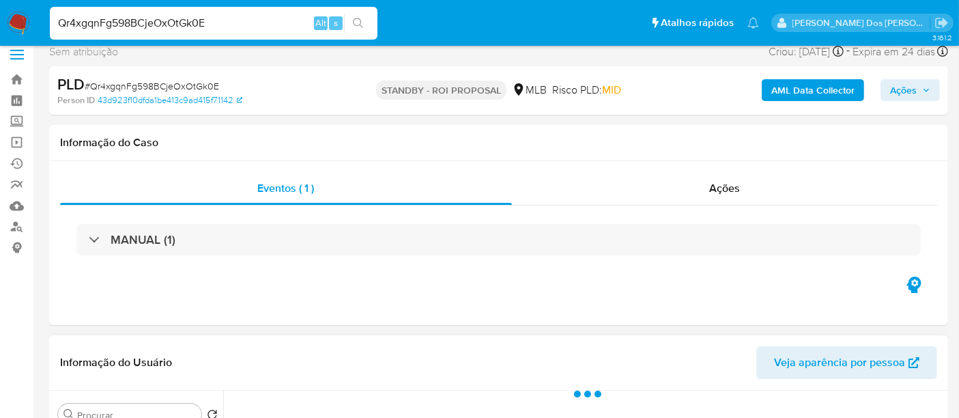
scroll to position [303, 0]
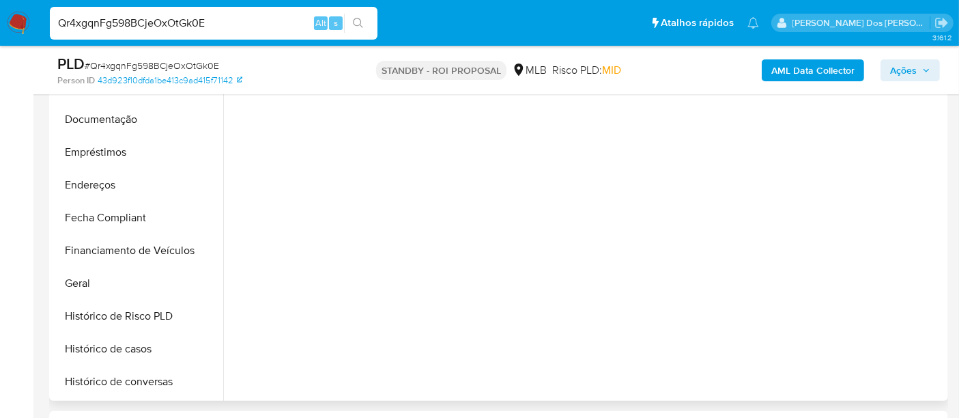
select select "10"
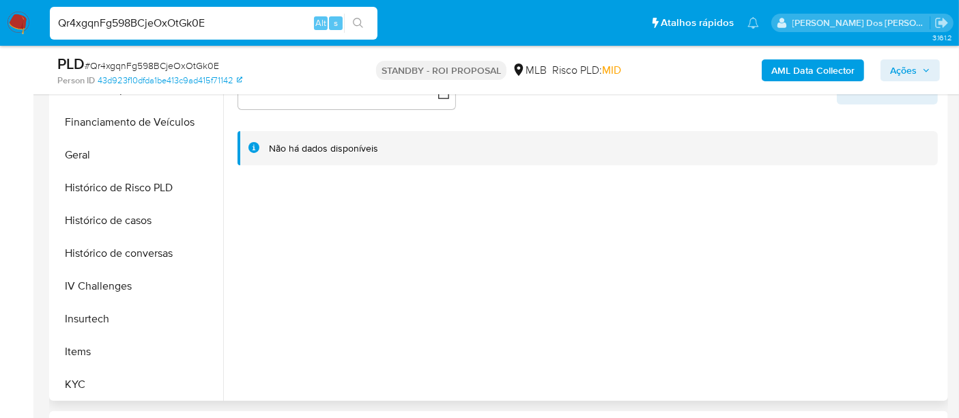
scroll to position [455, 0]
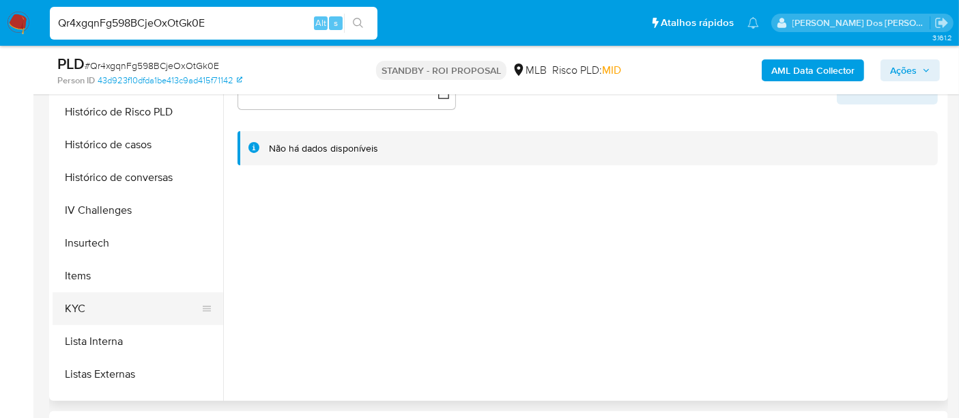
click at [78, 311] on button "KYC" at bounding box center [133, 308] width 160 height 33
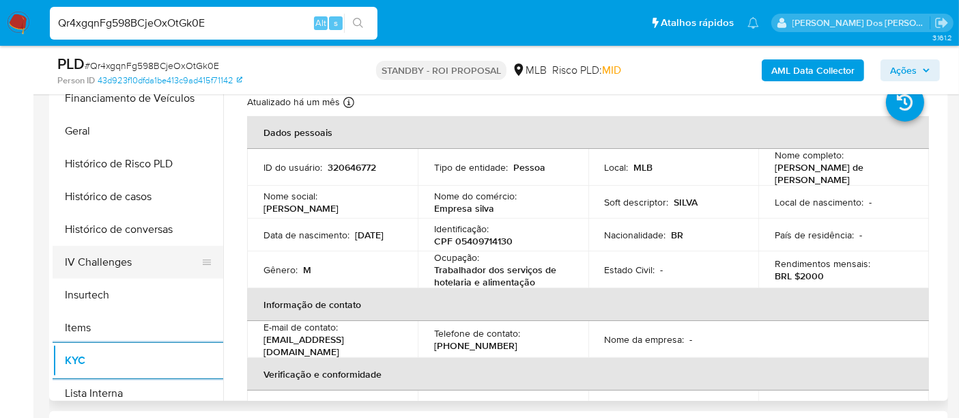
scroll to position [379, 0]
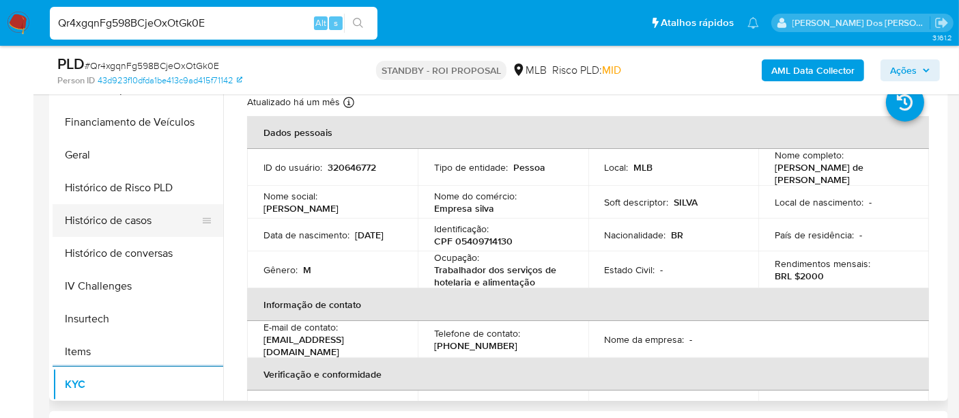
click at [124, 231] on button "Histórico de casos" at bounding box center [133, 220] width 160 height 33
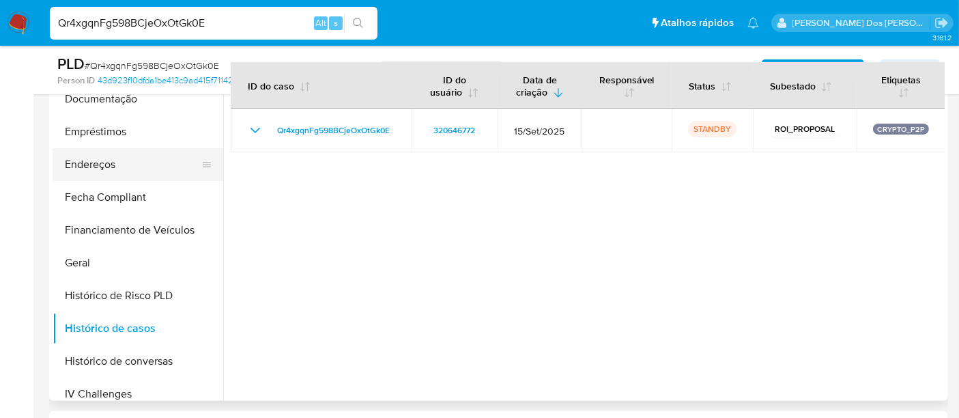
scroll to position [152, 0]
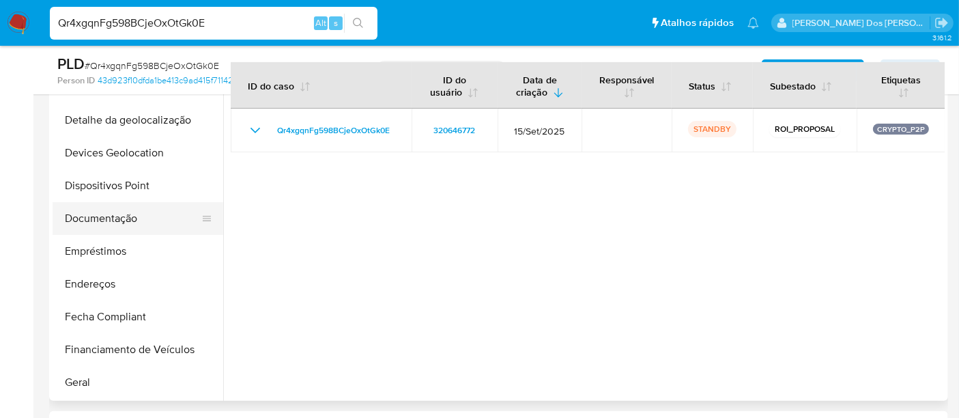
click at [111, 219] on button "Documentação" at bounding box center [133, 218] width 160 height 33
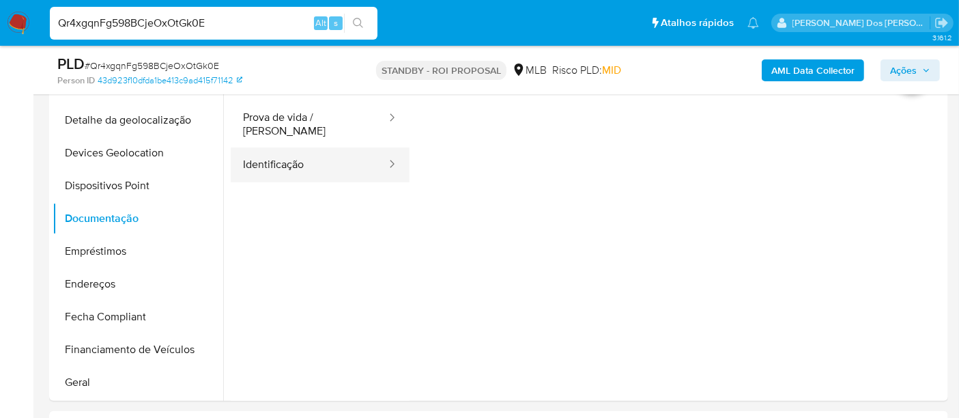
click at [296, 164] on button "Identificação" at bounding box center [309, 165] width 157 height 35
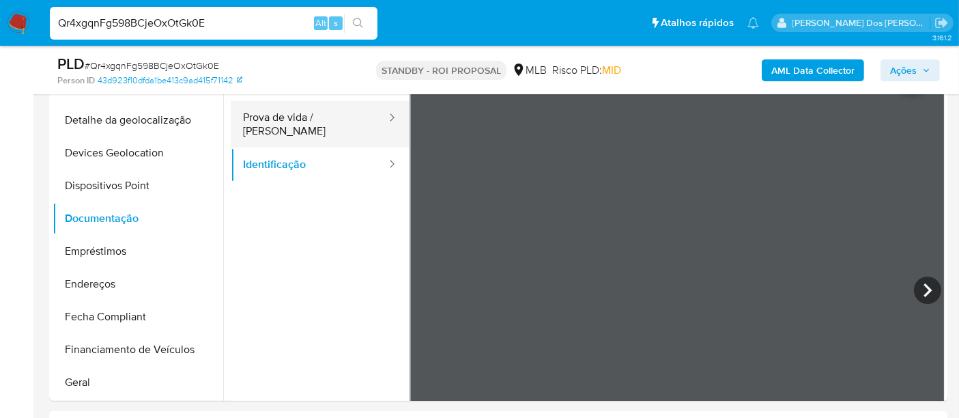
click at [337, 117] on button "Prova de vida / [PERSON_NAME]" at bounding box center [309, 124] width 157 height 46
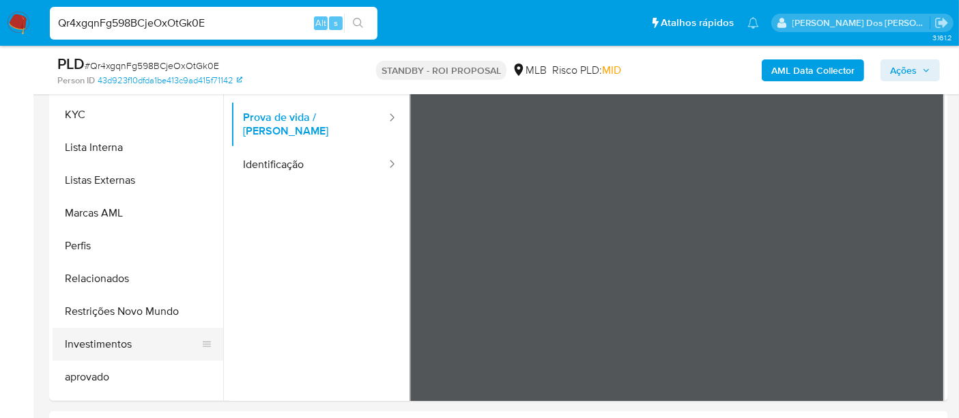
scroll to position [683, 0]
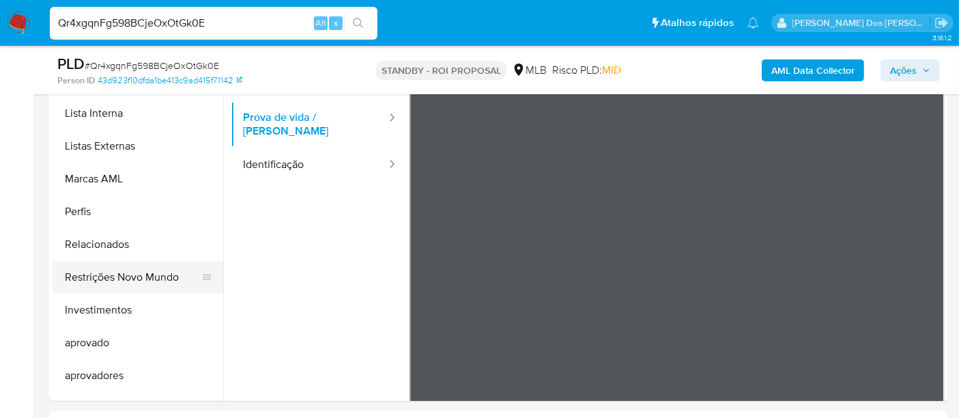
click at [130, 276] on button "Restrições Novo Mundo" at bounding box center [133, 277] width 160 height 33
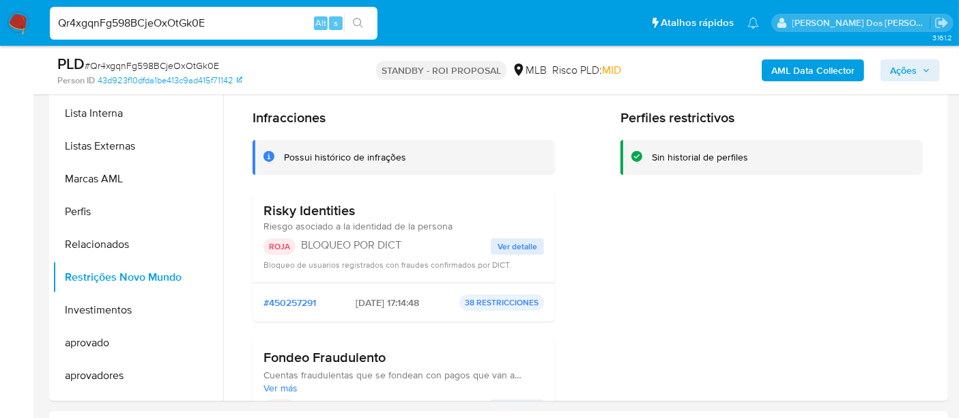
click at [511, 244] on span "Ver detalle" at bounding box center [518, 247] width 40 height 14
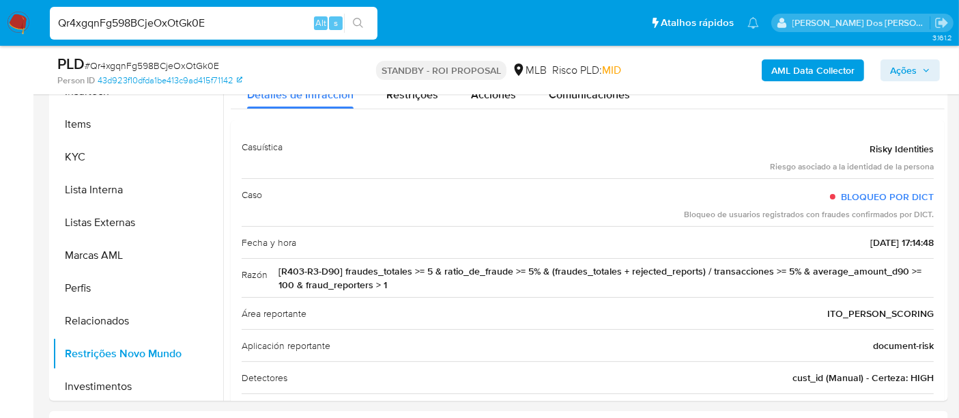
scroll to position [227, 0]
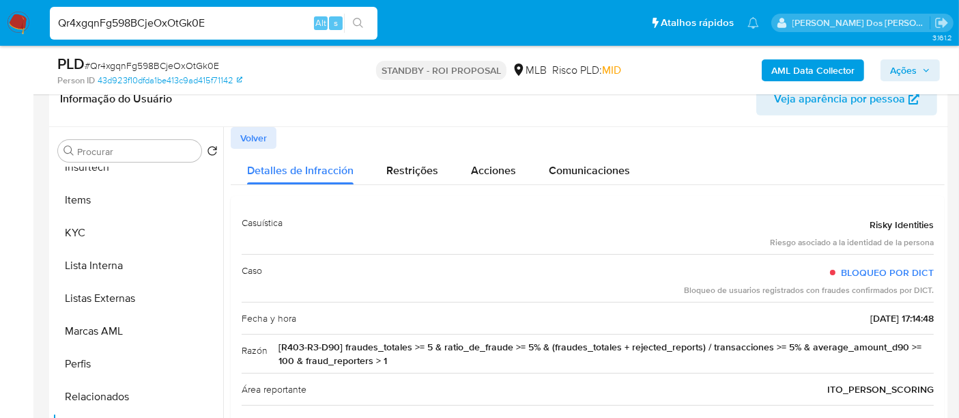
click at [261, 131] on span "Volver" at bounding box center [253, 137] width 27 height 19
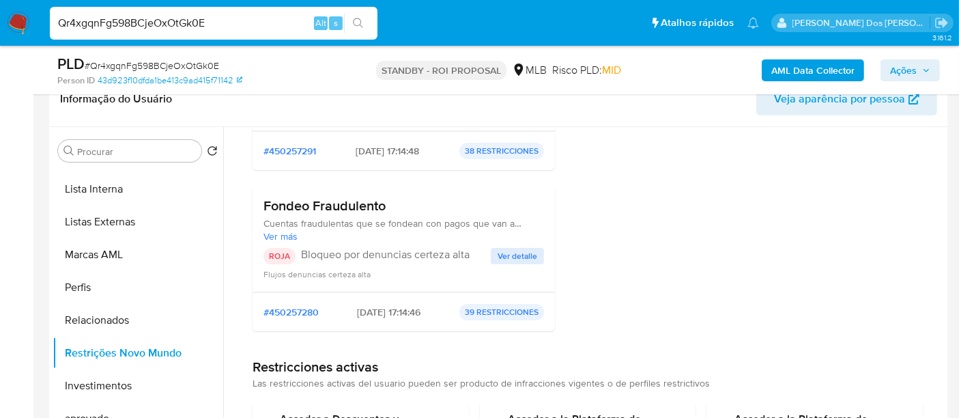
click at [516, 256] on span "Ver detalle" at bounding box center [518, 256] width 40 height 14
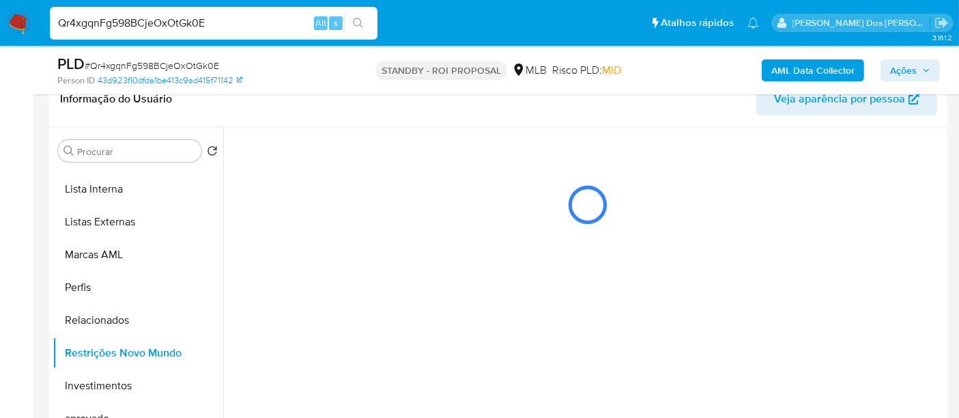
scroll to position [0, 0]
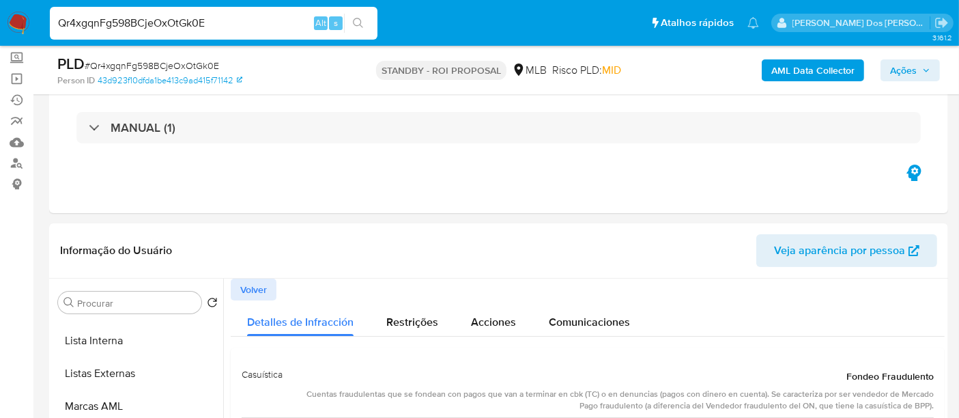
drag, startPoint x: 265, startPoint y: 281, endPoint x: 270, endPoint y: 251, distance: 30.5
click at [265, 281] on span "Volver" at bounding box center [253, 289] width 27 height 19
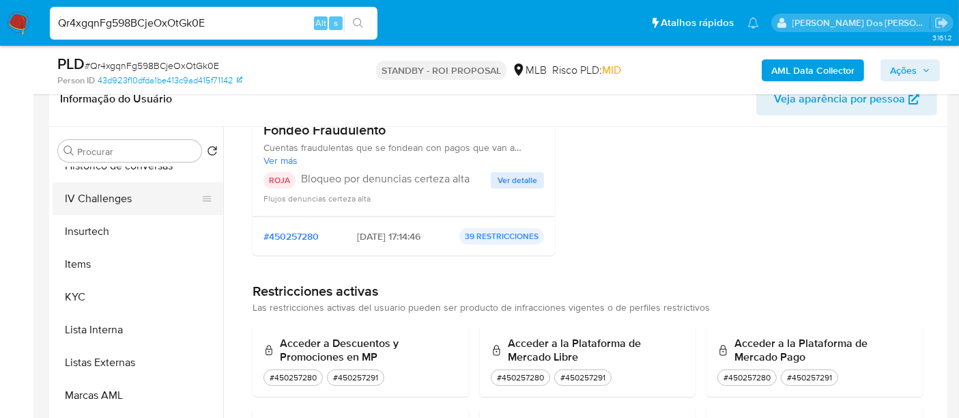
scroll to position [404, 0]
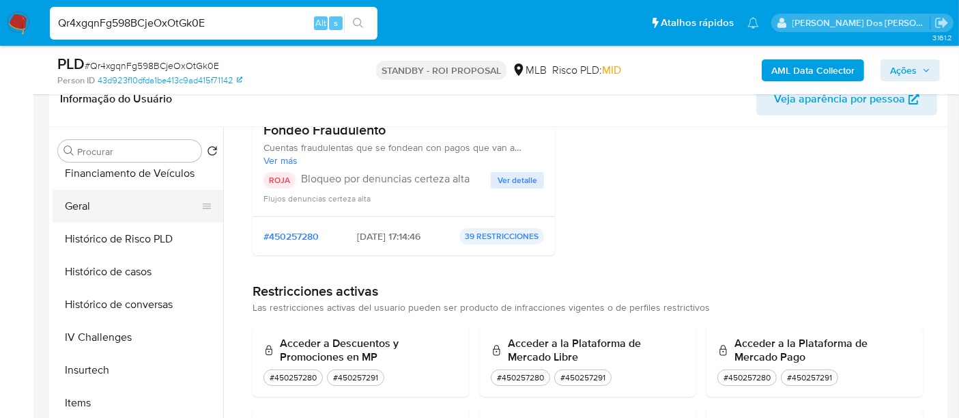
click at [83, 212] on button "Geral" at bounding box center [133, 206] width 160 height 33
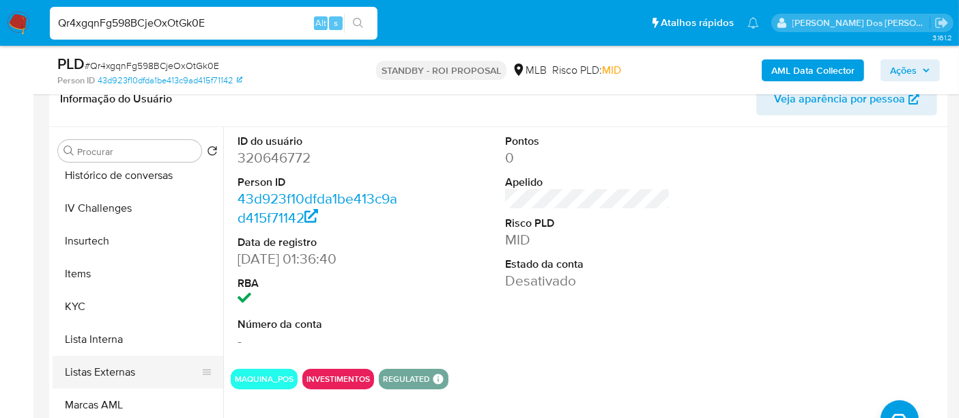
scroll to position [632, 0]
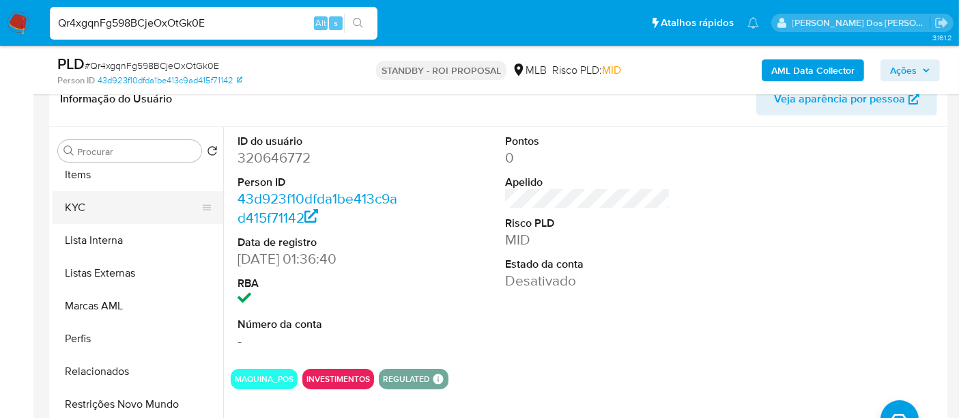
click at [89, 216] on button "KYC" at bounding box center [133, 207] width 160 height 33
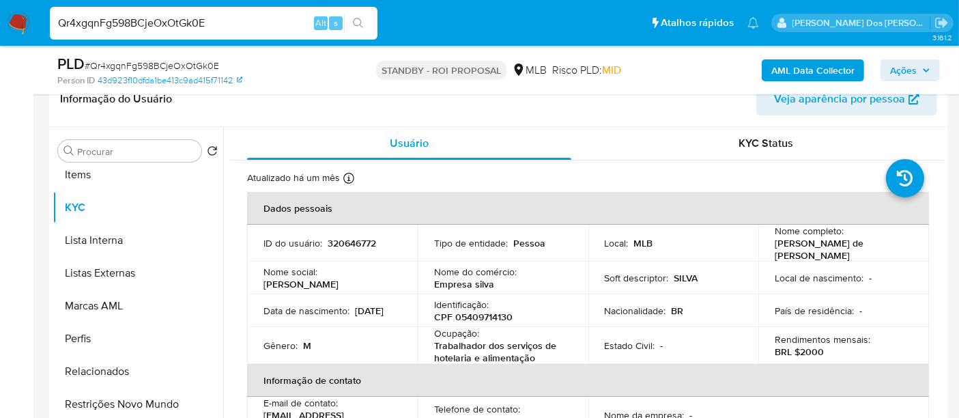
click at [229, 18] on input "Qr4xgqnFg598BCjeOxOtGk0E" at bounding box center [214, 23] width 328 height 18
paste input "8XX8xWa9bYO3vT3qEr9jlRxz"
type input "8XX8xWa9bYO3vT3qEr9jlRxz"
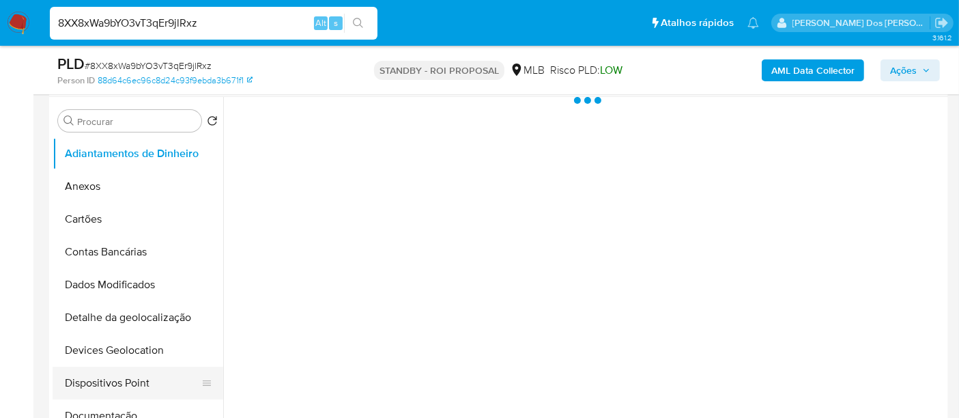
scroll to position [379, 0]
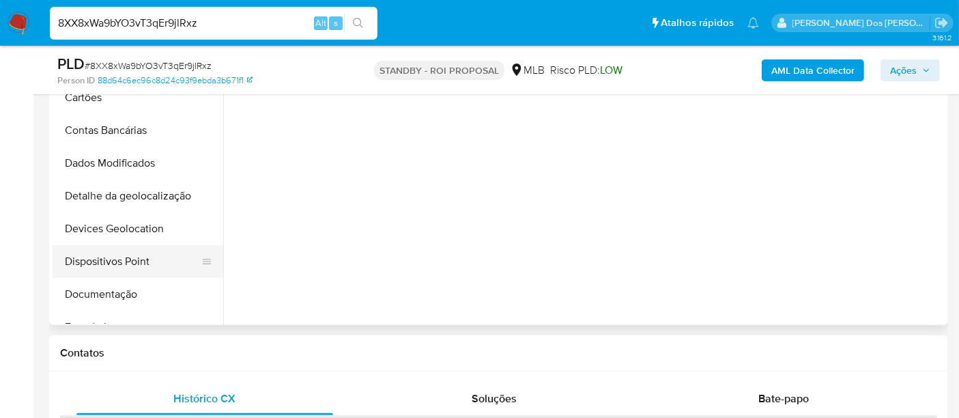
select select "10"
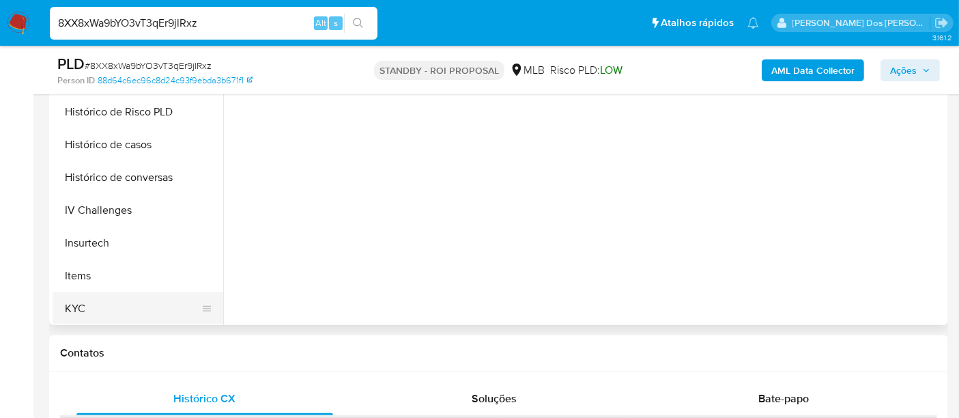
click at [74, 300] on button "KYC" at bounding box center [133, 308] width 160 height 33
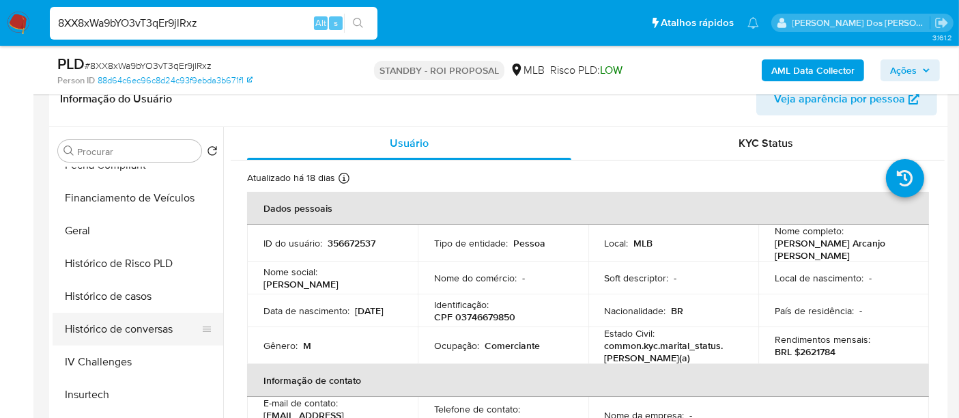
scroll to position [303, 0]
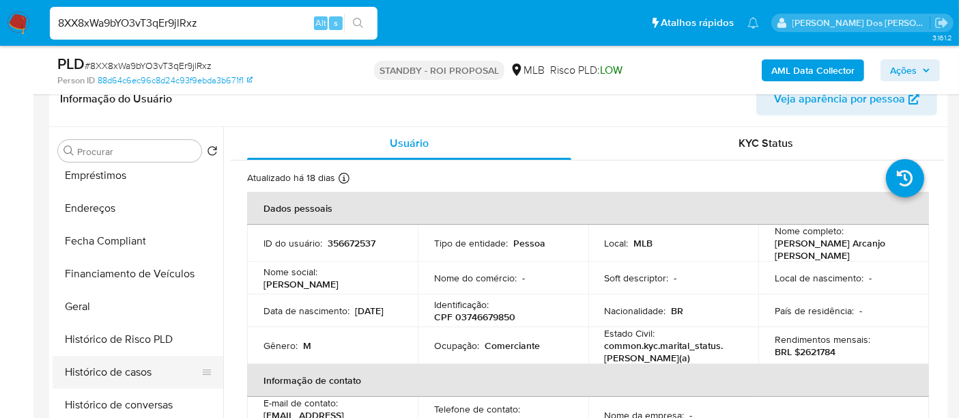
click at [126, 364] on button "Histórico de casos" at bounding box center [133, 372] width 160 height 33
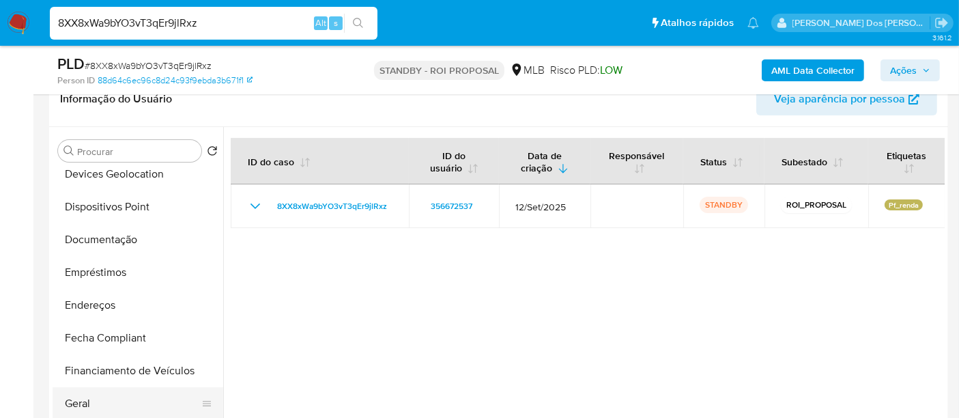
scroll to position [76, 0]
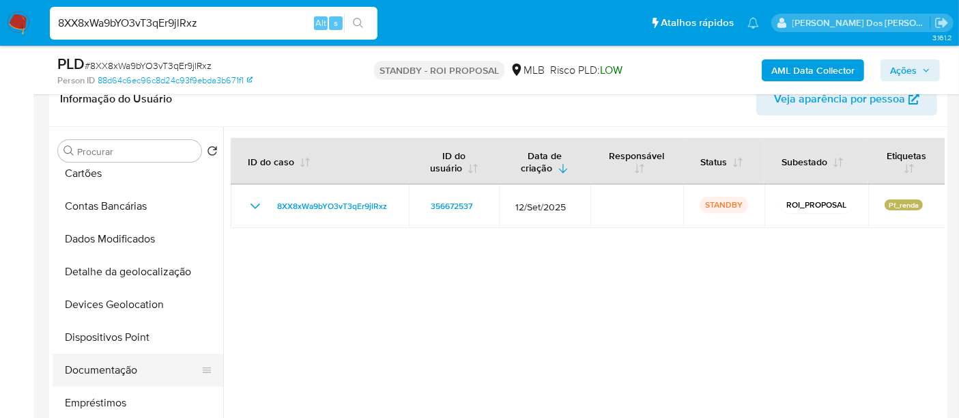
click at [98, 363] on button "Documentação" at bounding box center [133, 370] width 160 height 33
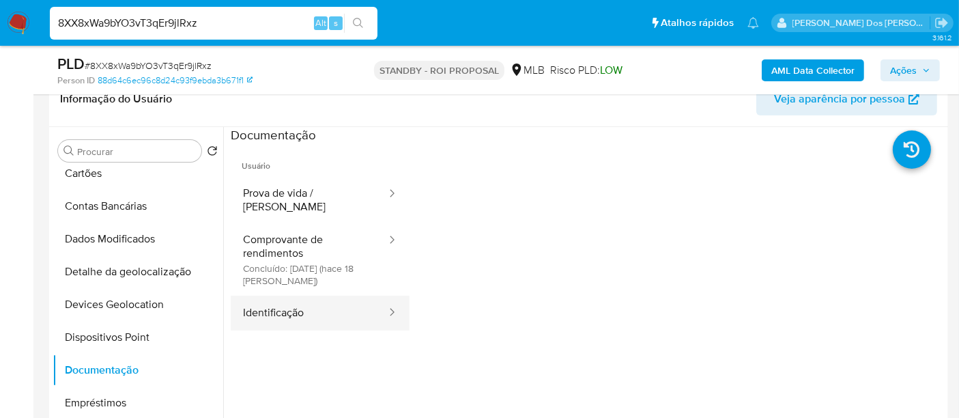
click at [267, 296] on button "Identificação" at bounding box center [309, 313] width 157 height 35
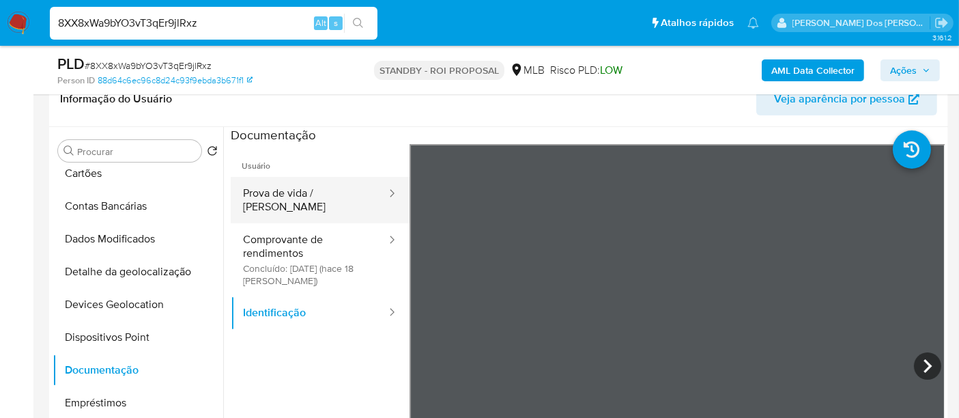
click at [281, 191] on button "Prova de vida / [PERSON_NAME]" at bounding box center [309, 200] width 157 height 46
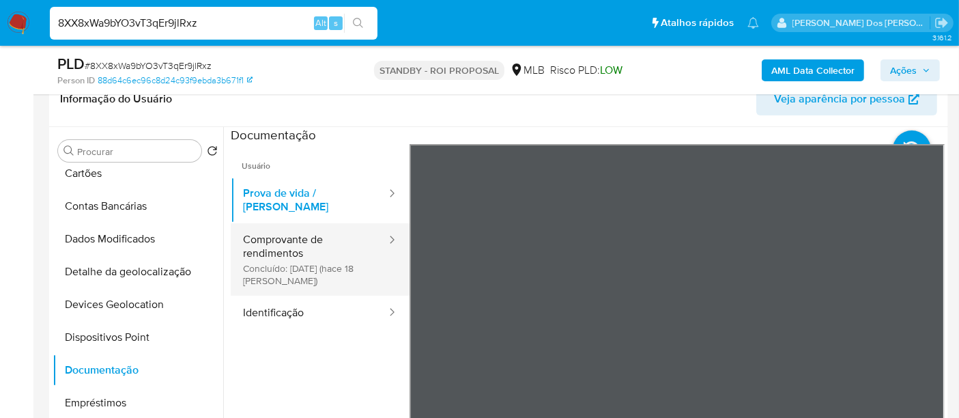
click at [277, 251] on button "Comprovante de rendimentos Concluído: 18/09/2025 (hace 18 días)" at bounding box center [309, 259] width 157 height 72
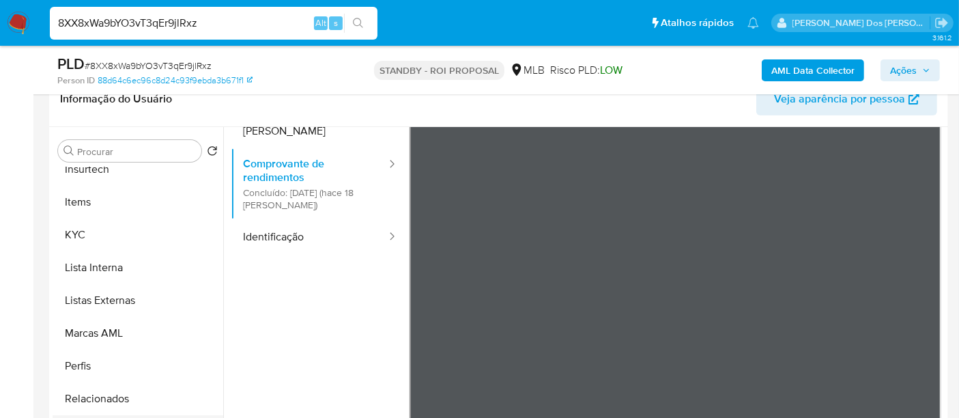
scroll to position [707, 0]
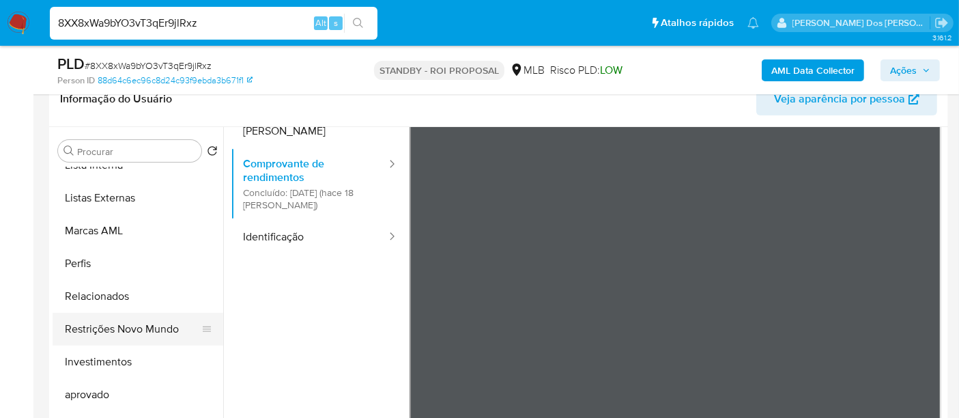
click at [124, 333] on button "Restrições Novo Mundo" at bounding box center [133, 329] width 160 height 33
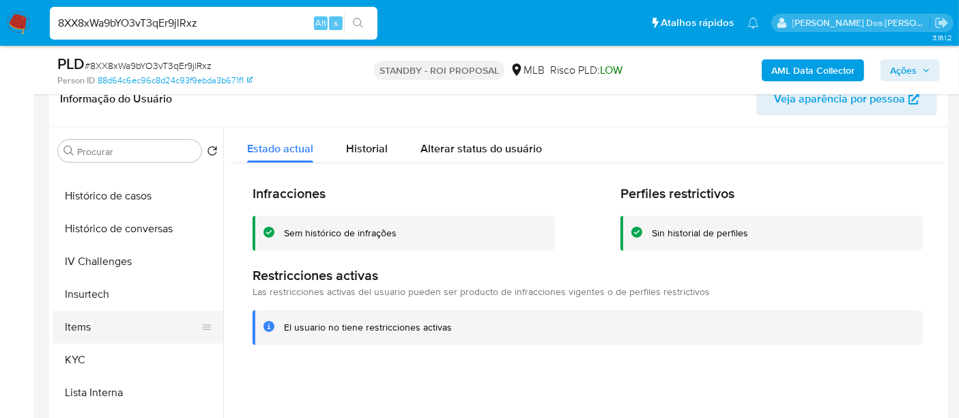
scroll to position [404, 0]
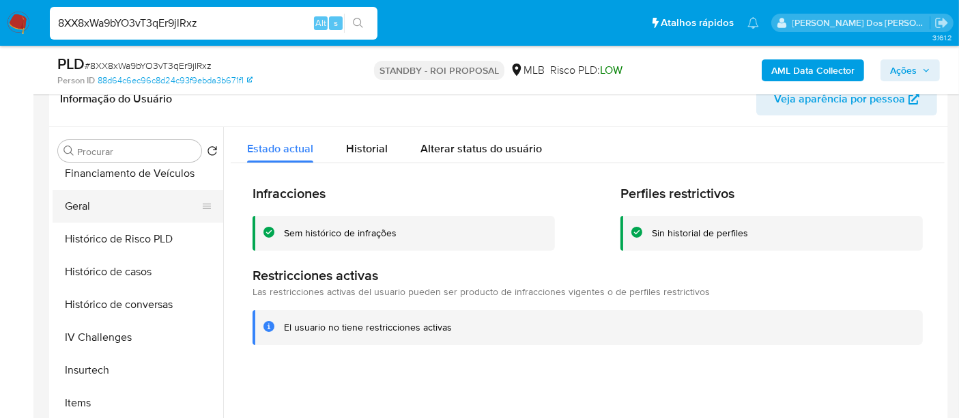
click at [83, 198] on button "Geral" at bounding box center [133, 206] width 160 height 33
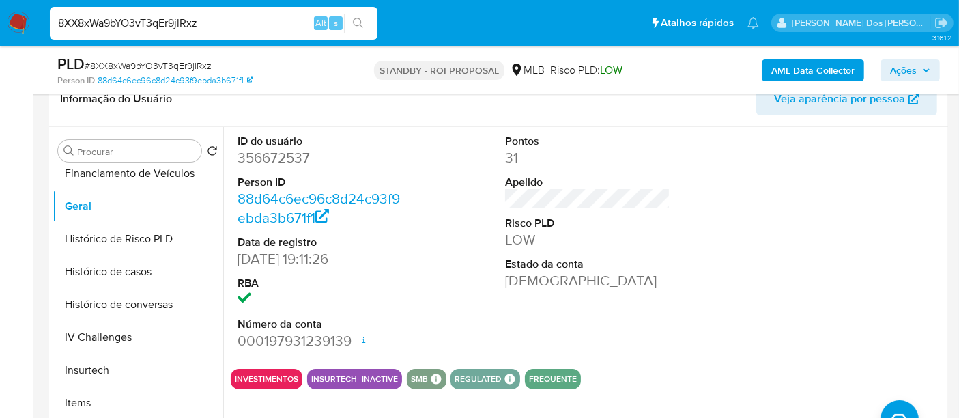
click at [233, 25] on input "8XX8xWa9bYO3vT3qEr9jlRxz" at bounding box center [214, 23] width 328 height 18
paste input "Cj55b5TSqQtU172JgVGps0lF"
type input "Cj55b5TSqQtU172JgVGps0lF"
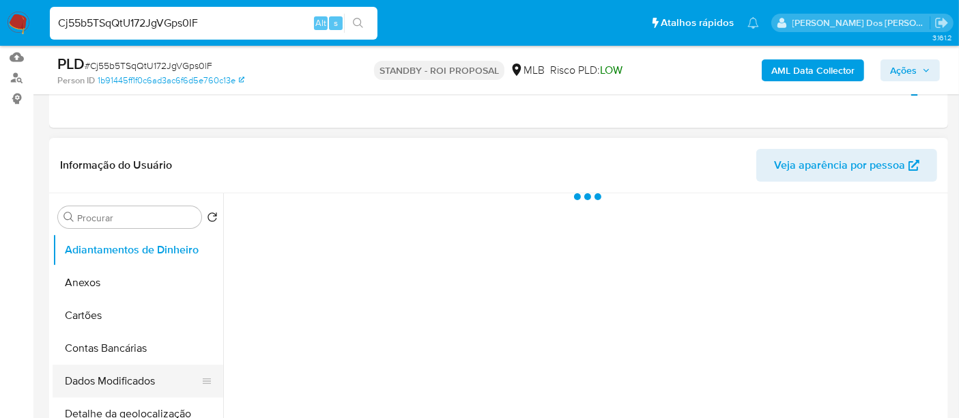
scroll to position [227, 0]
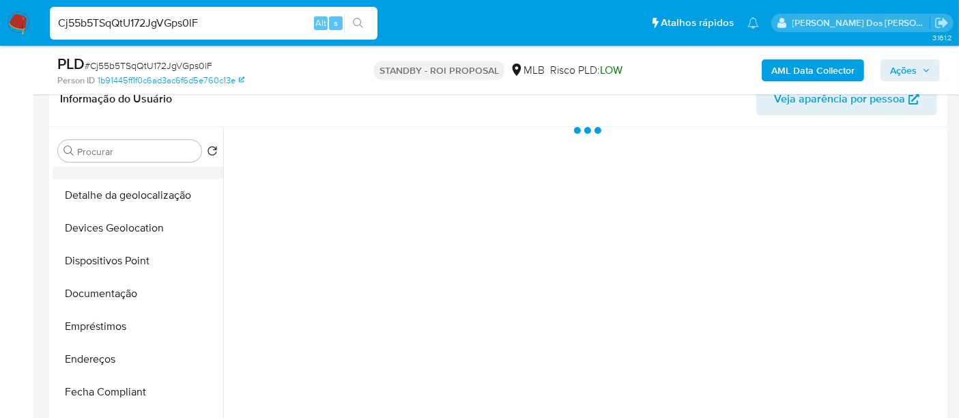
select select "10"
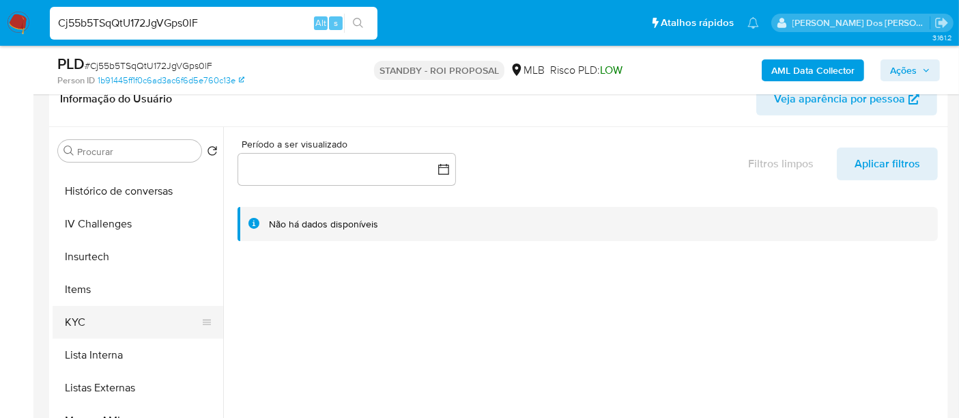
scroll to position [531, 0]
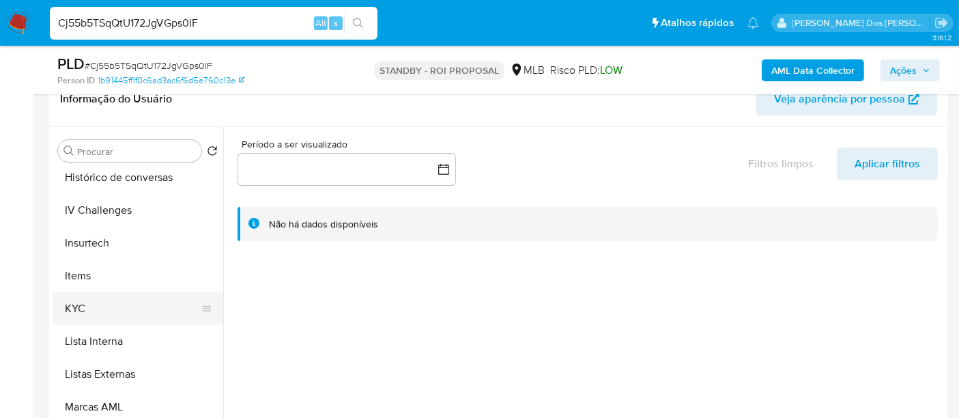
click at [79, 307] on button "KYC" at bounding box center [133, 308] width 160 height 33
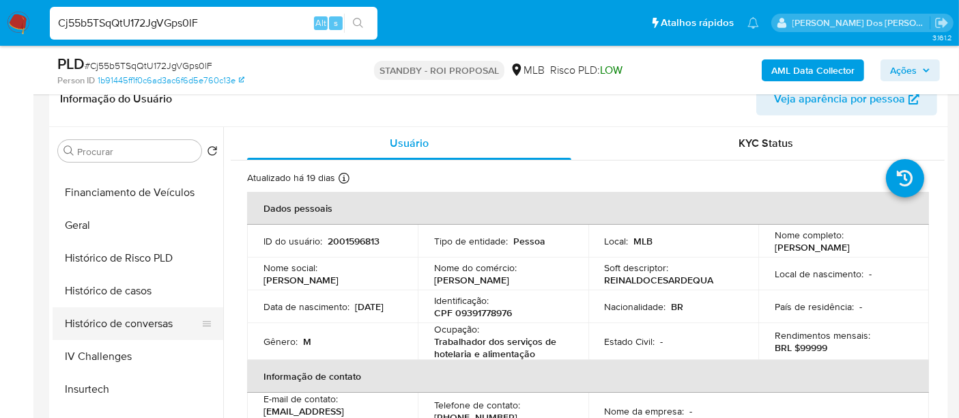
scroll to position [379, 0]
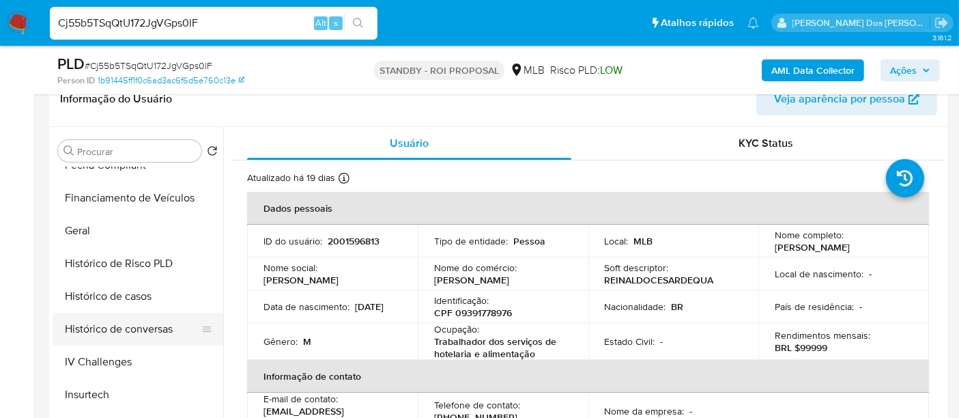
click at [112, 313] on button "Histórico de conversas" at bounding box center [133, 329] width 160 height 33
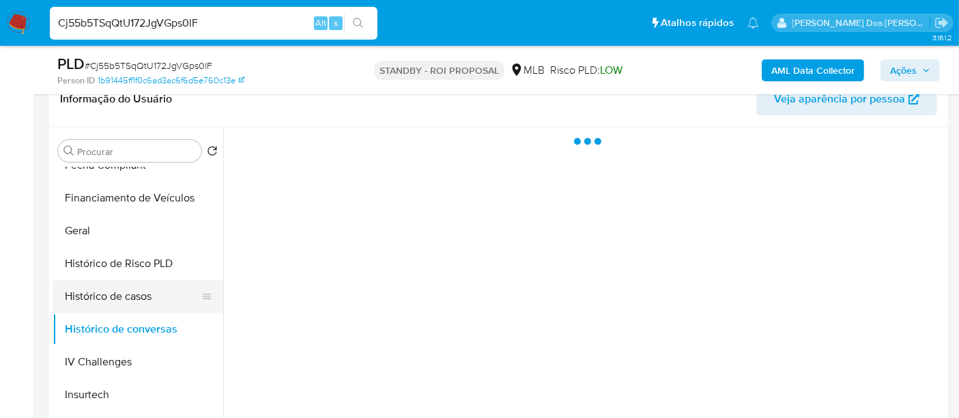
click at [114, 297] on button "Histórico de casos" at bounding box center [133, 296] width 160 height 33
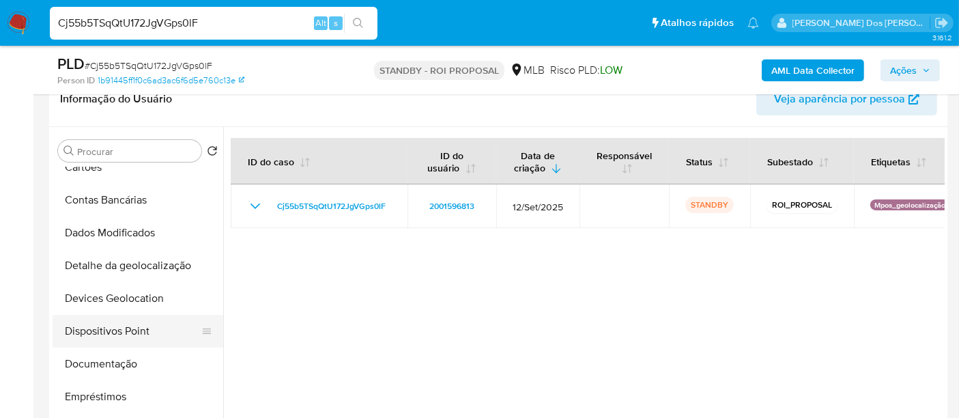
scroll to position [76, 0]
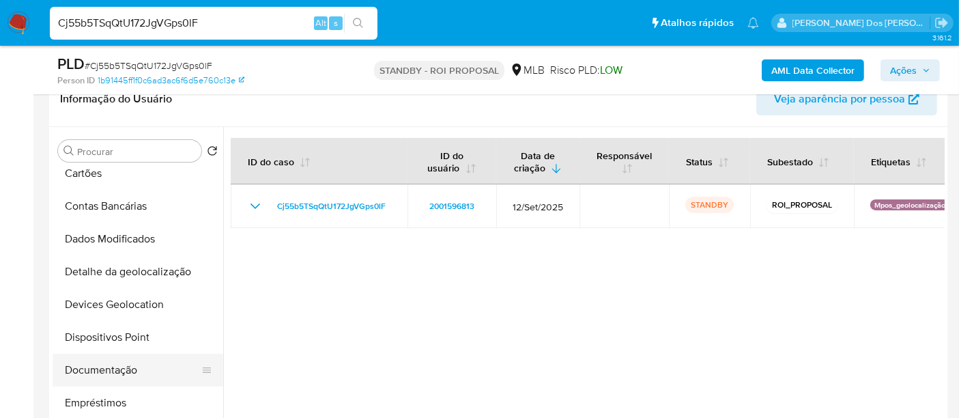
click at [112, 369] on button "Documentação" at bounding box center [133, 370] width 160 height 33
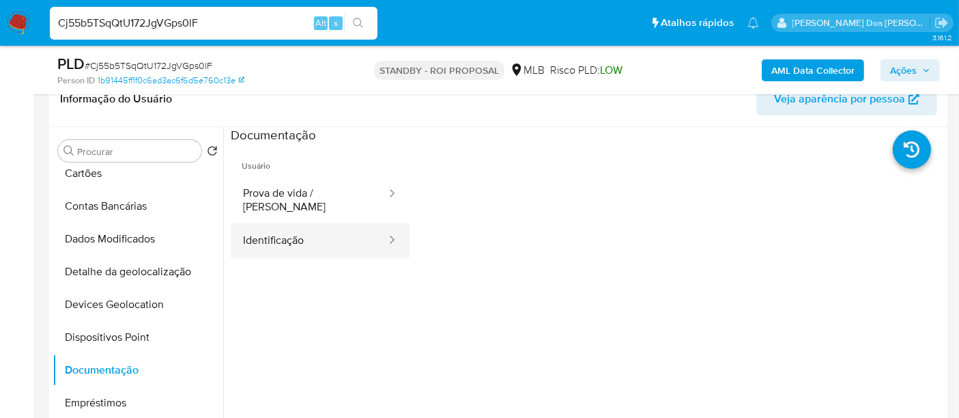
click at [285, 233] on button "Identificação" at bounding box center [309, 240] width 157 height 35
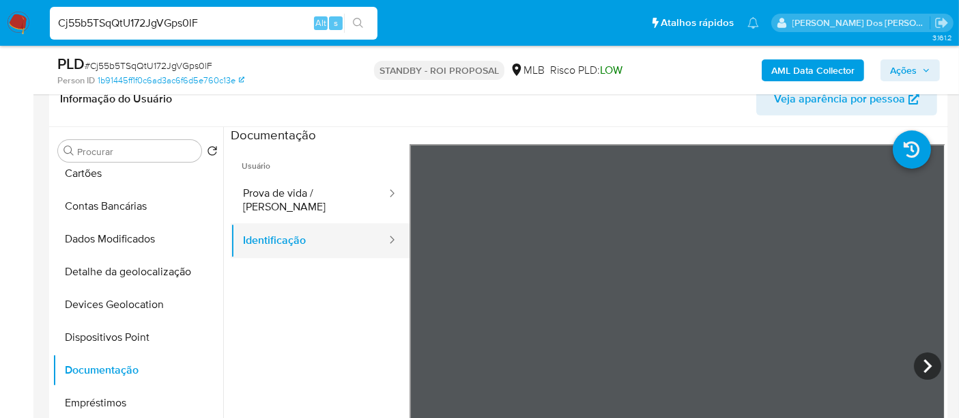
drag, startPoint x: 262, startPoint y: 183, endPoint x: 308, endPoint y: 219, distance: 58.5
click at [262, 183] on button "Prova de vida / [PERSON_NAME]" at bounding box center [309, 200] width 157 height 46
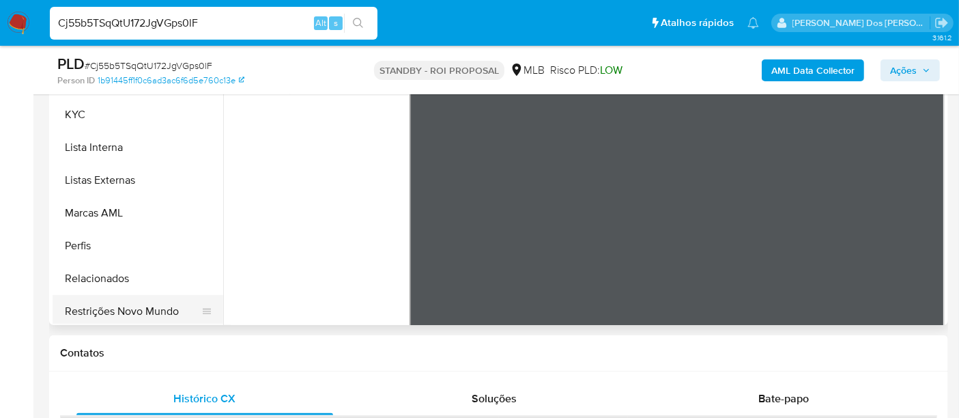
scroll to position [606, 0]
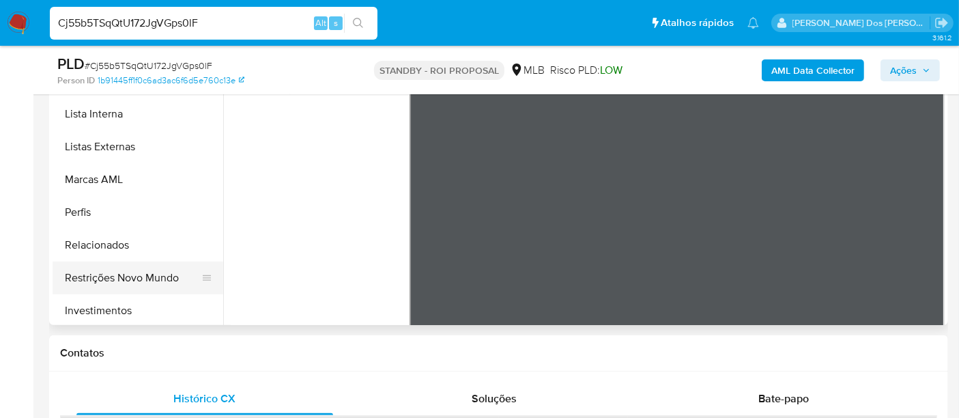
click at [134, 272] on button "Restrições Novo Mundo" at bounding box center [133, 278] width 160 height 33
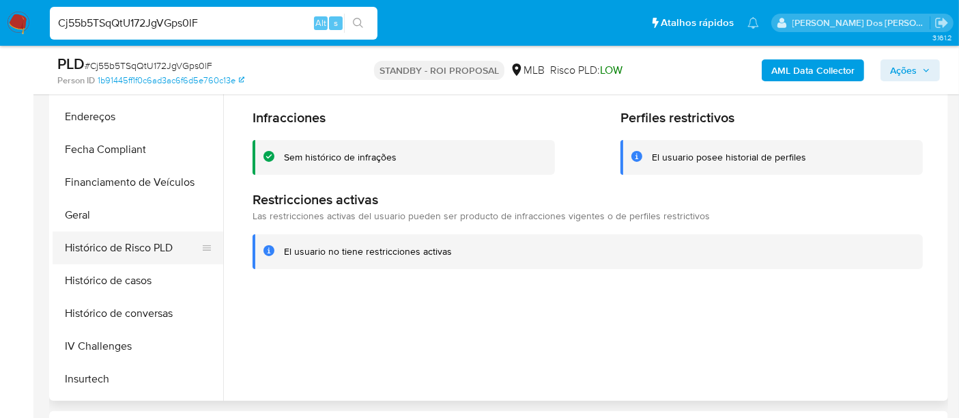
scroll to position [303, 0]
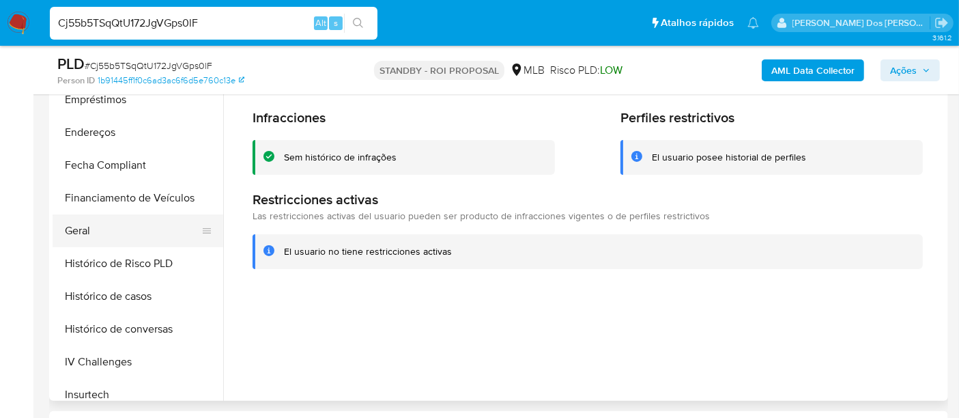
click at [85, 236] on button "Geral" at bounding box center [133, 230] width 160 height 33
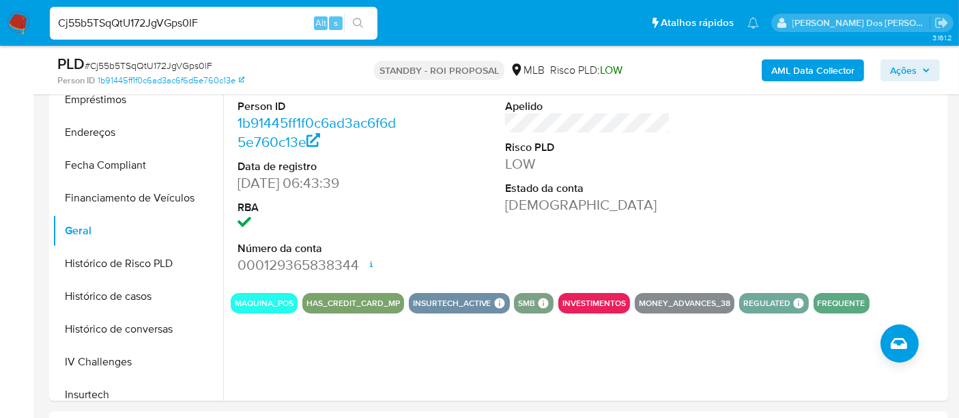
click at [220, 20] on input "Cj55b5TSqQtU172JgVGps0lF" at bounding box center [214, 23] width 328 height 18
paste input "fHodCVvJ180Gc1HhkzIUjEs7"
type input "fHodCVvJ180Gc1HhkzIUjEs7"
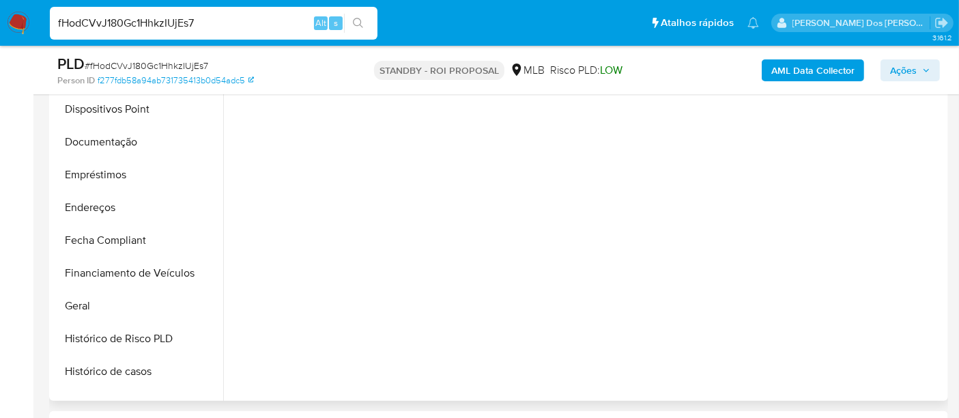
scroll to position [454, 0]
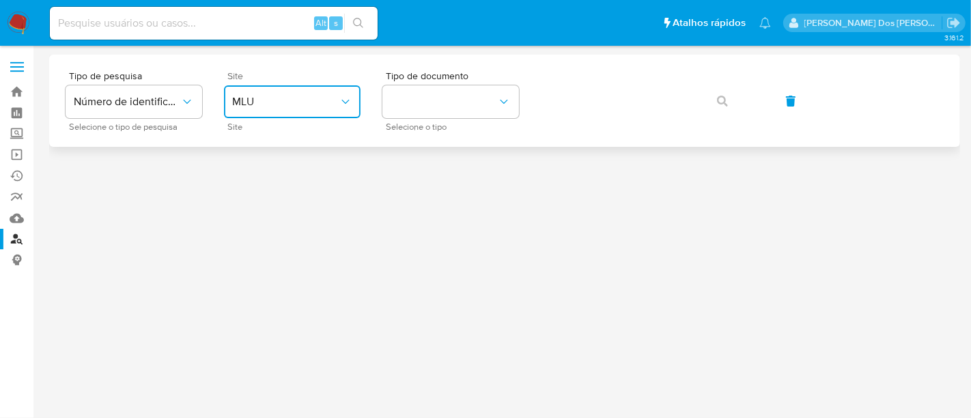
click at [273, 102] on span "MLU" at bounding box center [285, 102] width 107 height 14
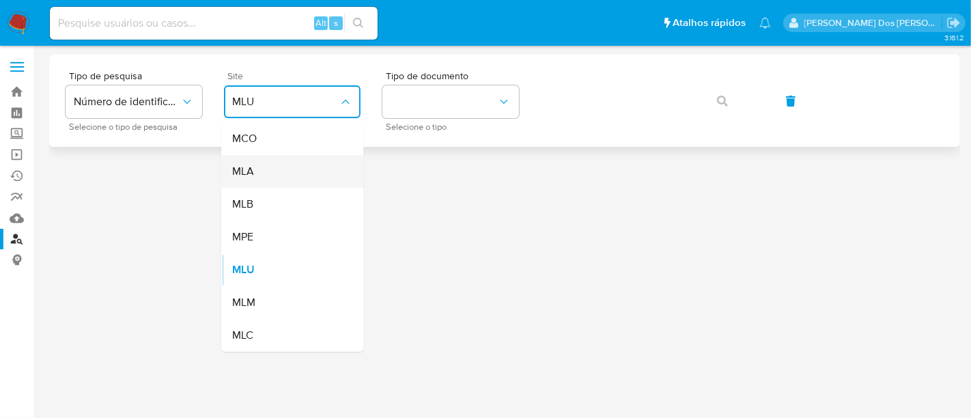
drag, startPoint x: 280, startPoint y: 196, endPoint x: 328, endPoint y: 158, distance: 61.8
click at [287, 186] on ul "MCO MLA MLB MPE MLU MLM MLC" at bounding box center [292, 236] width 142 height 229
click at [437, 92] on button "identificationType" at bounding box center [450, 101] width 137 height 33
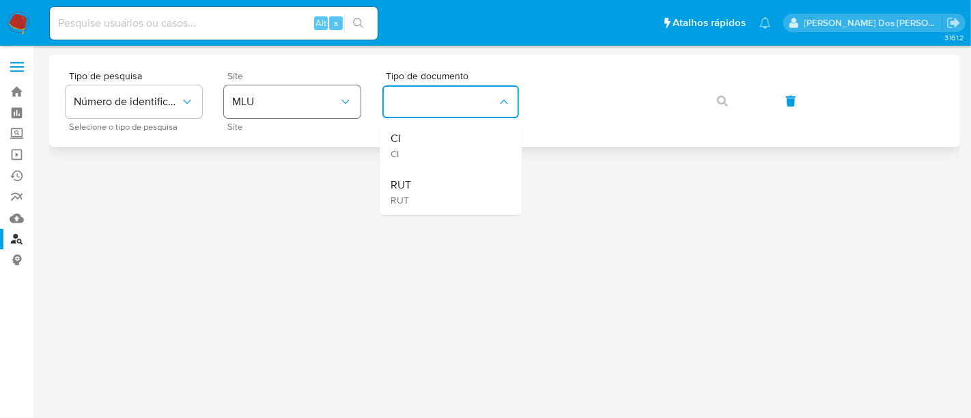
click at [323, 89] on button "MLU" at bounding box center [292, 101] width 137 height 33
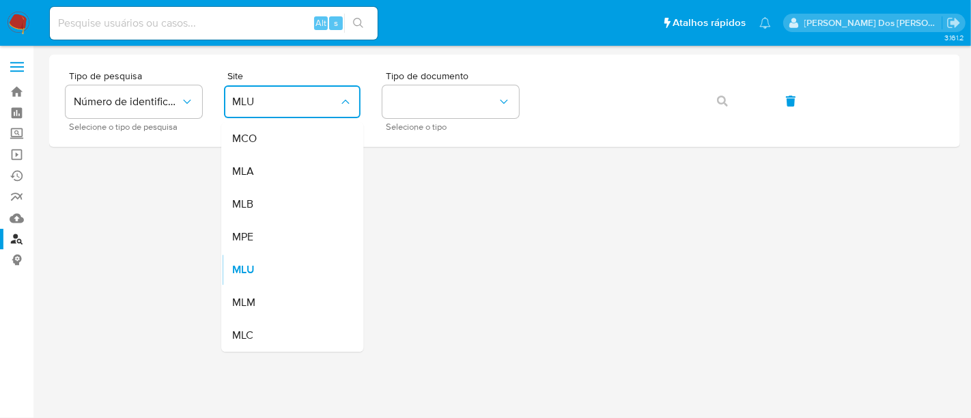
drag, startPoint x: 271, startPoint y: 208, endPoint x: 362, endPoint y: 150, distance: 107.8
click at [271, 205] on div "MLB" at bounding box center [288, 204] width 112 height 33
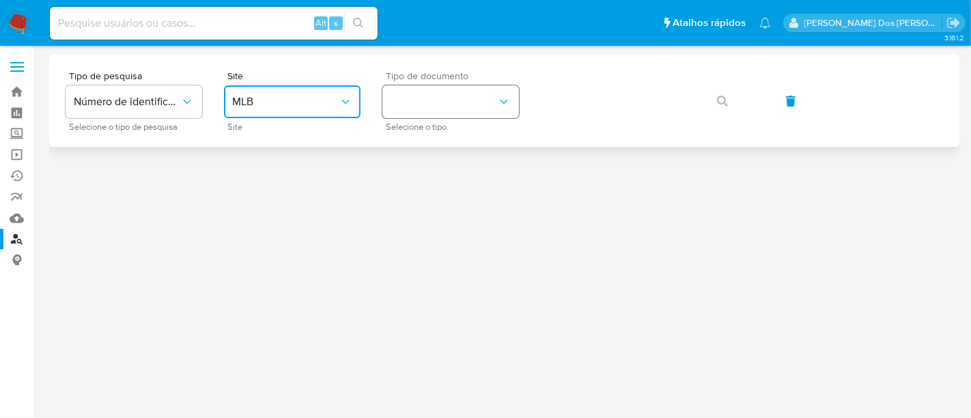
click at [434, 96] on button "identificationType" at bounding box center [450, 101] width 137 height 33
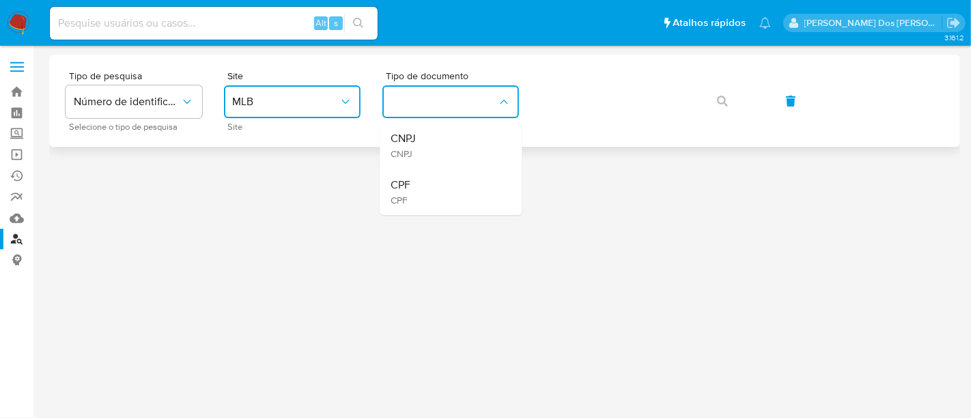
drag, startPoint x: 423, startPoint y: 181, endPoint x: 464, endPoint y: 133, distance: 63.4
click at [423, 178] on div "CPF CPF" at bounding box center [447, 192] width 112 height 46
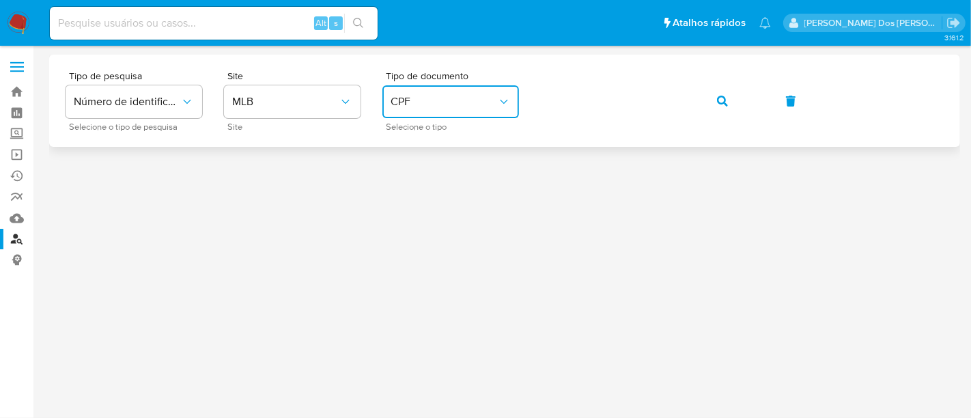
click at [724, 102] on icon "button" at bounding box center [722, 101] width 11 height 11
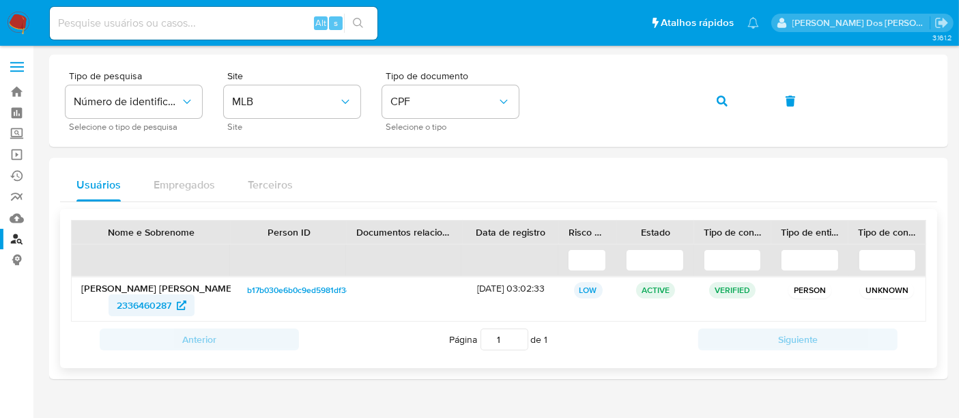
click at [155, 305] on span "2336460287" at bounding box center [144, 305] width 55 height 22
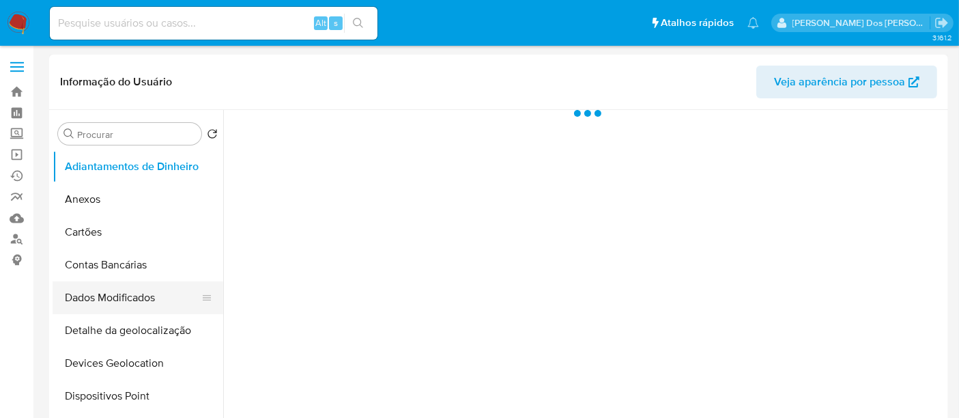
scroll to position [152, 0]
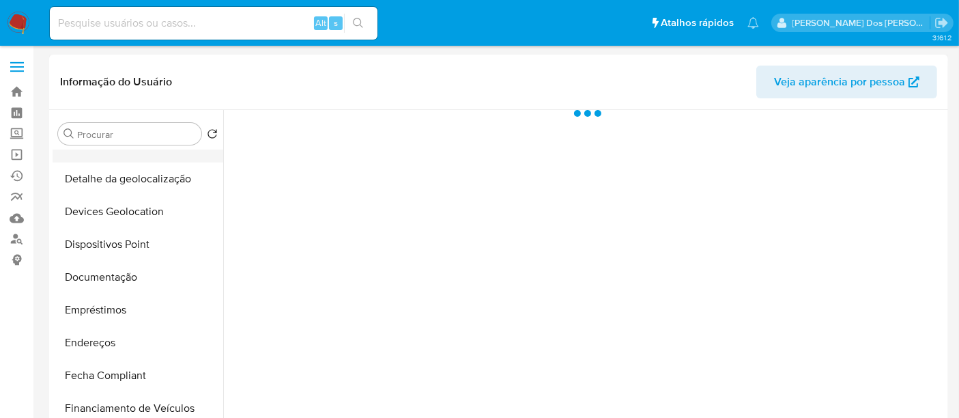
select select "10"
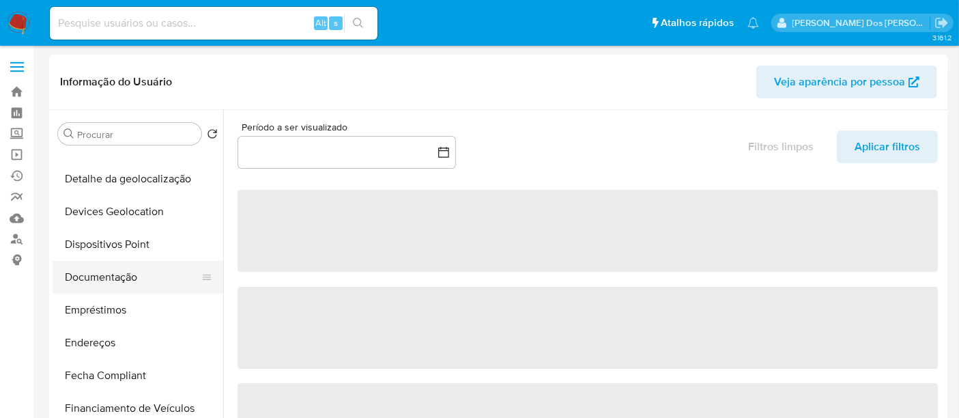
click at [103, 283] on button "Documentação" at bounding box center [133, 277] width 160 height 33
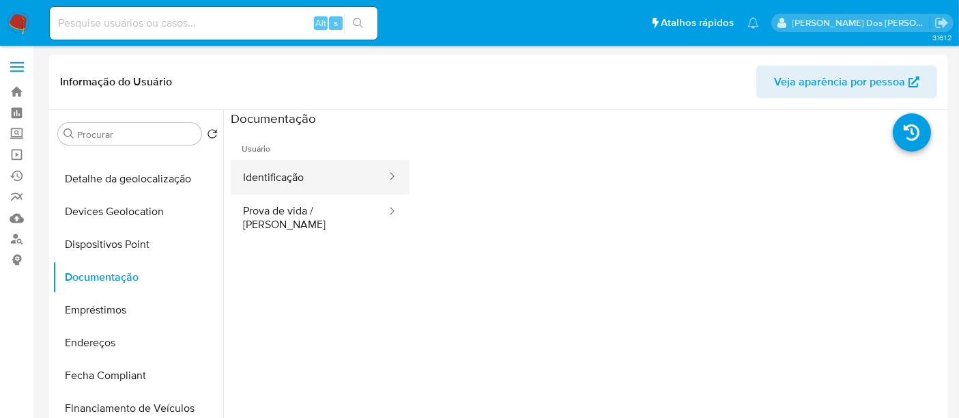
click at [275, 175] on button "Identificação" at bounding box center [309, 177] width 157 height 35
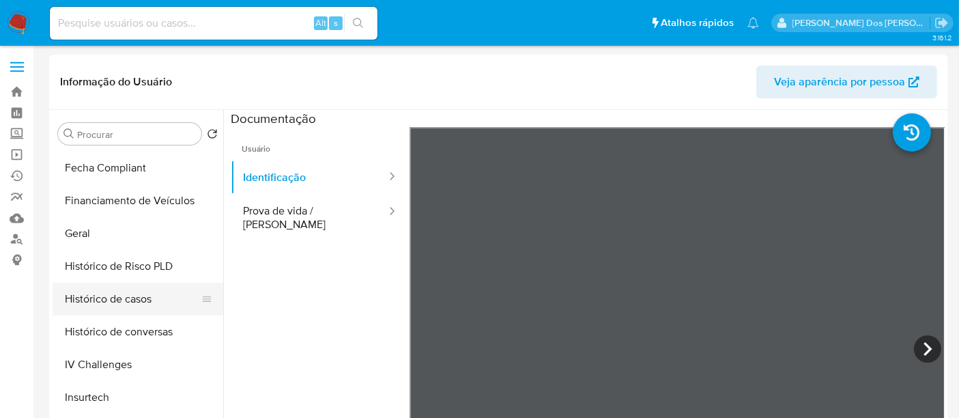
scroll to position [379, 0]
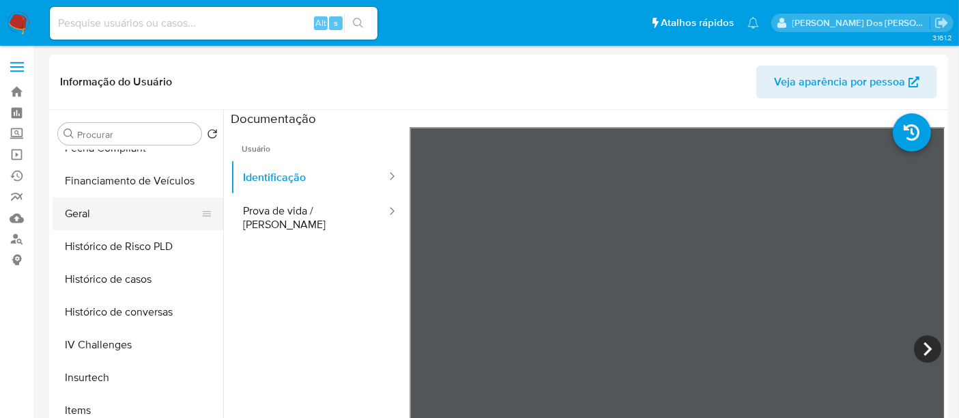
click at [89, 220] on button "Geral" at bounding box center [133, 213] width 160 height 33
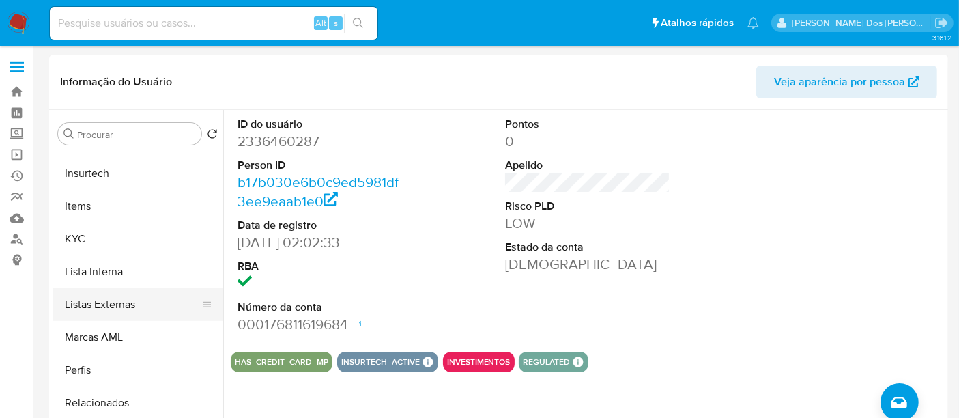
scroll to position [606, 0]
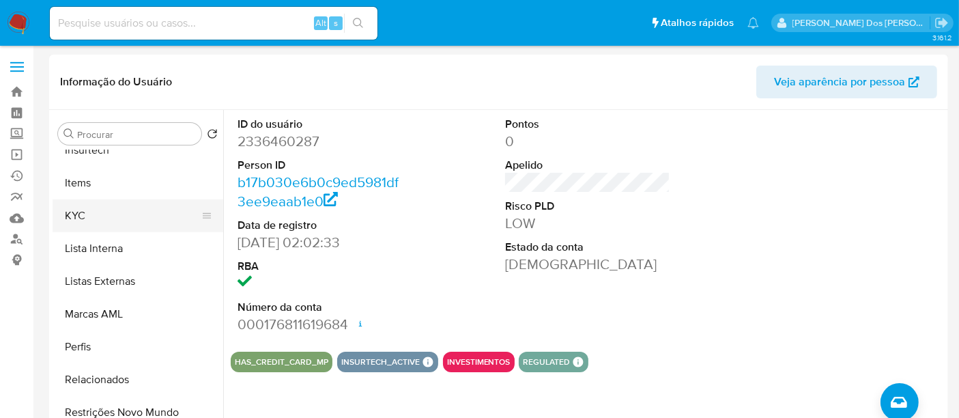
click at [76, 218] on button "KYC" at bounding box center [133, 215] width 160 height 33
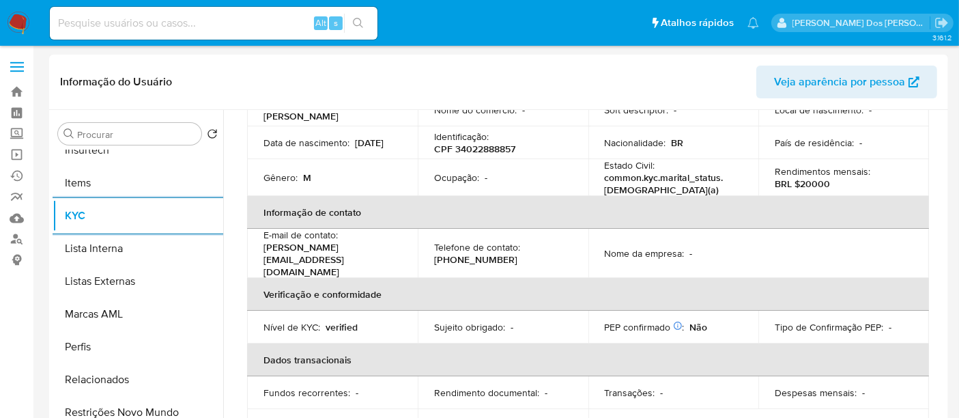
scroll to position [76, 0]
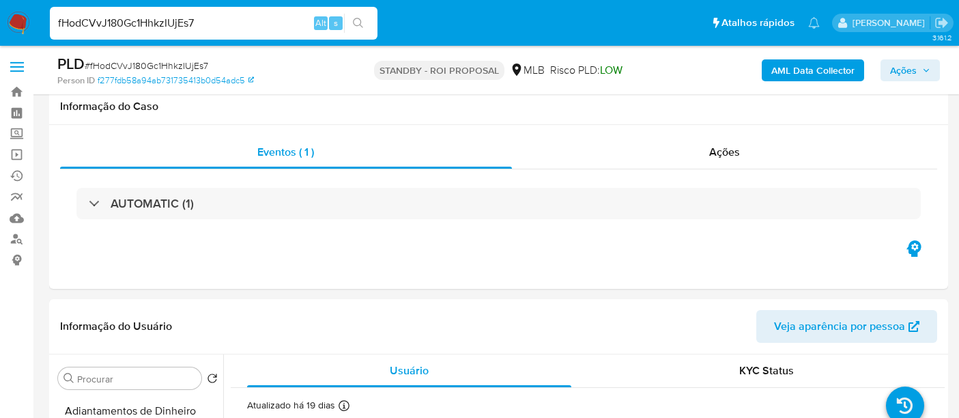
select select "10"
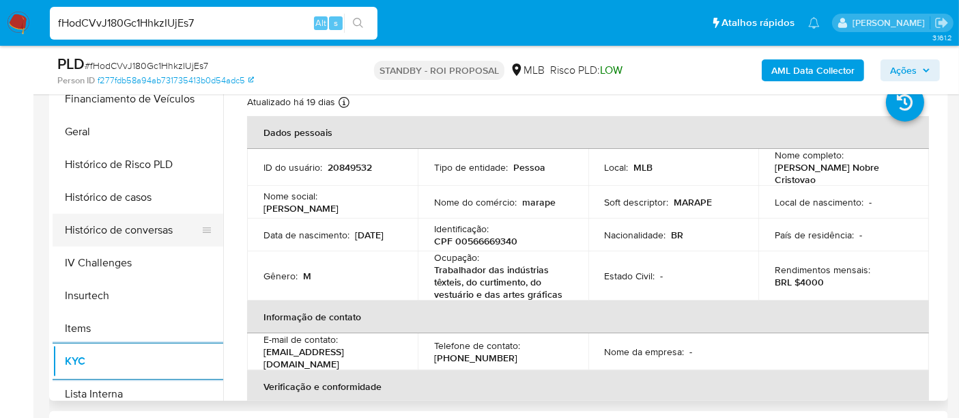
scroll to position [378, 0]
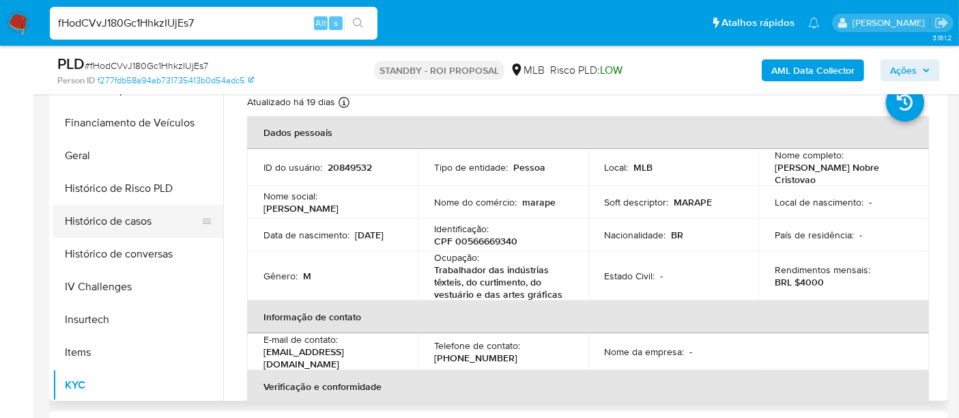
click at [117, 223] on button "Histórico de casos" at bounding box center [133, 221] width 160 height 33
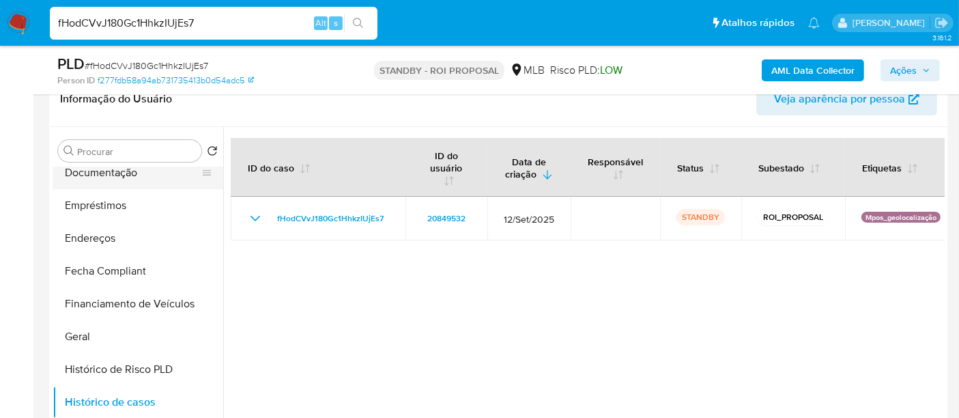
scroll to position [151, 0]
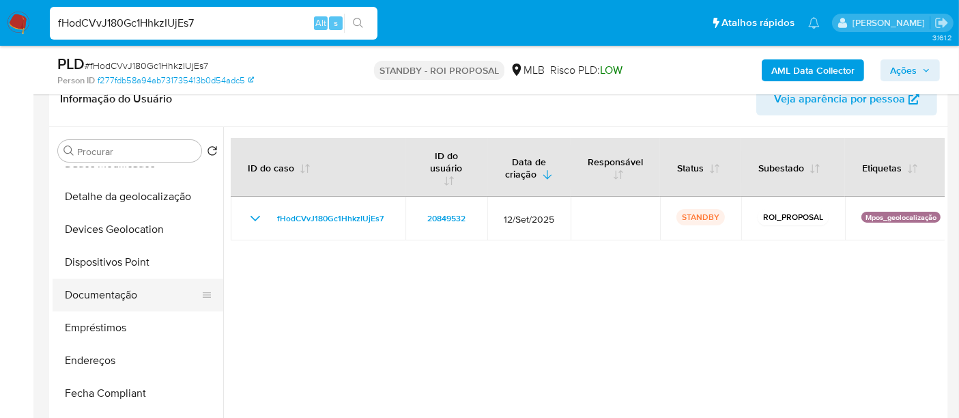
click at [101, 294] on button "Documentação" at bounding box center [133, 295] width 160 height 33
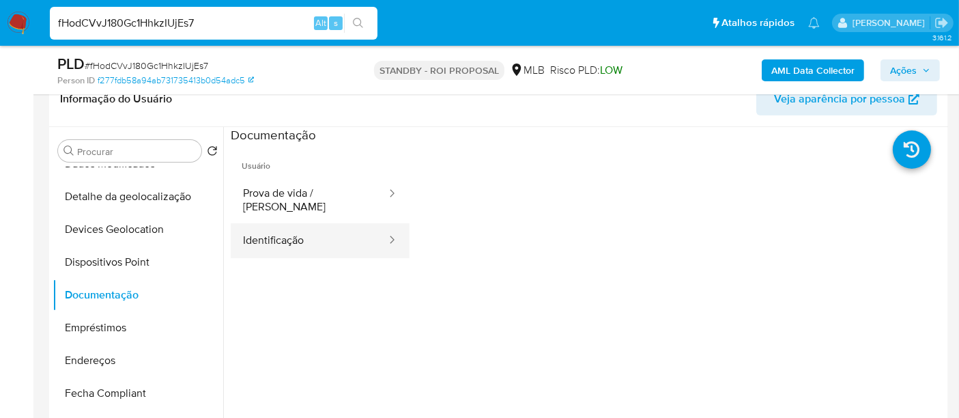
click at [292, 223] on button "Identificação" at bounding box center [309, 240] width 157 height 35
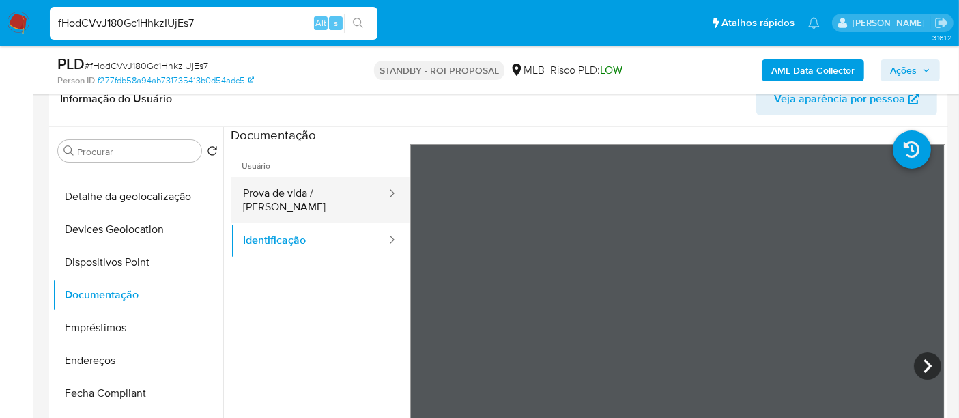
click at [264, 190] on button "Prova de vida / [PERSON_NAME]" at bounding box center [309, 200] width 157 height 46
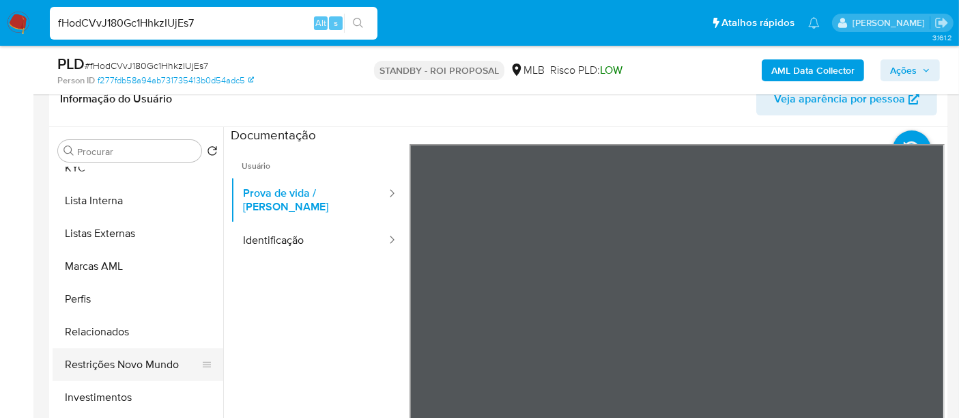
scroll to position [707, 0]
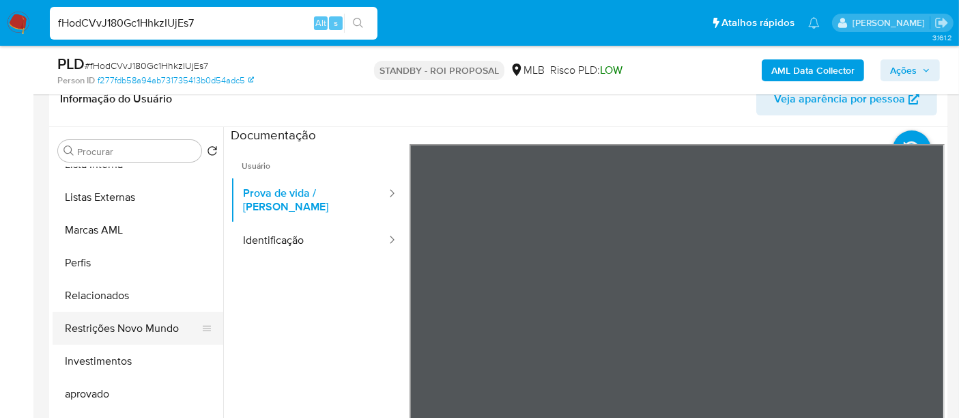
click at [127, 328] on button "Restrições Novo Mundo" at bounding box center [133, 328] width 160 height 33
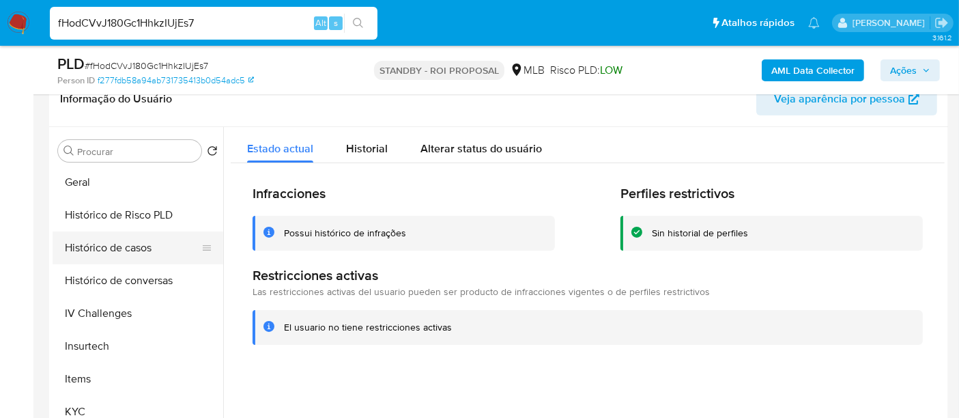
scroll to position [404, 0]
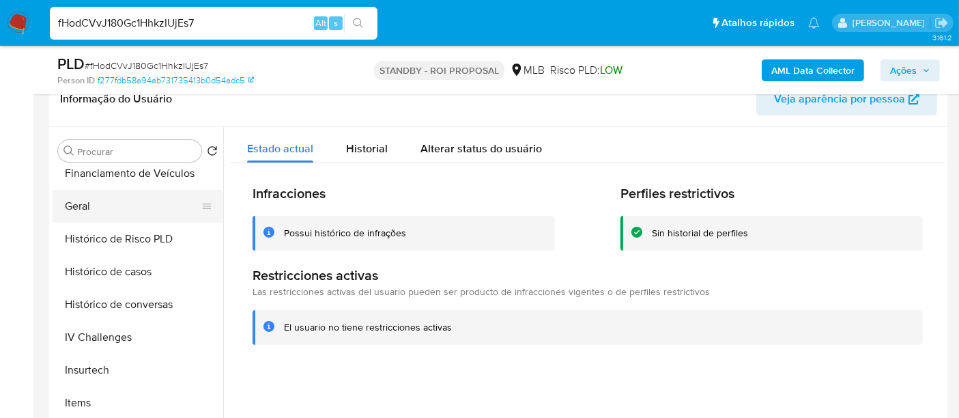
click at [87, 190] on button "Geral" at bounding box center [133, 206] width 160 height 33
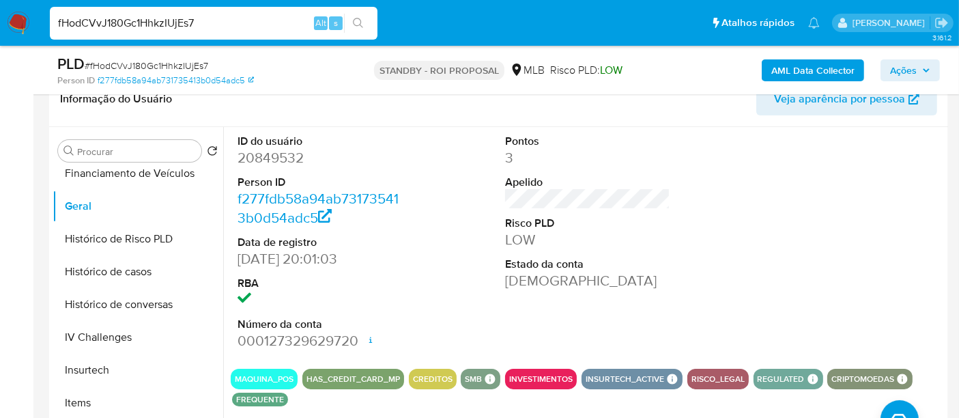
click at [262, 29] on input "fHodCVvJ180Gc1HhkzIUjEs7" at bounding box center [214, 23] width 328 height 18
paste input "WW0foI77o8YjY0tkHDdmFaMZ"
type input "WW0foI77o8YjY0tkHDdmFaMZ"
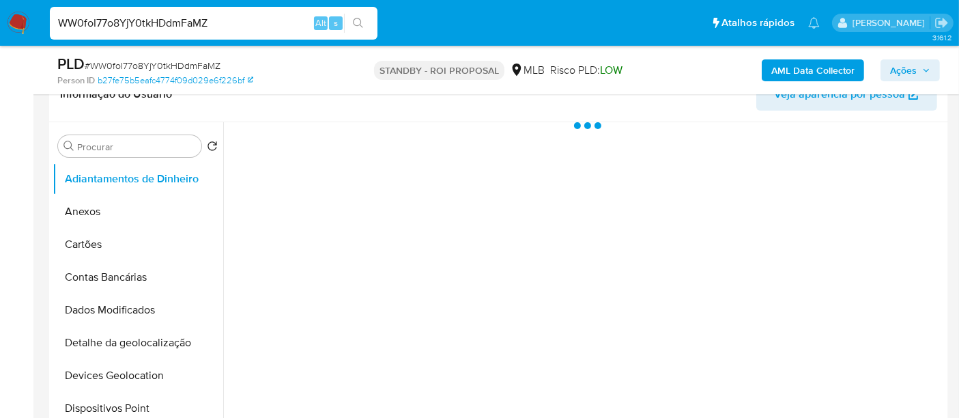
scroll to position [303, 0]
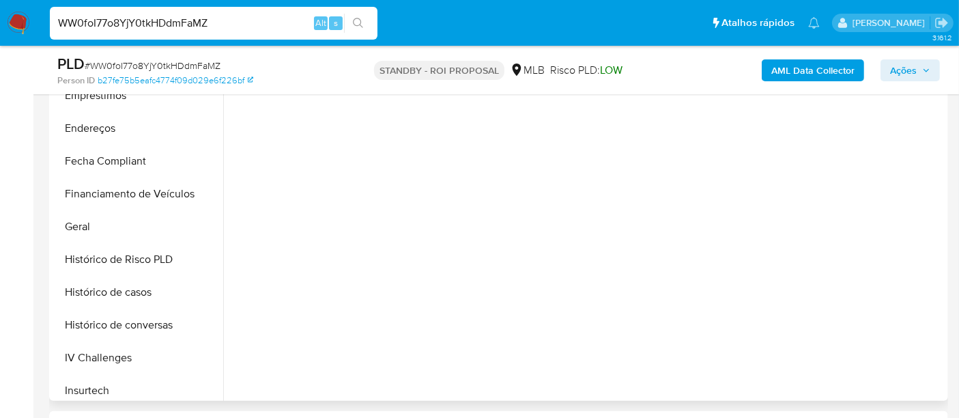
select select "10"
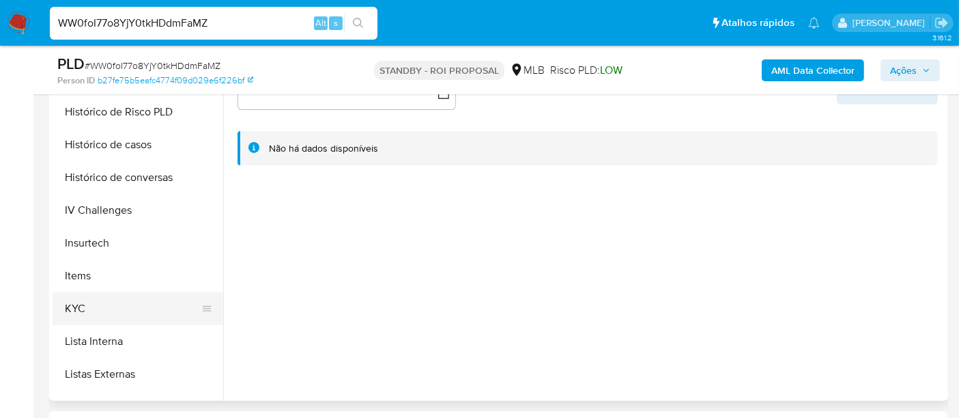
click at [72, 300] on button "KYC" at bounding box center [133, 308] width 160 height 33
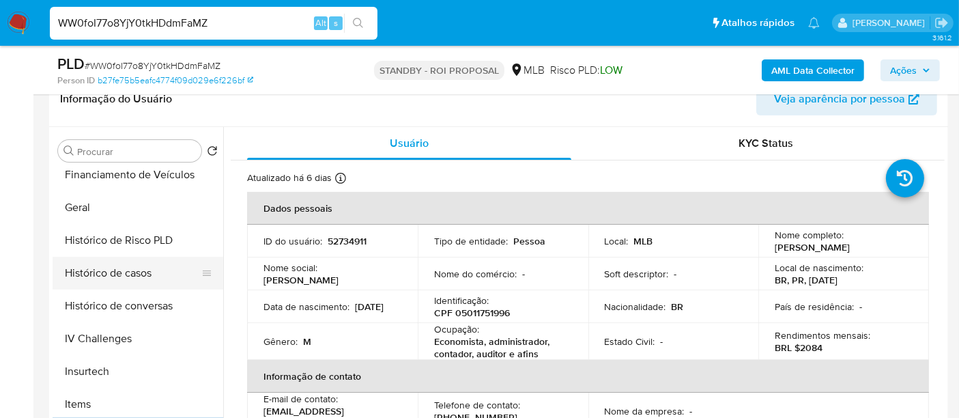
scroll to position [379, 0]
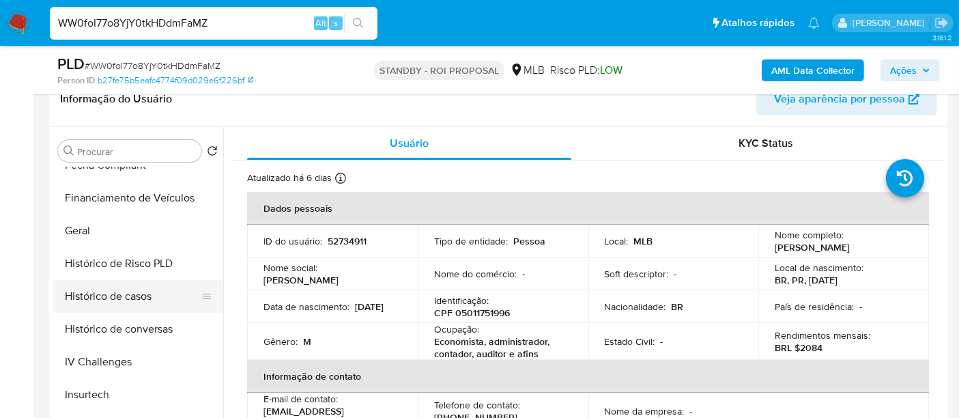
click at [141, 298] on button "Histórico de casos" at bounding box center [133, 296] width 160 height 33
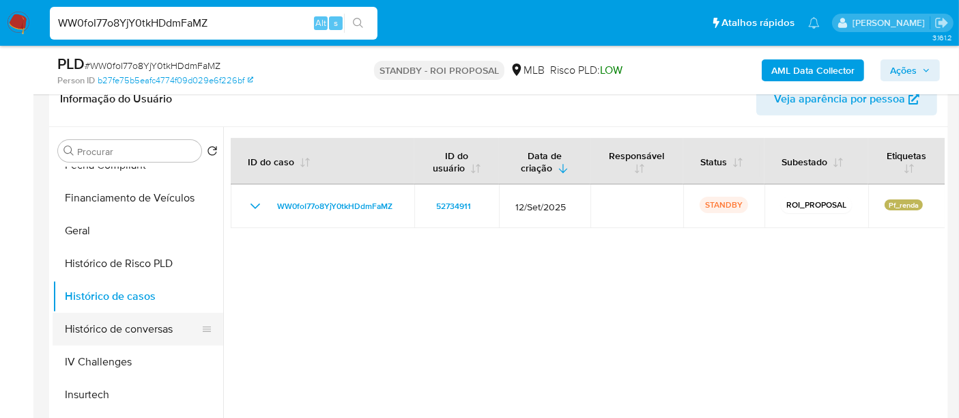
scroll to position [152, 0]
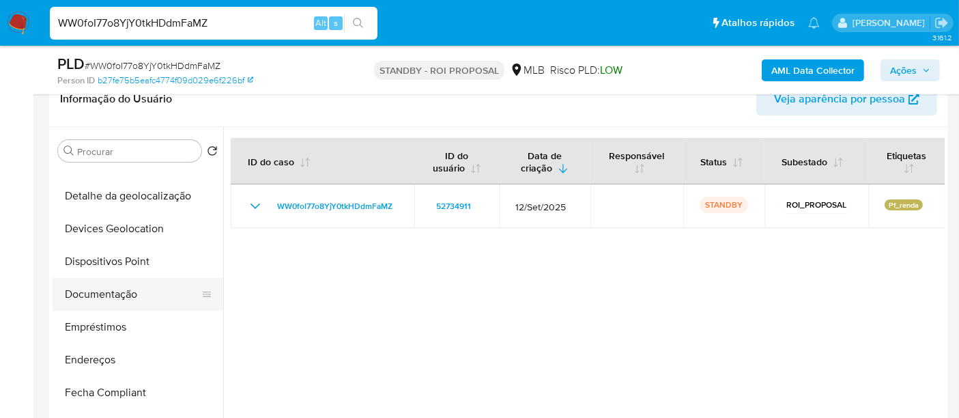
click at [121, 288] on button "Documentação" at bounding box center [133, 294] width 160 height 33
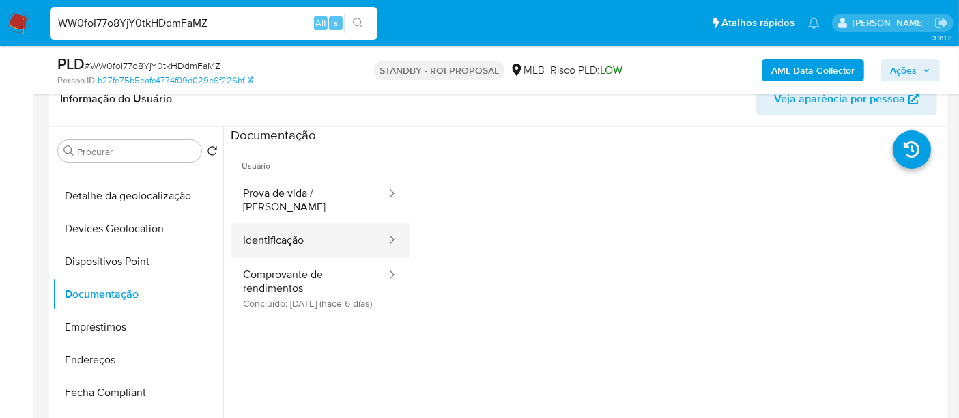
click at [288, 227] on button "Identificação" at bounding box center [309, 240] width 157 height 35
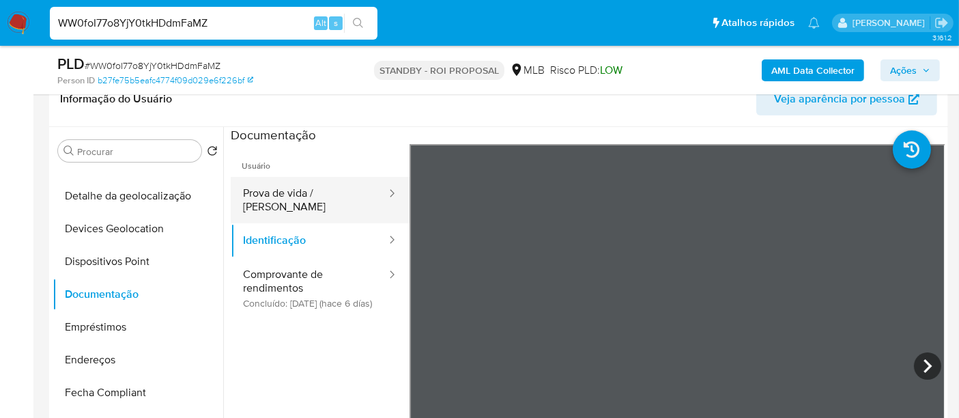
click at [315, 196] on button "Prova de vida / Selfie" at bounding box center [309, 200] width 157 height 46
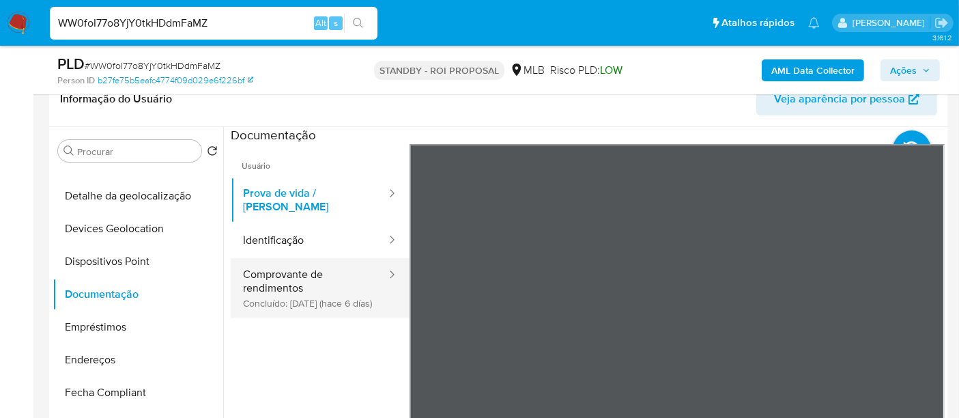
click at [272, 292] on button "Comprovante de rendimentos Concluído: 30/09/2025 (hace 6 días)" at bounding box center [309, 288] width 157 height 60
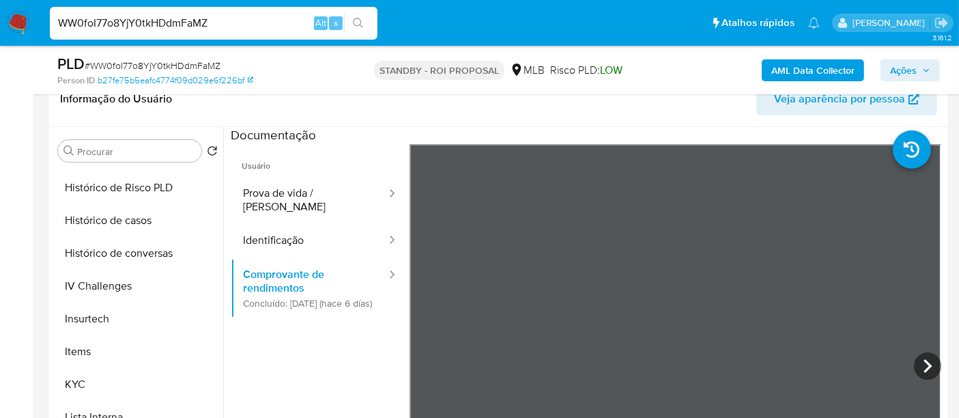
scroll to position [683, 0]
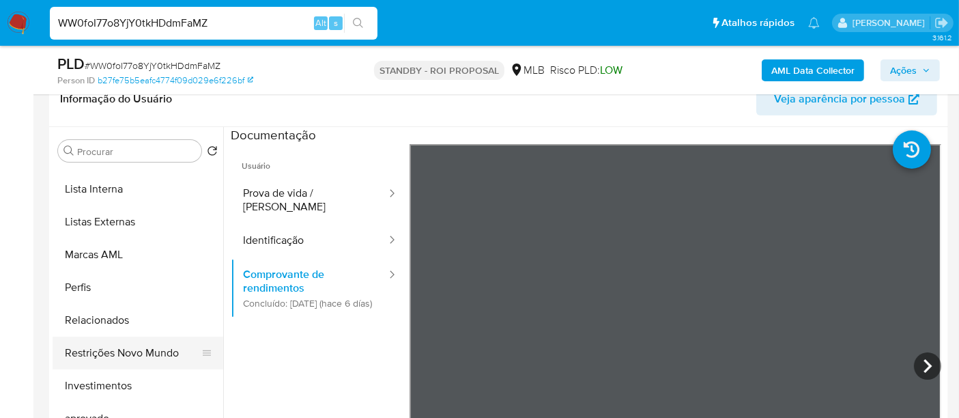
click at [144, 348] on button "Restrições Novo Mundo" at bounding box center [133, 353] width 160 height 33
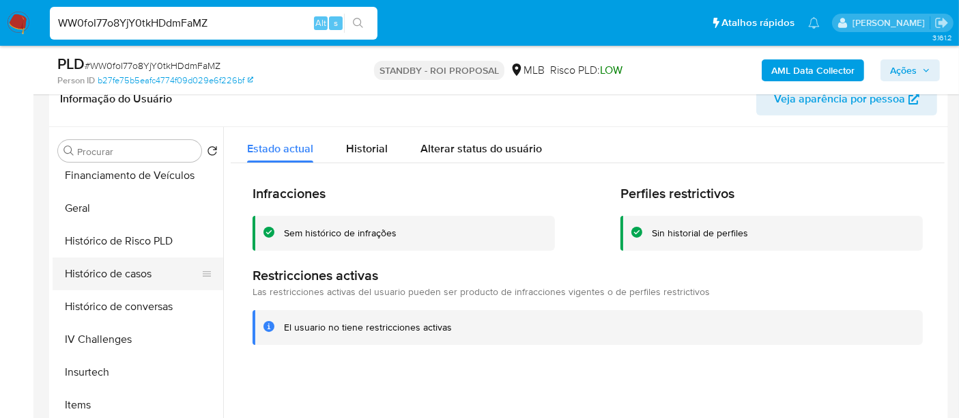
scroll to position [379, 0]
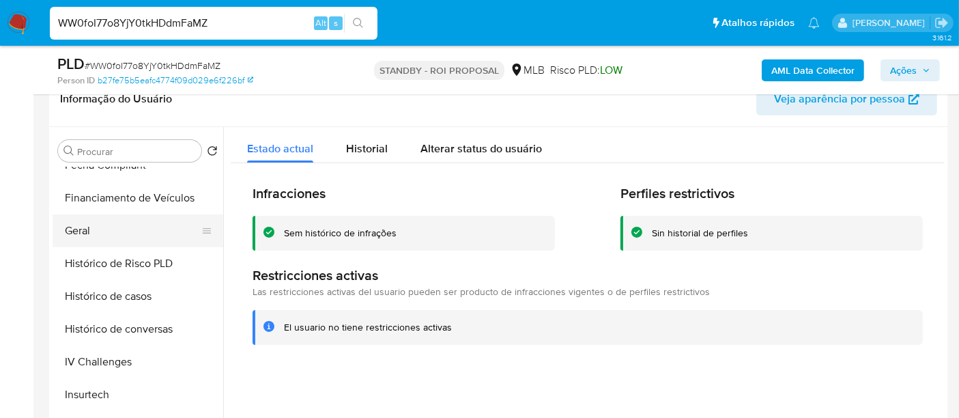
click at [89, 233] on button "Geral" at bounding box center [133, 230] width 160 height 33
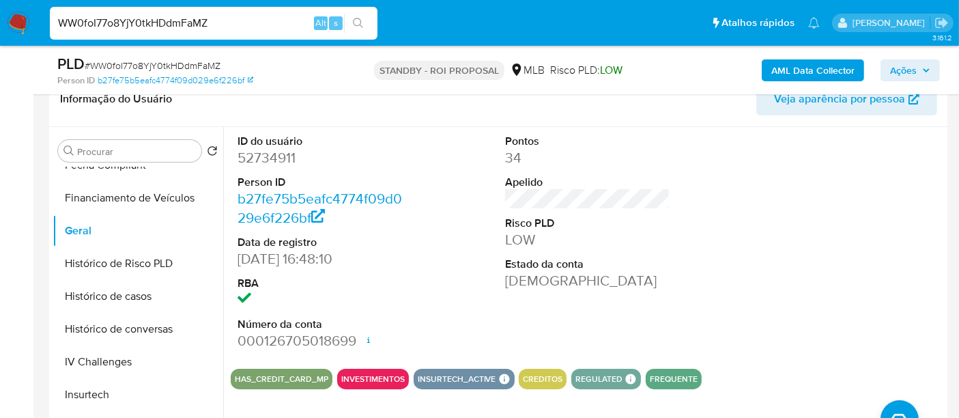
click at [199, 27] on input "WW0foI77o8YjY0tkHDdmFaMZ" at bounding box center [214, 23] width 328 height 18
click at [199, 26] on input "WW0foI77o8YjY0tkHDdmFaMZ" at bounding box center [214, 23] width 328 height 18
paste input "wKwiYz3ii3eXZtI3xdgcsZup"
type input "wKwiYz3ii3eXZtI3xdgcsZup"
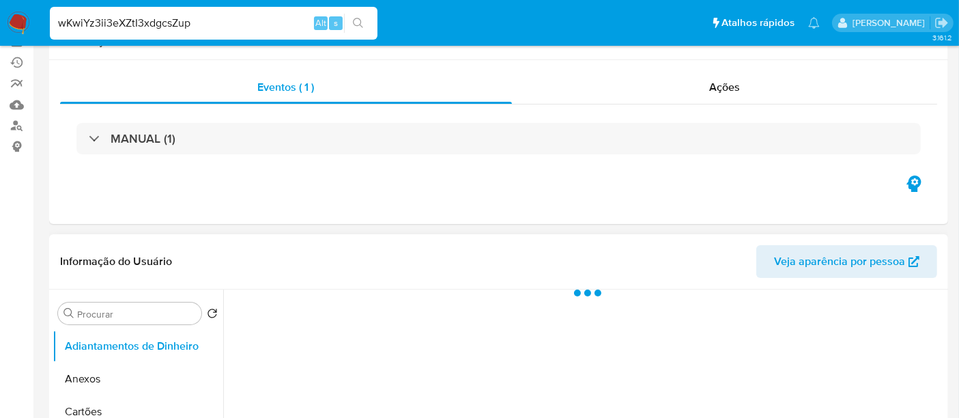
scroll to position [303, 0]
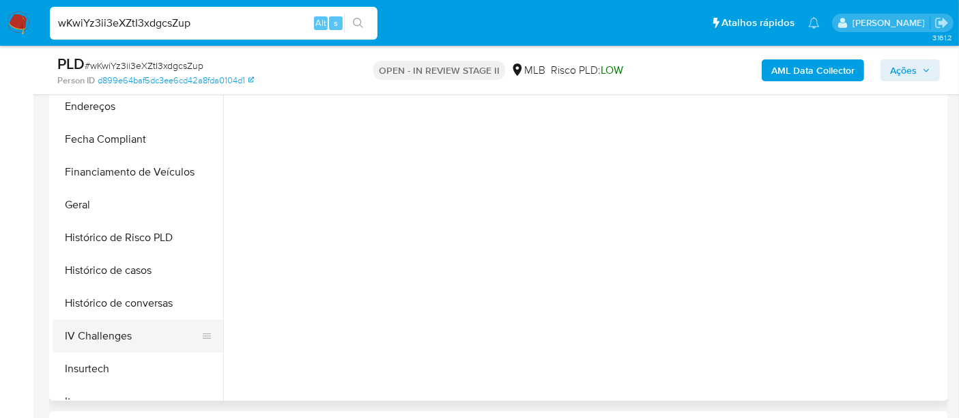
select select "10"
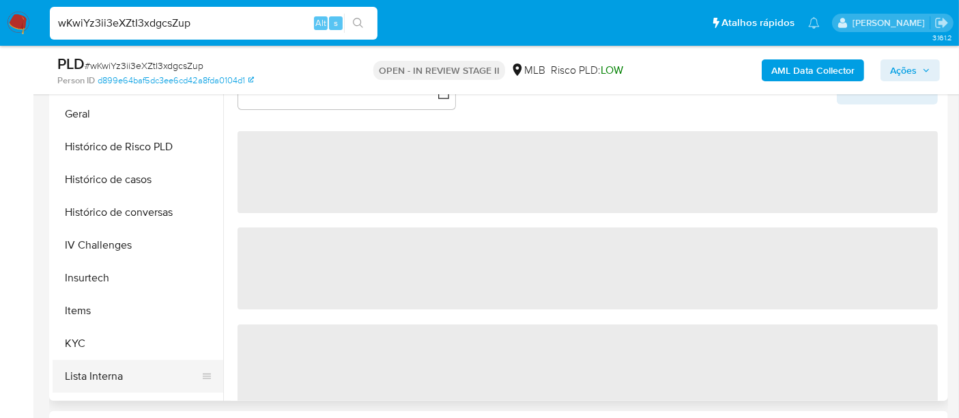
scroll to position [455, 0]
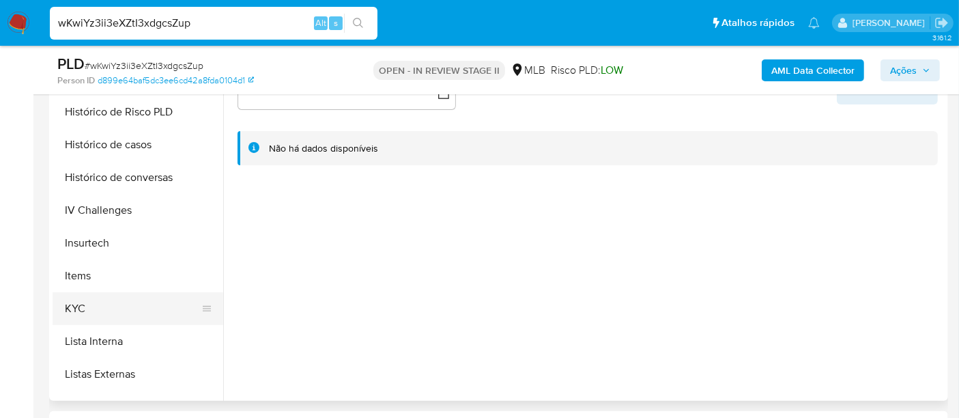
click at [76, 311] on button "KYC" at bounding box center [133, 308] width 160 height 33
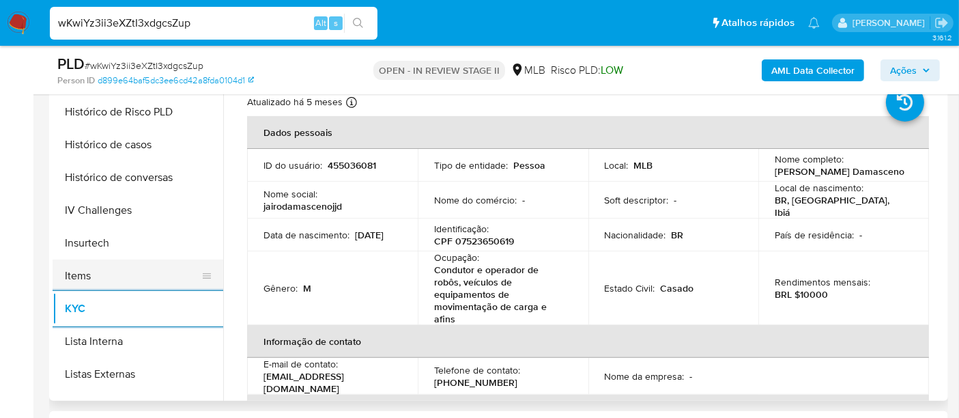
scroll to position [379, 0]
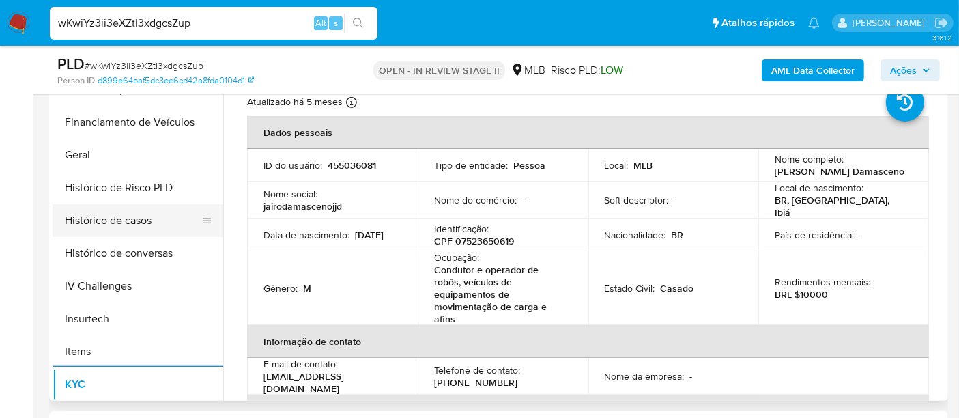
click at [139, 223] on button "Histórico de casos" at bounding box center [133, 220] width 160 height 33
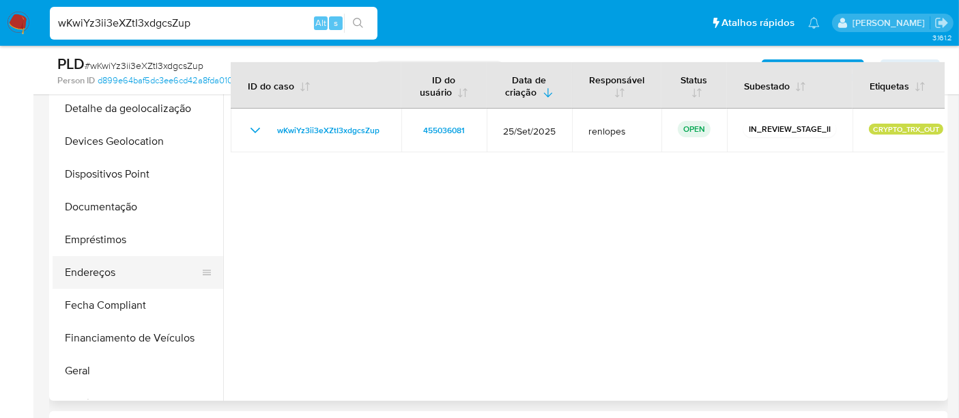
scroll to position [152, 0]
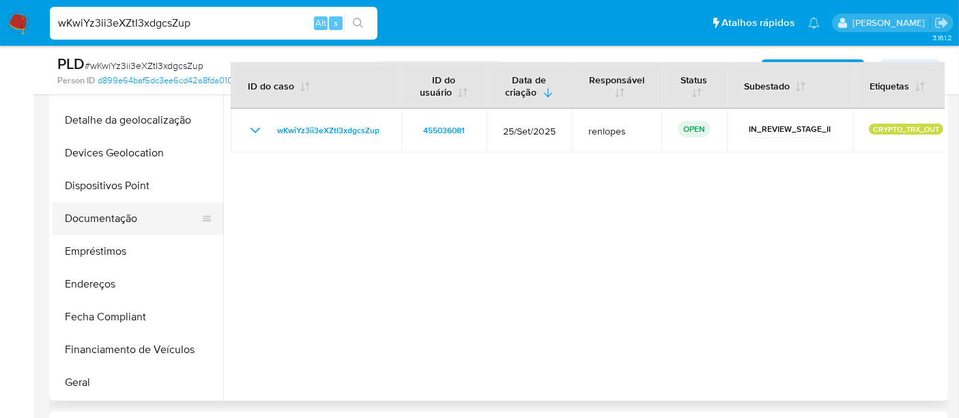
click at [130, 205] on button "Documentação" at bounding box center [133, 218] width 160 height 33
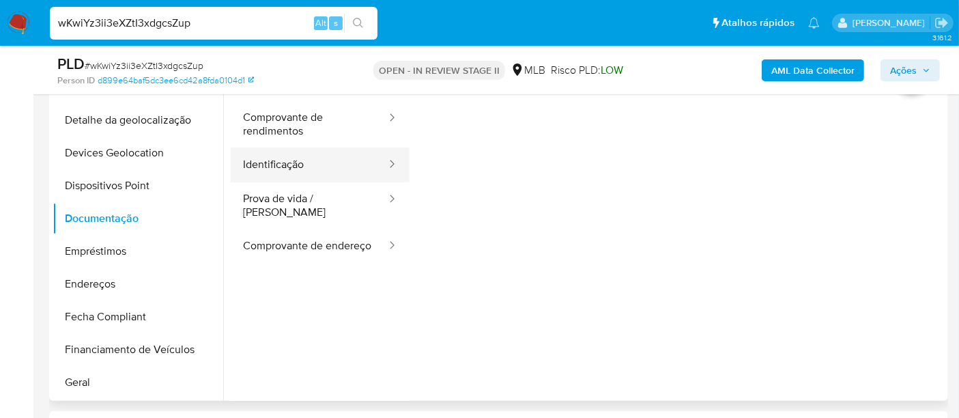
drag, startPoint x: 287, startPoint y: 169, endPoint x: 306, endPoint y: 172, distance: 19.4
click at [287, 168] on button "Identificação" at bounding box center [309, 165] width 157 height 35
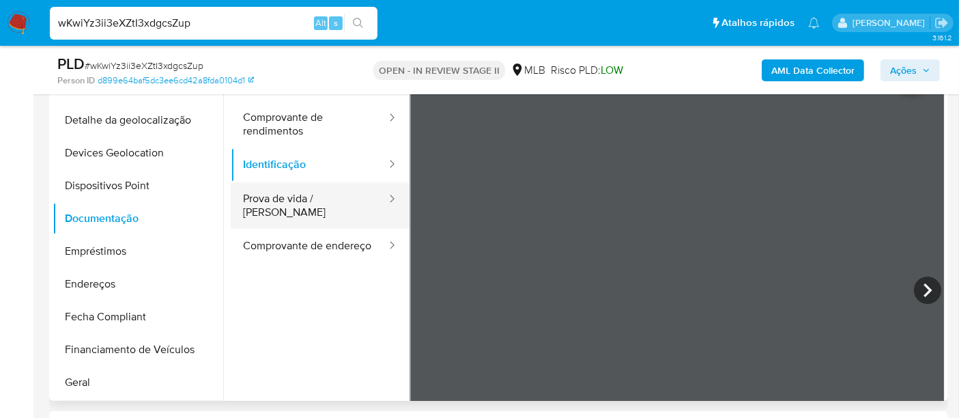
drag, startPoint x: 274, startPoint y: 199, endPoint x: 349, endPoint y: 213, distance: 76.5
click at [274, 198] on button "Prova de vida / Selfie" at bounding box center [309, 205] width 157 height 46
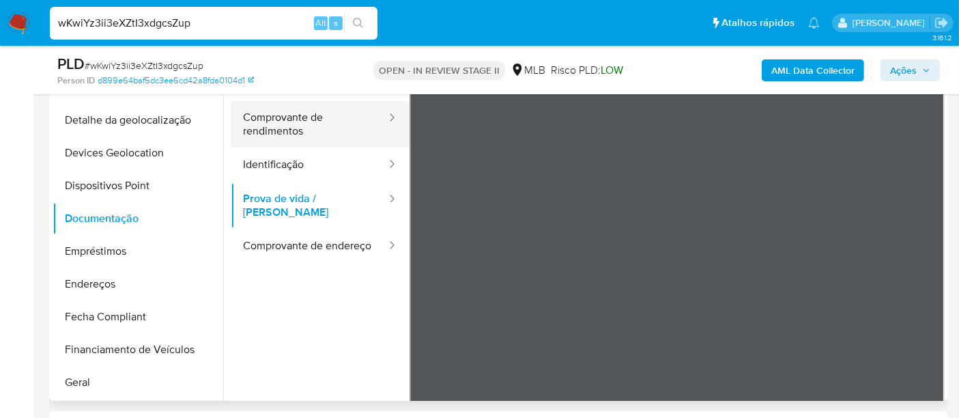
click at [281, 122] on button "Comprovante de rendimentos" at bounding box center [309, 124] width 157 height 46
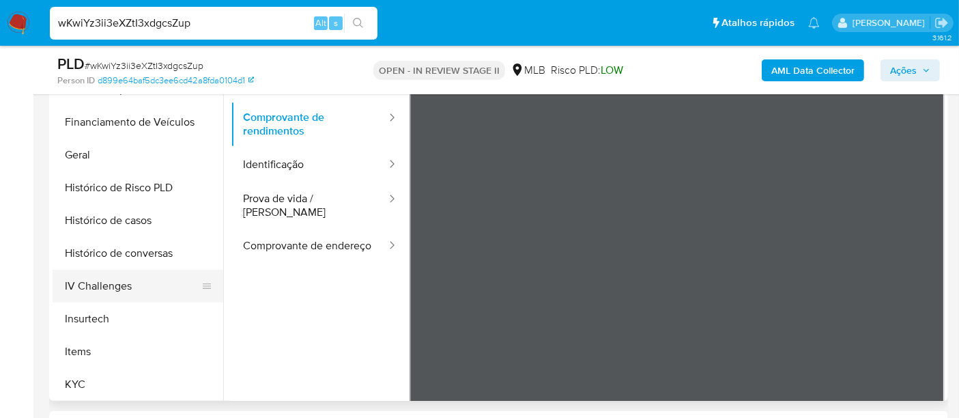
scroll to position [606, 0]
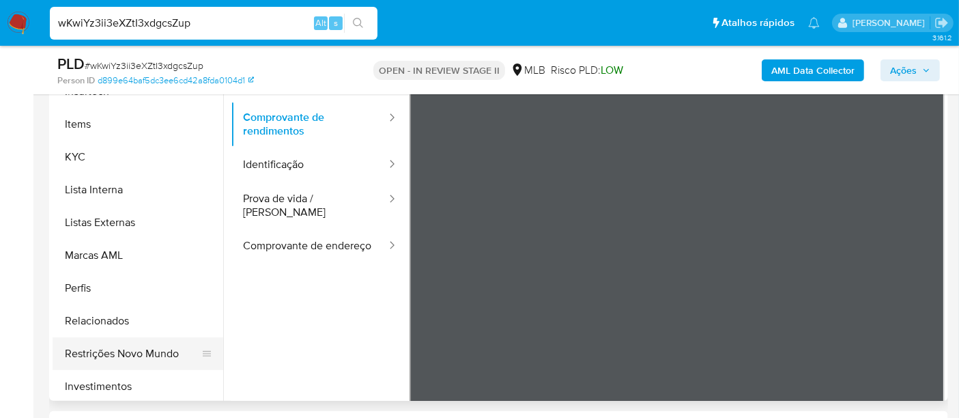
click at [134, 349] on button "Restrições Novo Mundo" at bounding box center [133, 353] width 160 height 33
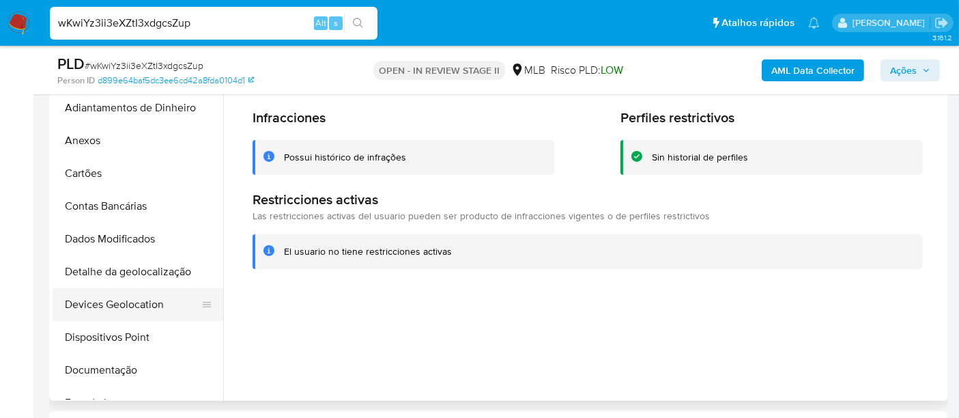
scroll to position [227, 0]
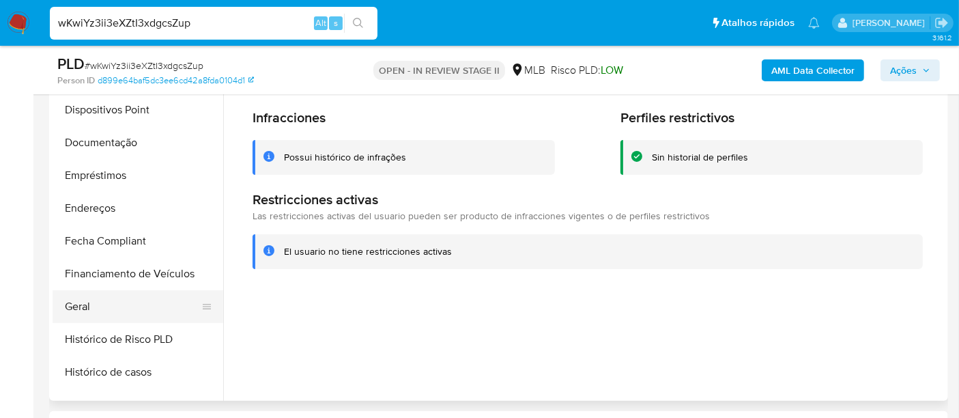
click at [89, 299] on button "Geral" at bounding box center [133, 306] width 160 height 33
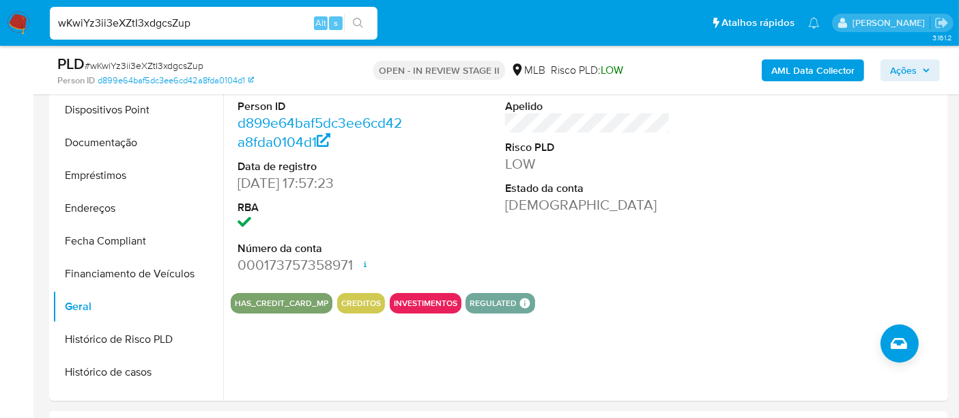
click at [222, 25] on input "wKwiYz3ii3eXZtI3xdgcsZup" at bounding box center [214, 23] width 328 height 18
paste input "BLatUf8q6DimntHgnZYh09Qb"
type input "BLatUf8q6DimntHgnZYh09Qb"
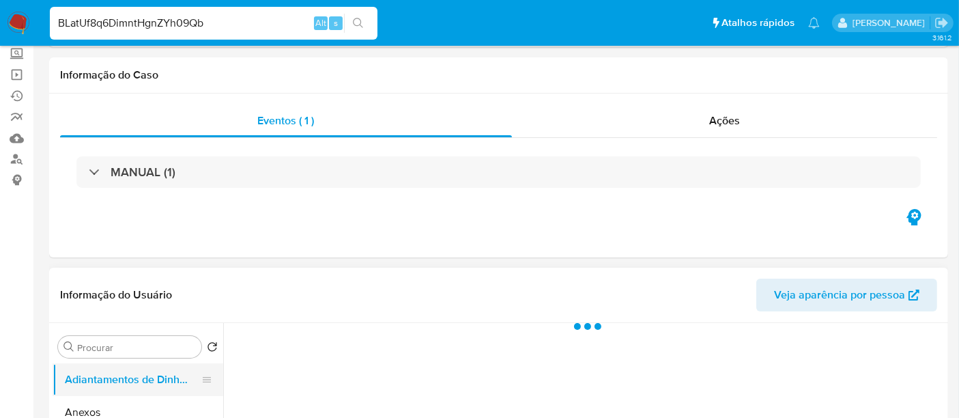
scroll to position [152, 0]
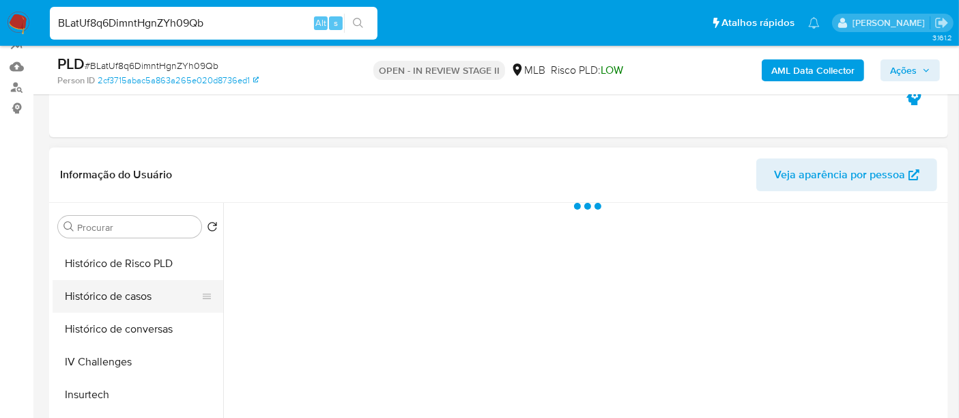
select select "10"
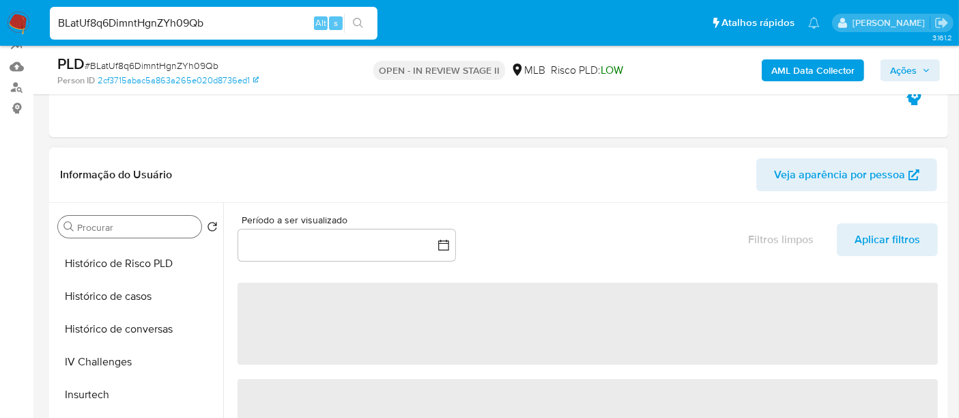
scroll to position [531, 0]
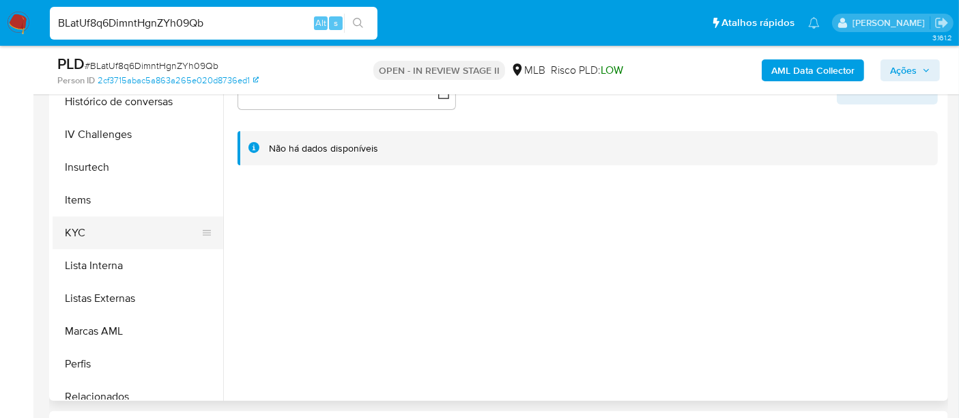
click at [74, 233] on button "KYC" at bounding box center [133, 232] width 160 height 33
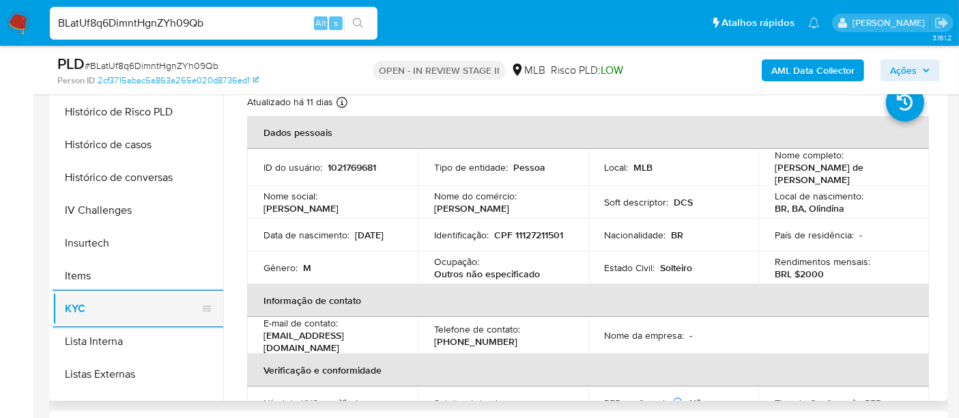
scroll to position [379, 0]
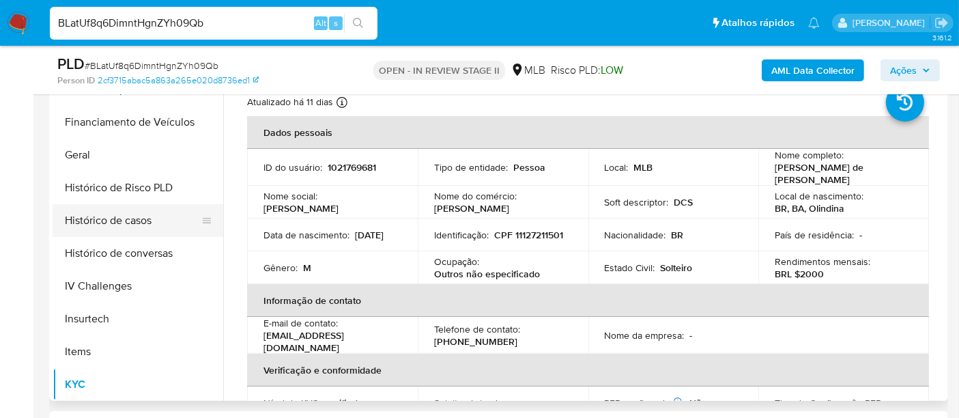
click at [132, 228] on button "Histórico de casos" at bounding box center [133, 220] width 160 height 33
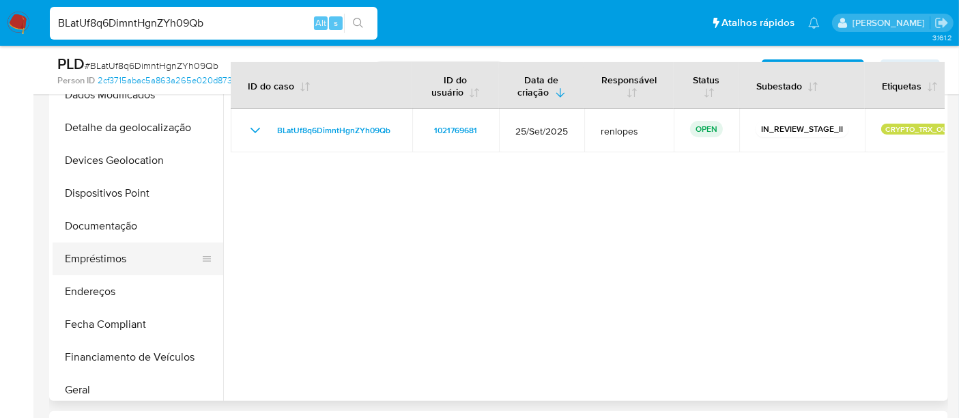
scroll to position [152, 0]
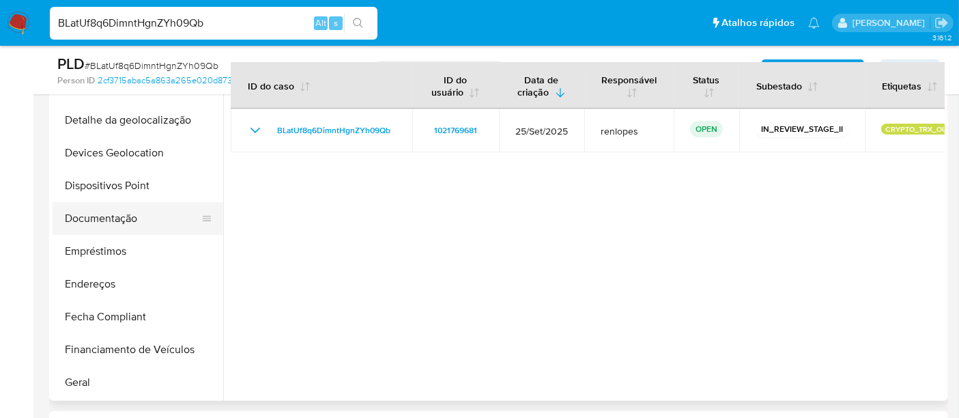
click at [107, 220] on button "Documentação" at bounding box center [133, 218] width 160 height 33
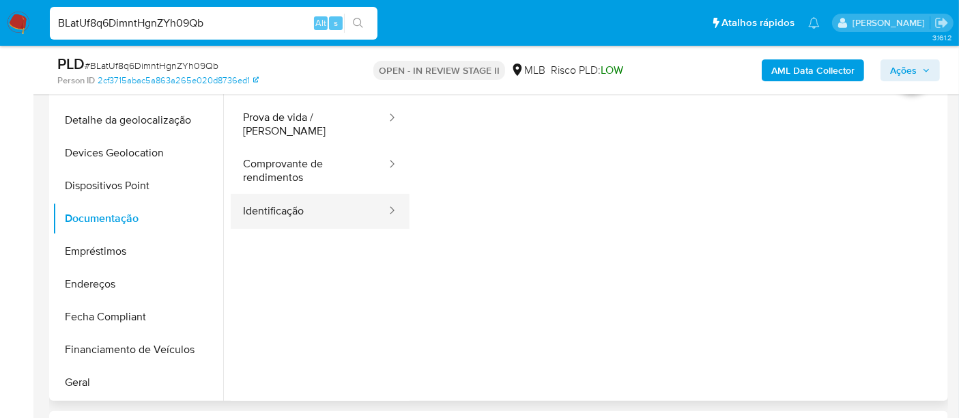
click at [263, 201] on button "Identificação" at bounding box center [309, 211] width 157 height 35
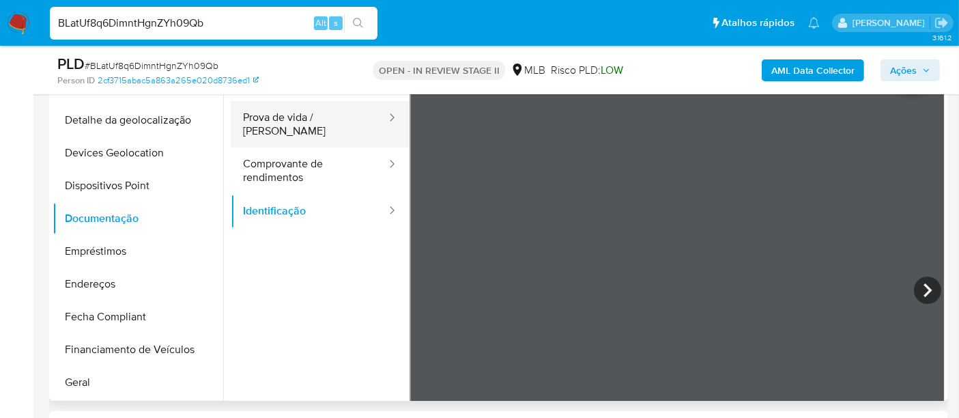
click at [298, 120] on button "Prova de vida / Selfie" at bounding box center [309, 124] width 157 height 46
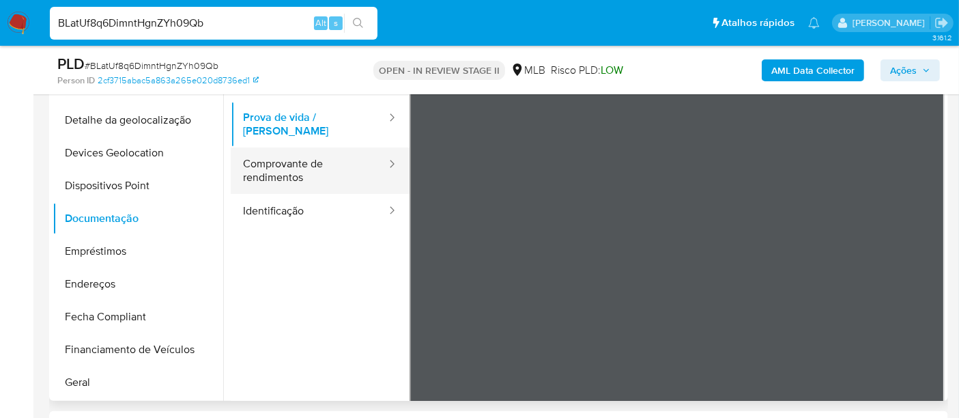
click at [292, 180] on ul "Prova de vida / Selfie Comprovante de rendimentos Identificação" at bounding box center [320, 165] width 179 height 128
click at [267, 155] on button "Comprovante de rendimentos" at bounding box center [309, 171] width 157 height 46
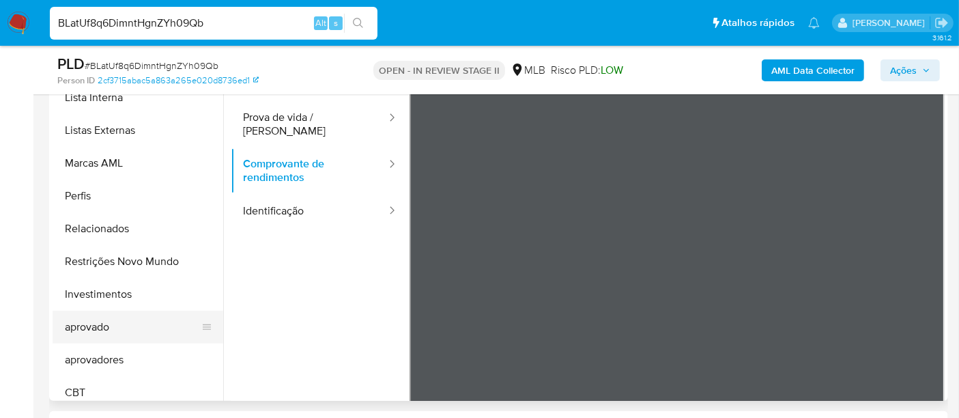
scroll to position [707, 0]
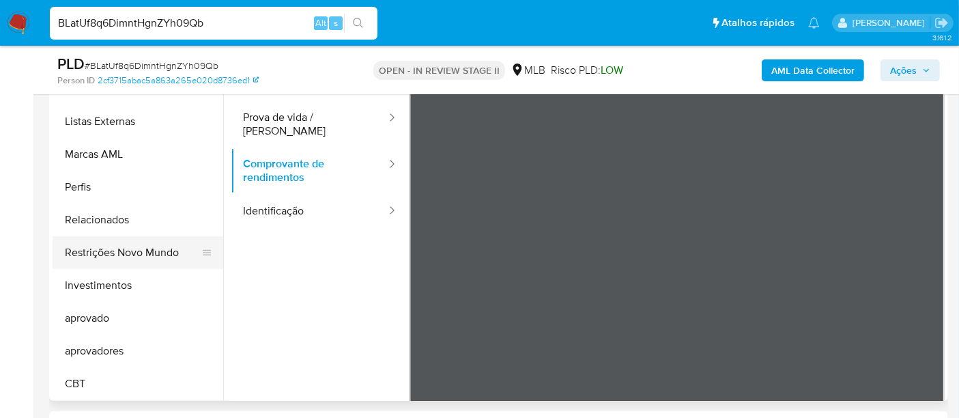
click at [144, 249] on button "Restrições Novo Mundo" at bounding box center [133, 252] width 160 height 33
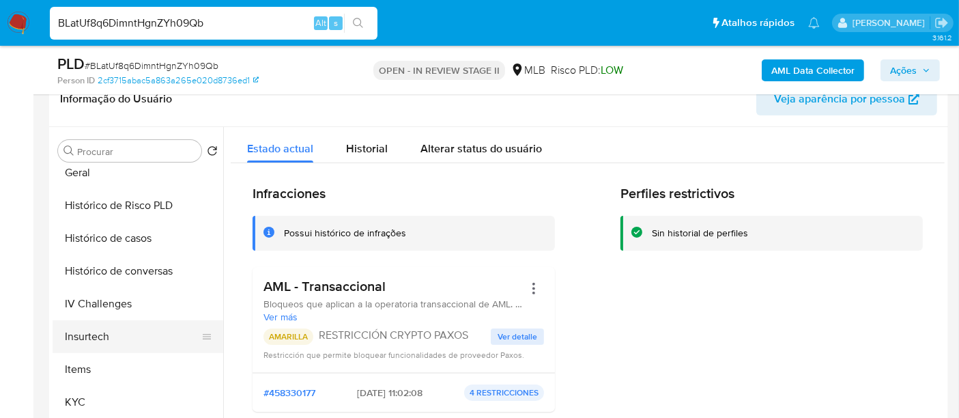
scroll to position [404, 0]
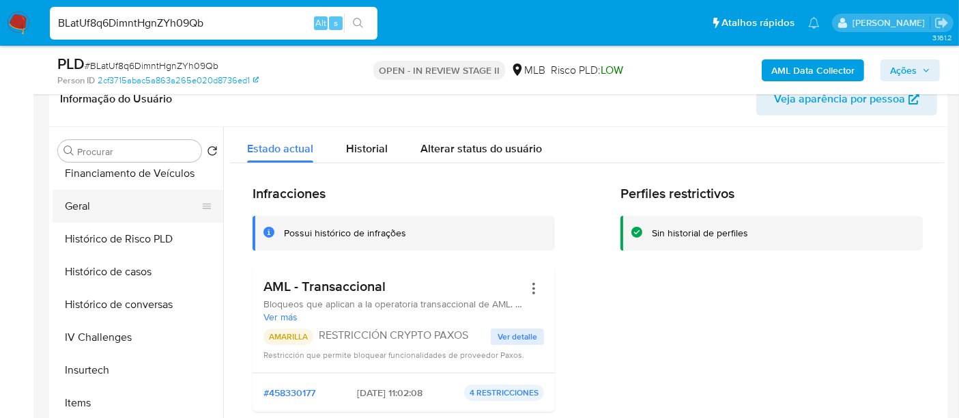
click at [87, 204] on button "Geral" at bounding box center [133, 206] width 160 height 33
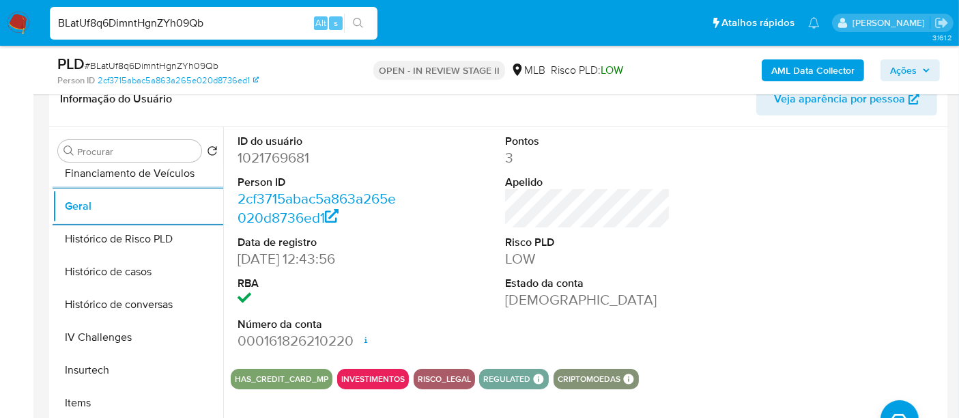
click at [262, 27] on input "BLatUf8q6DimntHgnZYh09Qb" at bounding box center [214, 23] width 328 height 18
paste input "UY4X6UQo1xanrKe1RQEotQl3"
type input "UY4X6UQo1xanrKe1RQEotQl3"
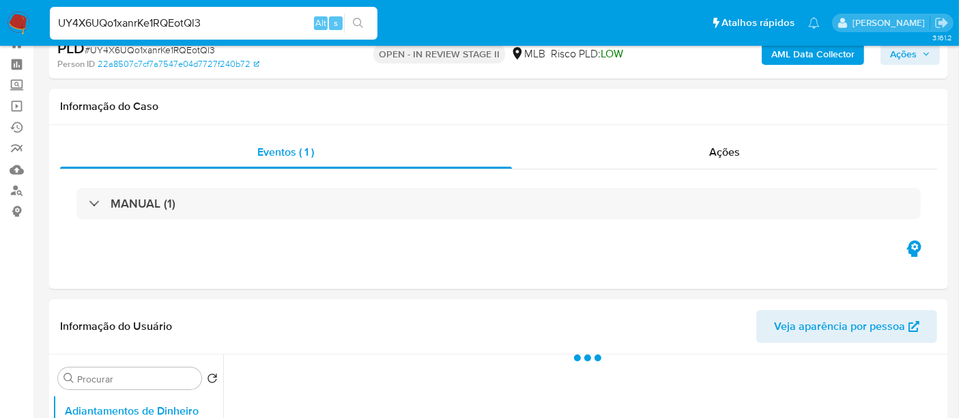
scroll to position [227, 0]
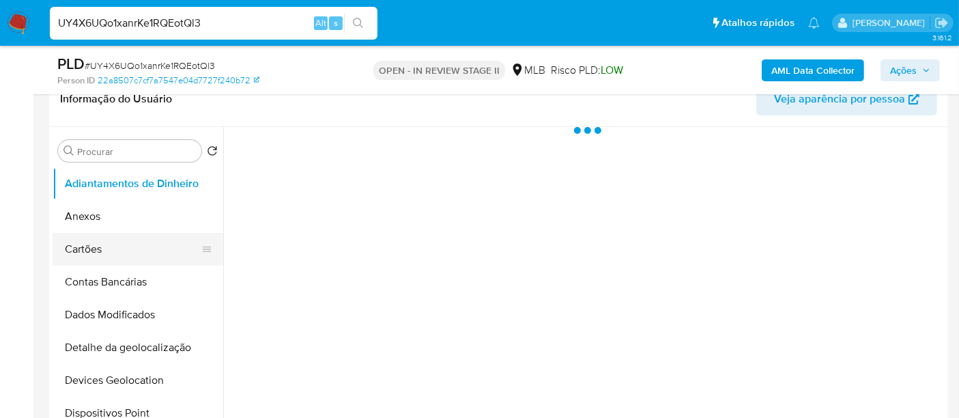
select select "10"
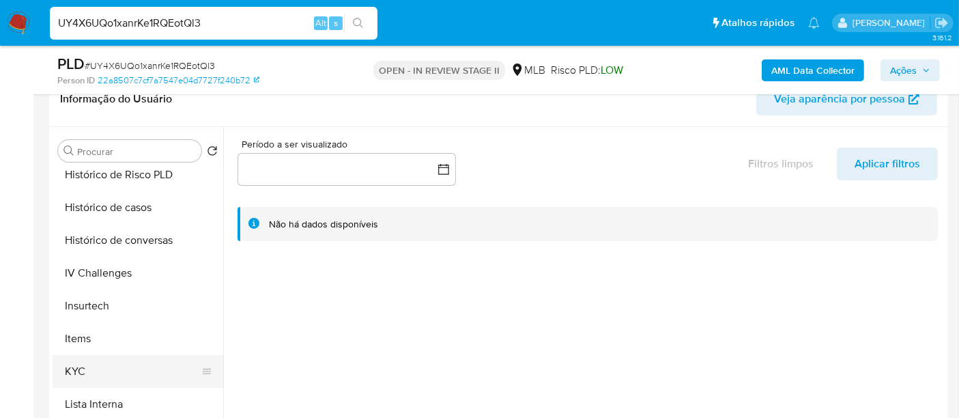
scroll to position [531, 0]
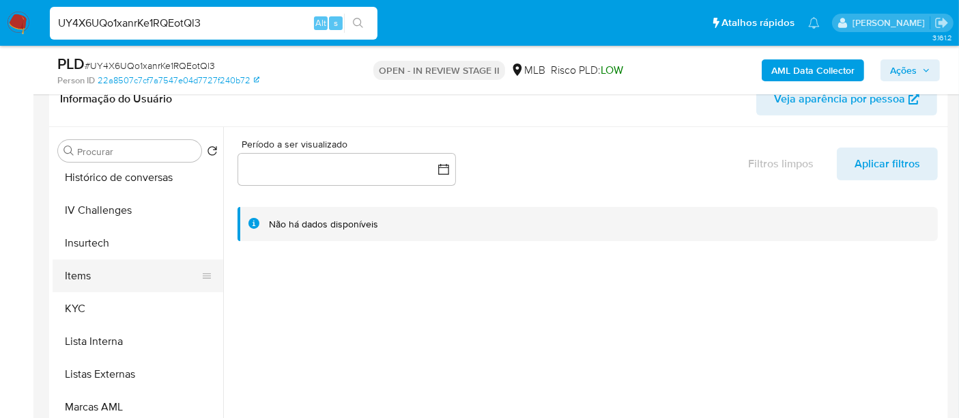
click at [75, 305] on button "KYC" at bounding box center [138, 308] width 171 height 33
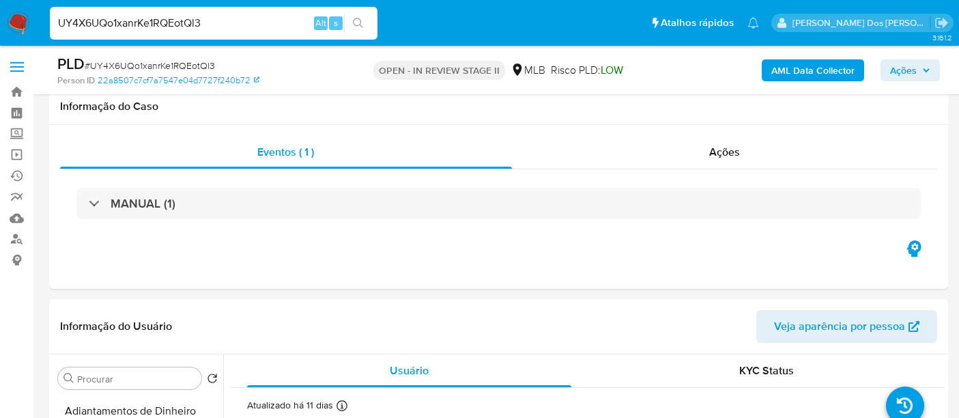
select select "10"
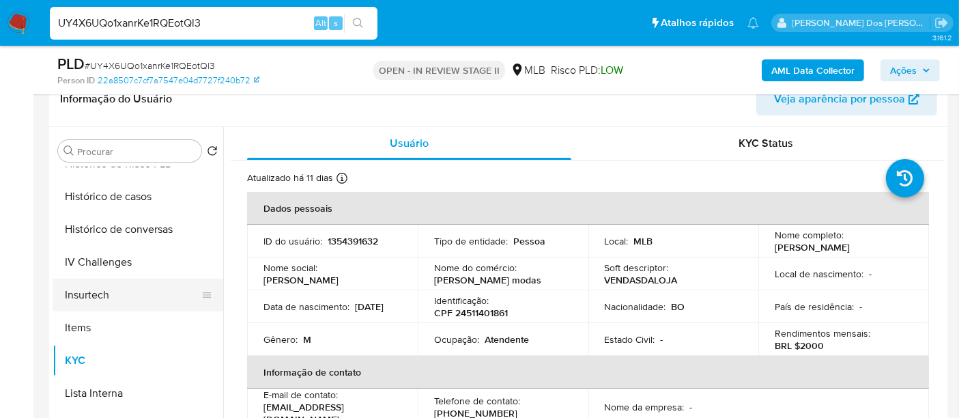
scroll to position [455, 0]
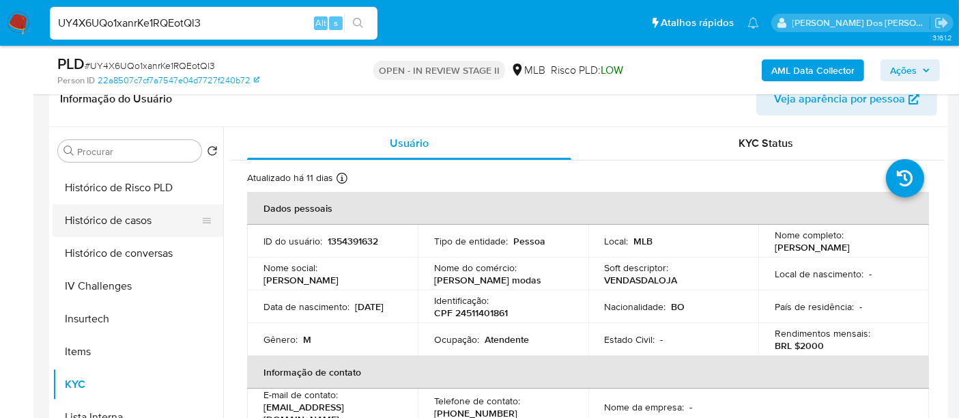
click at [120, 220] on button "Histórico de casos" at bounding box center [133, 220] width 160 height 33
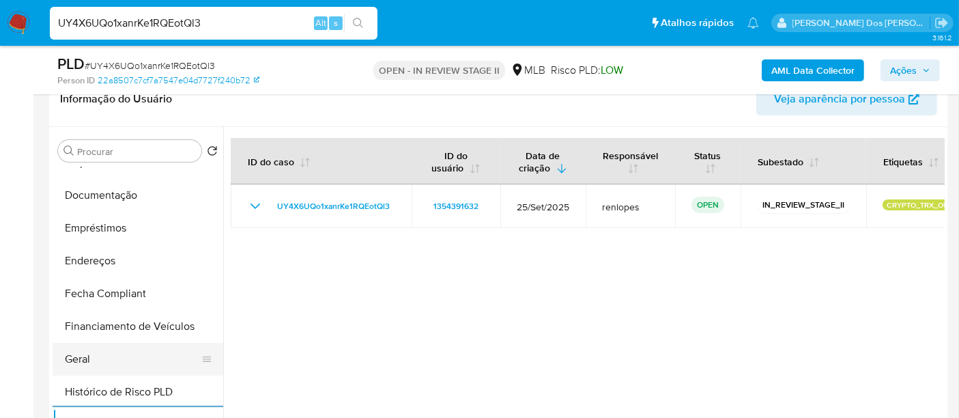
scroll to position [227, 0]
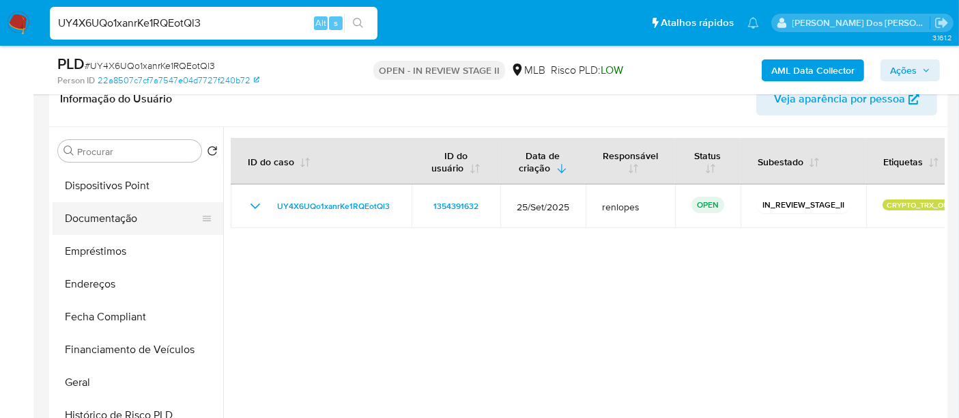
drag, startPoint x: 138, startPoint y: 229, endPoint x: 145, endPoint y: 228, distance: 6.9
click at [137, 228] on button "Documentação" at bounding box center [133, 218] width 160 height 33
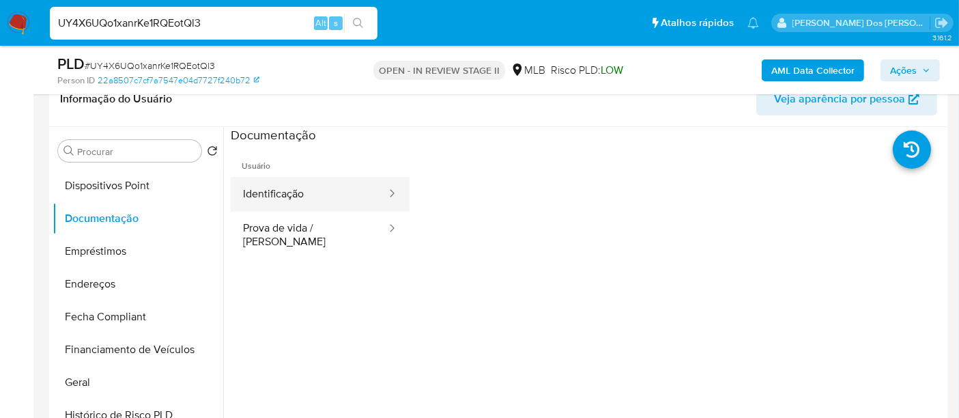
click at [275, 192] on button "Identificação" at bounding box center [309, 194] width 157 height 35
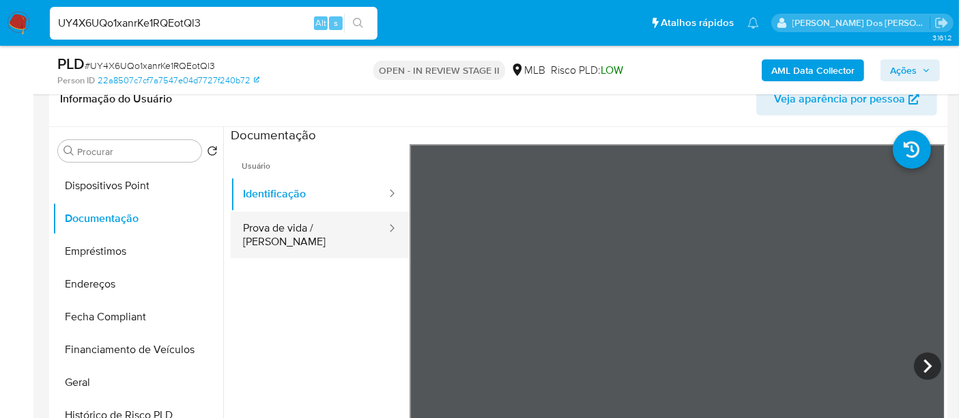
click at [319, 223] on button "Prova de vida / [PERSON_NAME]" at bounding box center [309, 235] width 157 height 46
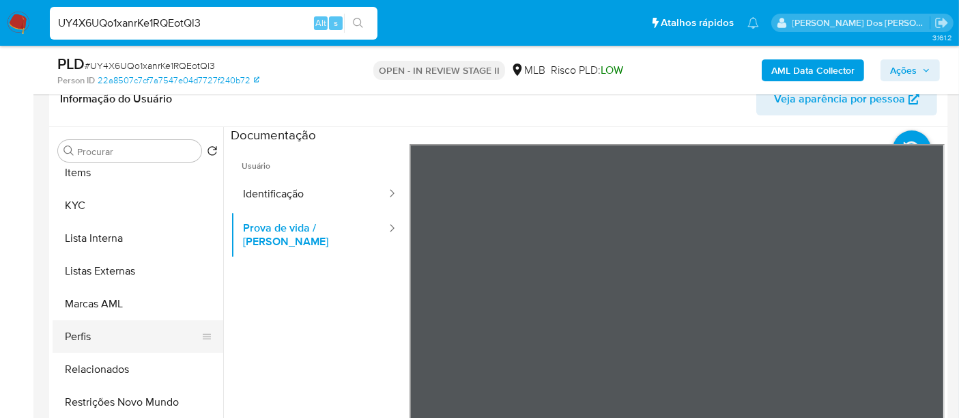
scroll to position [707, 0]
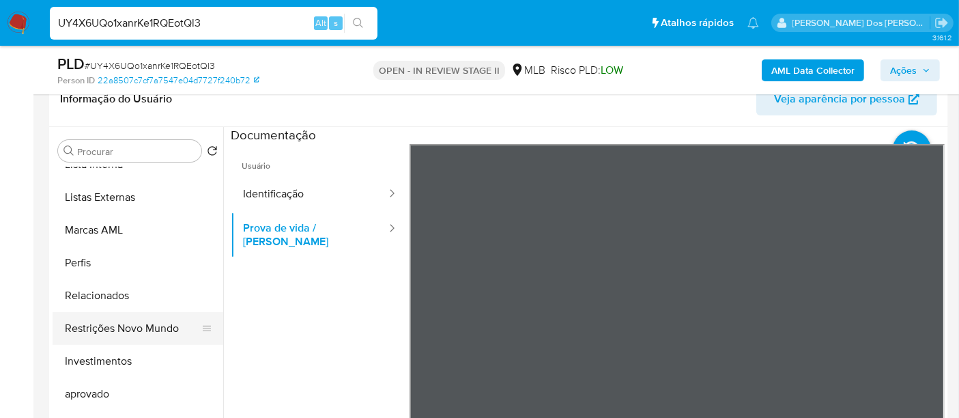
click at [136, 318] on button "Restrições Novo Mundo" at bounding box center [133, 328] width 160 height 33
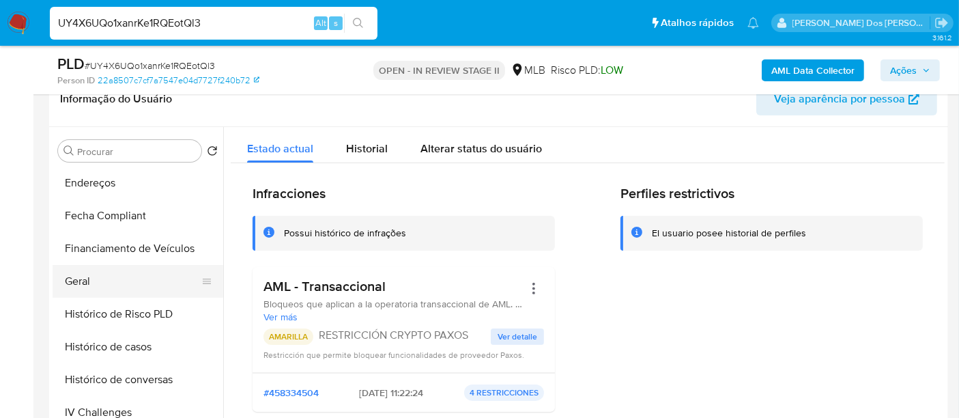
scroll to position [328, 0]
click at [80, 282] on button "Geral" at bounding box center [133, 282] width 160 height 33
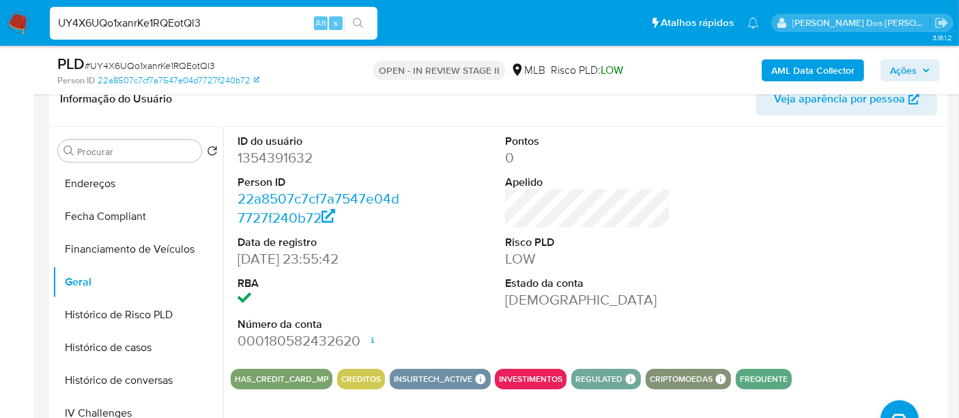
click at [132, 28] on input "UY4X6UQo1xanrKe1RQEotQl3" at bounding box center [214, 23] width 328 height 18
paste input "trGLZMFCqmv3t9KlvvUuII1d"
type input "trGLZMFCqmv3t9KlvvUuII1d"
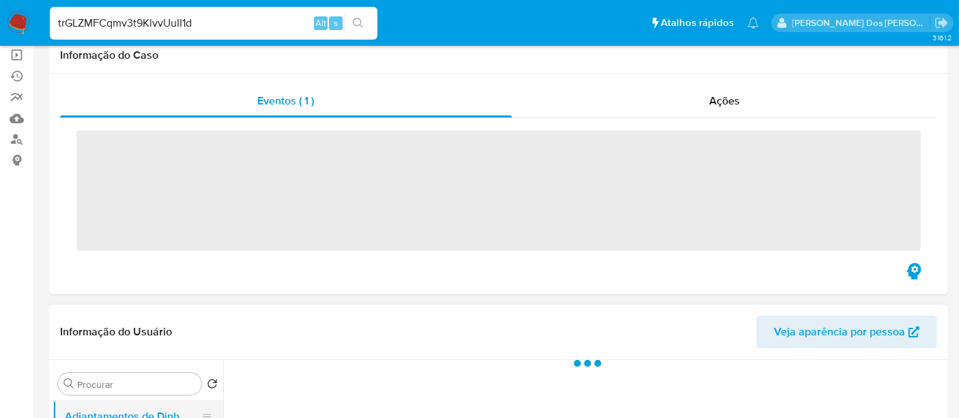
scroll to position [227, 0]
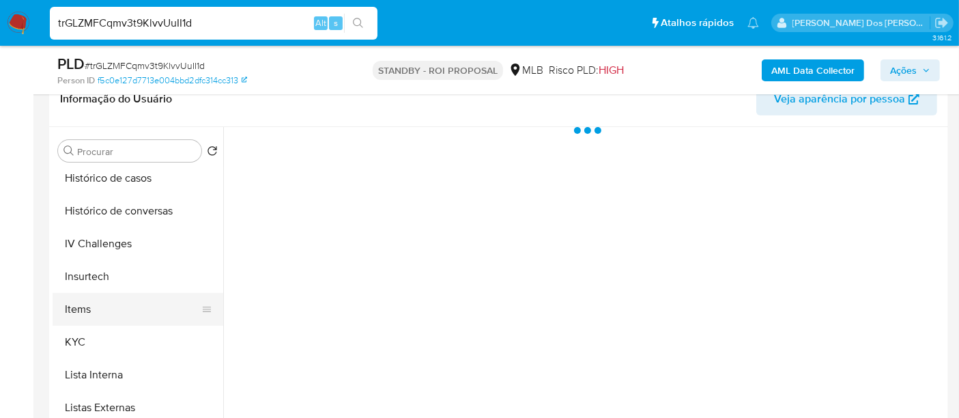
select select "10"
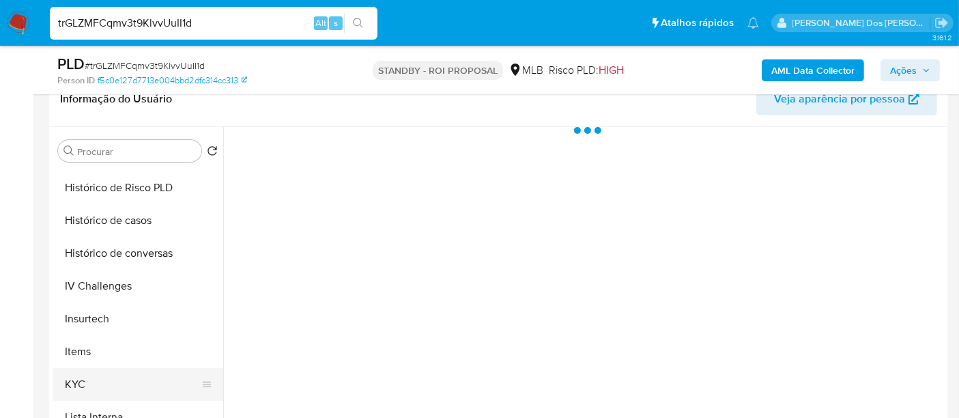
click at [74, 376] on button "KYC" at bounding box center [133, 384] width 160 height 33
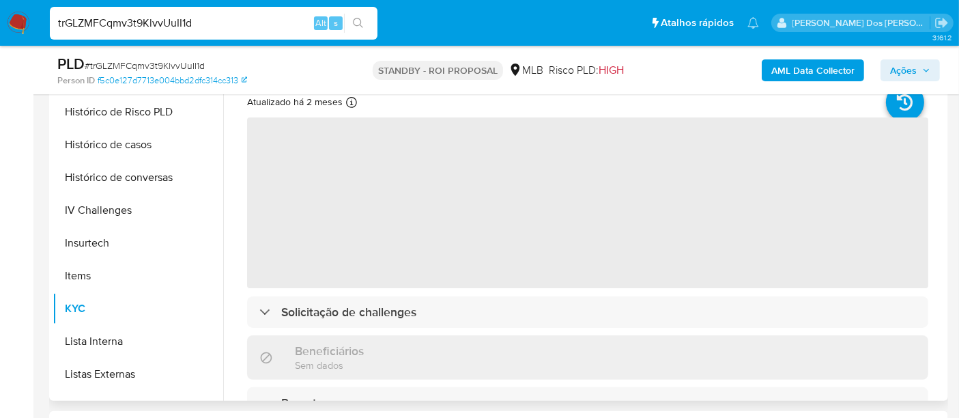
scroll to position [227, 0]
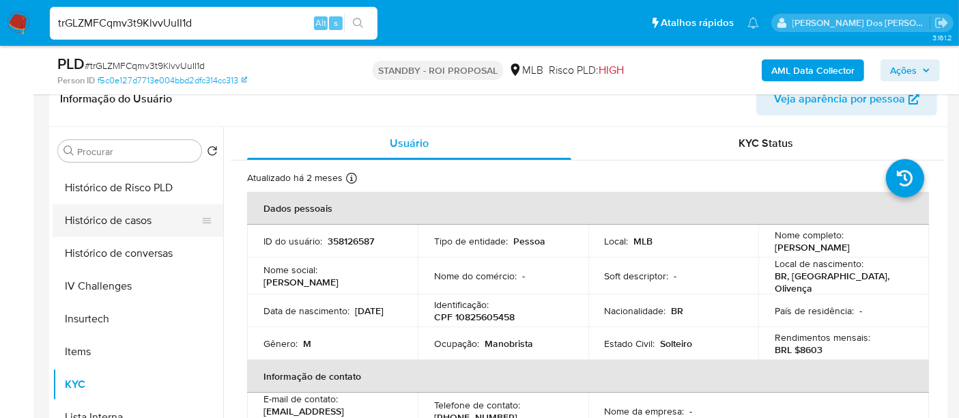
click at [136, 220] on button "Histórico de casos" at bounding box center [133, 220] width 160 height 33
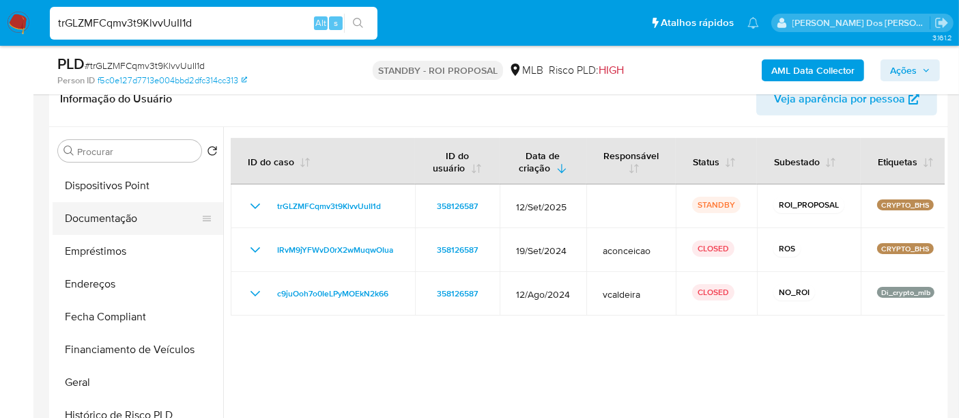
click at [117, 212] on button "Documentação" at bounding box center [133, 218] width 160 height 33
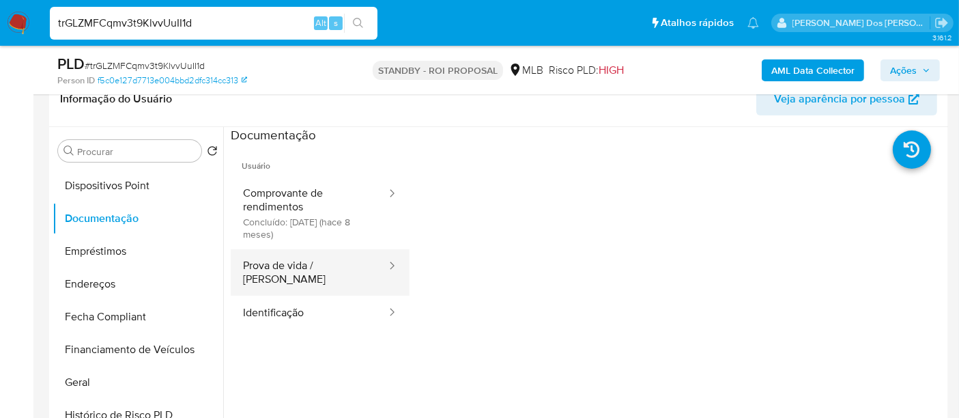
drag, startPoint x: 253, startPoint y: 294, endPoint x: 370, endPoint y: 276, distance: 118.2
click at [253, 296] on button "Identificação" at bounding box center [309, 313] width 157 height 35
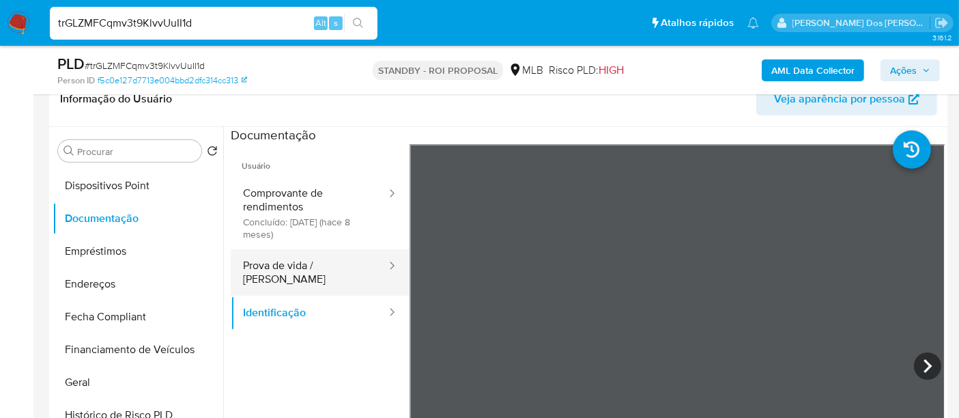
click at [260, 268] on button "Prova de vida / Selfie" at bounding box center [309, 272] width 157 height 46
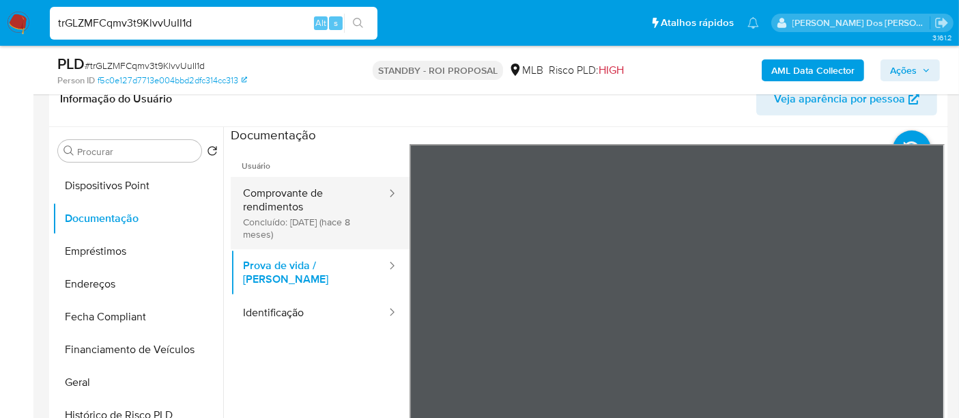
click at [279, 202] on button "Comprovante de rendimentos Concluído: 15/02/2025 (hace 8 meses)" at bounding box center [309, 213] width 157 height 72
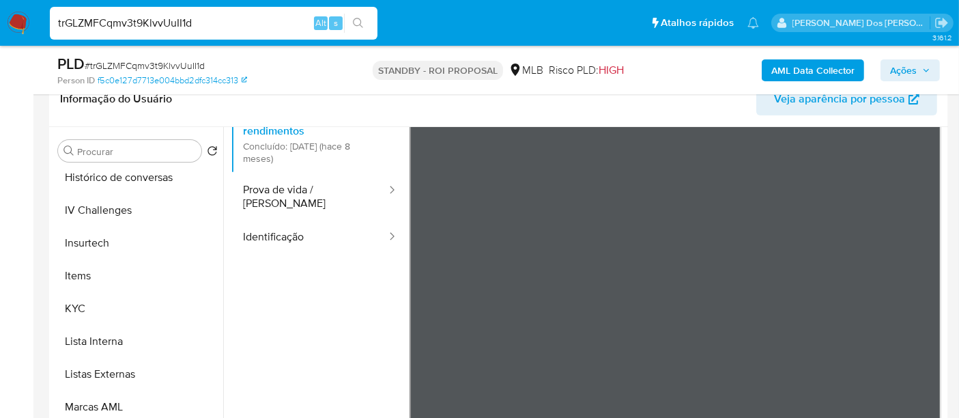
scroll to position [707, 0]
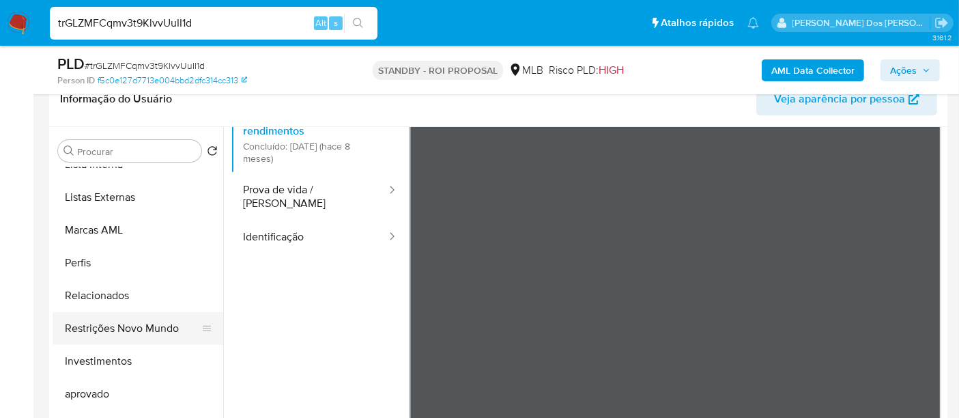
click at [144, 326] on button "Restrições Novo Mundo" at bounding box center [133, 328] width 160 height 33
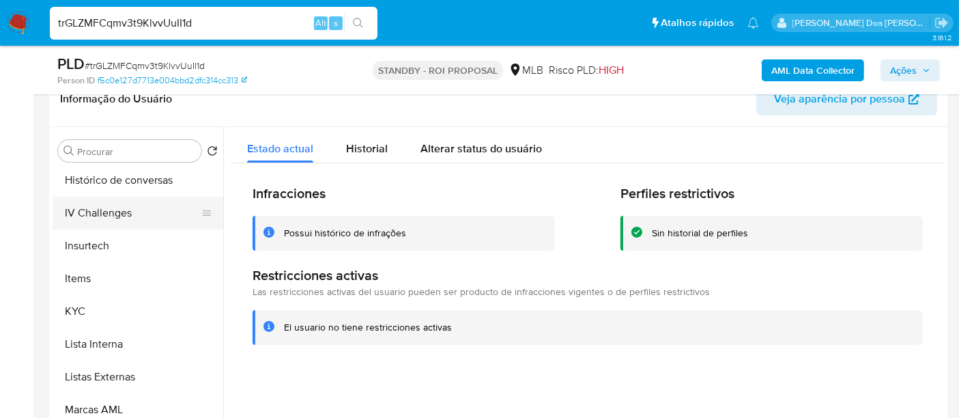
scroll to position [404, 0]
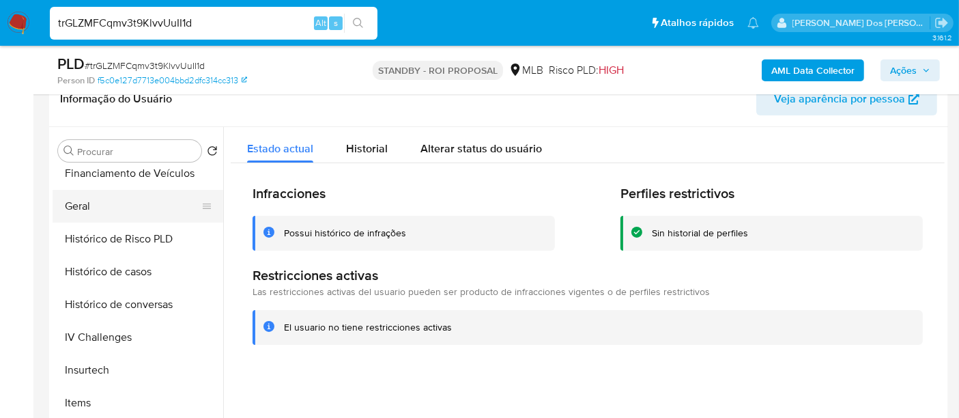
click at [76, 209] on button "Geral" at bounding box center [133, 206] width 160 height 33
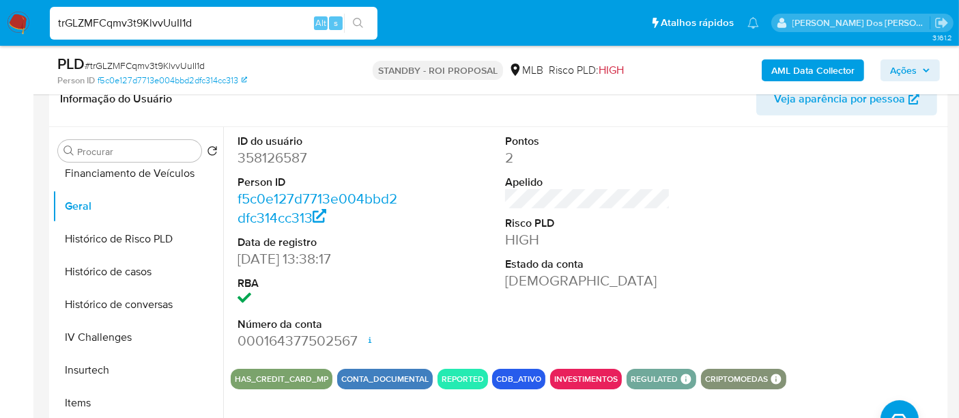
click at [251, 14] on input "trGLZMFCqmv3t9KlvvUuII1d" at bounding box center [214, 23] width 328 height 18
paste input "qyNEwzerAPk3jwPphOcLk0Lc"
type input "qyNEwzerAPk3jwPphOcLk0Lc"
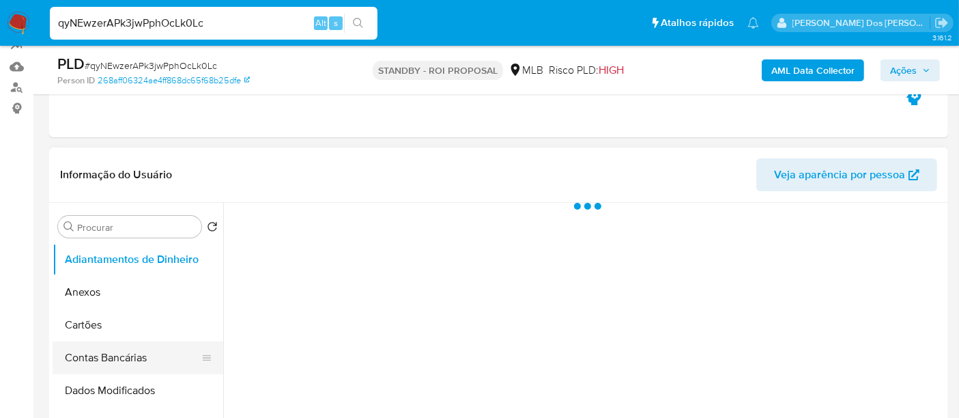
scroll to position [303, 0]
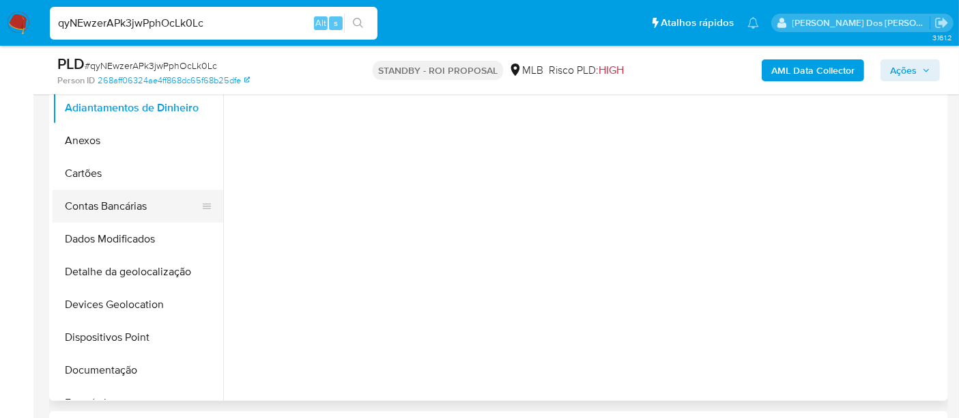
select select "10"
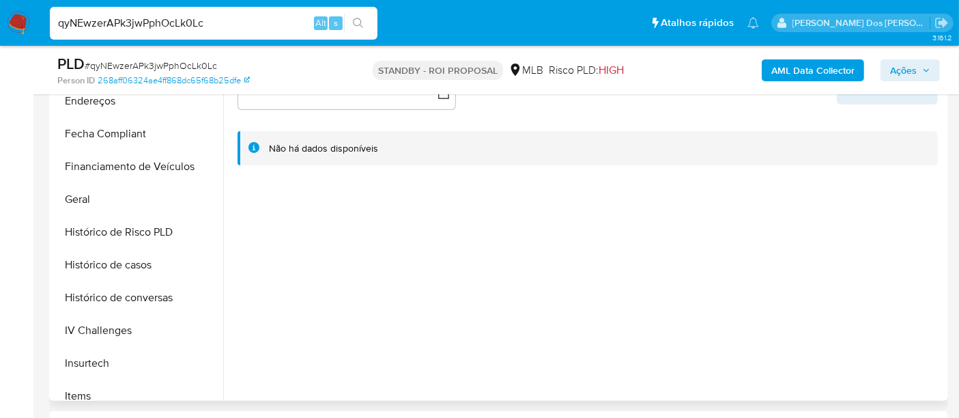
scroll to position [531, 0]
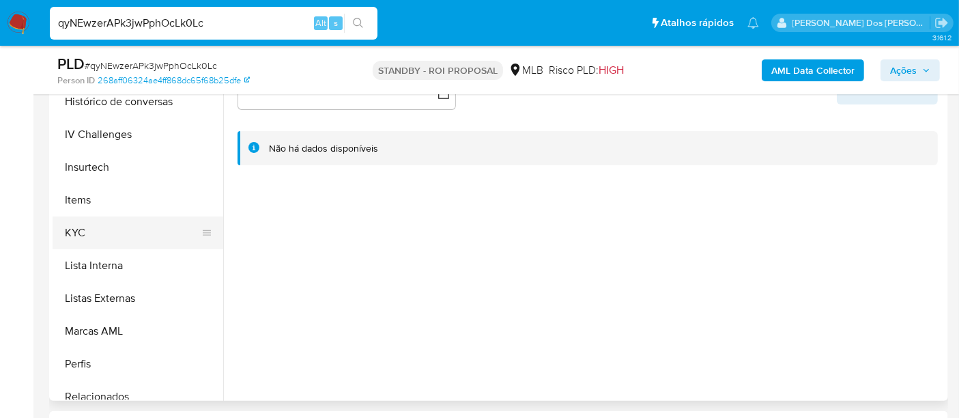
click at [81, 227] on button "KYC" at bounding box center [133, 232] width 160 height 33
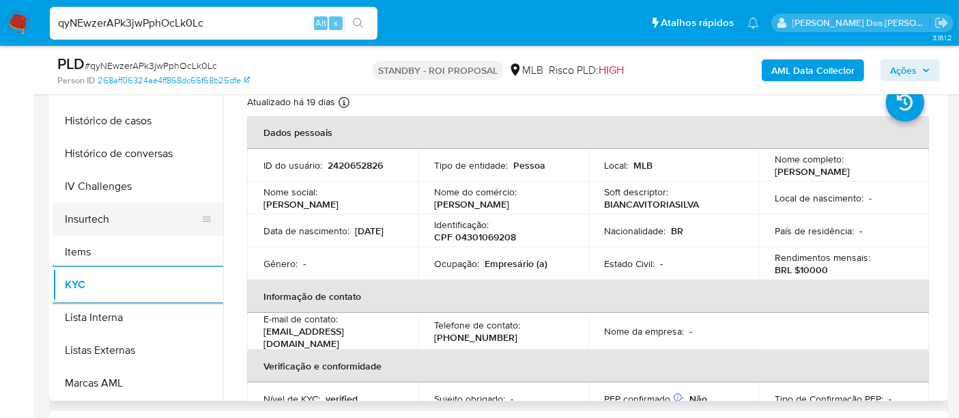
scroll to position [455, 0]
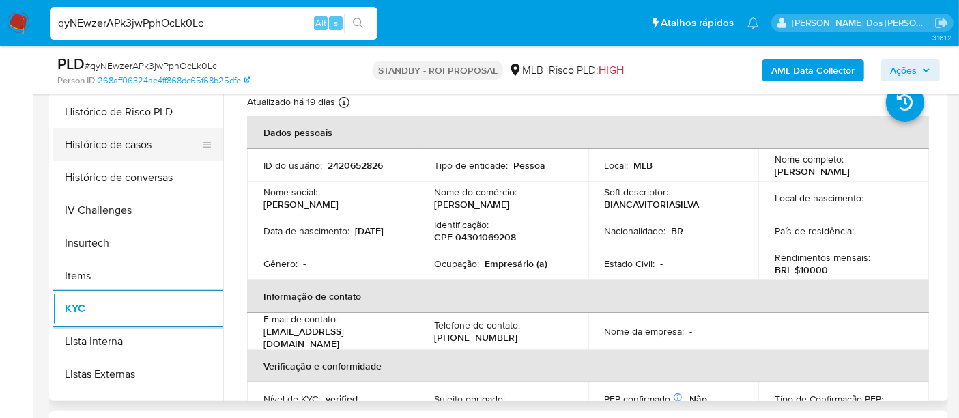
click at [131, 145] on button "Histórico de casos" at bounding box center [133, 144] width 160 height 33
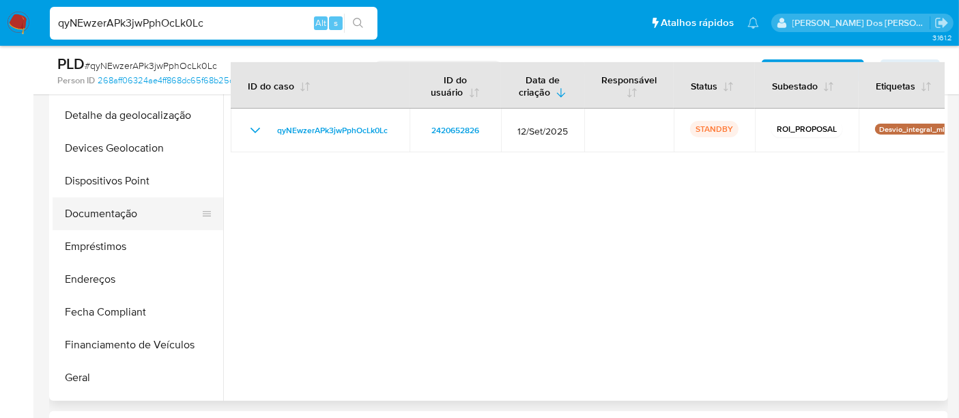
scroll to position [152, 0]
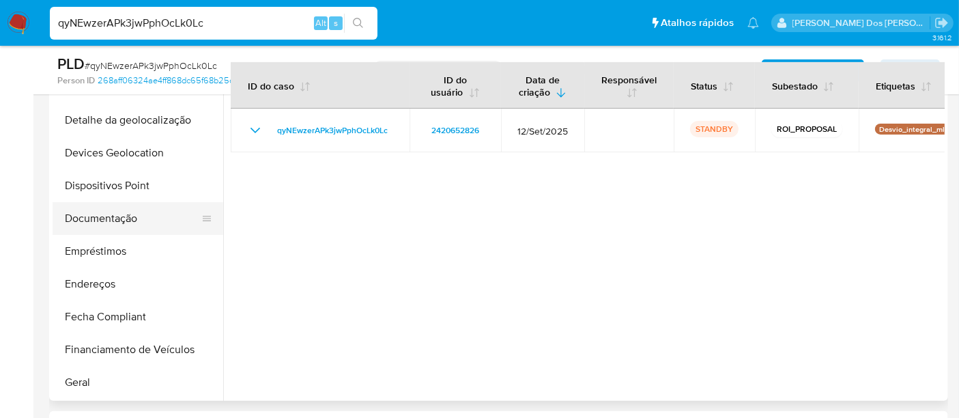
click at [126, 217] on button "Documentação" at bounding box center [133, 218] width 160 height 33
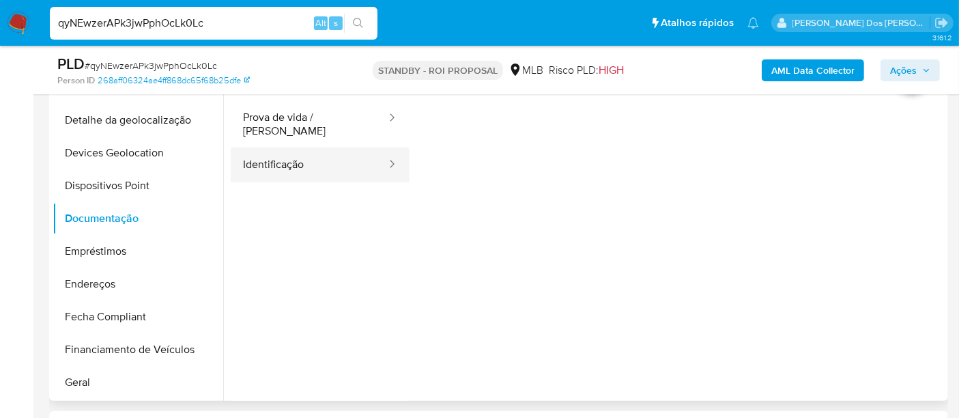
click at [299, 157] on button "Identificação" at bounding box center [309, 165] width 157 height 35
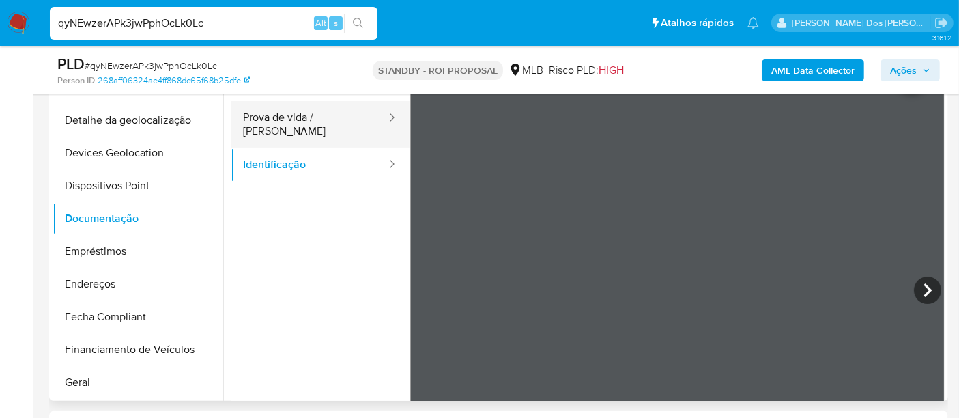
click at [322, 123] on button "Prova de vida / Selfie" at bounding box center [309, 124] width 157 height 46
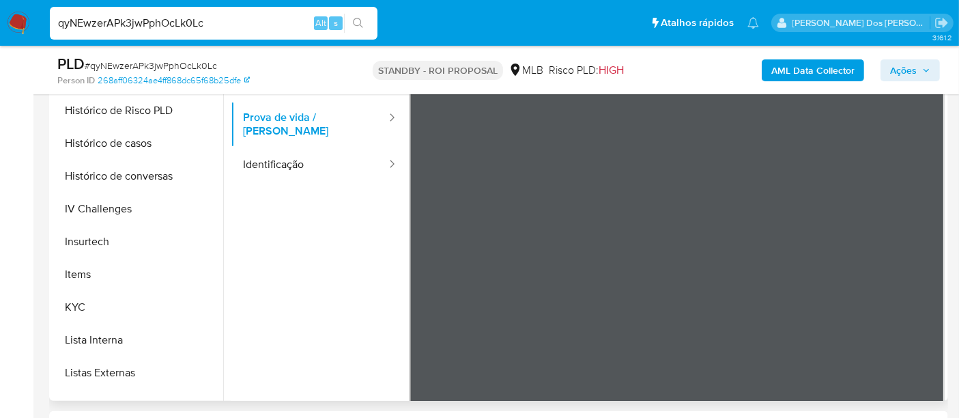
scroll to position [683, 0]
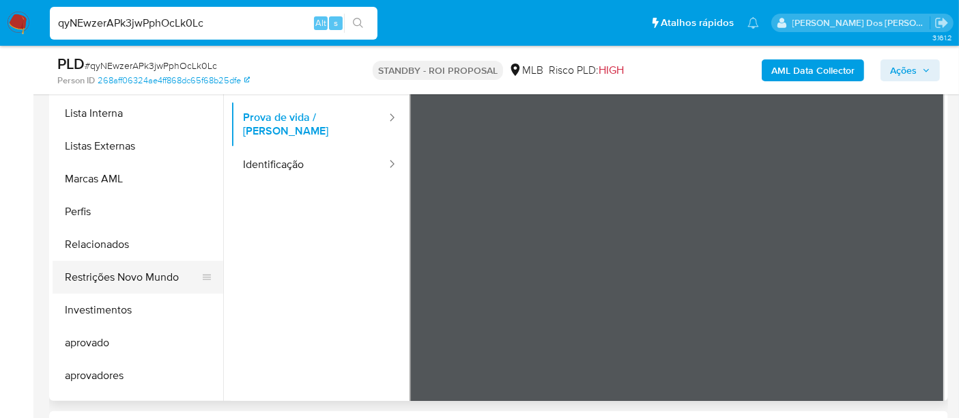
click at [130, 278] on button "Restrições Novo Mundo" at bounding box center [133, 277] width 160 height 33
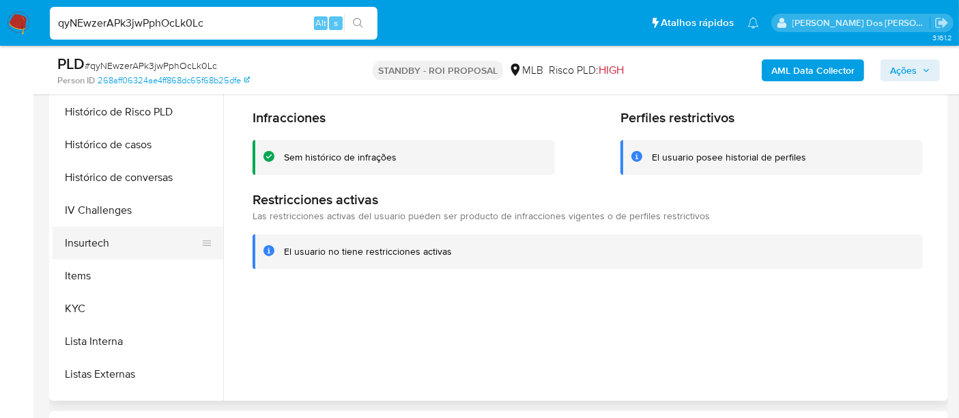
scroll to position [379, 0]
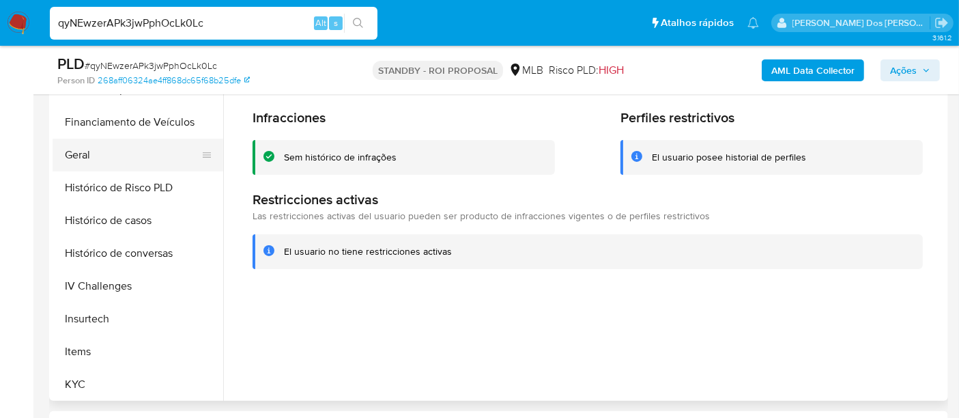
click at [84, 154] on button "Geral" at bounding box center [133, 155] width 160 height 33
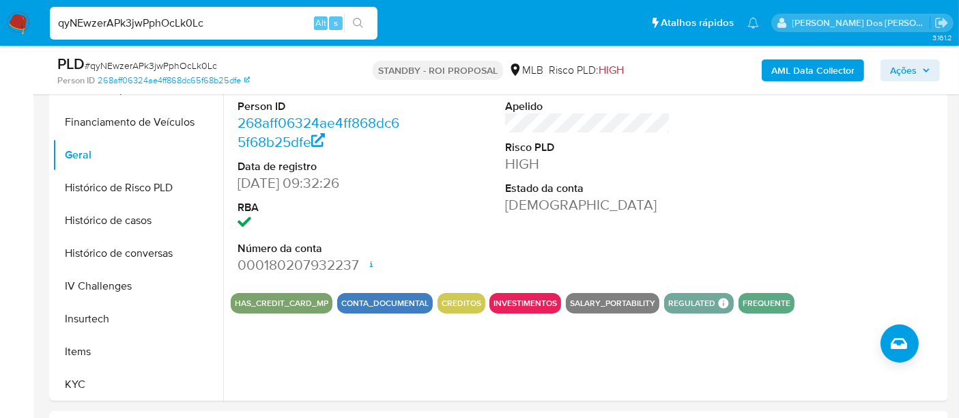
click at [229, 26] on input "qyNEwzerAPk3jwPphOcLk0Lc" at bounding box center [214, 23] width 328 height 18
paste input "aztbikGEVpzZZ9iED1lvtXu2"
type input "aztbikGEVpzZZ9iED1lvtXu2"
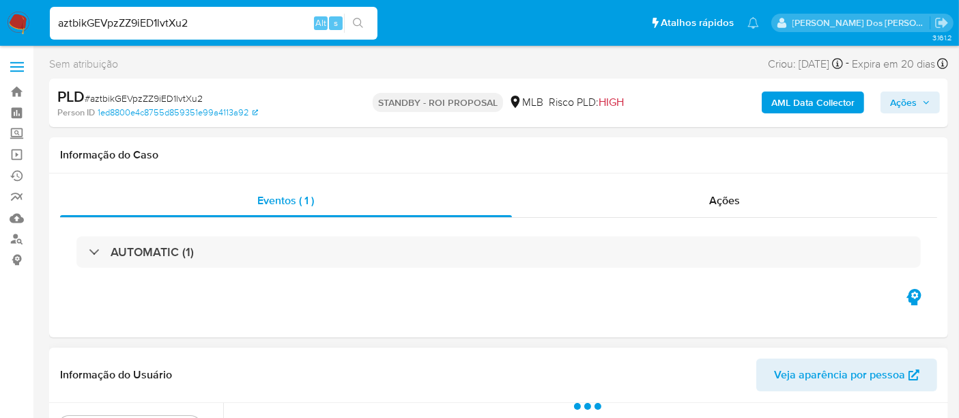
select select "10"
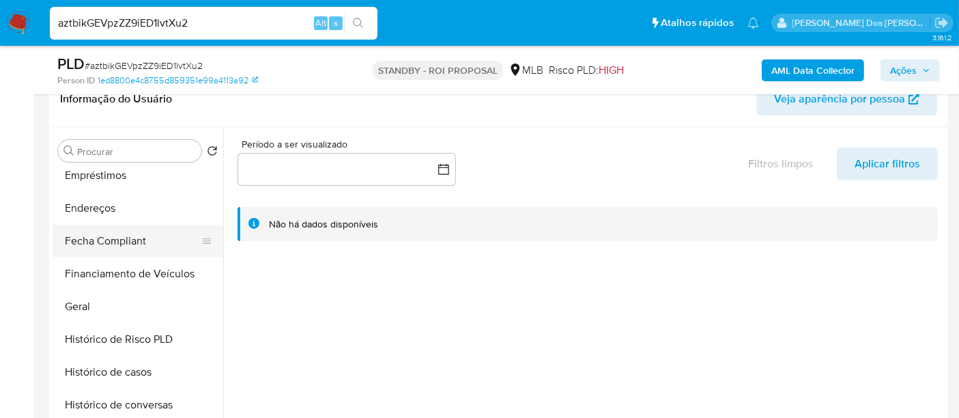
scroll to position [455, 0]
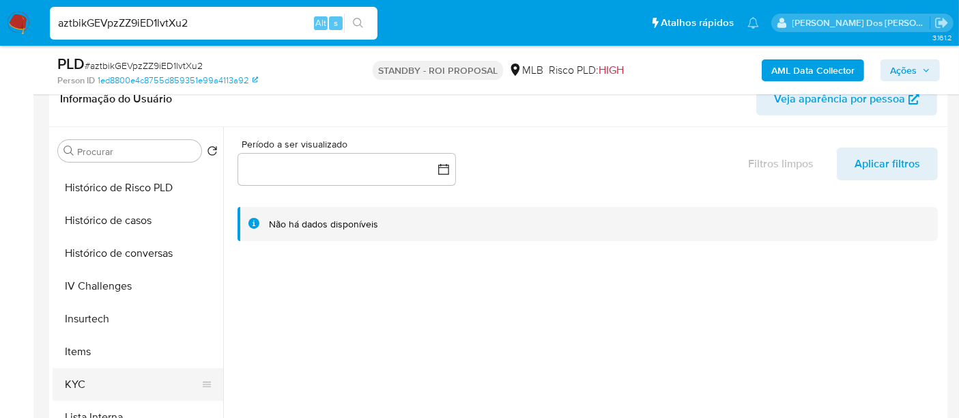
click at [72, 379] on button "KYC" at bounding box center [133, 384] width 160 height 33
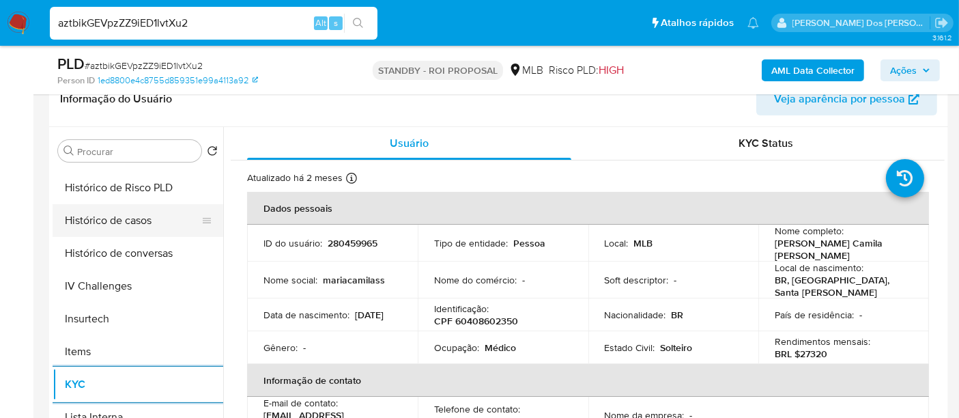
click at [137, 221] on button "Histórico de casos" at bounding box center [133, 220] width 160 height 33
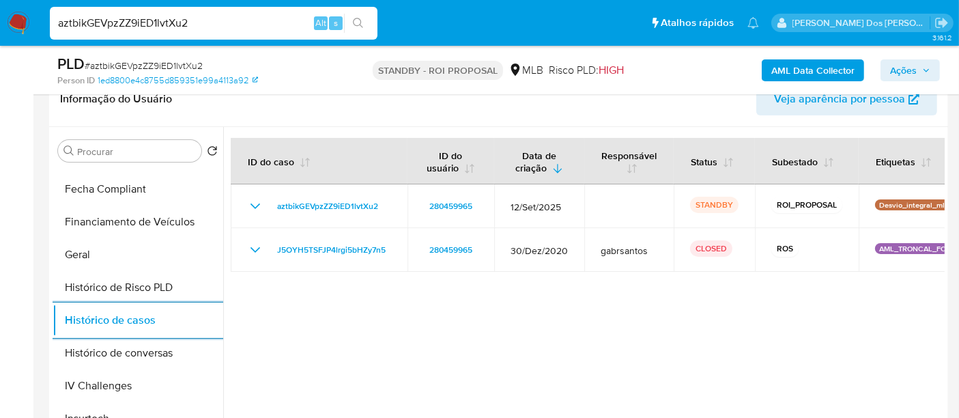
scroll to position [227, 0]
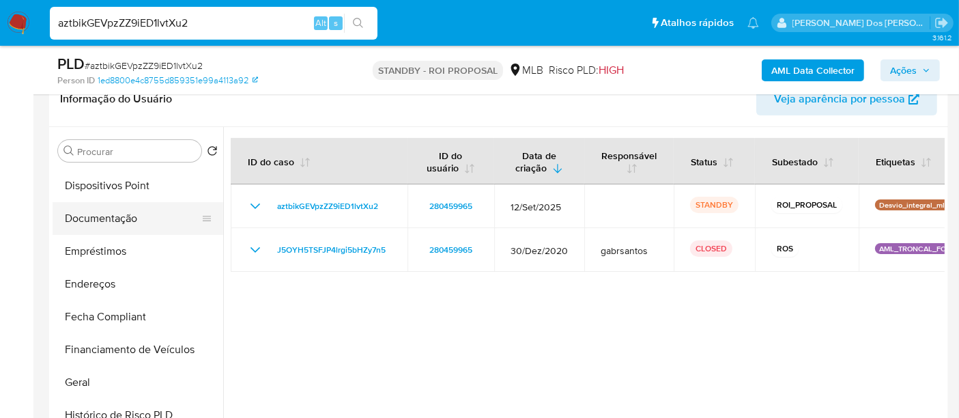
click at [103, 221] on button "Documentação" at bounding box center [133, 218] width 160 height 33
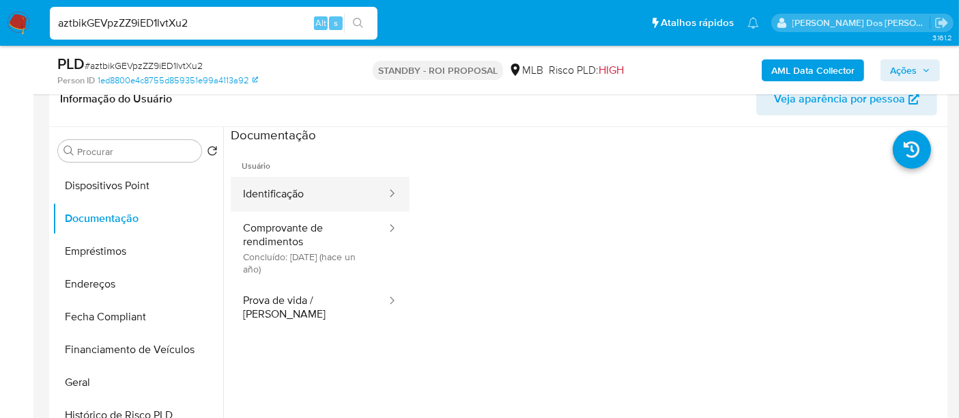
click at [274, 195] on button "Identificação" at bounding box center [309, 194] width 157 height 35
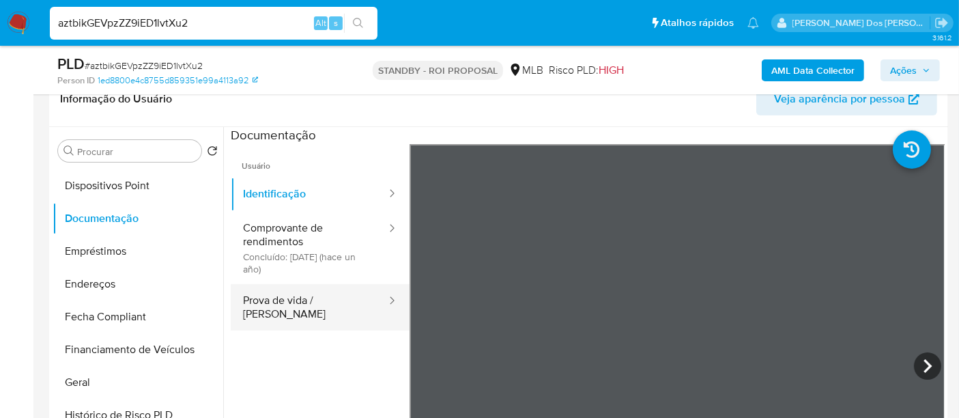
click at [315, 296] on button "Prova de vida / Selfie" at bounding box center [309, 307] width 157 height 46
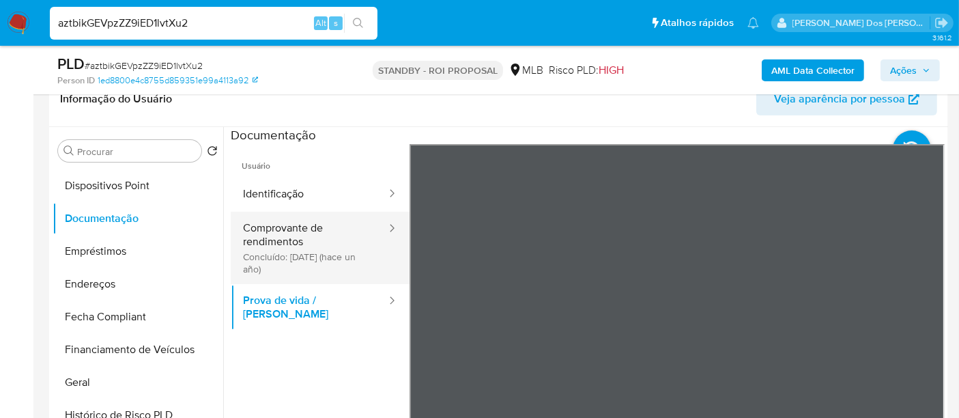
click at [292, 249] on button "Comprovante de rendimentos Concluído: 12/08/2024 (hace un año)" at bounding box center [309, 248] width 157 height 72
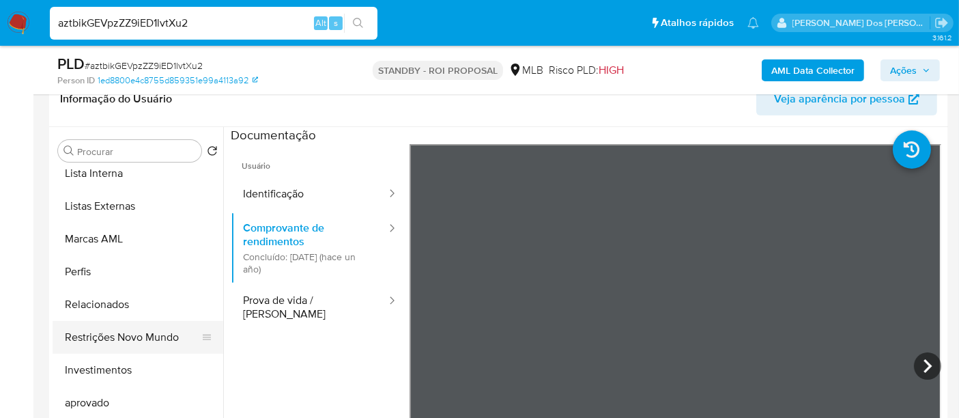
scroll to position [707, 0]
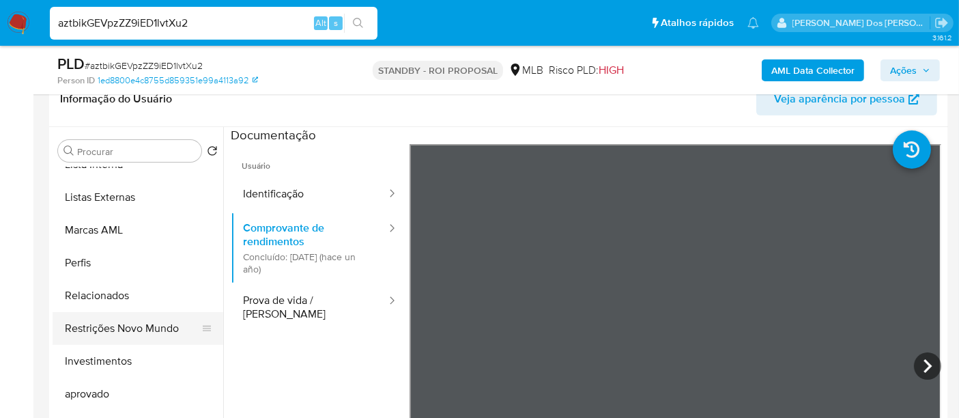
click at [146, 321] on button "Restrições Novo Mundo" at bounding box center [133, 328] width 160 height 33
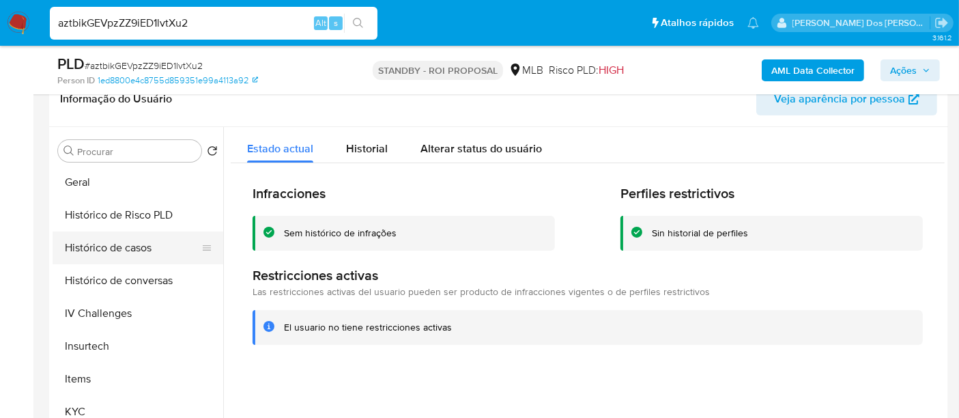
scroll to position [404, 0]
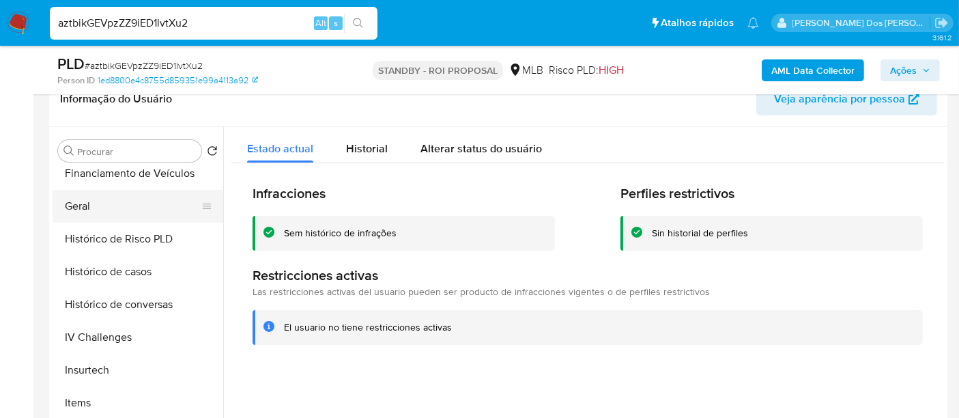
click at [85, 207] on button "Geral" at bounding box center [133, 206] width 160 height 33
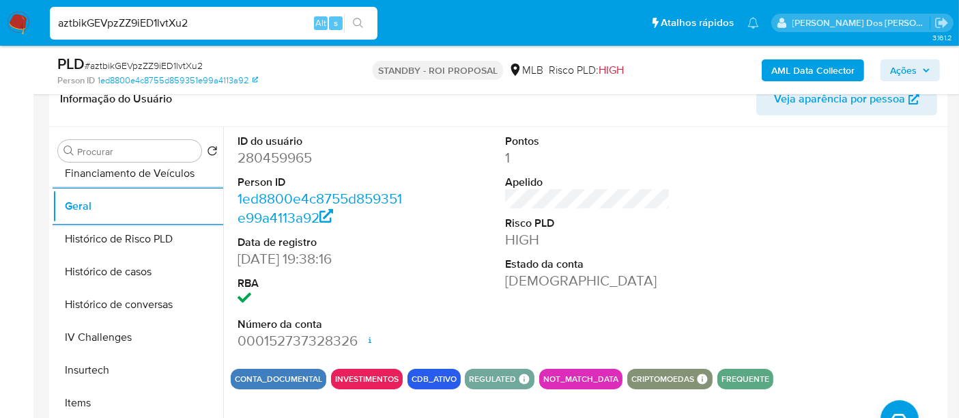
click at [206, 33] on div "aztbikGEVpzZZ9iED1lvtXu2 Alt s" at bounding box center [214, 23] width 328 height 33
click at [205, 26] on input "aztbikGEVpzZZ9iED1lvtXu2" at bounding box center [214, 23] width 328 height 18
paste input "hs0MzwZ6GooHYNwOJ3Ch1Snr"
type input "hs0MzwZ6GooHYNwOJ3Ch1Snr"
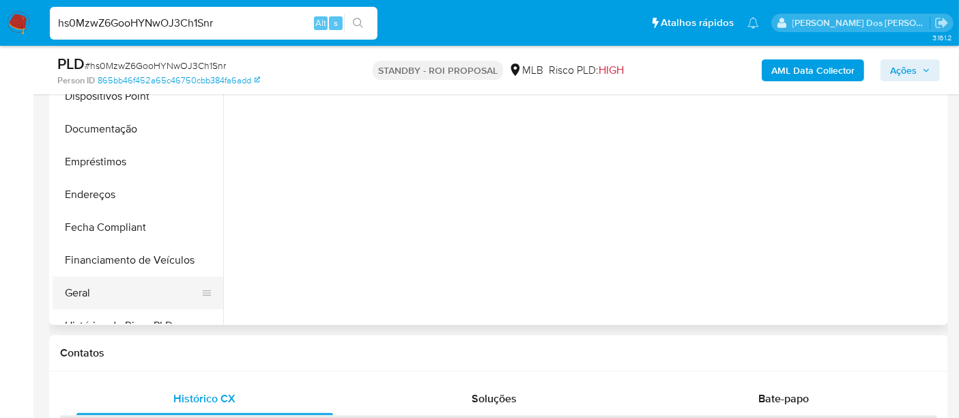
scroll to position [455, 0]
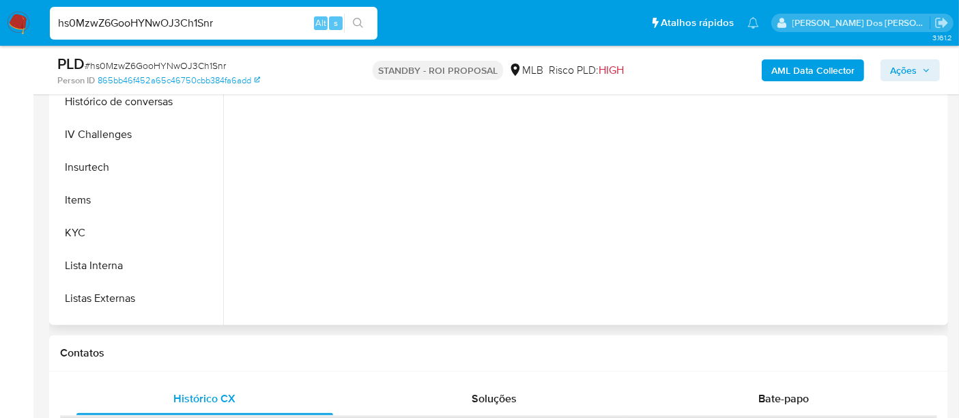
select select "10"
click at [77, 229] on button "KYC" at bounding box center [133, 232] width 160 height 33
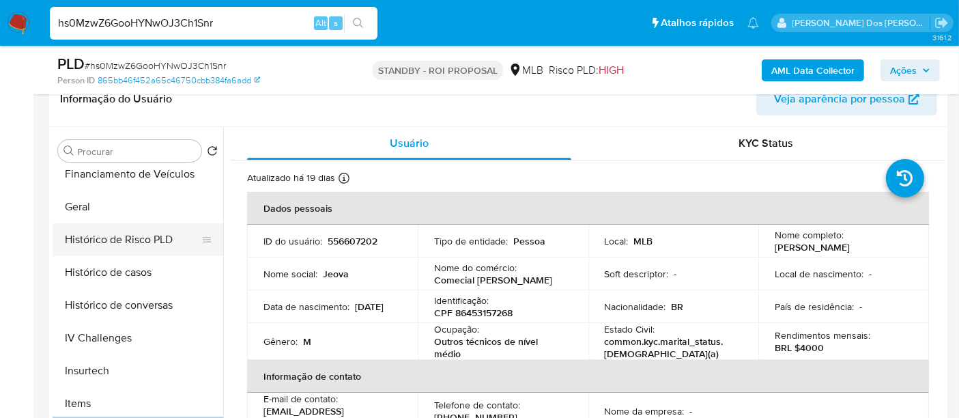
scroll to position [379, 0]
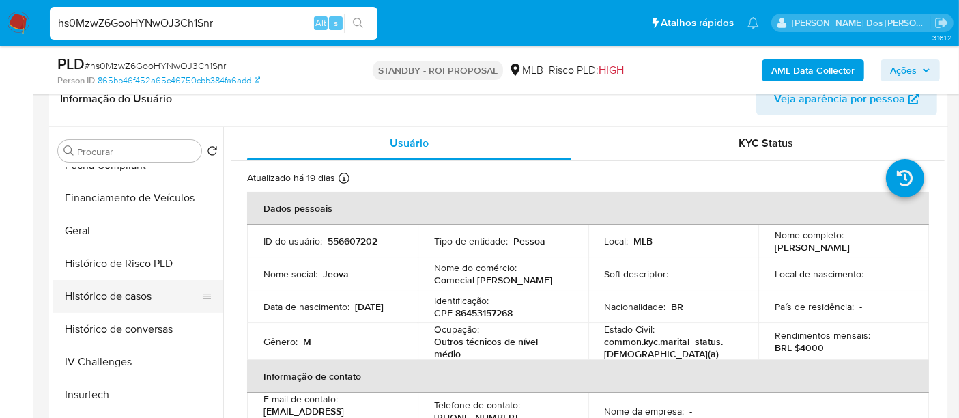
click at [128, 285] on button "Histórico de casos" at bounding box center [133, 296] width 160 height 33
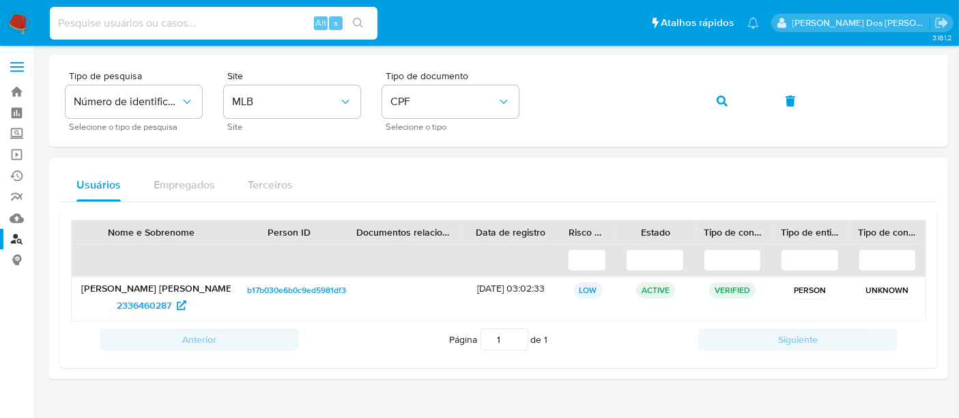
click at [193, 15] on input at bounding box center [214, 23] width 328 height 18
type input "wKwiYz3ii3eXZtI3xdgcsZup"
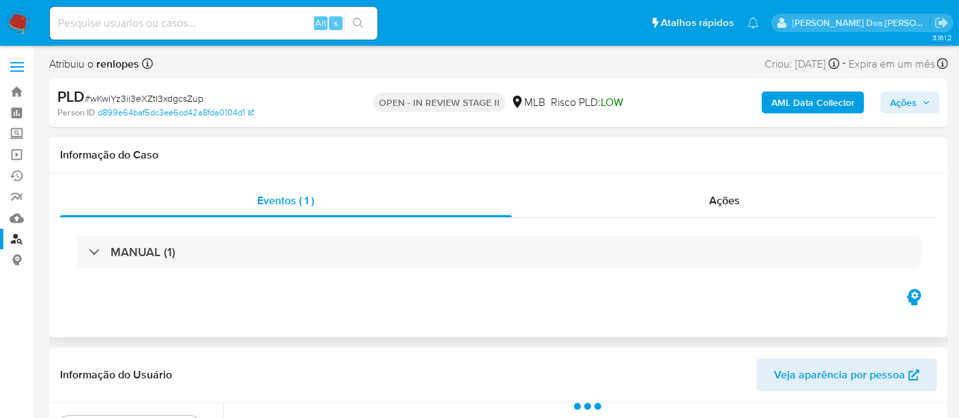
scroll to position [303, 0]
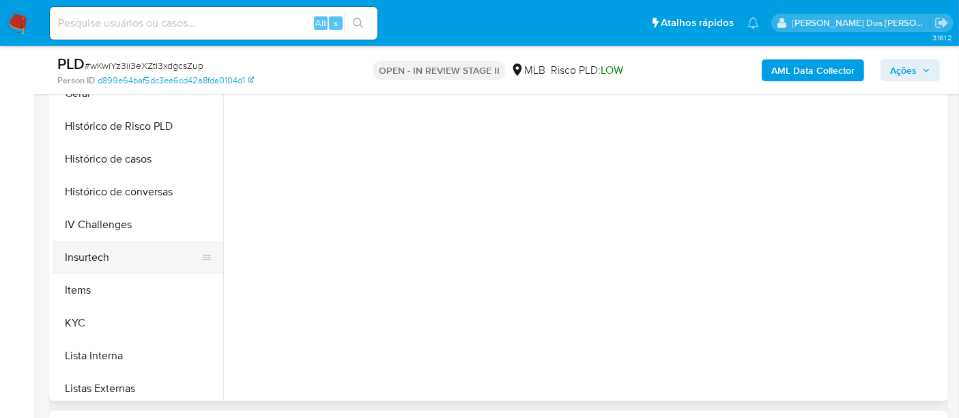
select select "10"
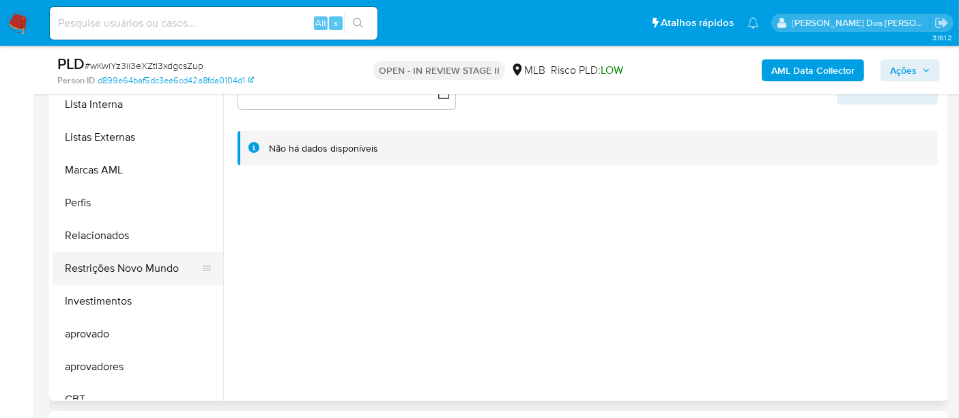
scroll to position [707, 0]
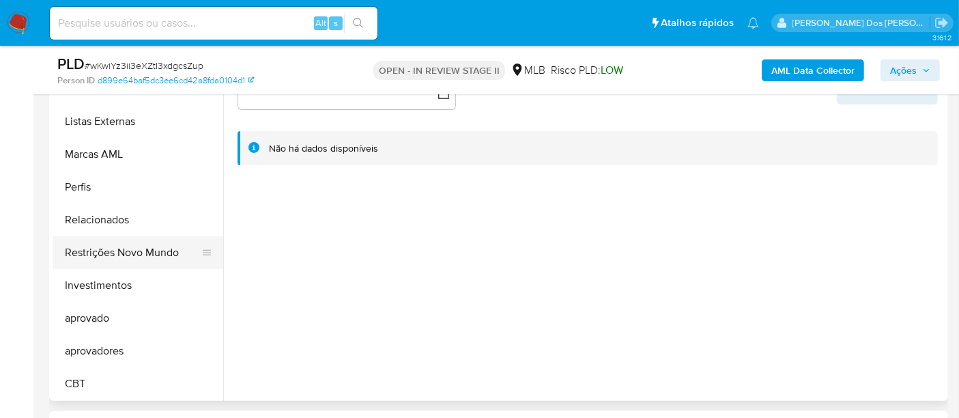
click at [150, 251] on button "Restrições Novo Mundo" at bounding box center [133, 252] width 160 height 33
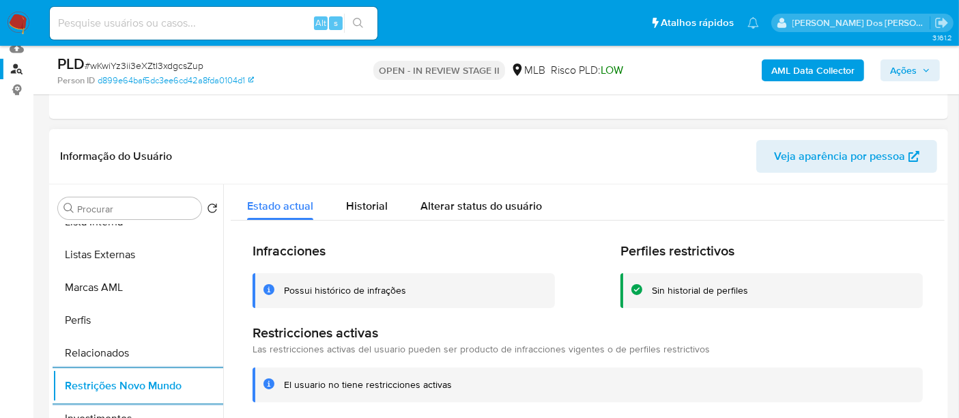
scroll to position [152, 0]
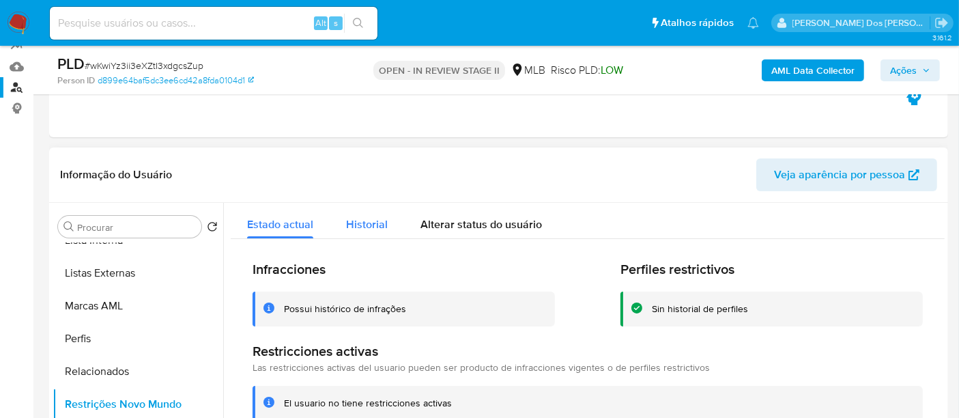
click at [374, 221] on span "Historial" at bounding box center [367, 224] width 42 height 16
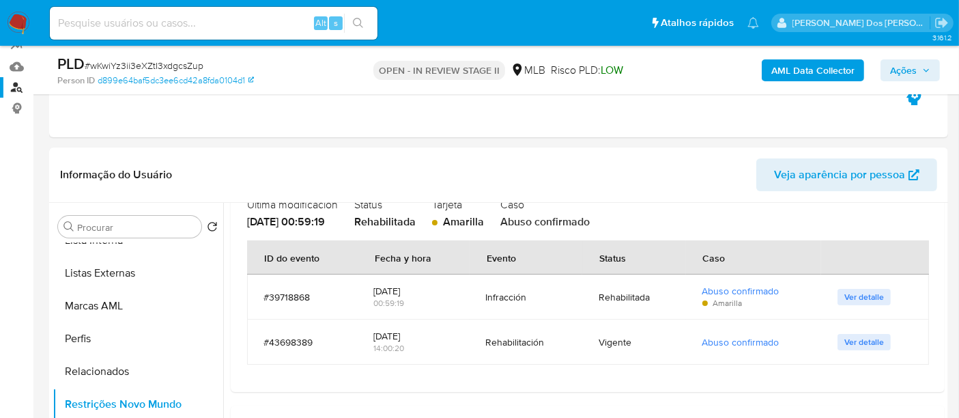
click at [14, 22] on img at bounding box center [18, 23] width 23 height 23
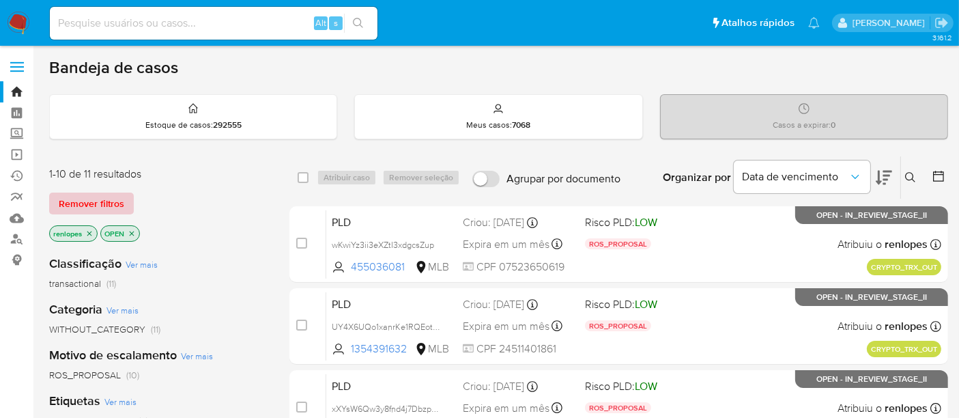
click at [98, 199] on span "Remover filtros" at bounding box center [92, 203] width 66 height 19
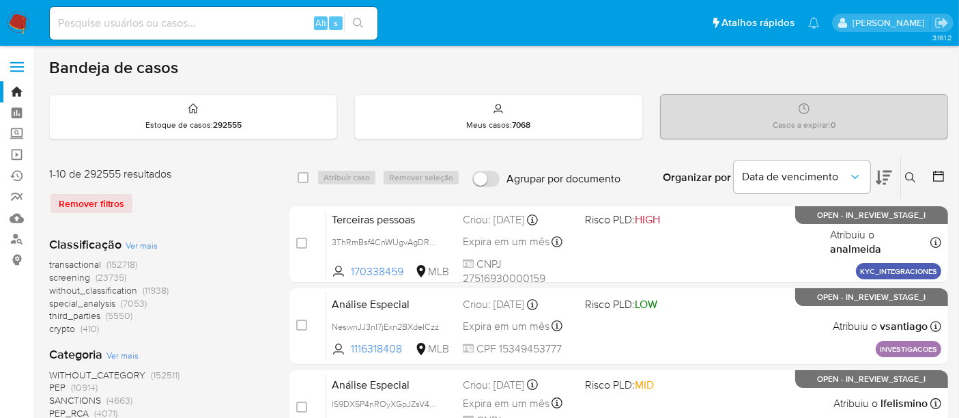
drag, startPoint x: 904, startPoint y: 177, endPoint x: 892, endPoint y: 180, distance: 12.8
click at [905, 176] on button at bounding box center [912, 177] width 23 height 16
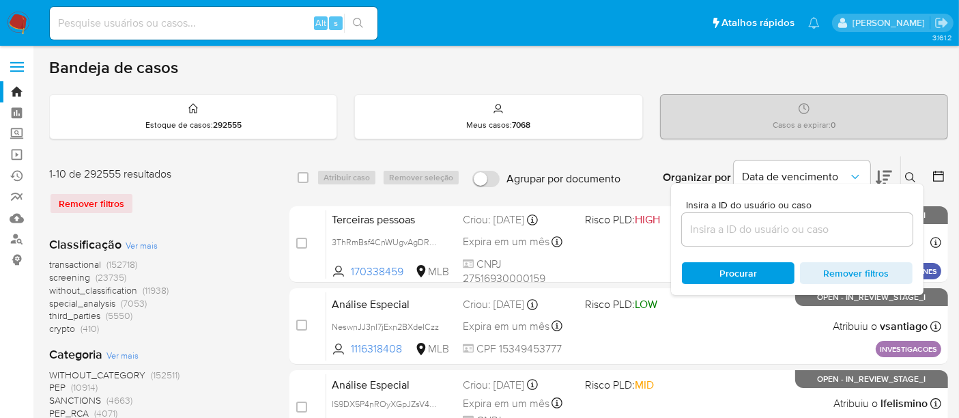
click at [725, 229] on input at bounding box center [797, 230] width 231 height 18
click at [709, 236] on input at bounding box center [797, 230] width 231 height 18
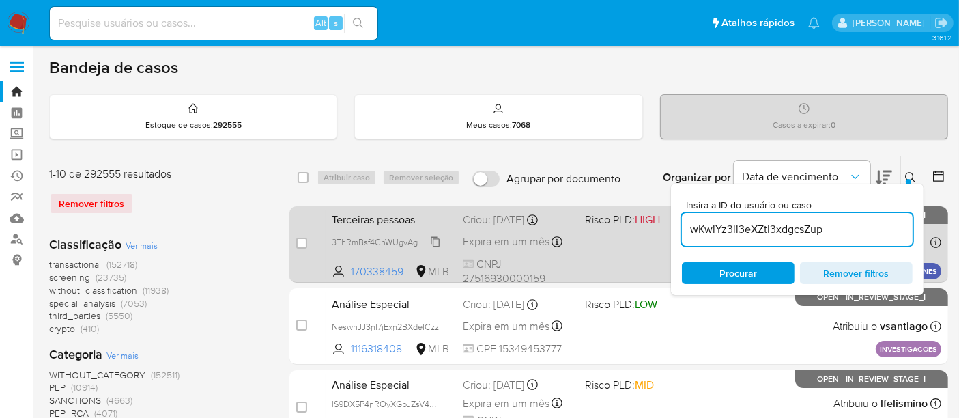
type input "wKwiYz3ii3eXZtI3xdgcsZup"
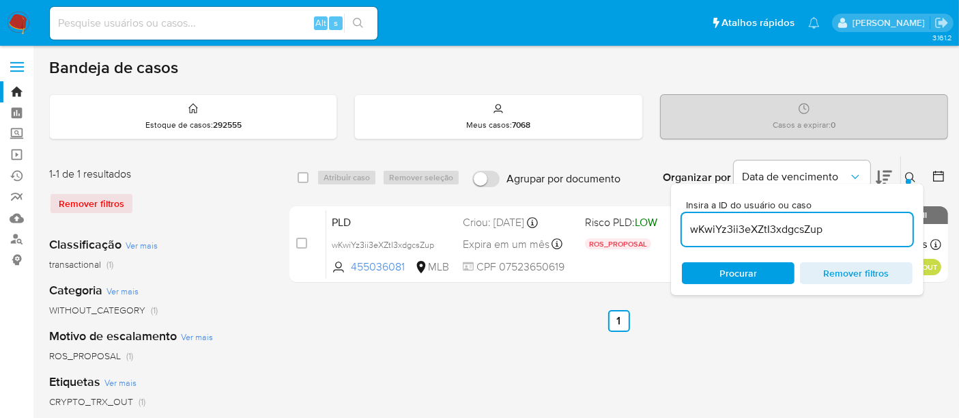
click at [299, 242] on input "checkbox" at bounding box center [301, 243] width 11 height 11
checkbox input "true"
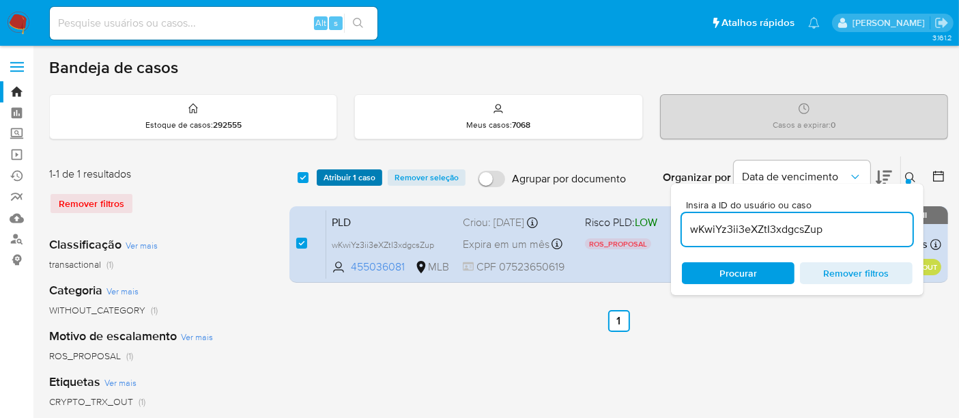
click at [339, 177] on span "Atribuir 1 caso" at bounding box center [350, 178] width 52 height 14
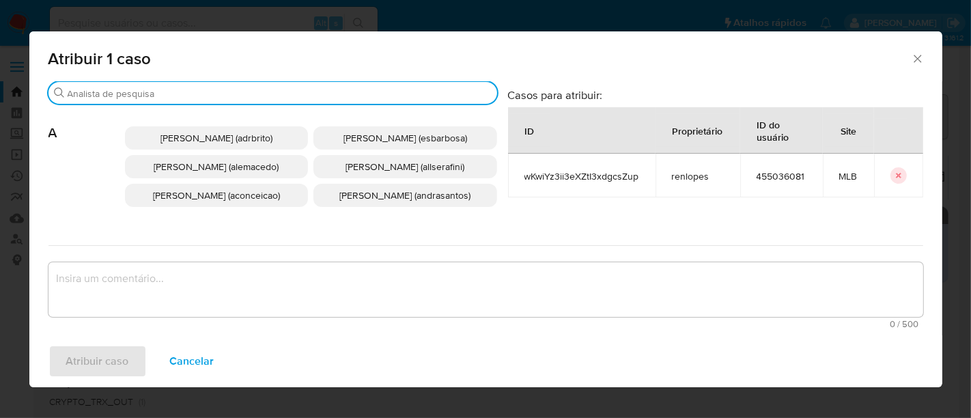
click at [369, 92] on input "Buscar" at bounding box center [280, 93] width 424 height 12
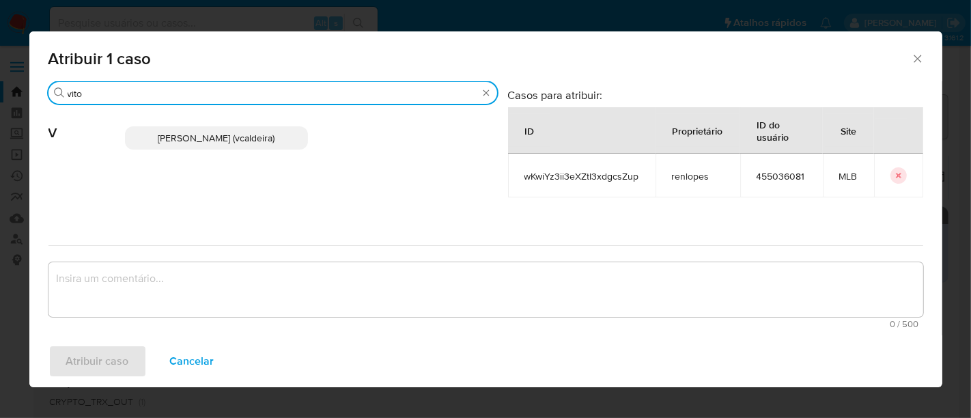
type input "vito"
click at [263, 130] on p "Vitoria Rodrigues Caldeira (vcaldeira)" at bounding box center [217, 137] width 184 height 23
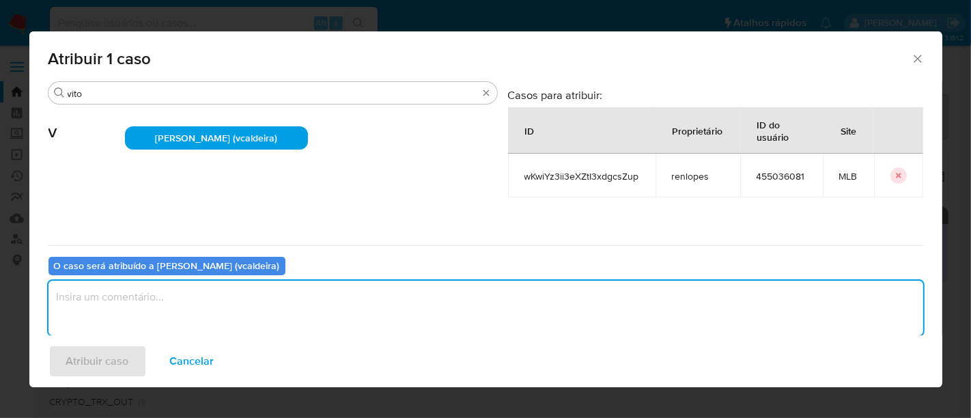
click at [308, 303] on textarea "assign-modal" at bounding box center [485, 308] width 875 height 55
type textarea "."
click at [92, 350] on span "Atribuir caso" at bounding box center [97, 361] width 63 height 30
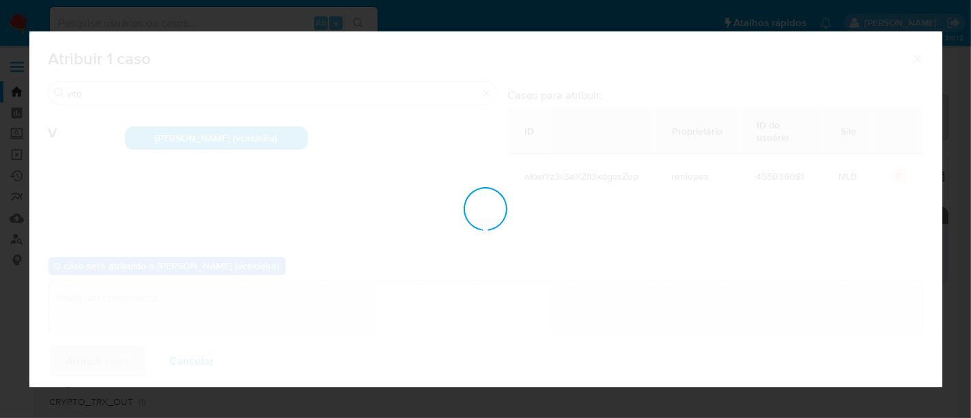
checkbox input "false"
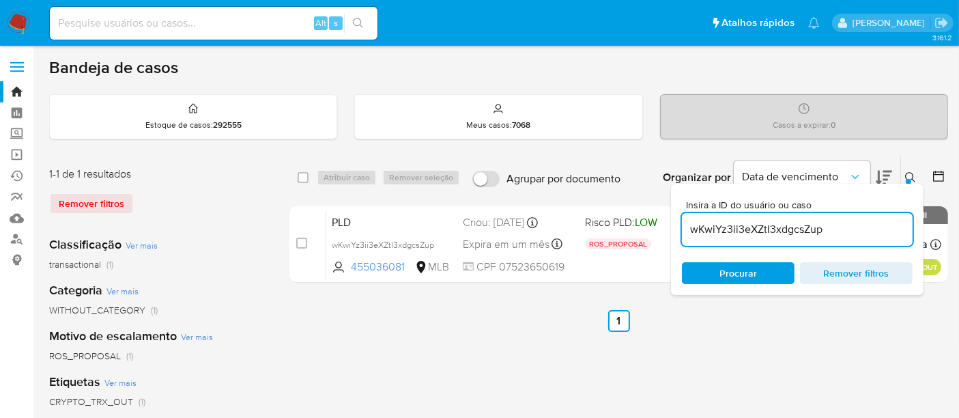
click at [17, 19] on img at bounding box center [18, 23] width 23 height 23
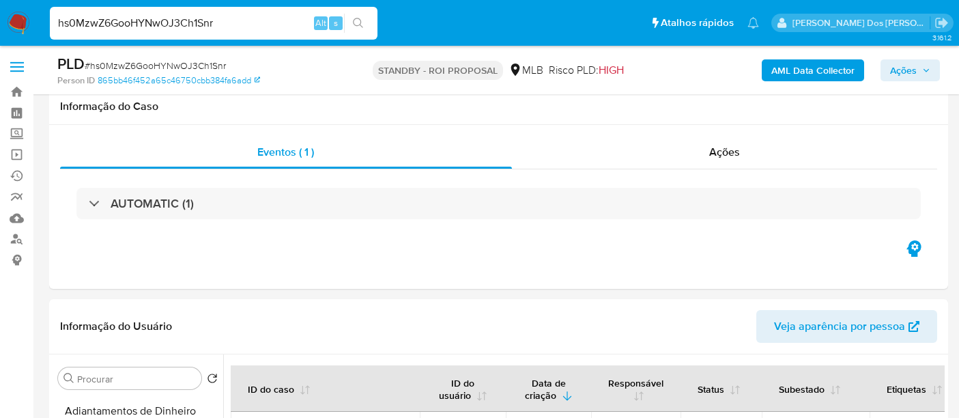
select select "10"
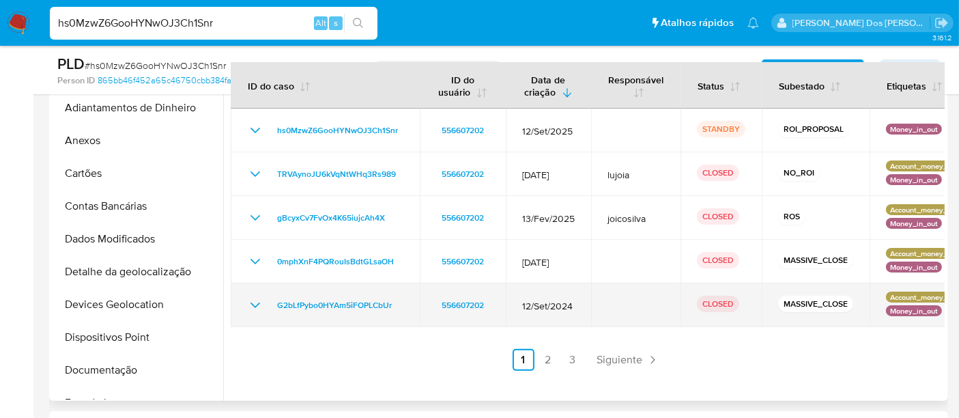
scroll to position [379, 0]
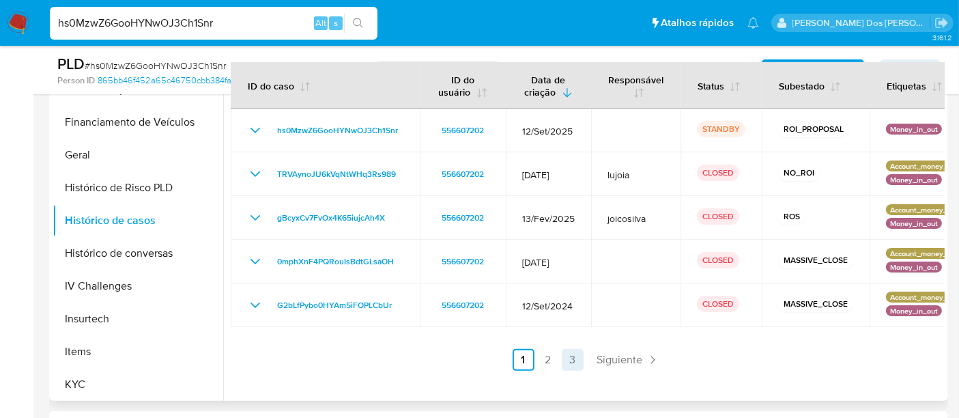
click at [566, 359] on link "3" at bounding box center [573, 360] width 22 height 22
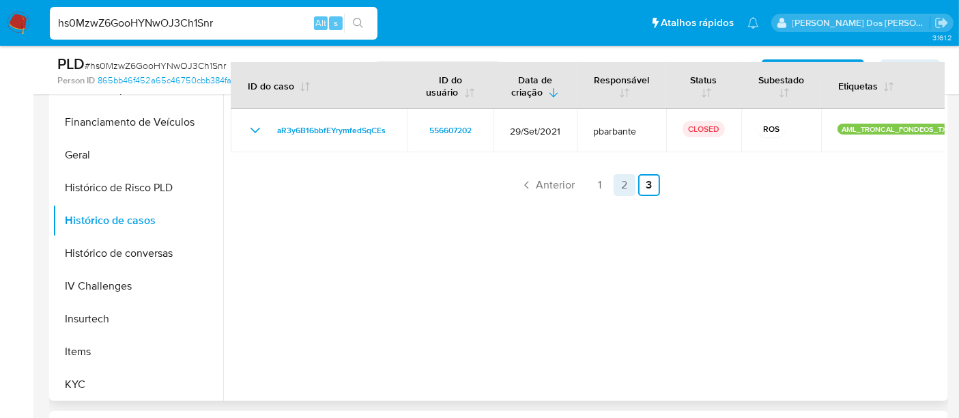
click at [617, 185] on link "2" at bounding box center [625, 185] width 22 height 22
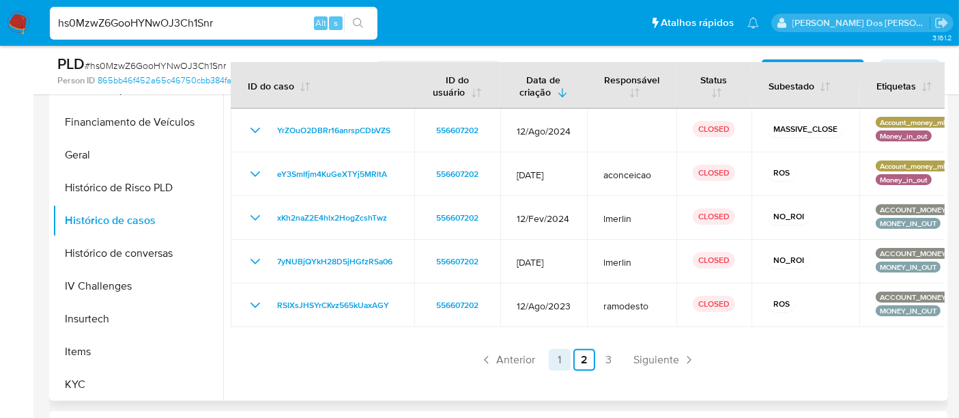
click at [565, 361] on link "1" at bounding box center [560, 360] width 22 height 22
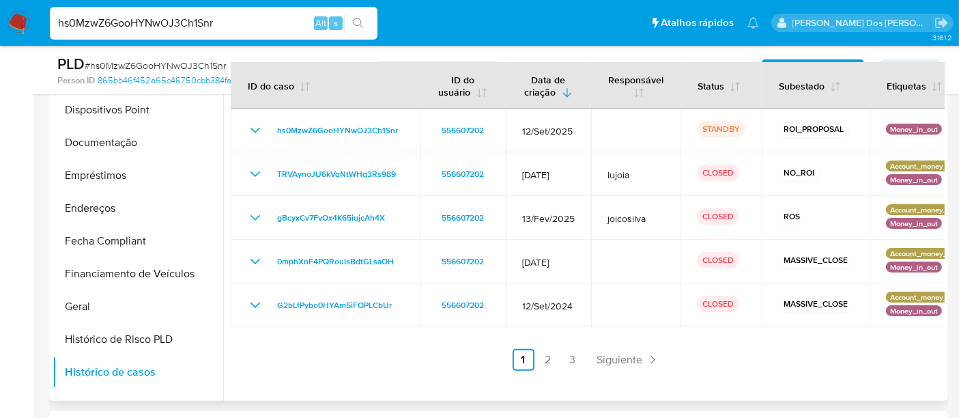
scroll to position [152, 0]
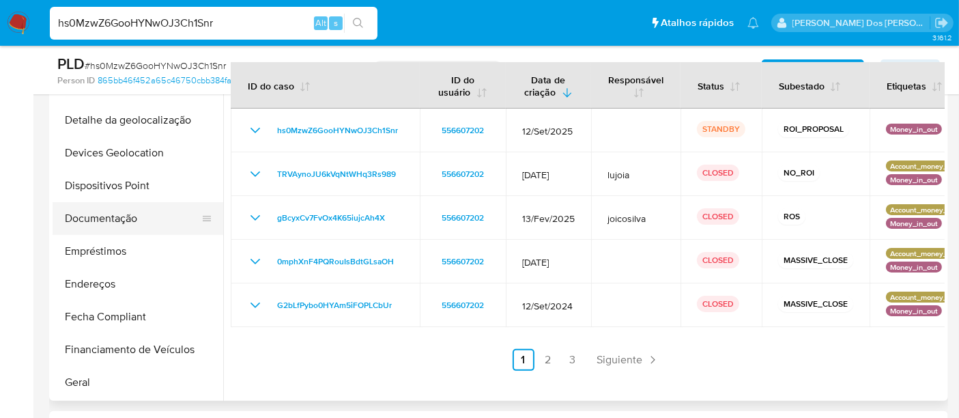
click at [120, 221] on button "Documentação" at bounding box center [133, 218] width 160 height 33
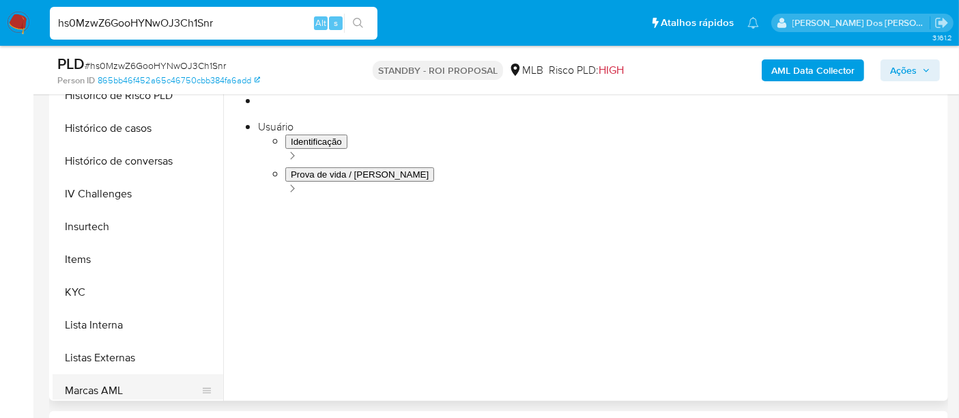
scroll to position [606, 0]
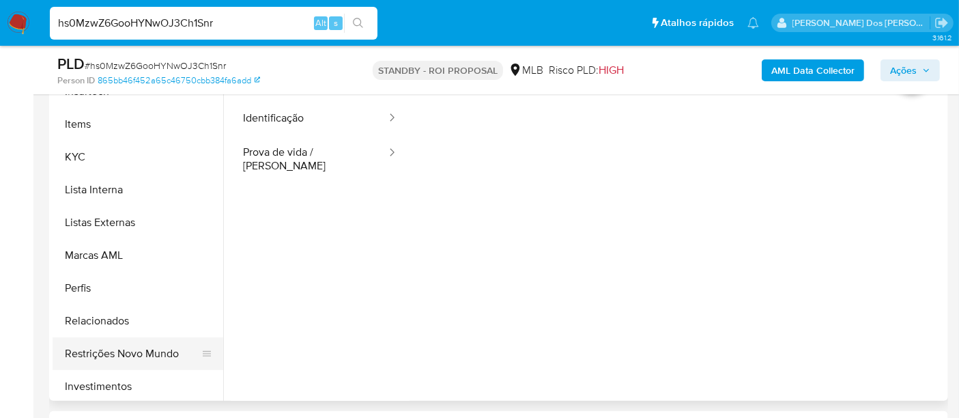
click at [132, 349] on button "Restrições Novo Mundo" at bounding box center [133, 353] width 160 height 33
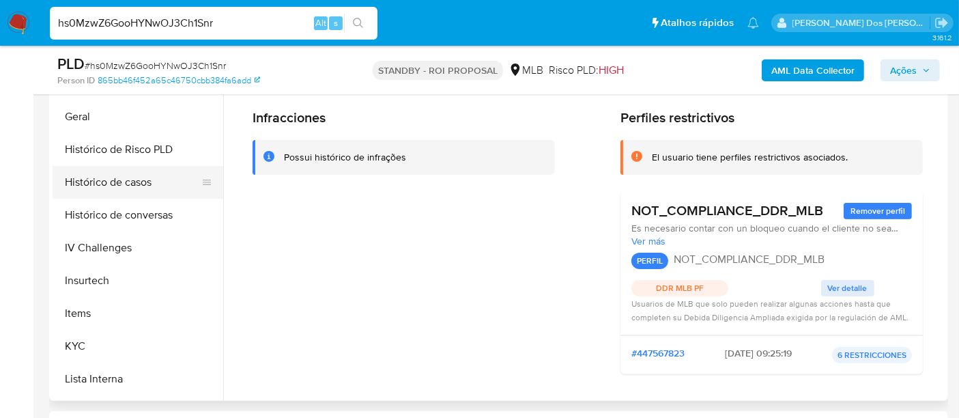
scroll to position [303, 0]
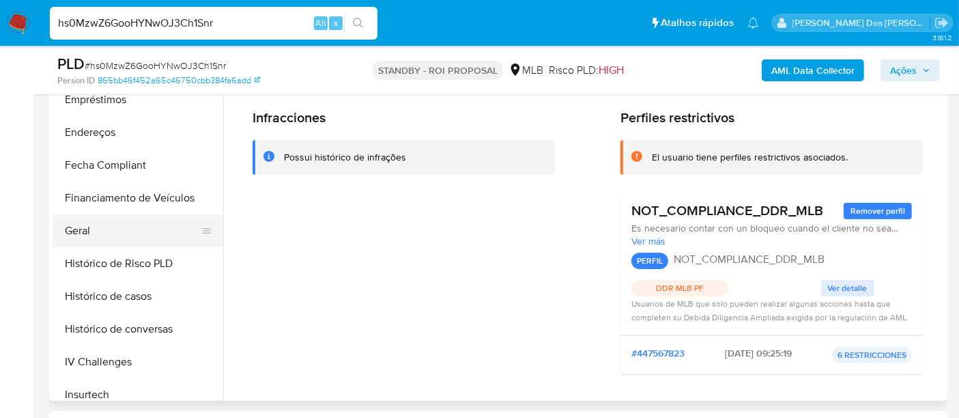
click at [96, 230] on button "Geral" at bounding box center [133, 230] width 160 height 33
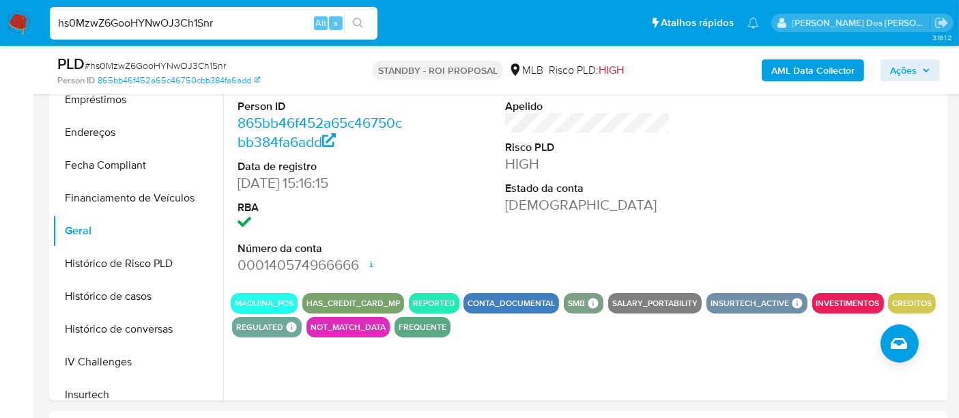
click at [191, 30] on input "hs0MzwZ6GooHYNwOJ3Ch1Snr" at bounding box center [214, 23] width 328 height 18
paste input "wKwiYz3ii3eXZtI3xdgcsZup"
type input "wKwiYz3ii3eXZtI3xdgcsZup"
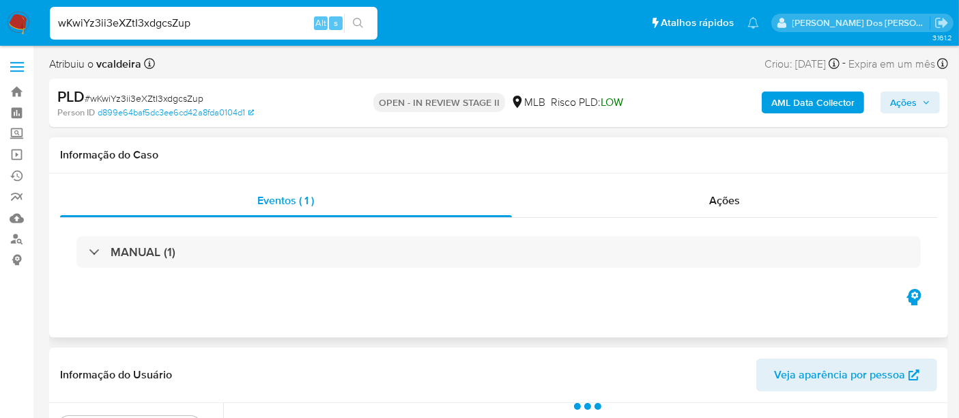
select select "10"
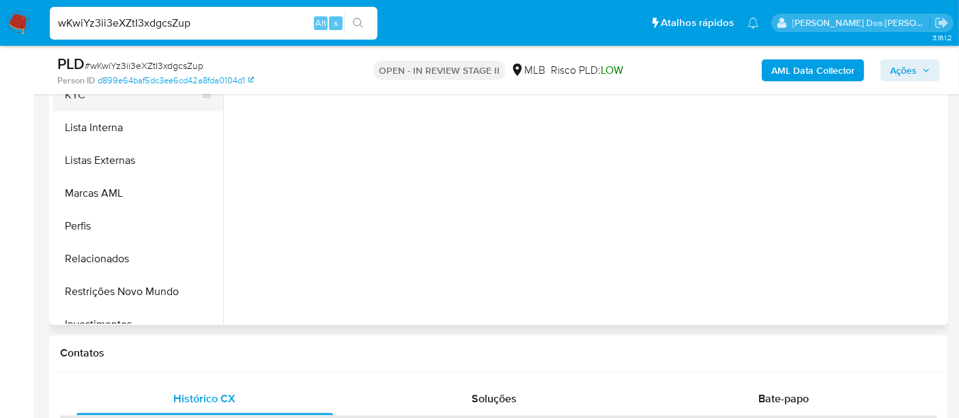
scroll to position [683, 0]
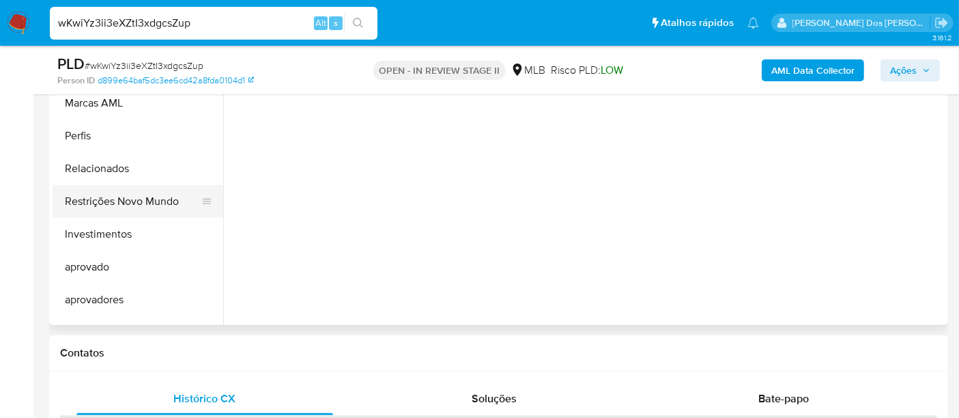
click at [130, 206] on button "Restrições Novo Mundo" at bounding box center [133, 201] width 160 height 33
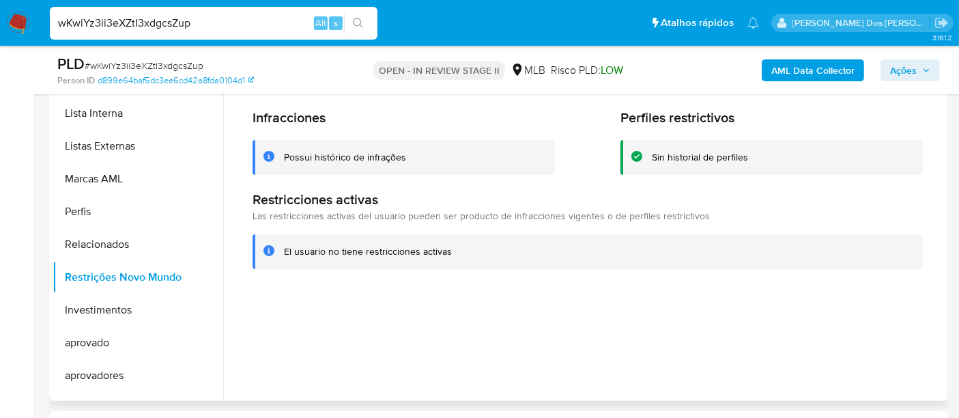
scroll to position [227, 0]
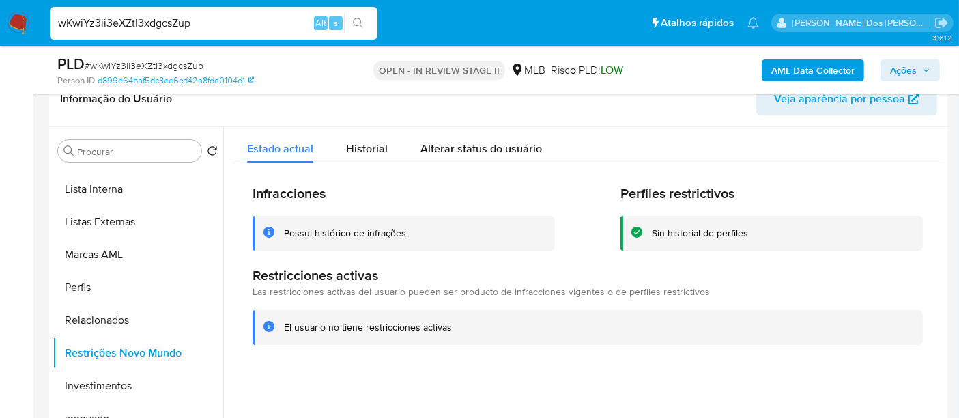
click at [14, 20] on img at bounding box center [18, 23] width 23 height 23
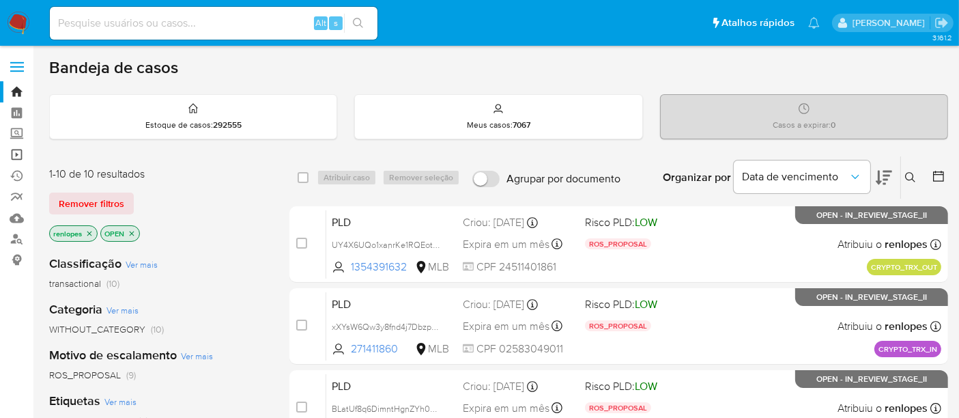
click at [18, 158] on link "Operações em massa" at bounding box center [81, 154] width 163 height 21
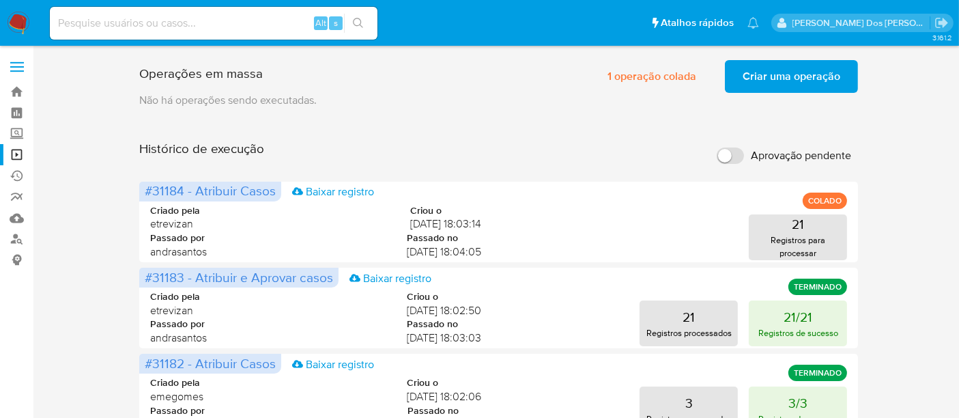
click at [776, 85] on span "Criar uma operação" at bounding box center [792, 76] width 98 height 30
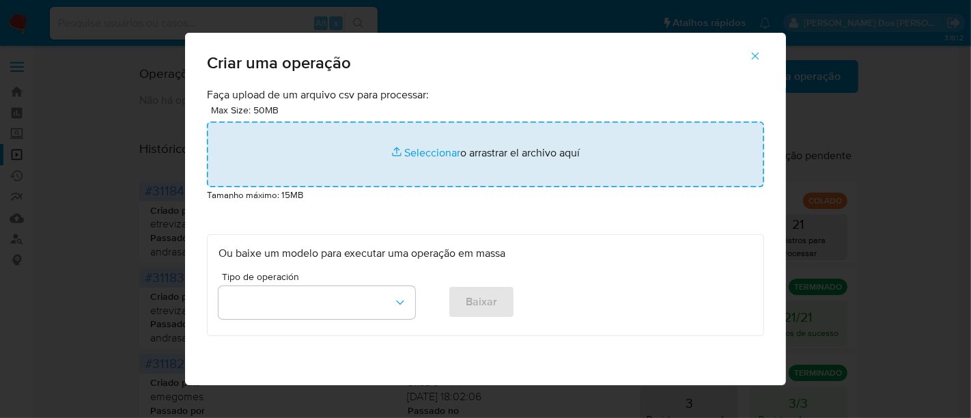
click at [412, 148] on input "file" at bounding box center [485, 155] width 557 height 66
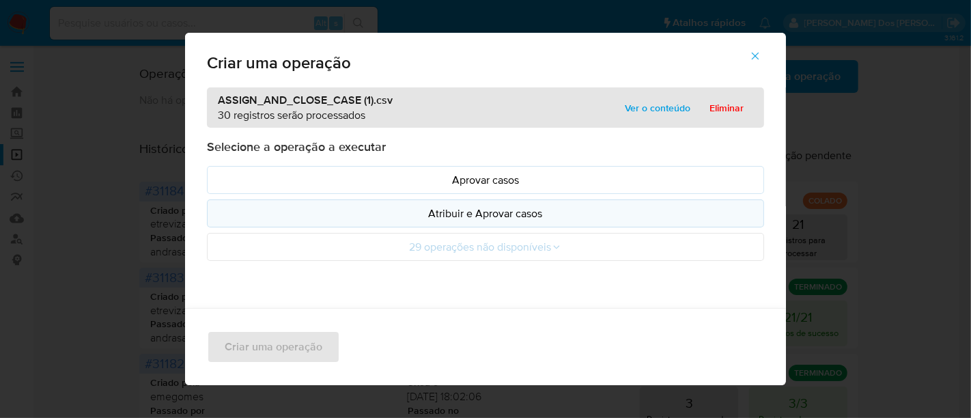
click at [433, 210] on p "Atribuir e Aprovar casos" at bounding box center [486, 214] width 534 height 16
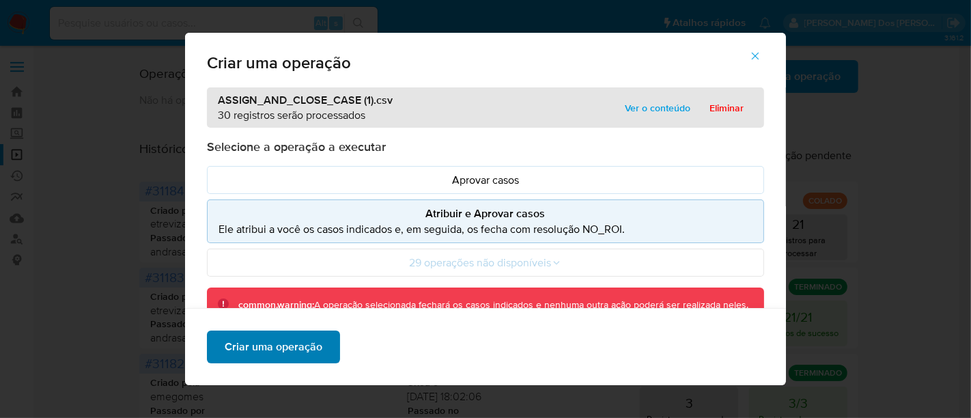
click at [309, 345] on span "Criar uma operação" at bounding box center [274, 347] width 98 height 30
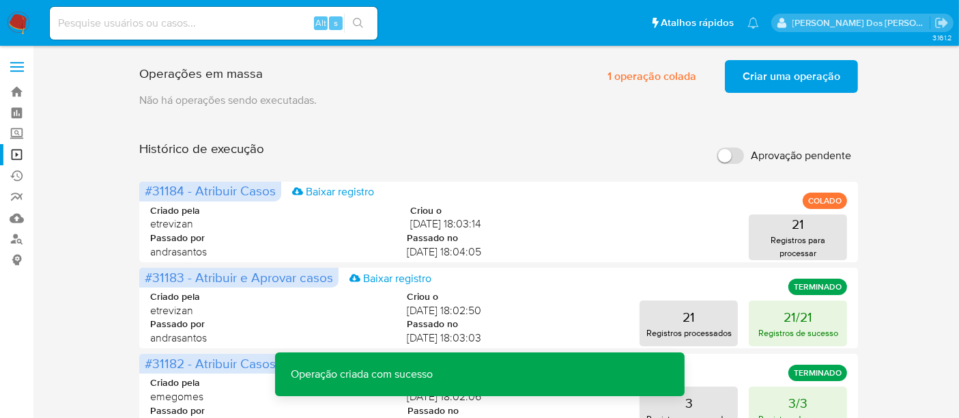
click at [776, 76] on span "Criar uma operação" at bounding box center [792, 76] width 98 height 30
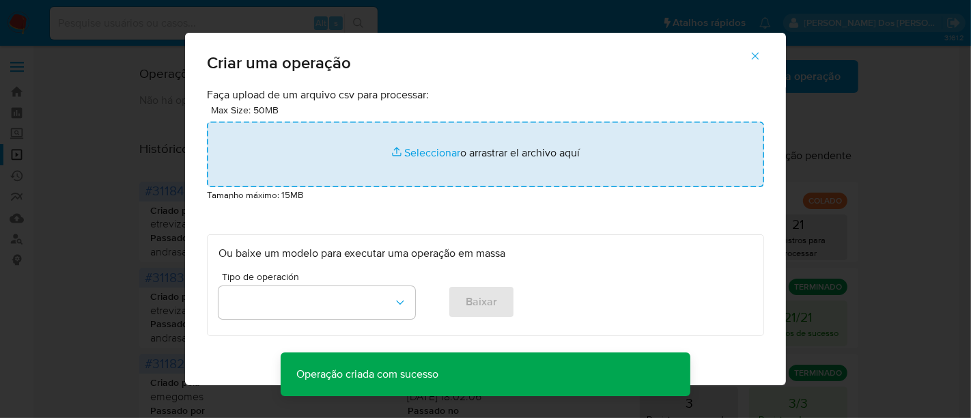
click at [427, 155] on input "file" at bounding box center [485, 155] width 557 height 66
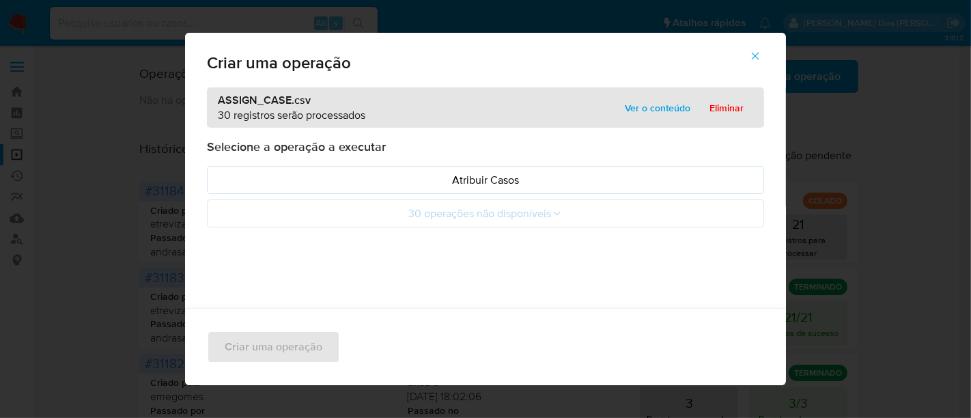
click at [359, 176] on p "Atribuir Casos" at bounding box center [486, 180] width 534 height 16
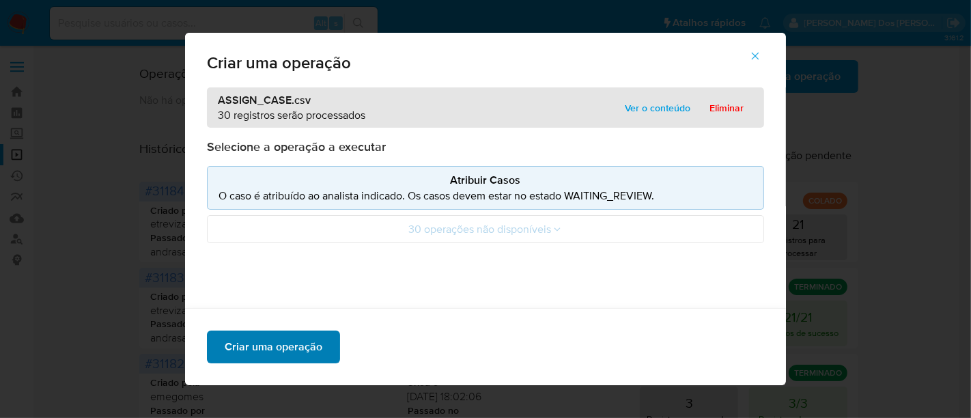
click at [286, 350] on span "Criar uma operação" at bounding box center [274, 347] width 98 height 30
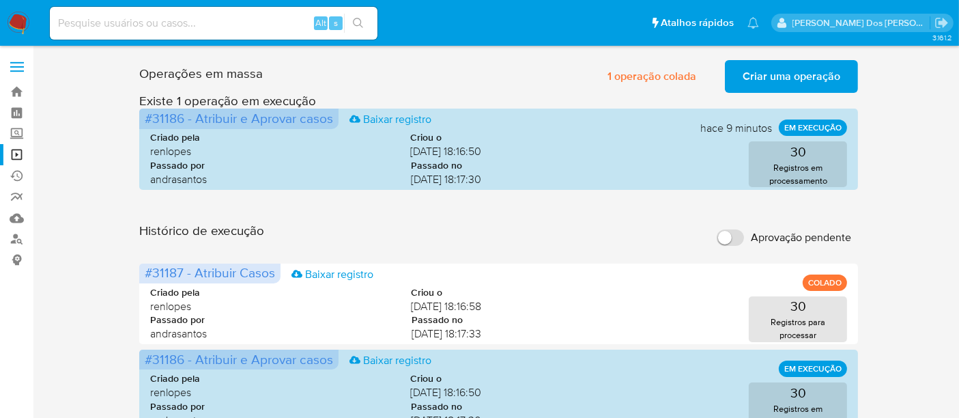
scroll to position [76, 0]
